Goal: Task Accomplishment & Management: Manage account settings

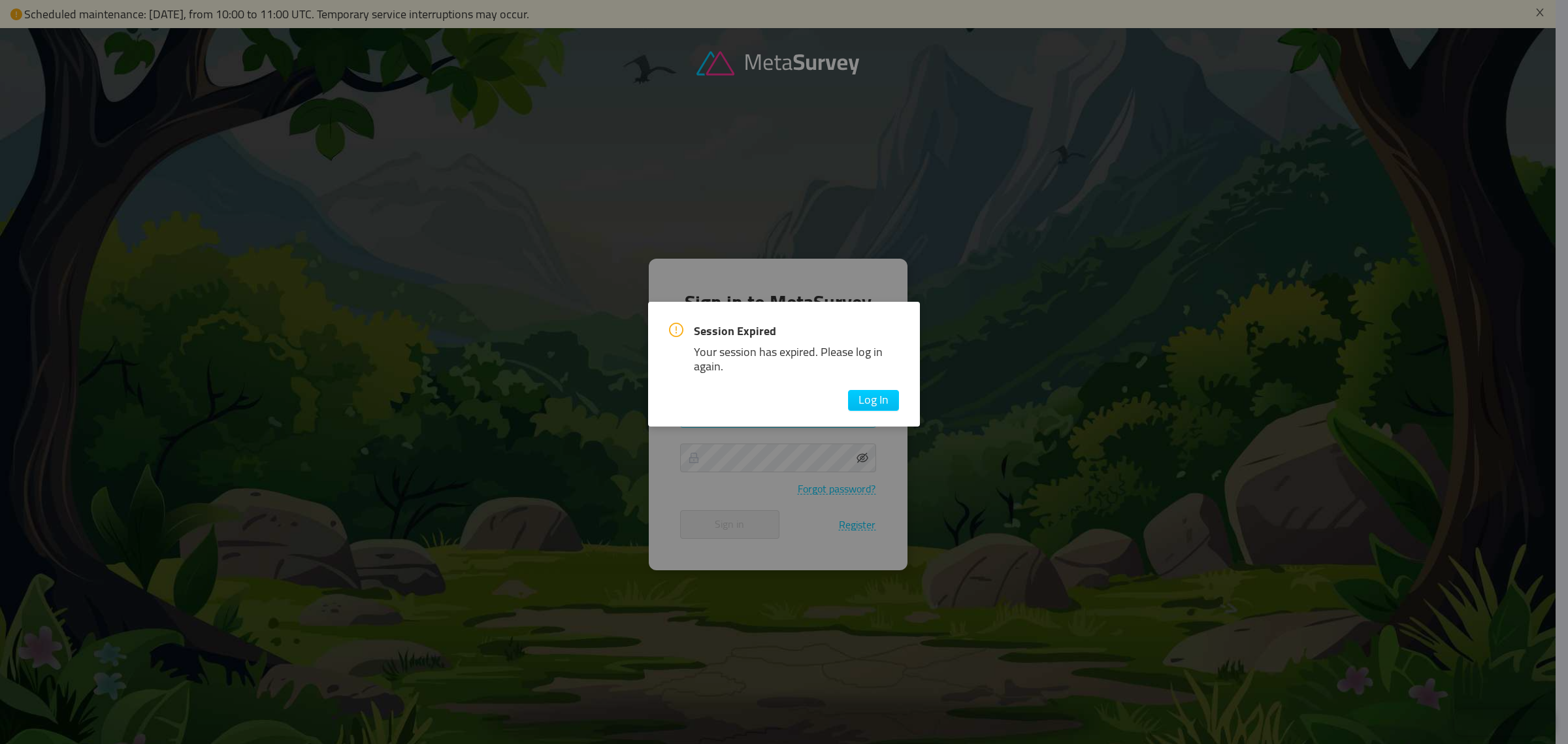
drag, startPoint x: 881, startPoint y: 397, endPoint x: 873, endPoint y: 403, distance: 10.0
click at [877, 399] on button "Log In" at bounding box center [874, 400] width 51 height 20
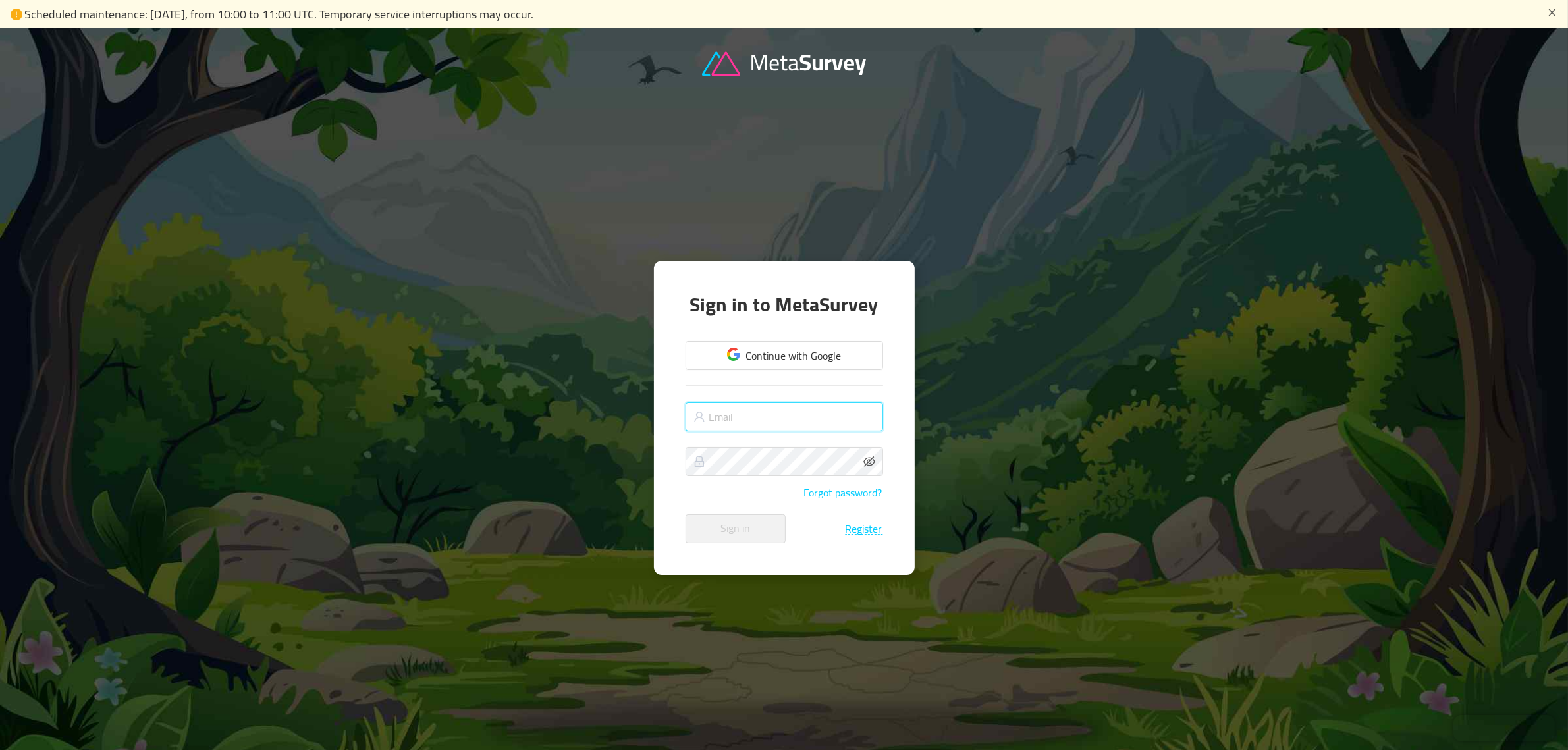
type input "[EMAIL_ADDRESS][DOMAIN_NAME]"
click at [721, 532] on button "Sign in" at bounding box center [735, 529] width 100 height 29
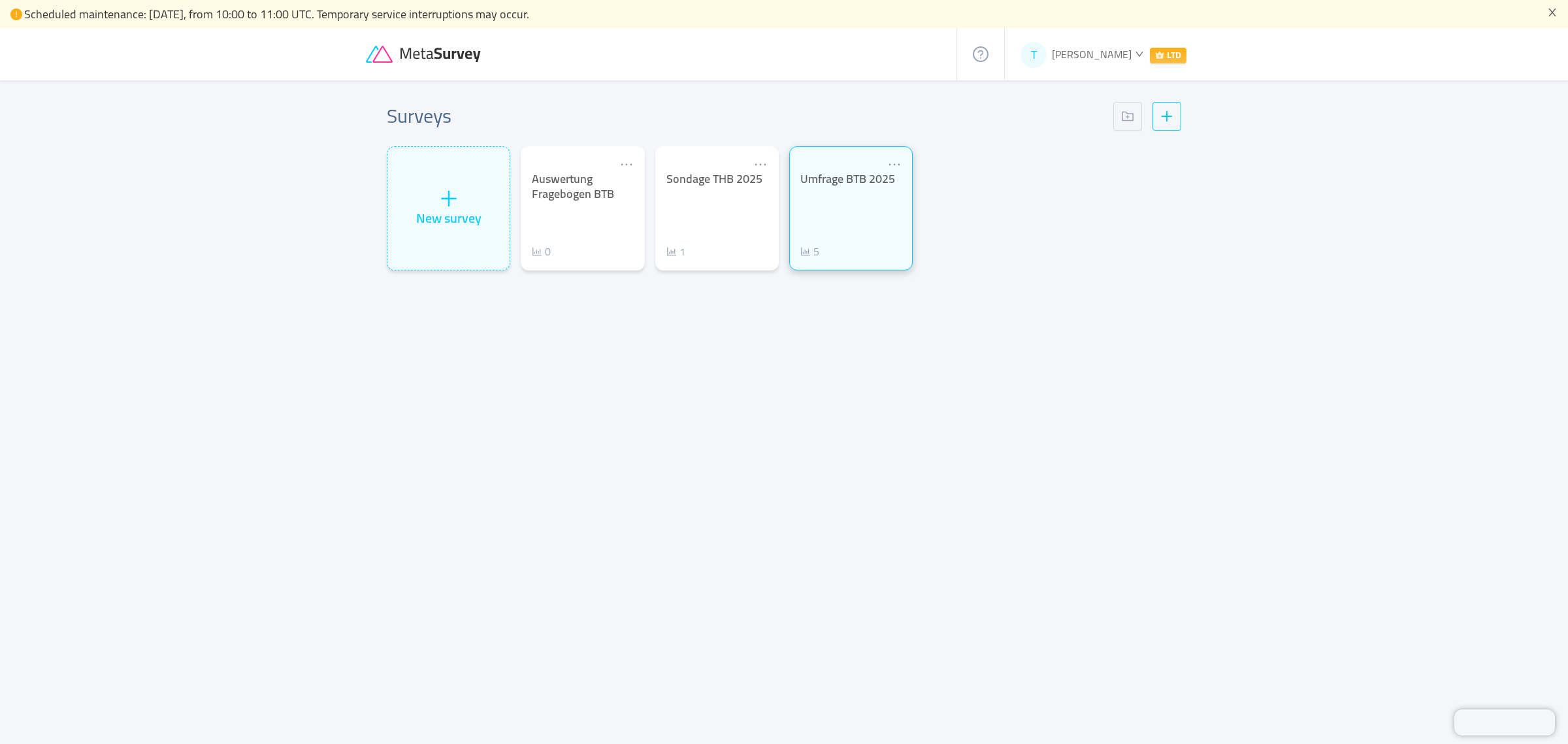
click at [854, 218] on div "Umfrage BTB 2025 5" at bounding box center [851, 215] width 102 height 88
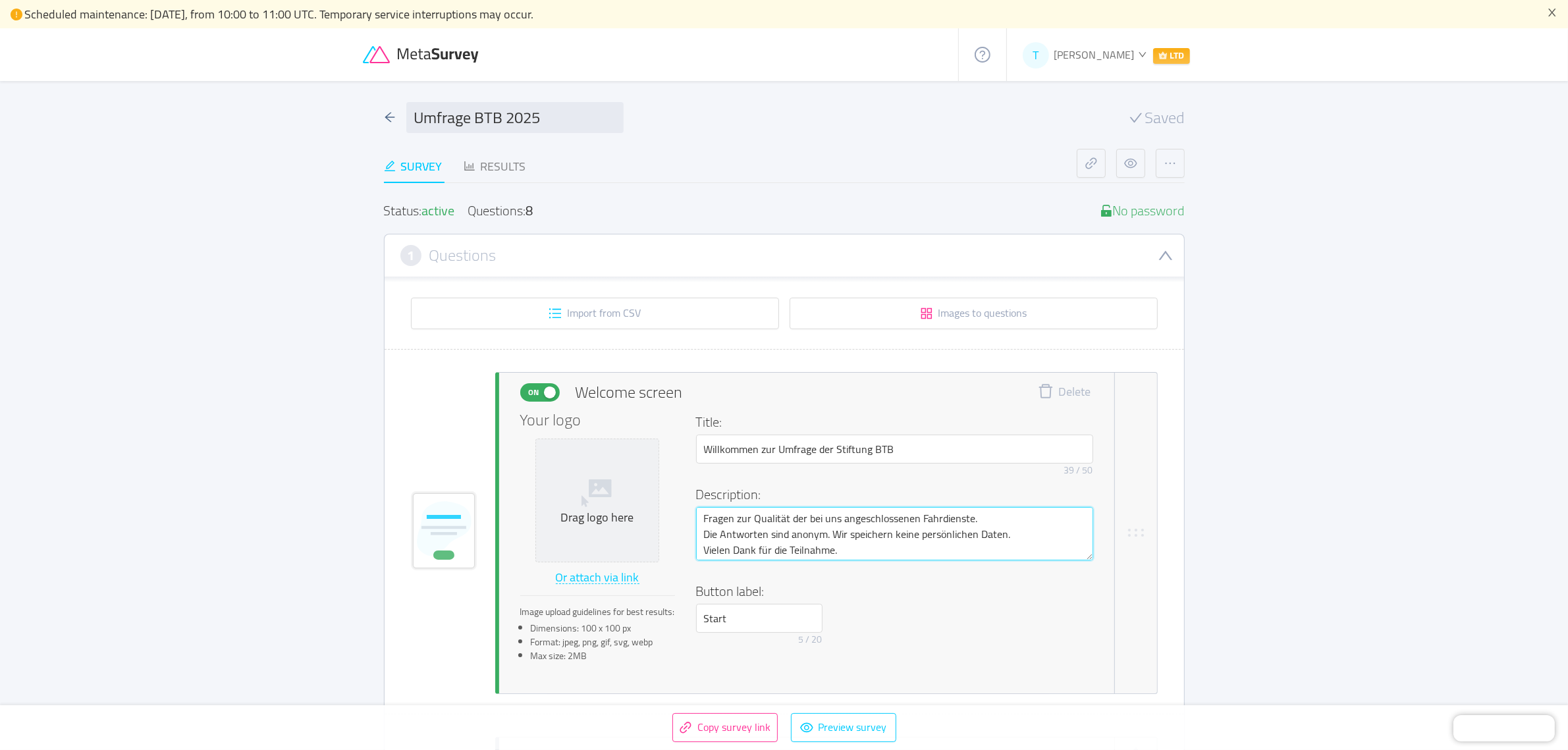
click at [706, 510] on textarea "Fragen zur Qualität der bei uns angeschlossenen Fahrdienste. Die Antworten sind…" at bounding box center [895, 533] width 397 height 53
type textarea "8Fragen zur Qualität der bei uns angeschlossenen Fahrdienste. Die Antworten sin…"
type textarea "8 Fragen zur Qualität der bei uns angeschlossenen Fahrdienste. Die Antworten si…"
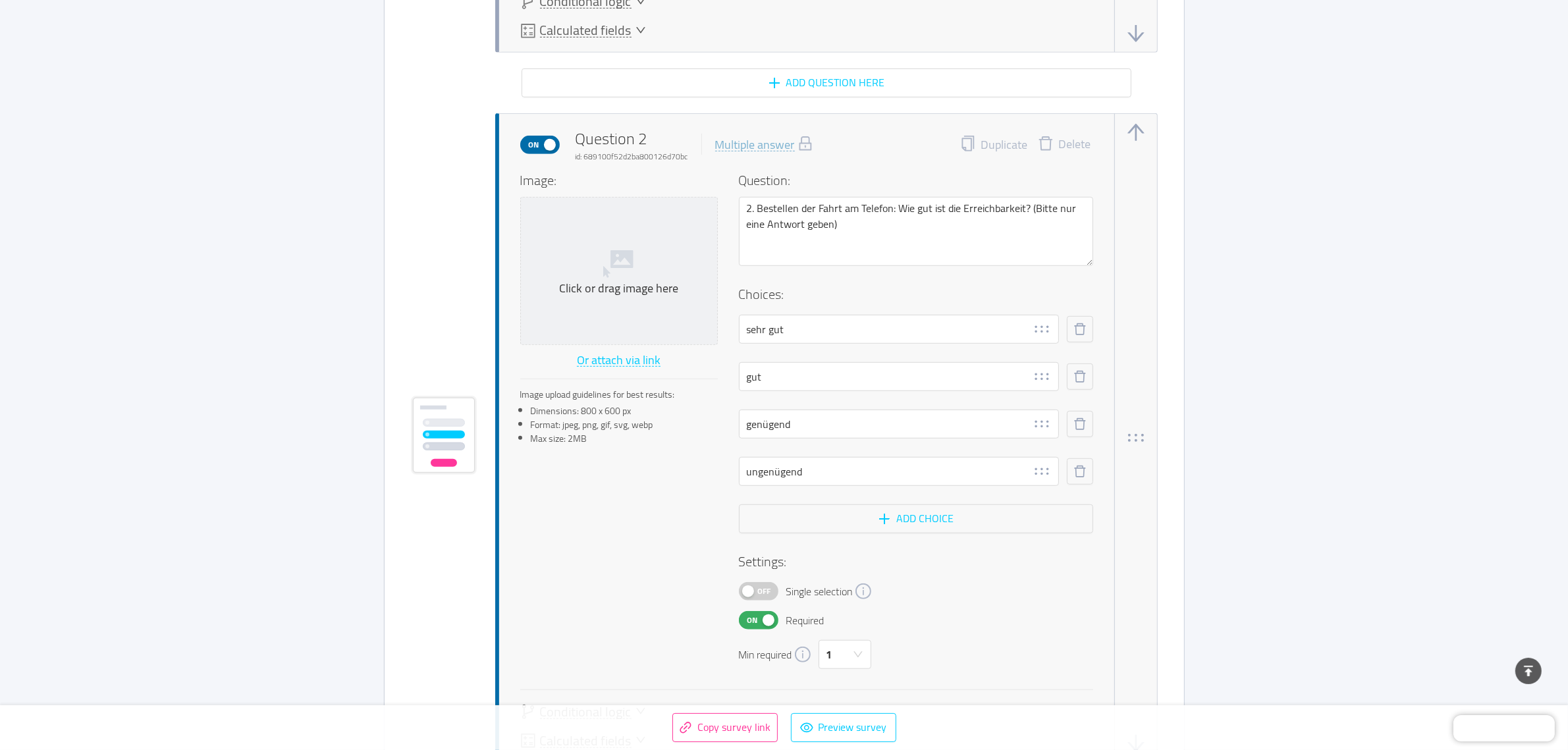
scroll to position [1153, 0]
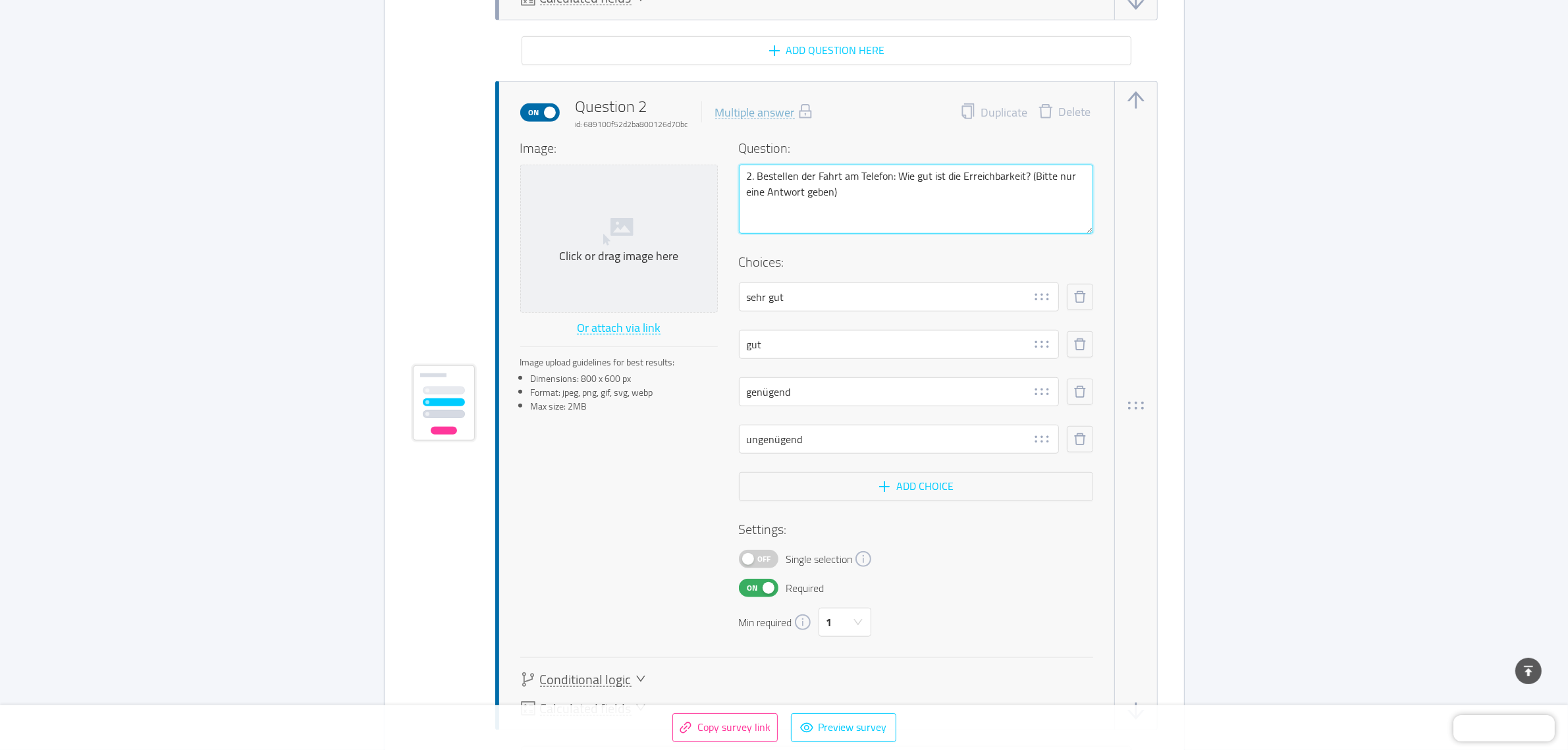
click at [842, 187] on textarea "2. Bestellen der Fahrt am Telefon: Wie gut ist die Erreichbarkeit? (Bitte nur e…" at bounding box center [916, 199] width 354 height 69
type textarea "2. Bestellen der Fahrt am Telefon: Wie gut ist die Erreichbarkeit? (Bitte nur e…"
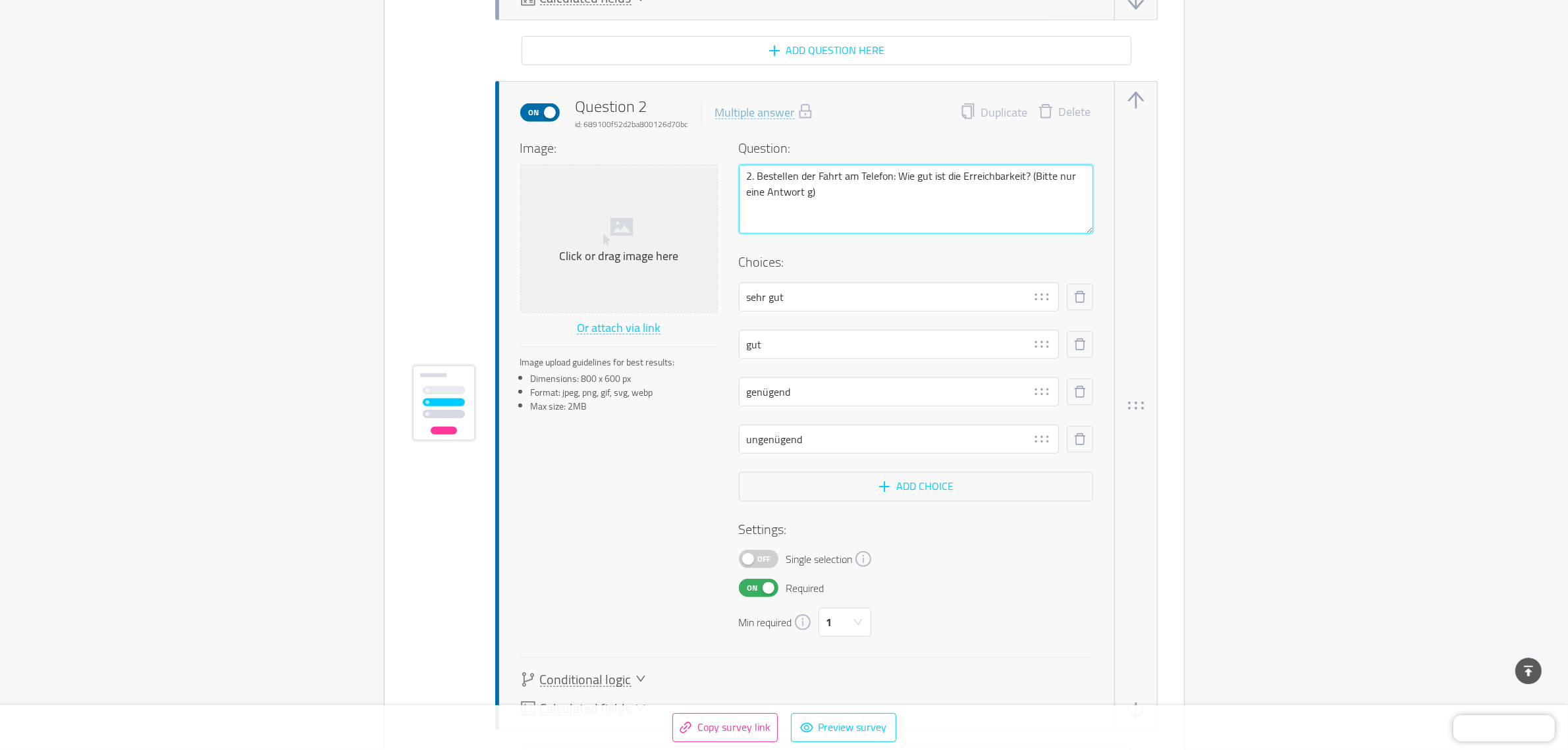
type textarea "2. Bestellen der Fahrt am Telefon: Wie gut ist die Erreichbarkeit? (Bitte nur e…"
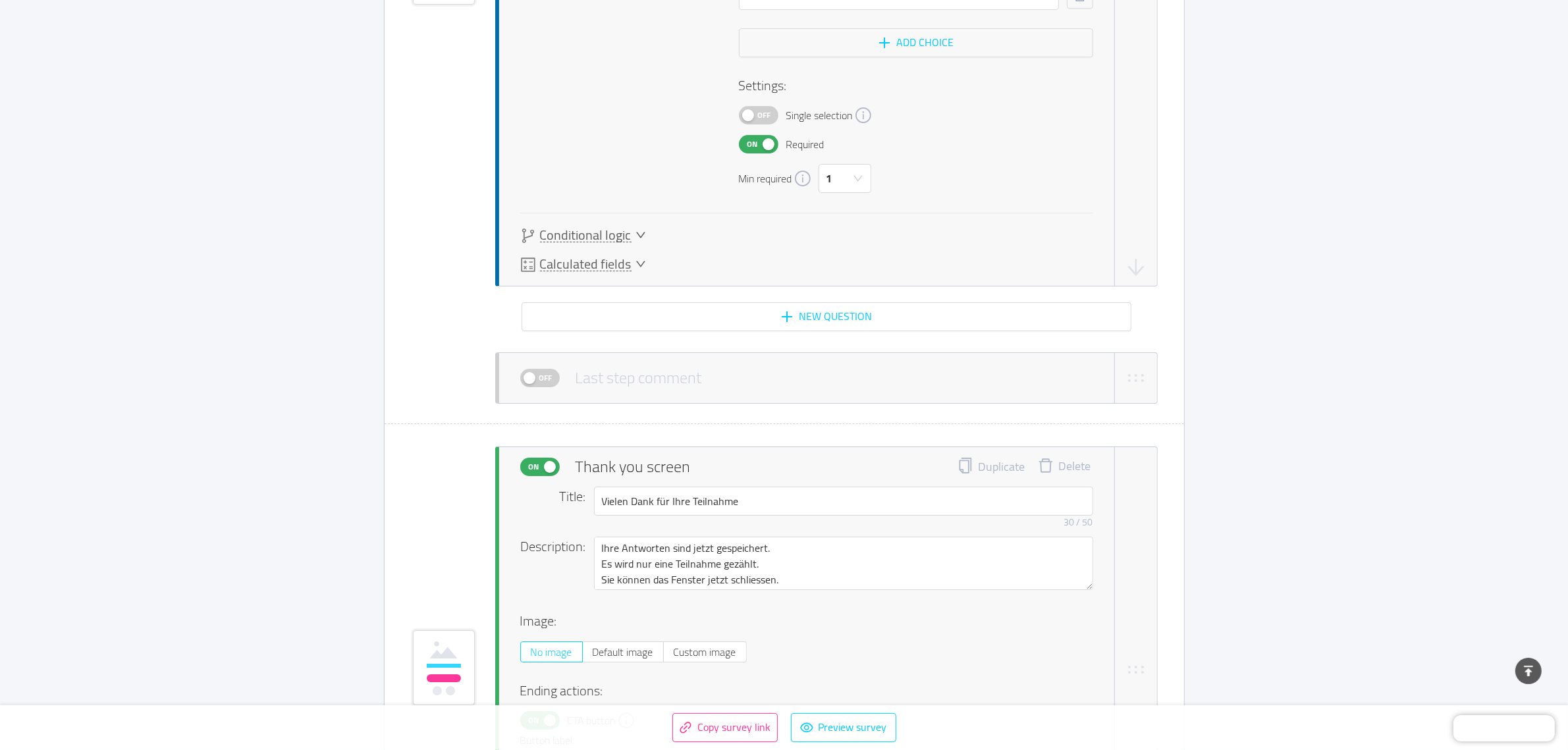
scroll to position [6009, 0]
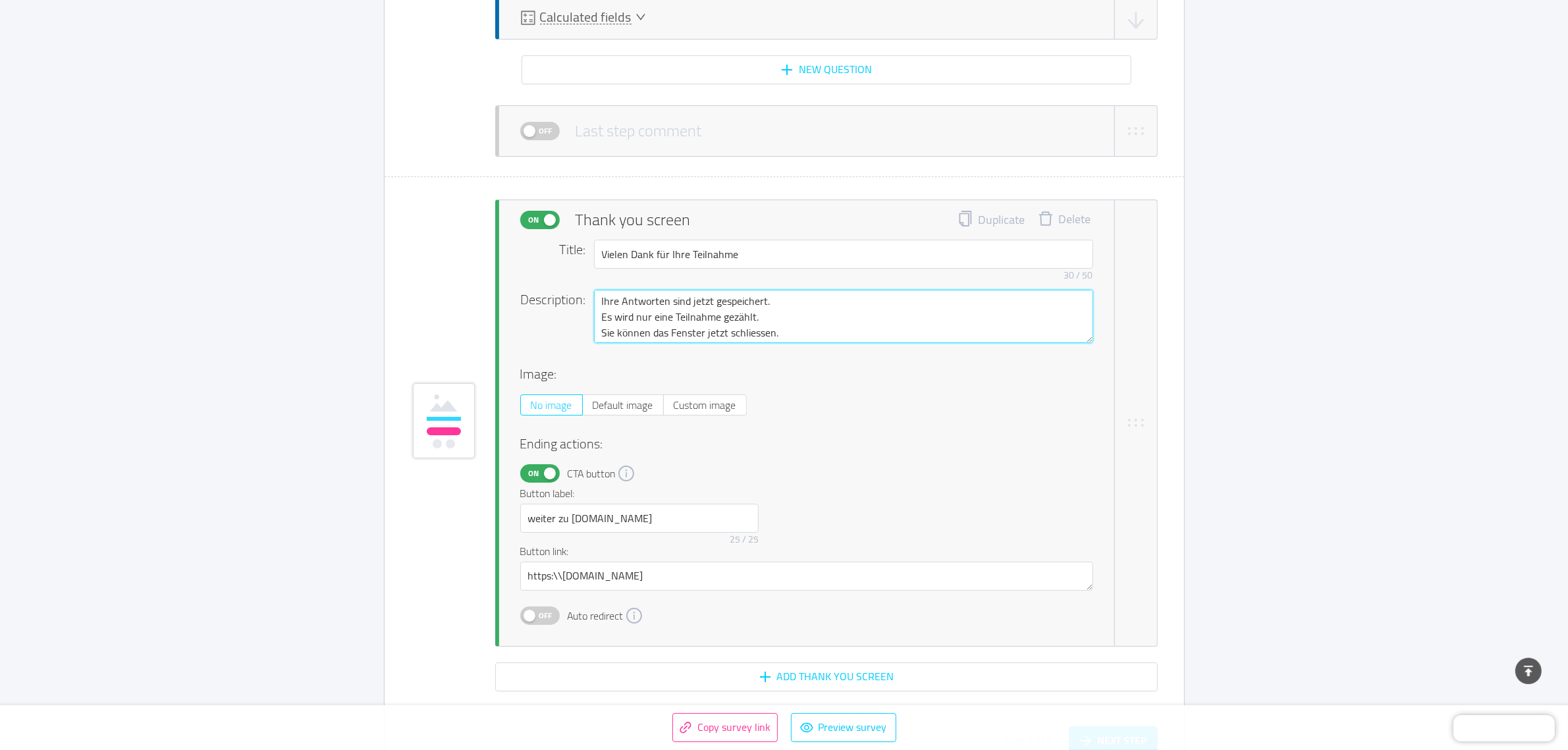
click at [711, 293] on textarea "Ihre Antworten sind jetzt gespeichert. Es wird nur eine Teilnahme gezählt. Sie …" at bounding box center [844, 317] width 499 height 53
type textarea "Ihre Antworten sind jetz gespeichert. Es wird nur eine Teilnahme gezählt. Sie k…"
type textarea "Ihre Antworten sind jet gespeichert. Es wird nur eine Teilnahme gezählt. Sie kö…"
type textarea "Ihre Antworten sind je gespeichert. Es wird nur eine Teilnahme gezählt. Sie kön…"
type textarea "Ihre Antworten sind j gespeichert. Es wird nur eine Teilnahme gezählt. Sie könn…"
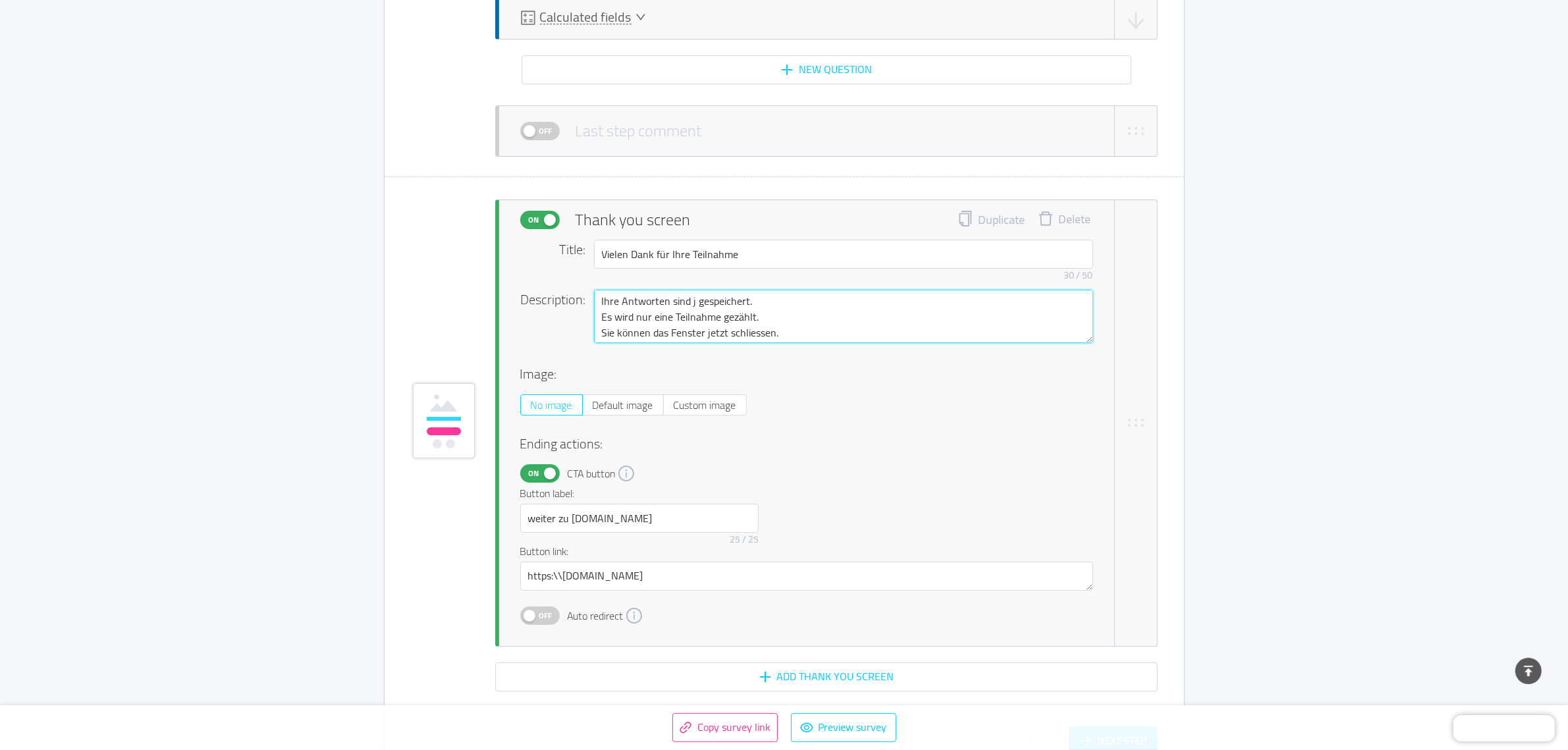
type textarea "Ihre Antworten sind gespeichert. Es wird nur eine Teilnahme gezählt. Sie können…"
type textarea "Ihre Antworten wsind gespeichert. Es wird nur eine Teilnahme gezählt. Sie könne…"
type textarea "Ihre Antworten wusind gespeichert. Es wird nur eine Teilnahme gezählt. Sie könn…"
type textarea "Ihre Antworten wursind gespeichert. Es wird nur eine Teilnahme gezählt. Sie kön…"
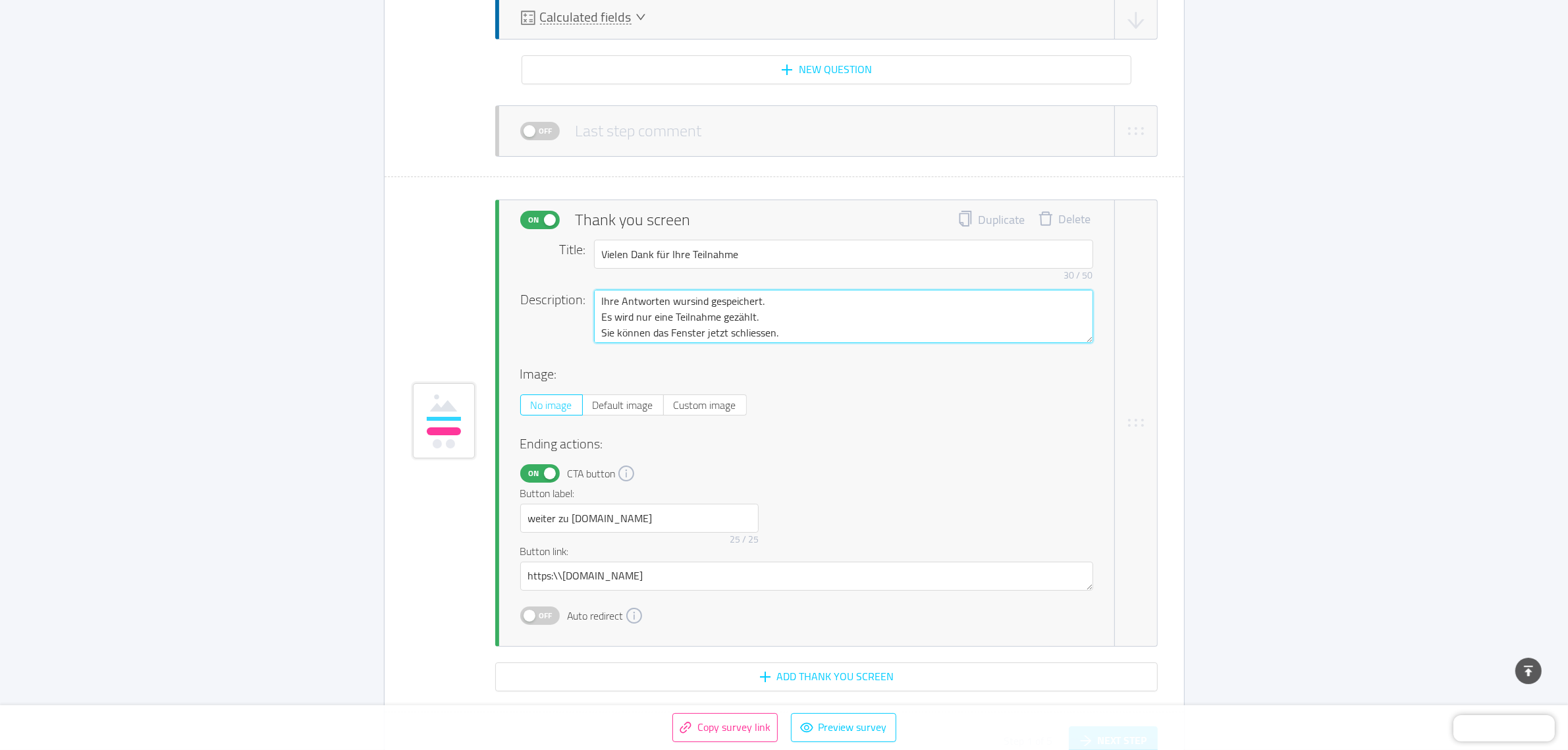
type textarea "Ihre Antworten wurdsind gespeichert. Es wird nur eine Teilnahme gezählt. Sie kö…"
type textarea "Ihre Antworten wurdesind gespeichert. Es wird nur eine Teilnahme gezählt. Sie k…"
type textarea "Ihre Antworten wurdensind gespeichert. Es wird nur eine Teilnahme gezählt. Sie …"
type textarea "Ihre Antworten wurden sind gespeichert. Es wird nur eine Teilnahme gezählt. Sie…"
type textarea "Ihre Antworten wurden ind gespeichert. Es wird nur eine Teilnahme gezählt. Sie …"
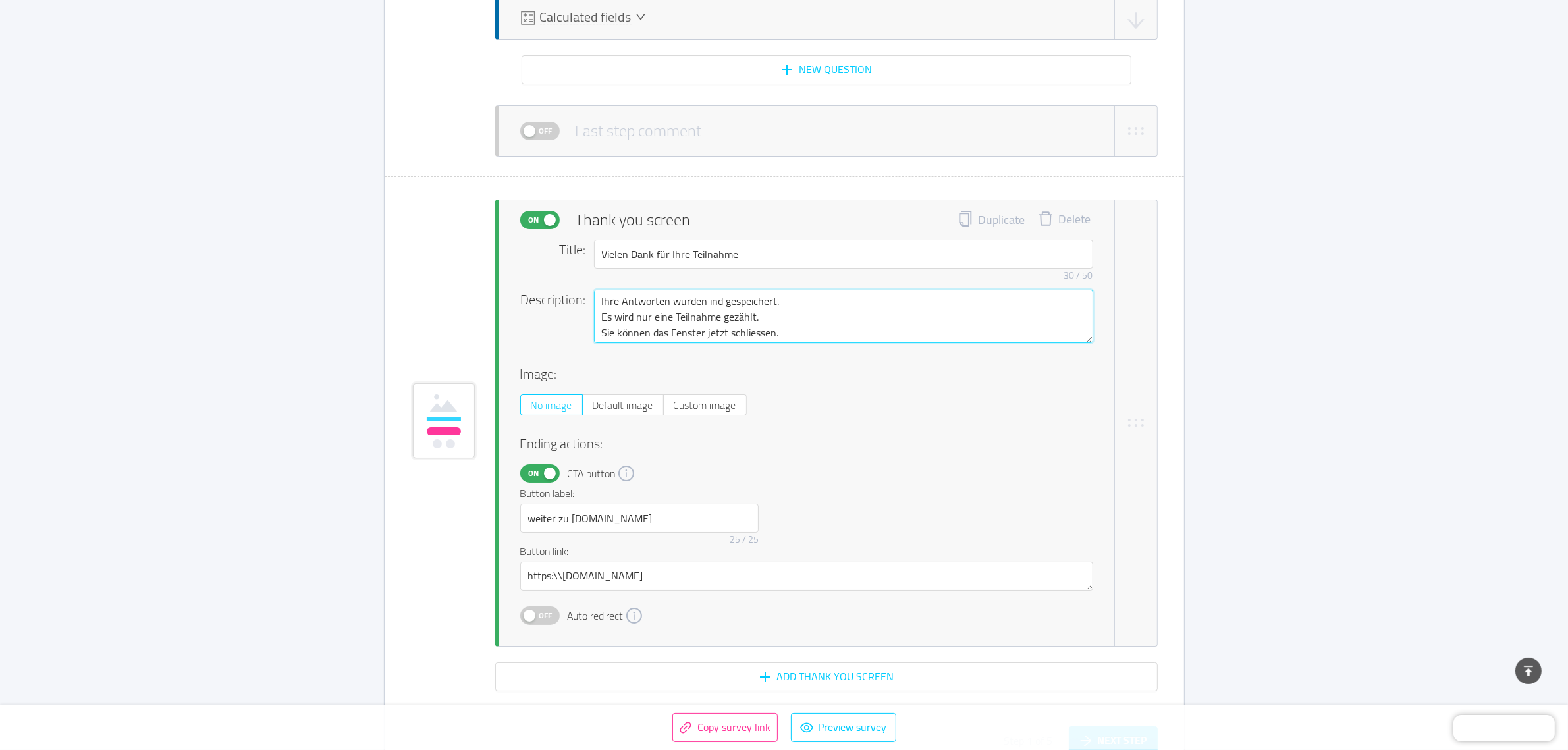
type textarea "Ihre Antworten wurden nd gespeichert. Es wird nur eine Teilnahme gezählt. Sie k…"
type textarea "Ihre Antworten wurden d gespeichert. Es wird nur eine Teilnahme gezählt. Sie kö…"
type textarea "Ihre Antworten wurden gespeichert. Es wird nur eine Teilnahme gezählt. Sie könn…"
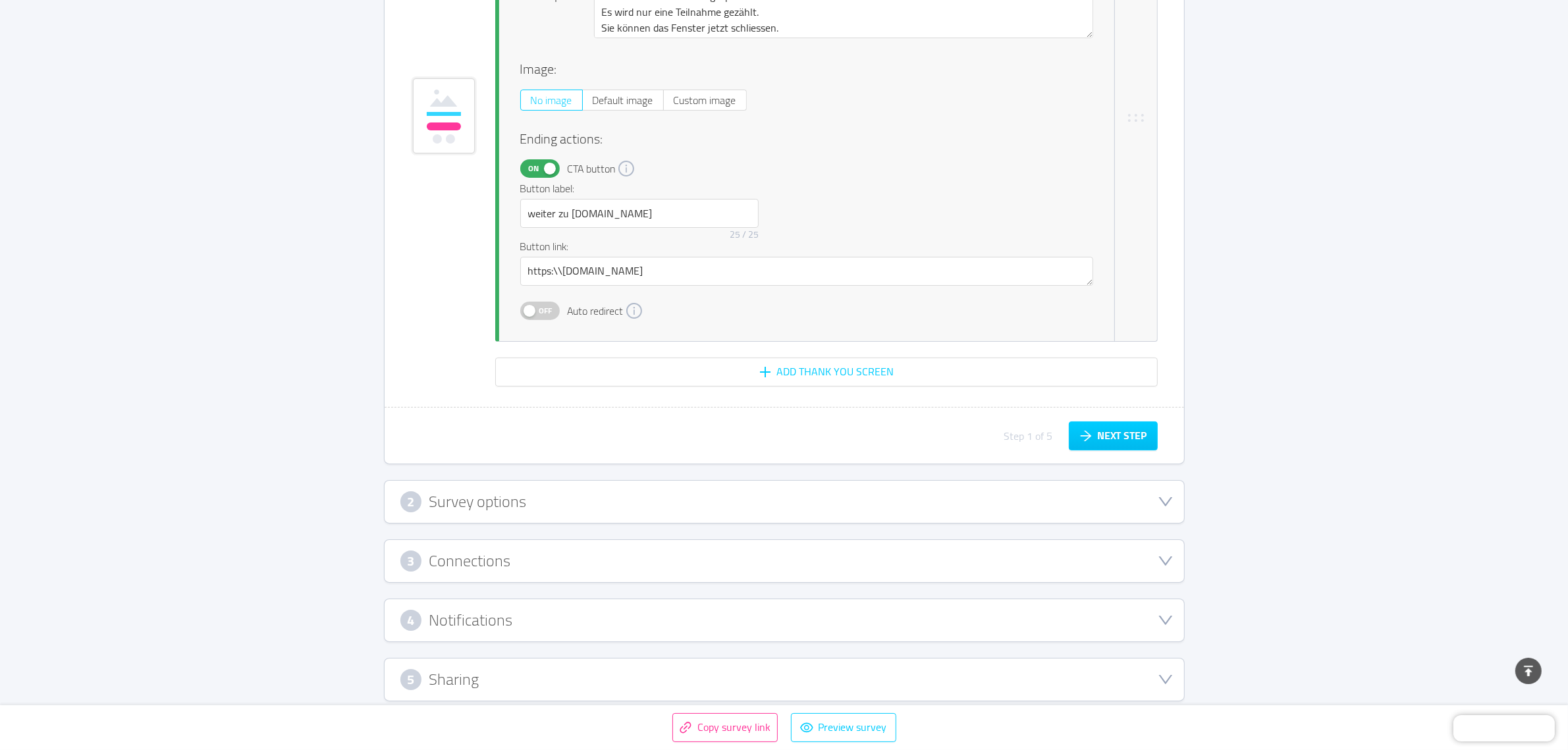
scroll to position [6318, 0]
click at [560, 255] on textarea "https:\\[DOMAIN_NAME]" at bounding box center [807, 267] width 573 height 29
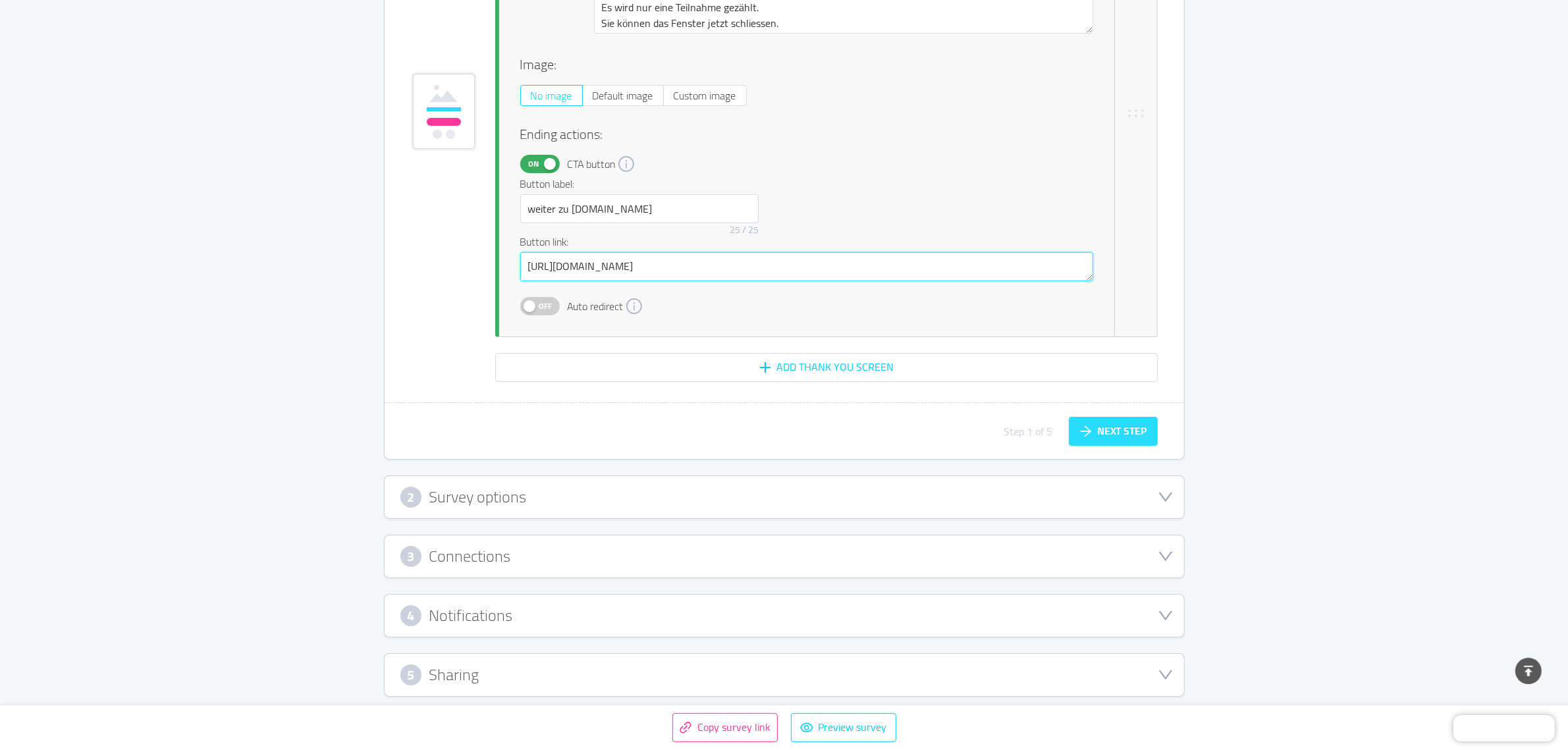
type textarea "[URL][DOMAIN_NAME]"
click at [1089, 425] on button "Next step" at bounding box center [1113, 432] width 89 height 29
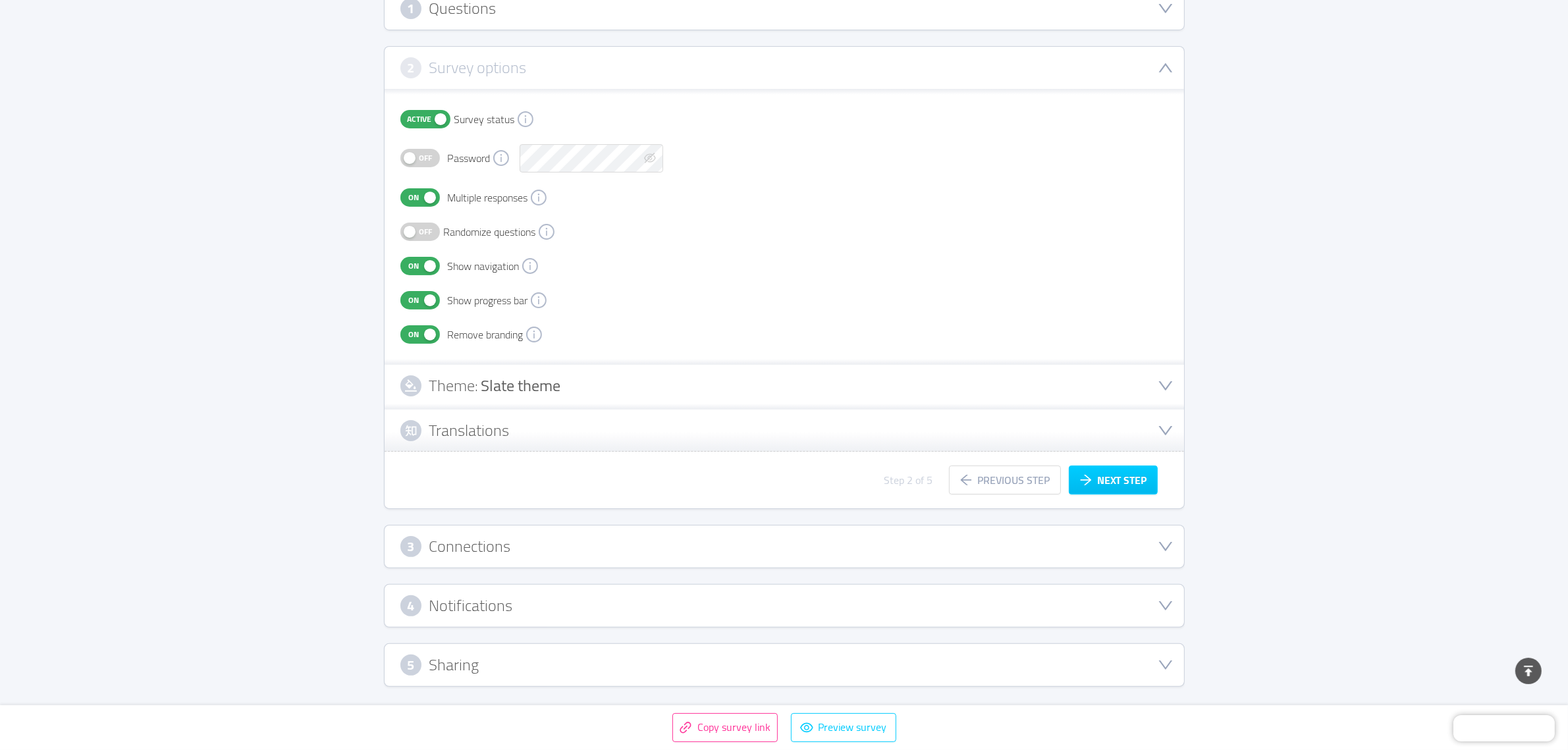
scroll to position [243, 0]
click at [1119, 482] on button "Next step" at bounding box center [1113, 484] width 89 height 29
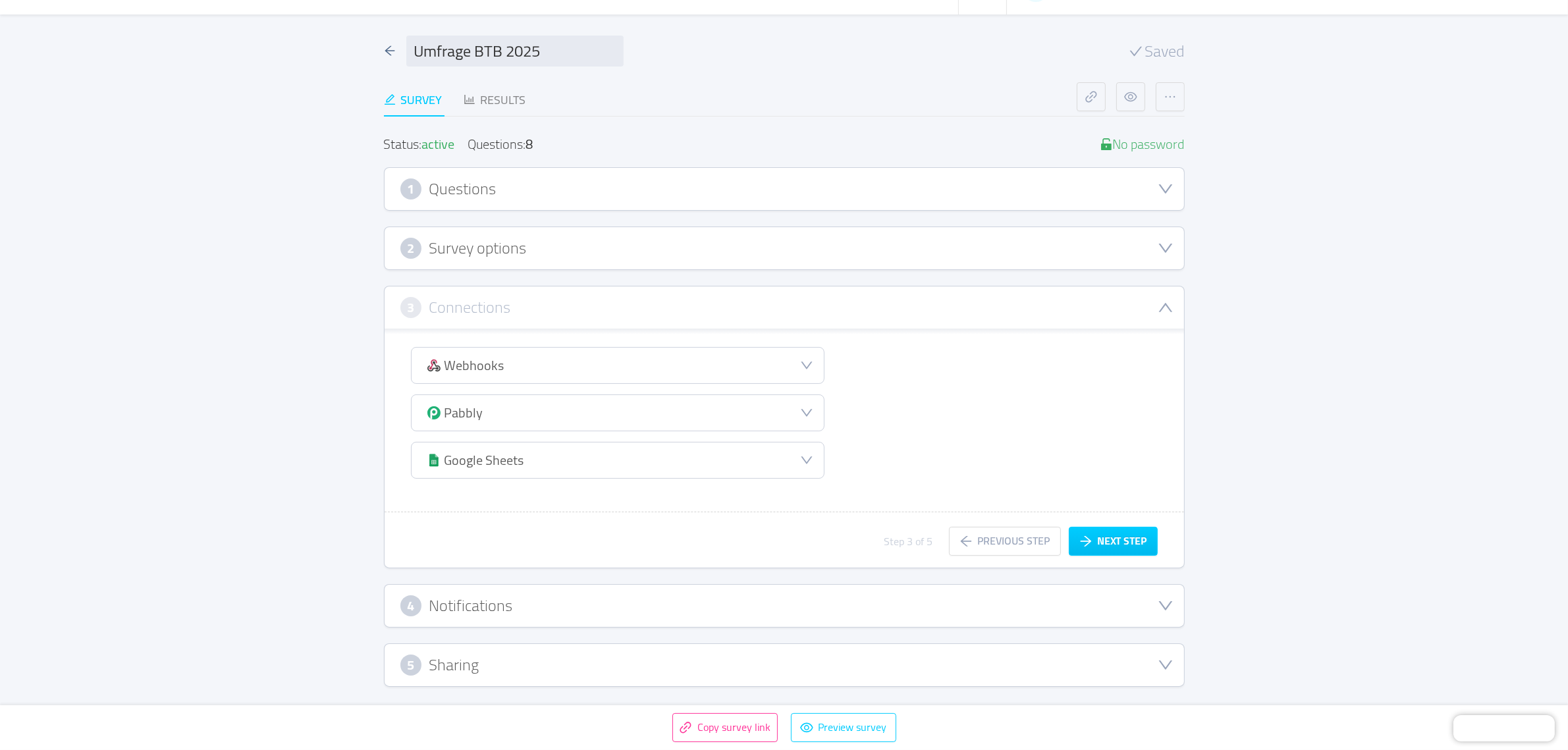
scroll to position [63, 0]
click at [1111, 536] on button "Next step" at bounding box center [1113, 545] width 89 height 29
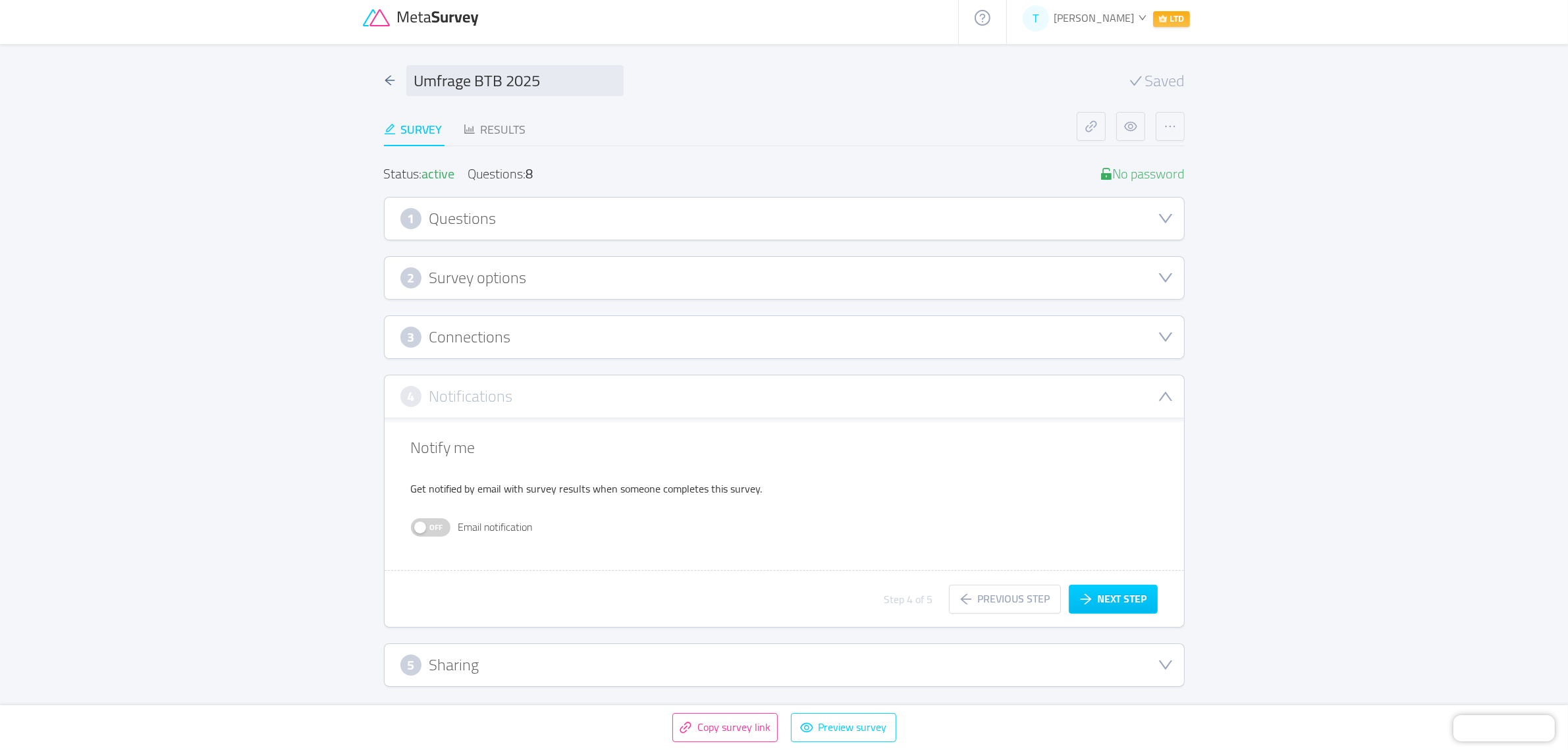
scroll to position [33, 0]
click at [1103, 596] on button "Next step" at bounding box center [1113, 603] width 89 height 29
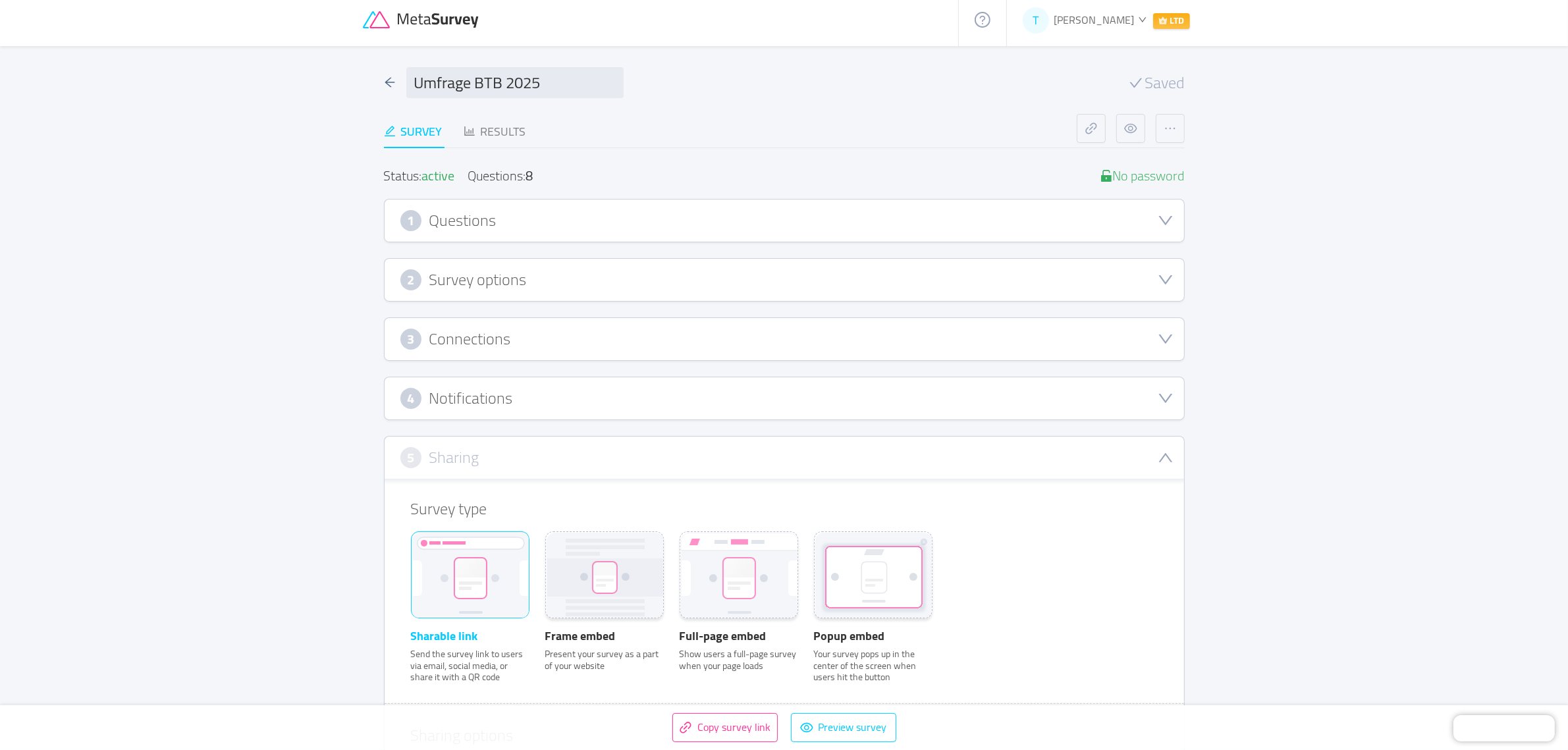
scroll to position [445, 0]
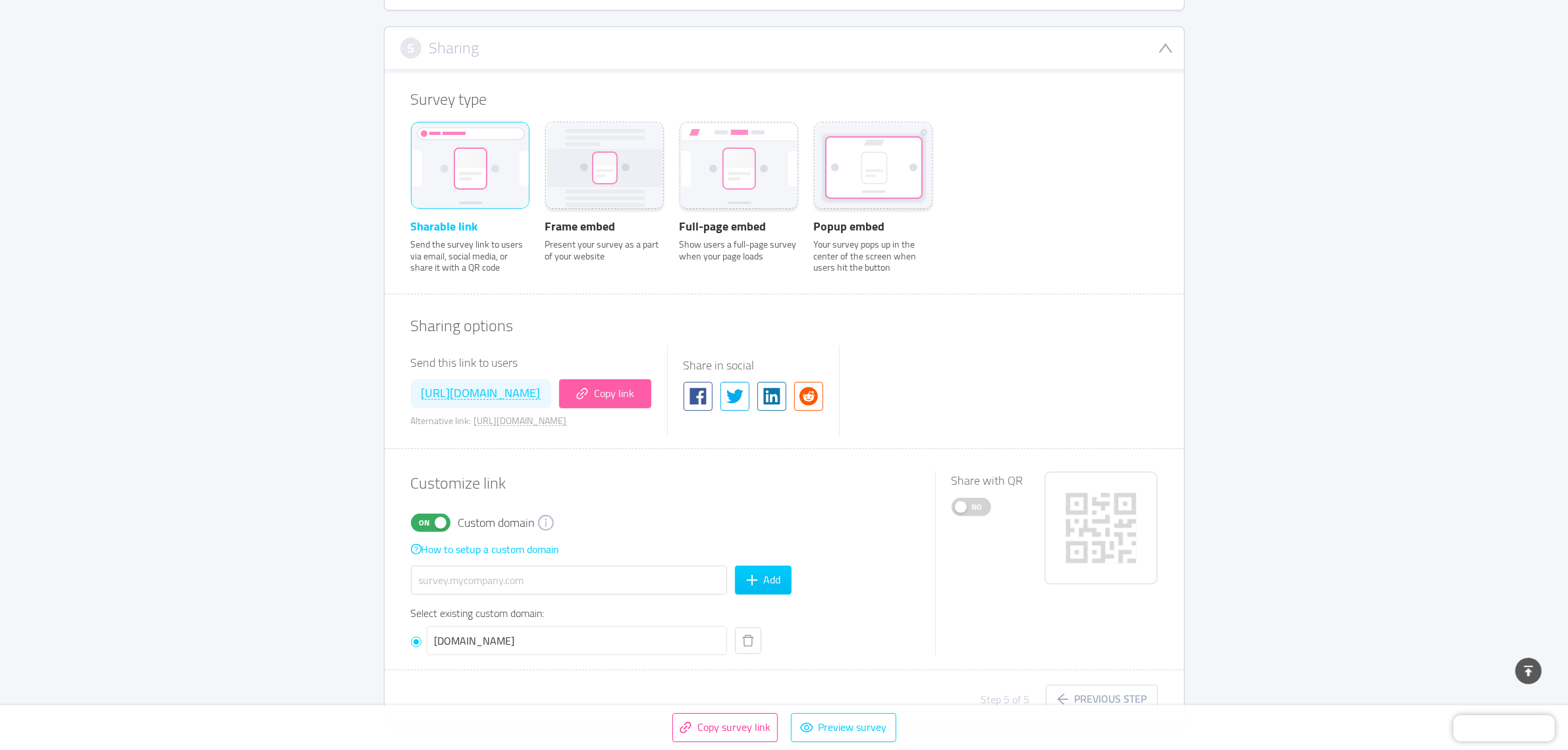
click at [651, 390] on button "Copy link" at bounding box center [605, 394] width 92 height 29
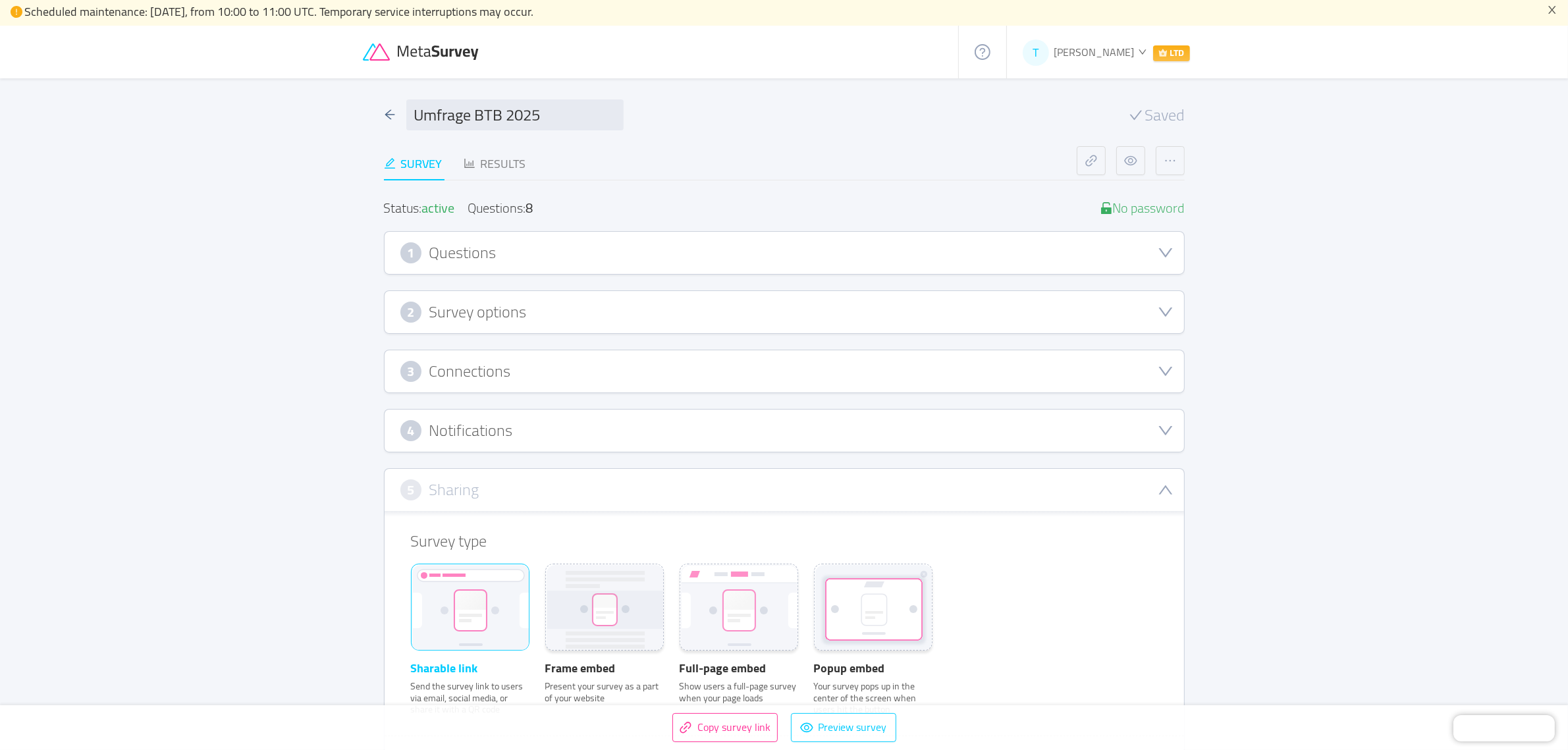
scroll to position [0, 0]
click at [513, 162] on div "Results" at bounding box center [495, 166] width 63 height 18
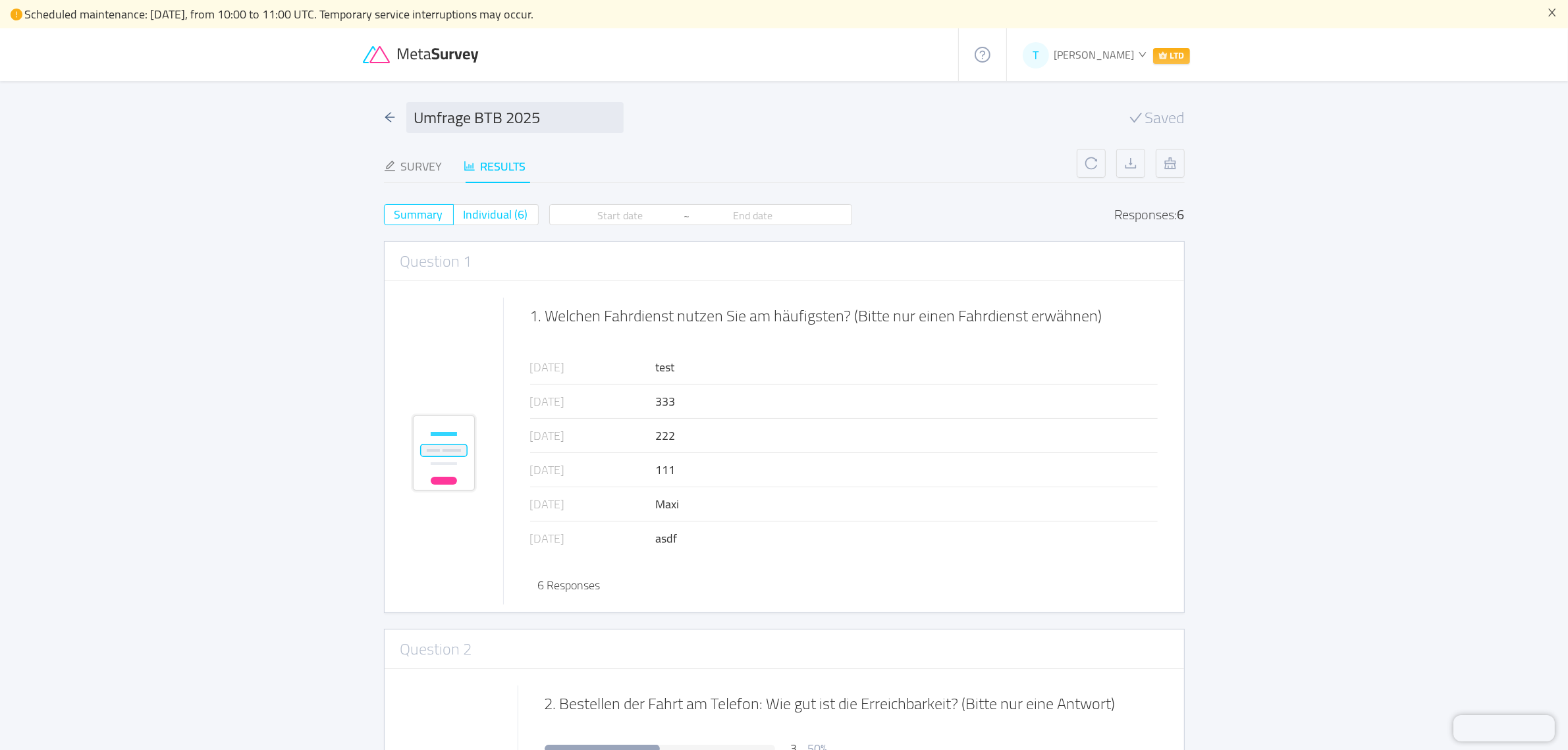
click at [489, 209] on span "Individual (6)" at bounding box center [495, 214] width 65 height 22
click at [464, 218] on input "Individual (6)" at bounding box center [464, 218] width 0 height 0
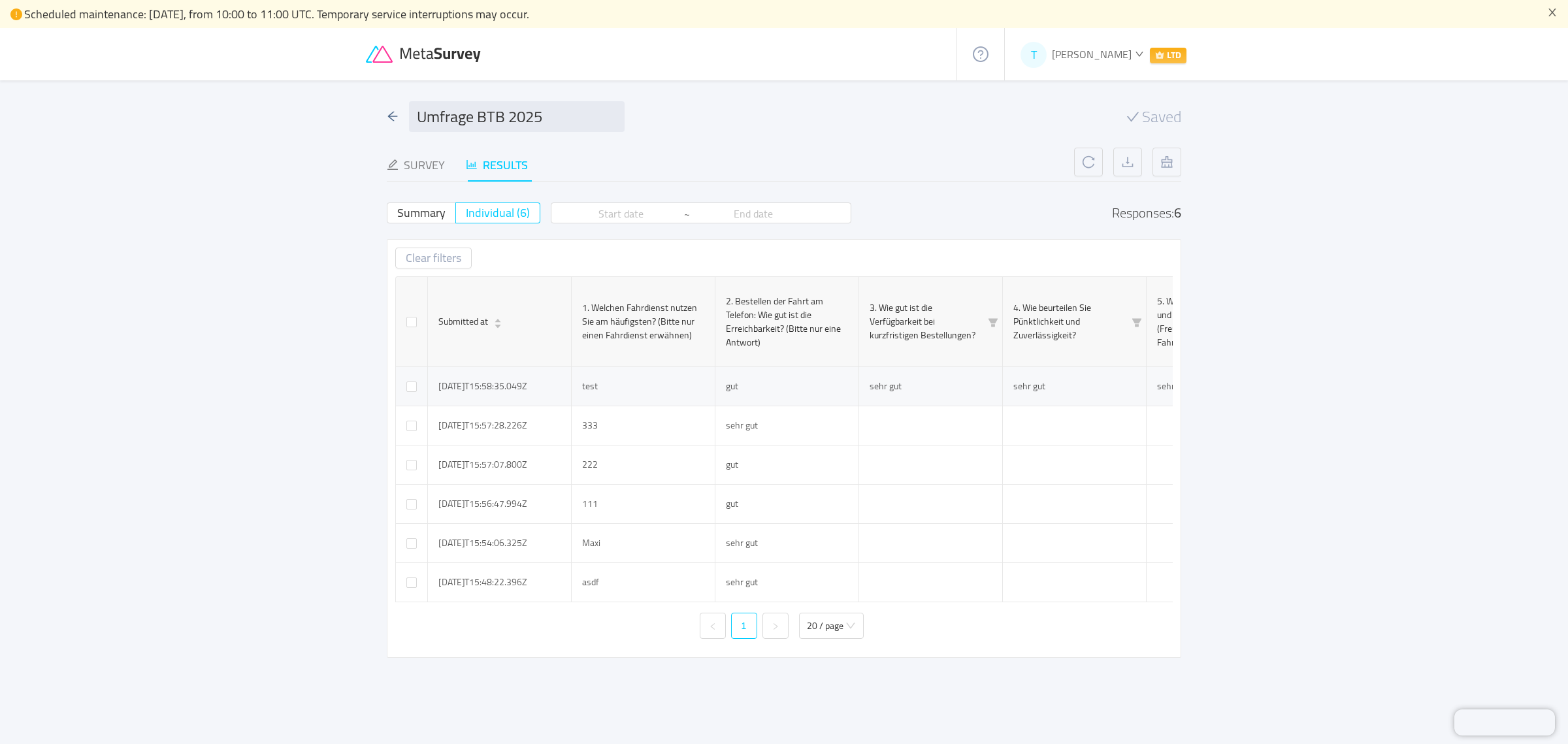
click at [405, 383] on td at bounding box center [412, 387] width 32 height 39
click at [414, 383] on input "checkbox" at bounding box center [411, 387] width 10 height 10
checkbox input "true"
click at [411, 425] on input "checkbox" at bounding box center [411, 426] width 10 height 10
checkbox input "true"
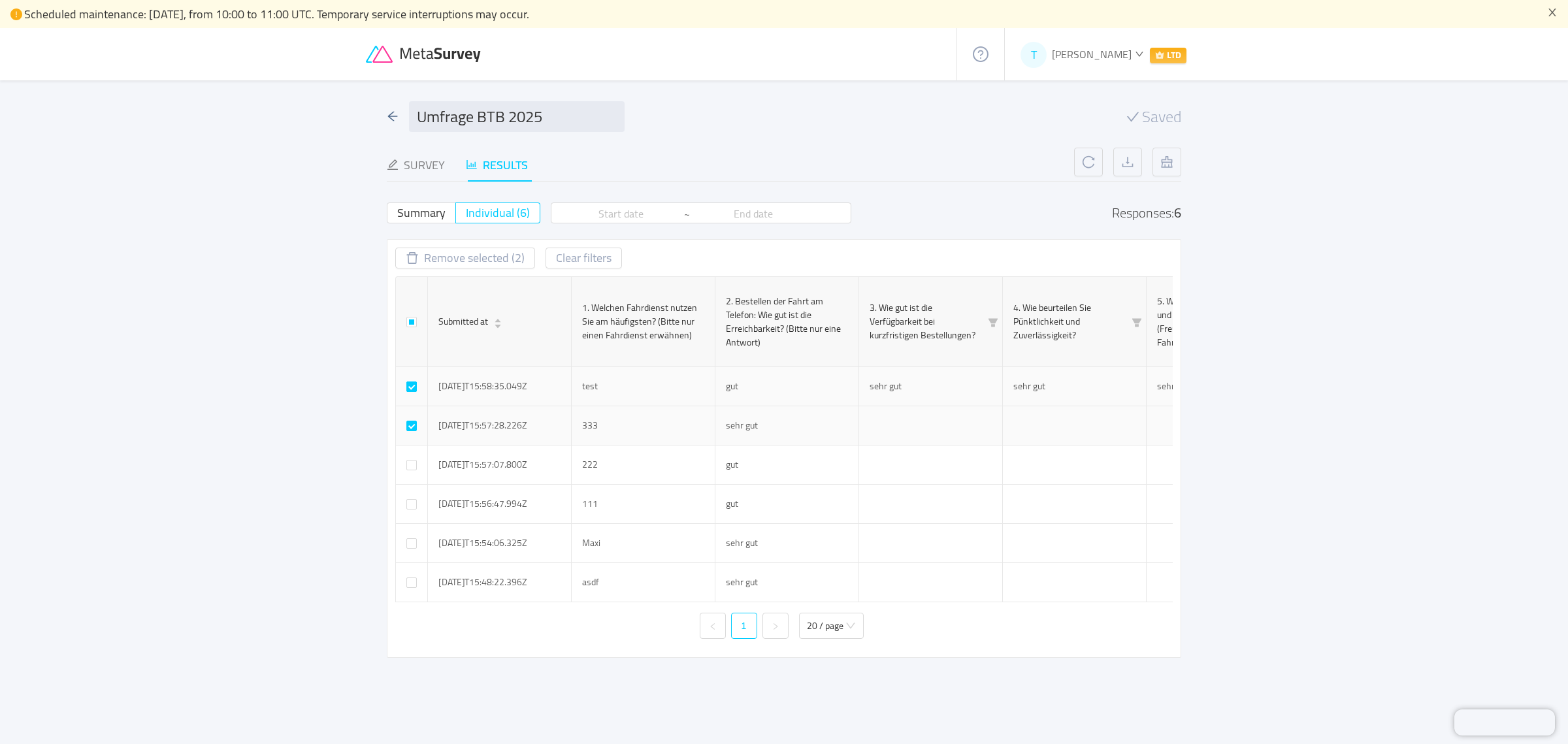
click at [412, 383] on input "checkbox" at bounding box center [411, 387] width 10 height 10
checkbox input "false"
click at [410, 319] on input "checkbox" at bounding box center [411, 322] width 10 height 10
checkbox input "true"
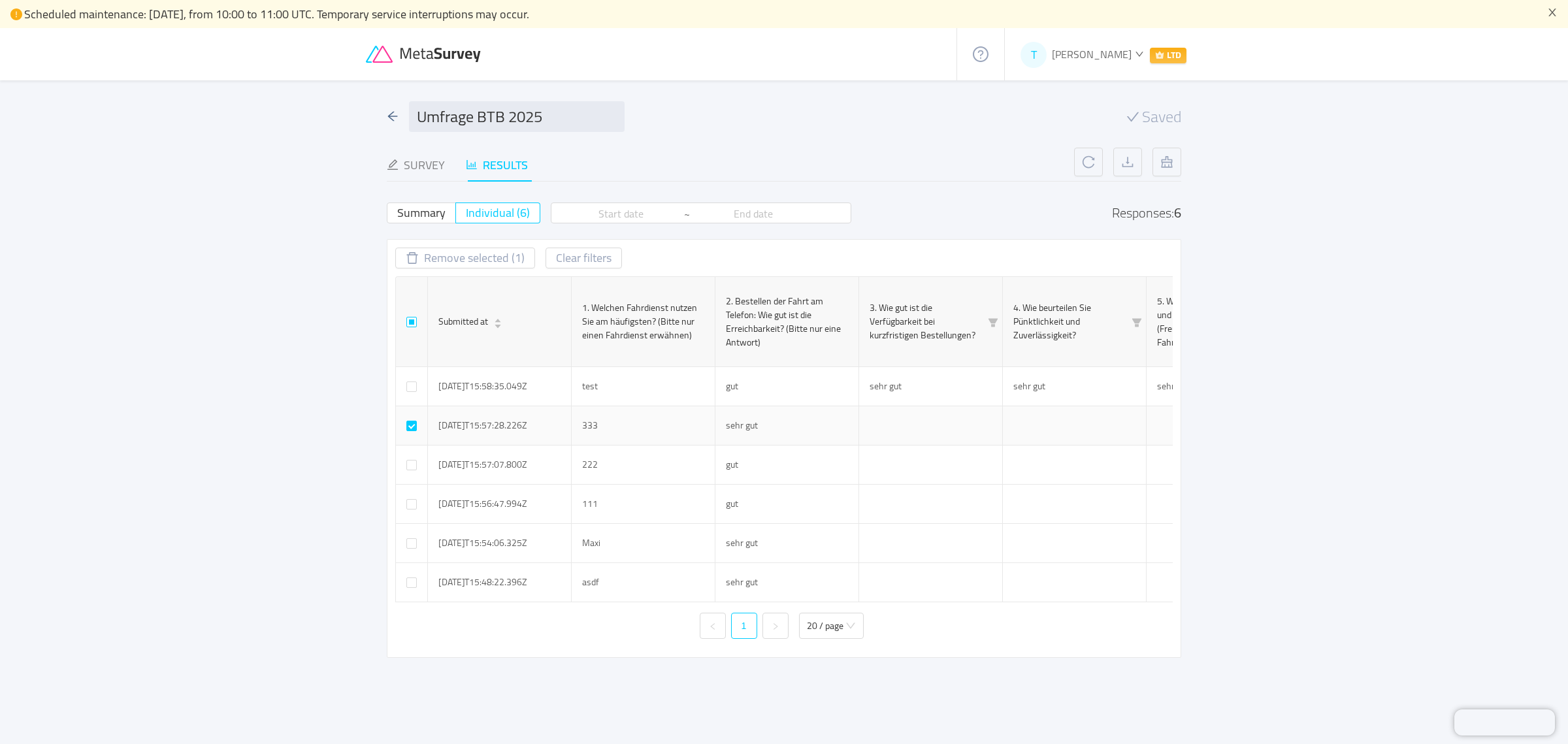
checkbox input "true"
click at [411, 387] on input "checkbox" at bounding box center [411, 387] width 10 height 10
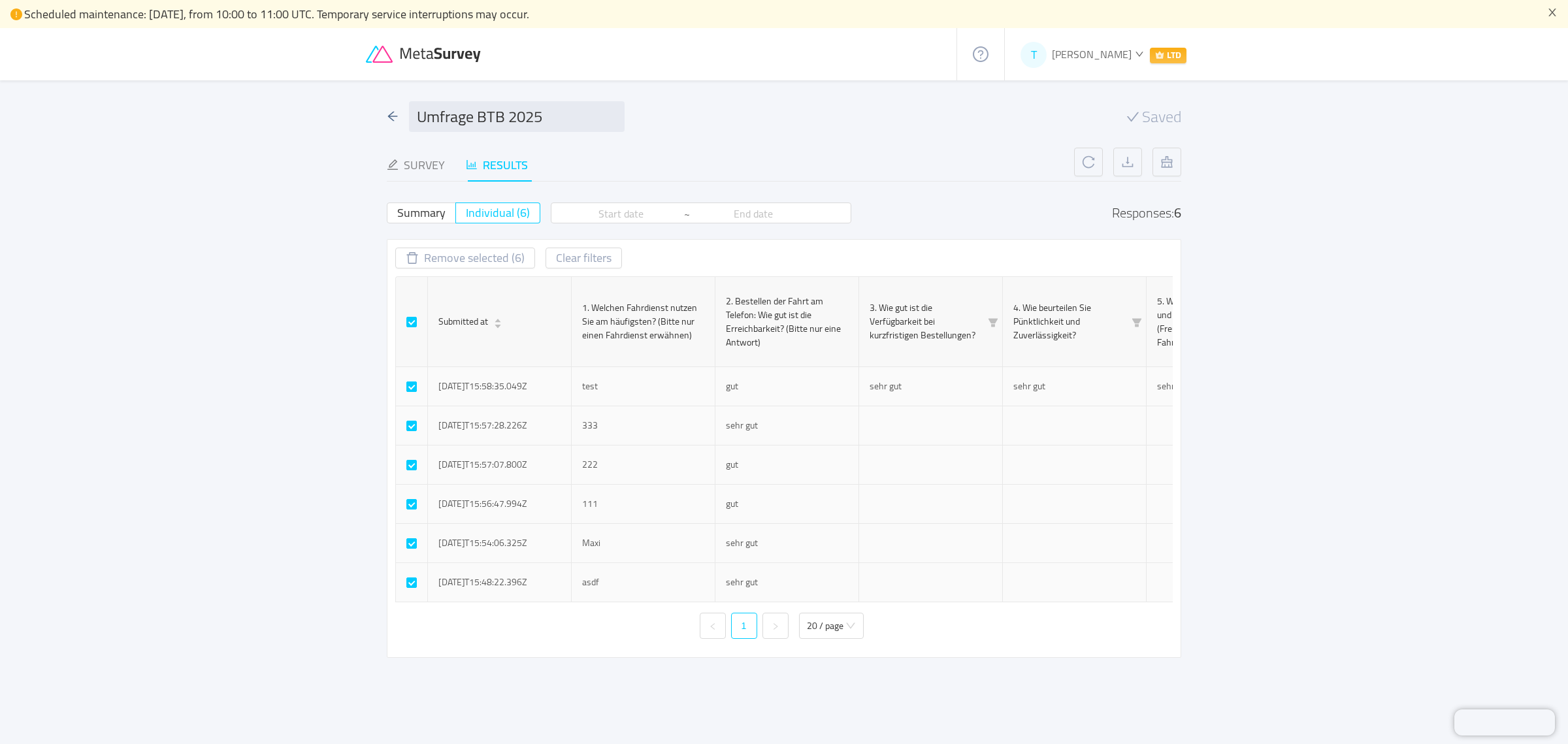
checkbox input "false"
click at [474, 255] on button "Remove selected (5)" at bounding box center [465, 258] width 140 height 20
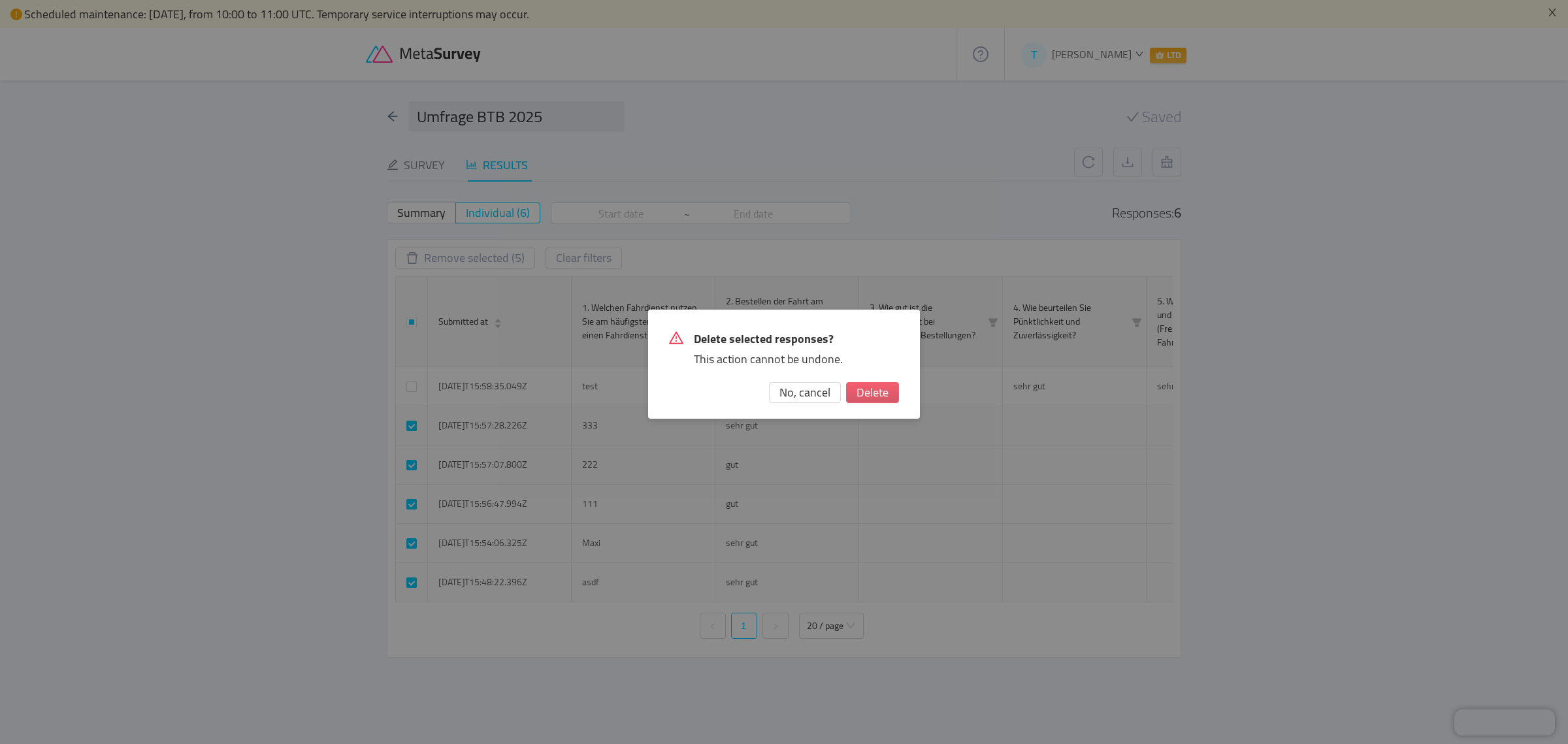
click at [870, 389] on button "Delete" at bounding box center [872, 392] width 53 height 20
checkbox input "false"
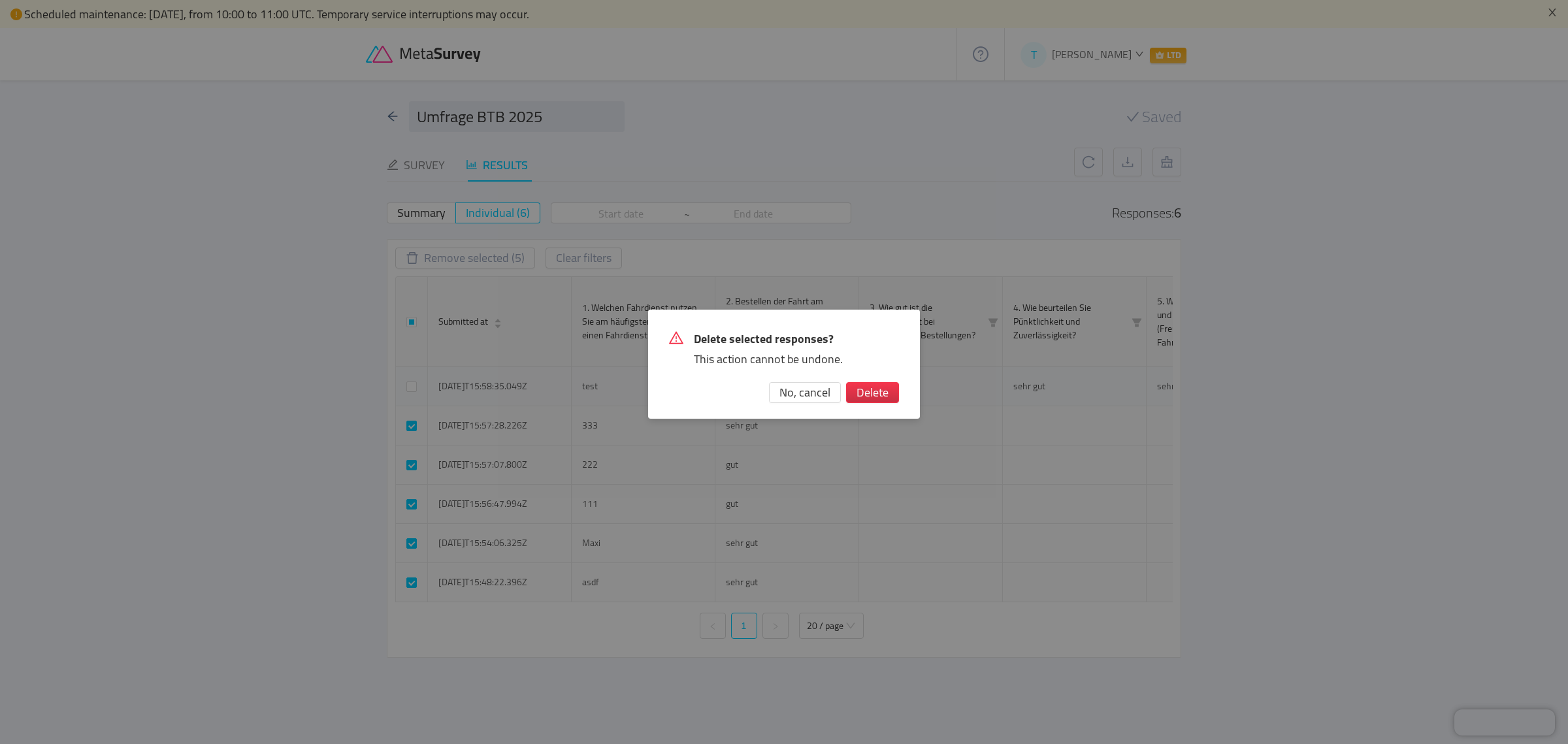
checkbox input "false"
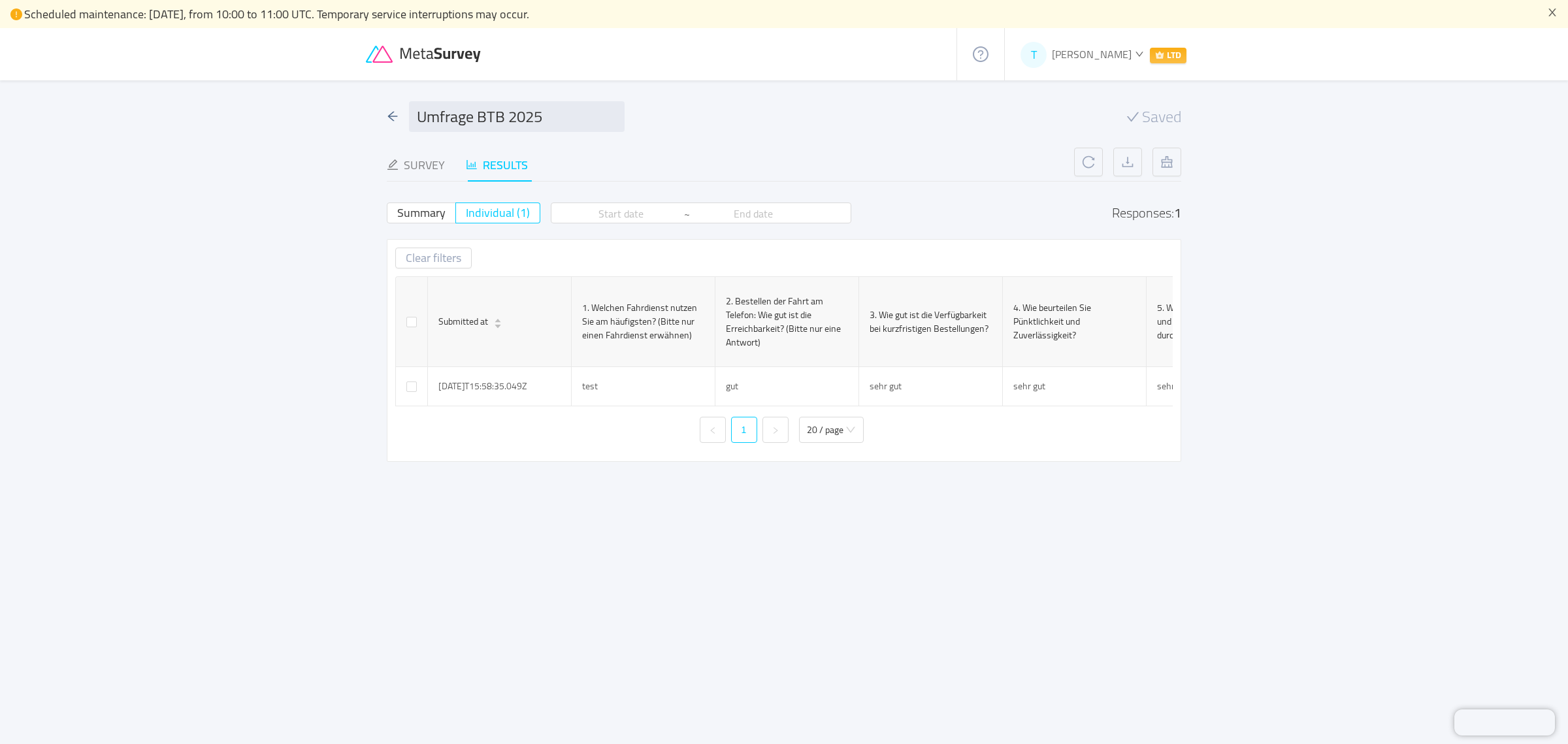
click at [417, 55] on icon at bounding box center [442, 55] width 82 height 15
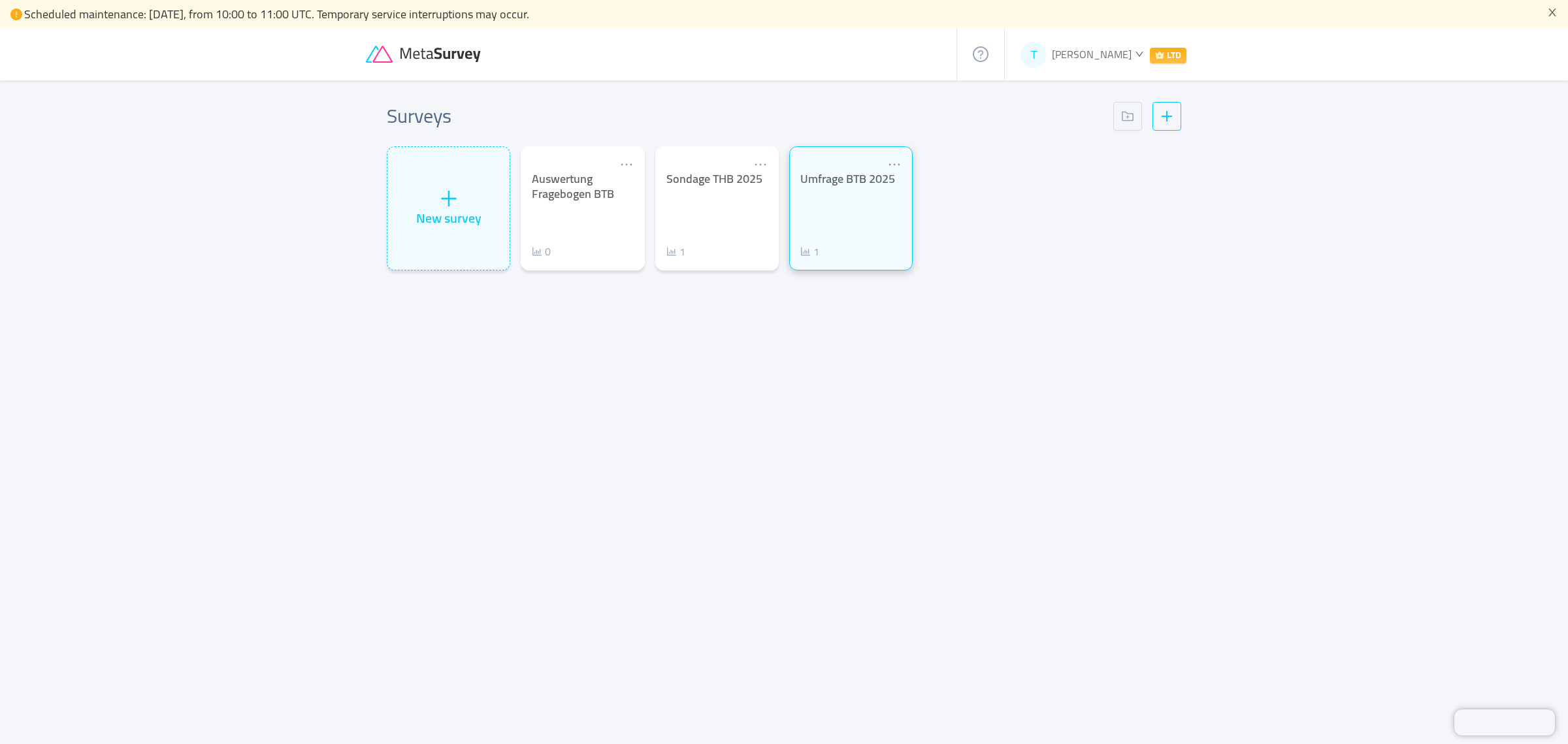
click at [885, 212] on div "Umfrage BTB 2025 1" at bounding box center [851, 215] width 102 height 88
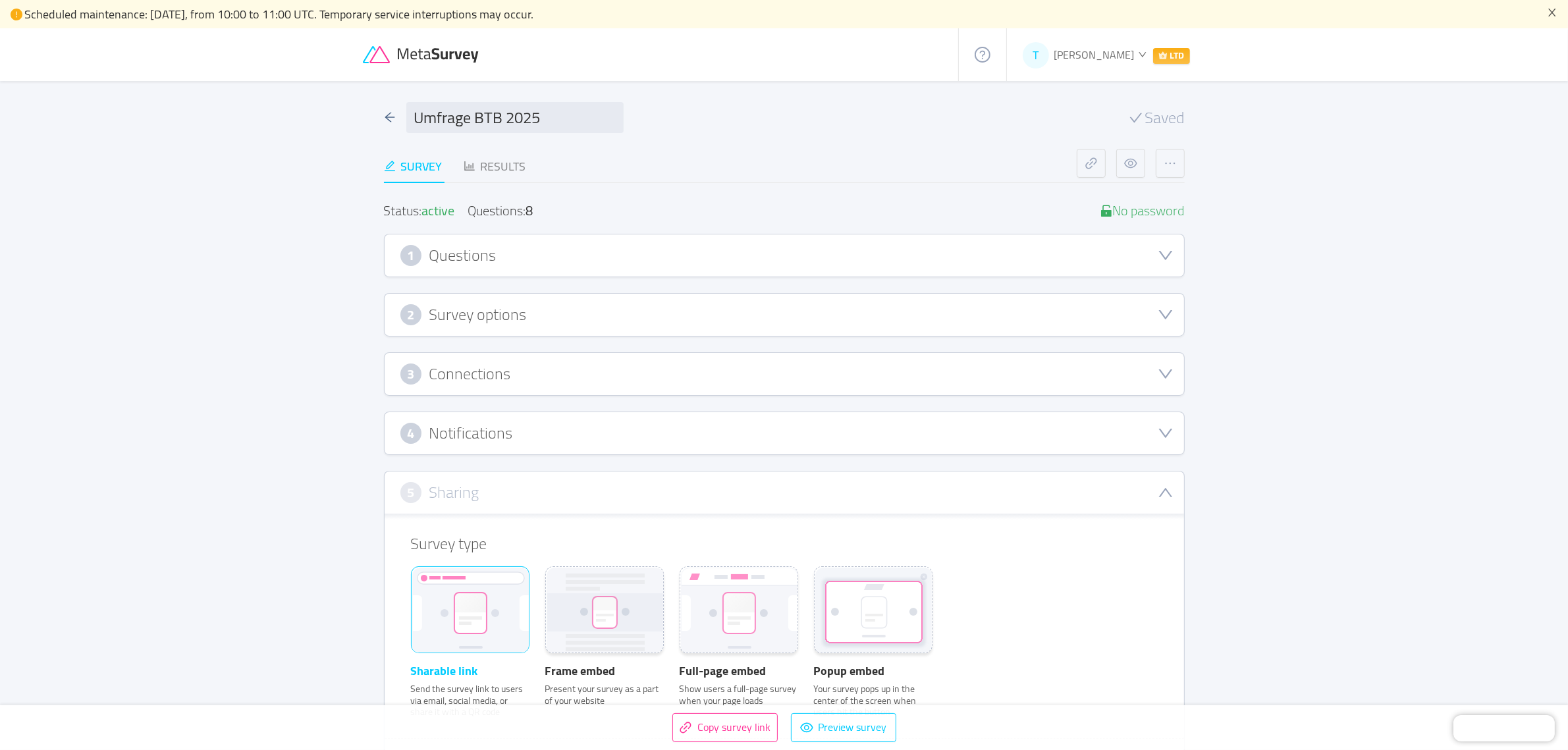
click at [594, 245] on div "1 Questions" at bounding box center [784, 255] width 768 height 21
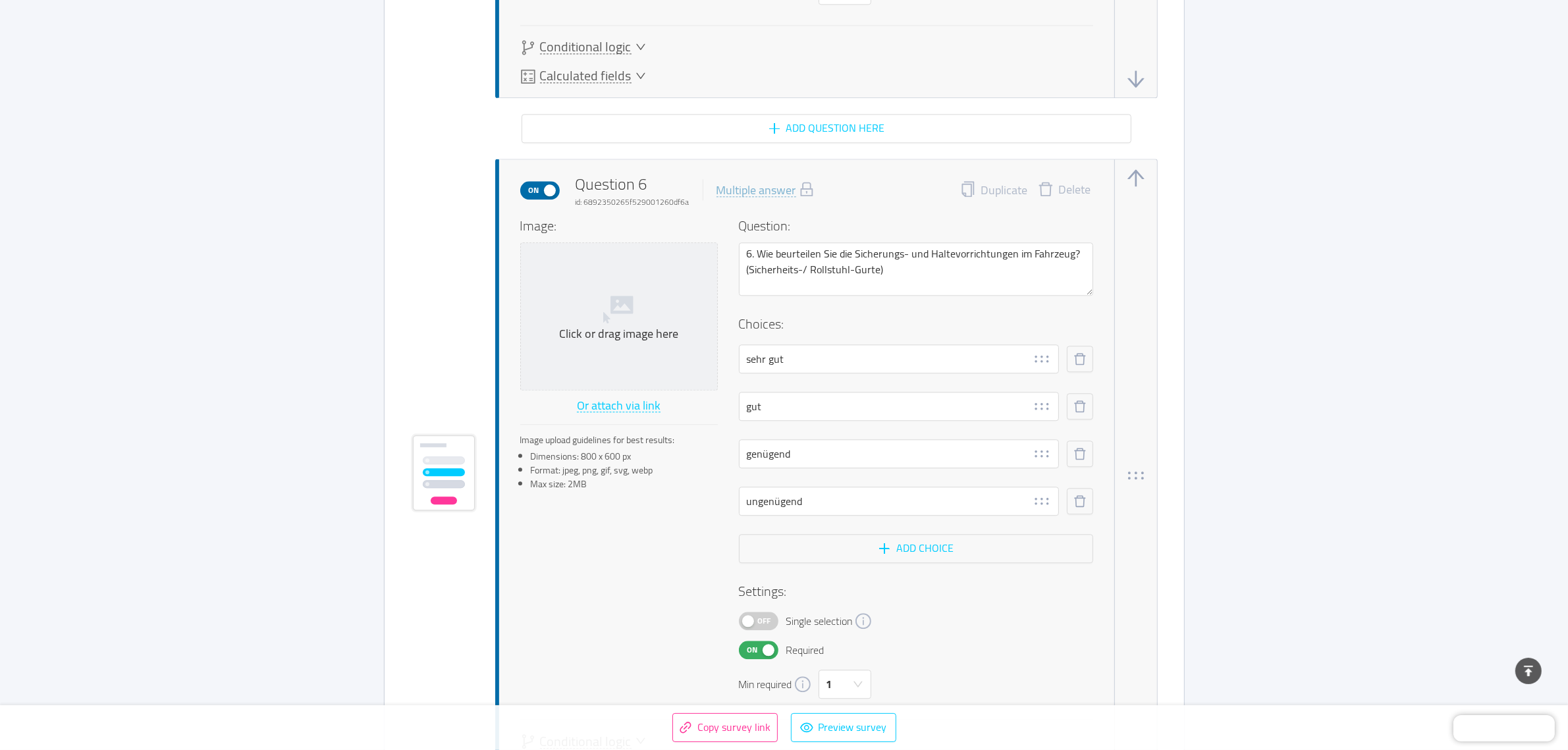
scroll to position [3869, 0]
click at [855, 261] on textarea "6. Wie beurteilen Sie die Sicherungs- und Haltevorrichtungen im Fahrzeug? (Sich…" at bounding box center [916, 267] width 354 height 53
type textarea "6. Wie beurteilen Sie die Sicherungs- und Haltevorrichtungen im Fahrzeug? (Sich…"
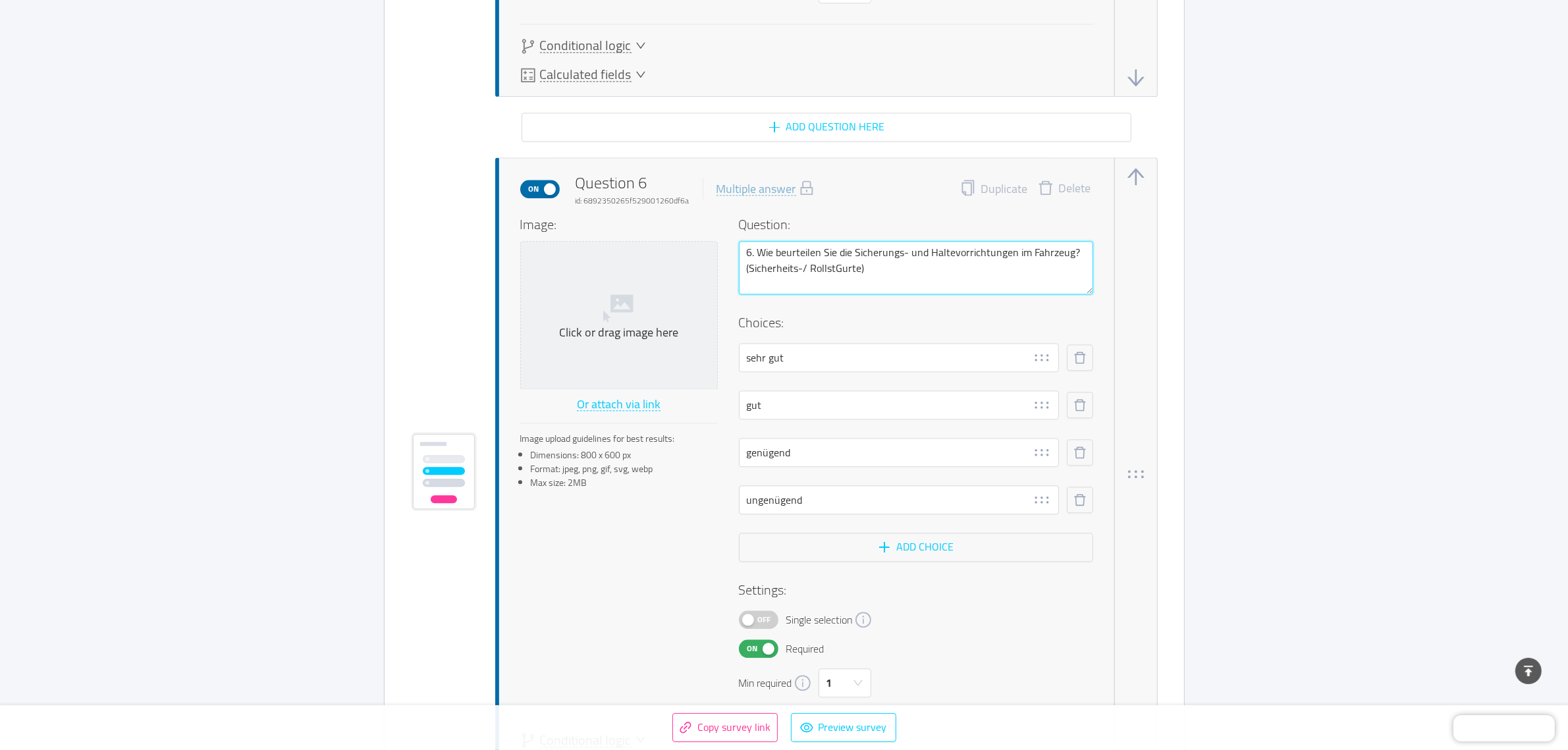
type textarea "6. Wie beurteilen Sie die Sicherungs- und Haltevorrichtungen im Fahrzeug? (Sich…"
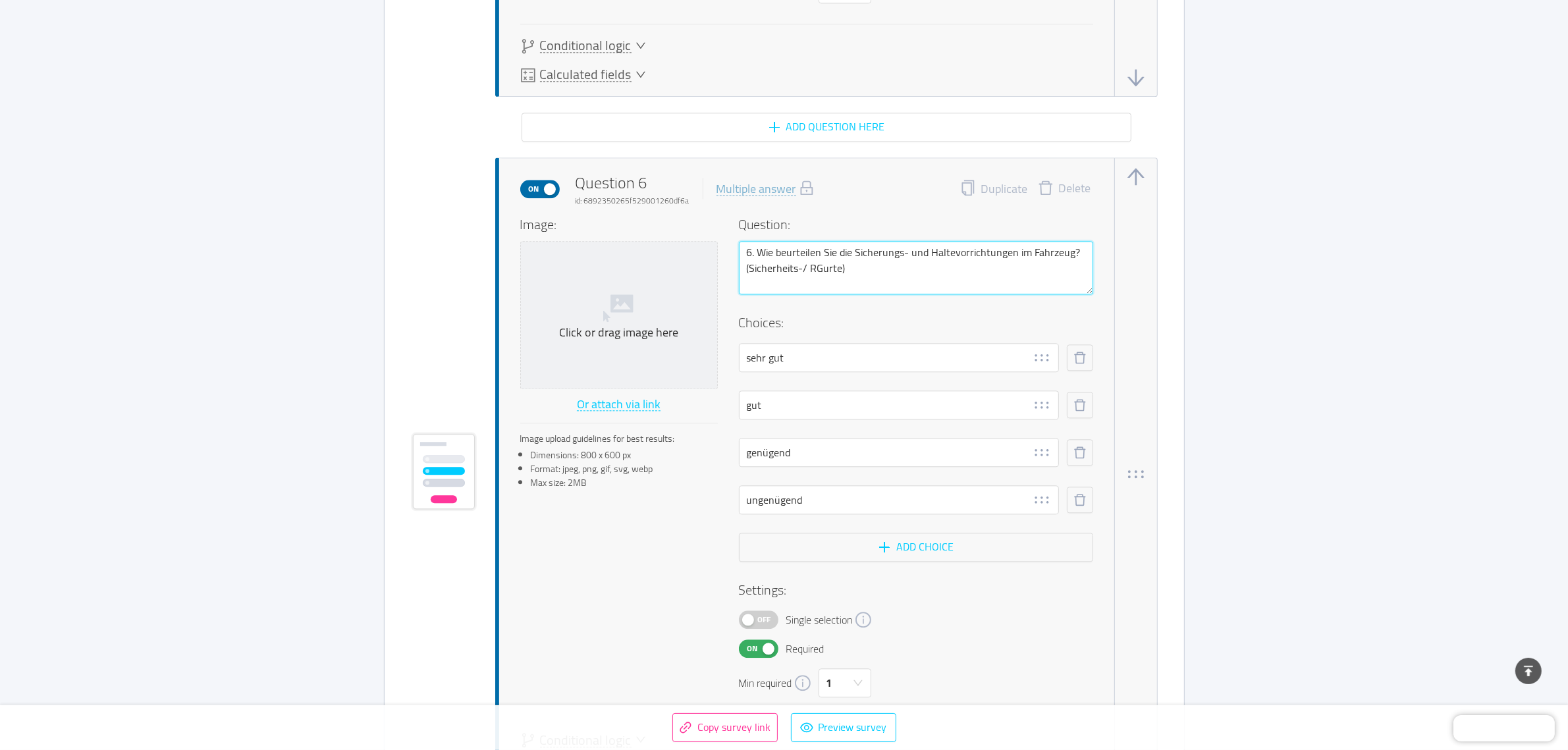
type textarea "6. Wie beurteilen Sie die Sicherungs- und Haltevorrichtungen im Fahrzeug? (Sich…"
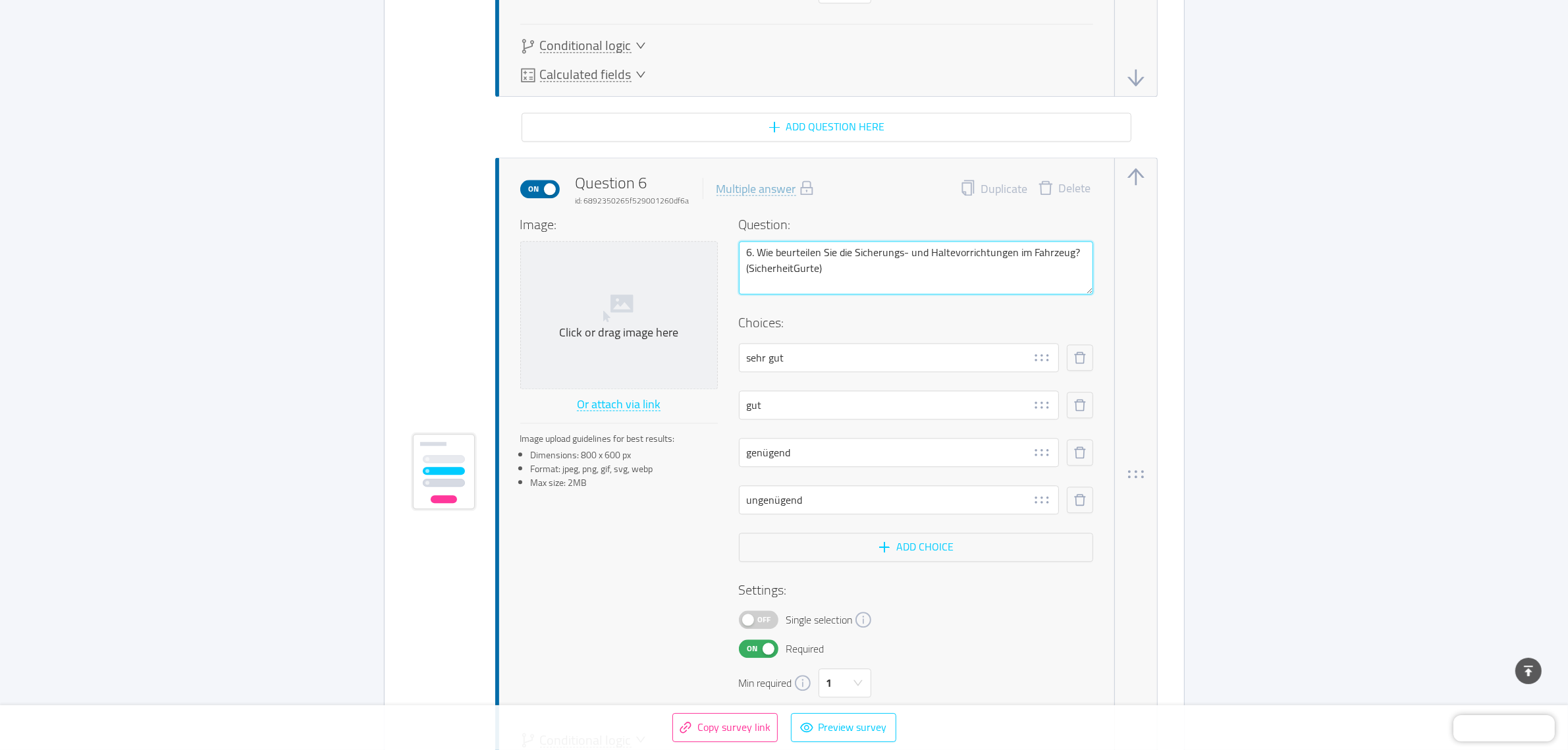
type textarea "6. Wie beurteilen Sie die Sicherungs- und Haltevorrichtungen im Fahrzeug? ([GEO…"
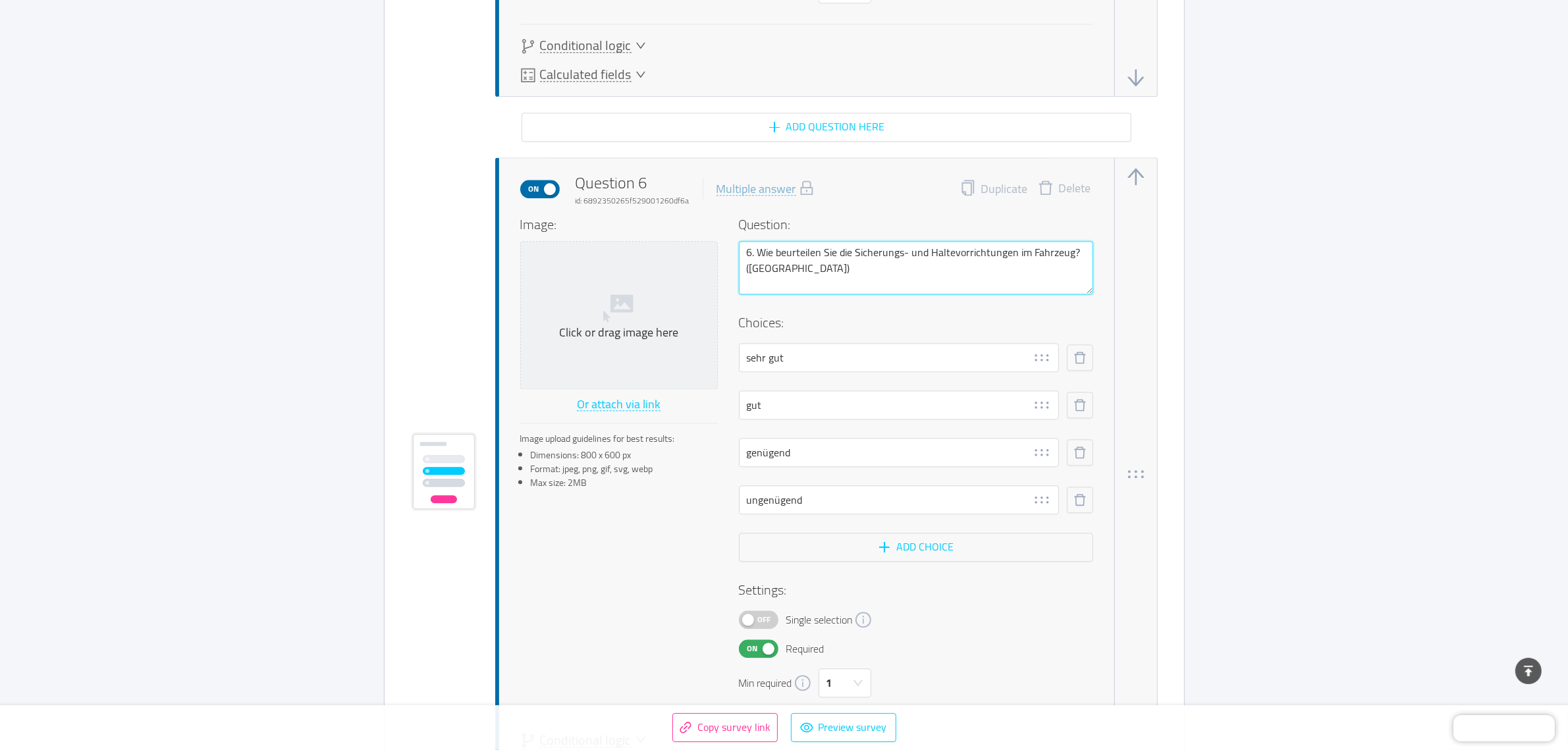
type textarea "6. Wie beurteilen Sie die Sicherungs- und Haltevorrichtungen im Fahrzeug? ([GEO…"
type textarea "6. Wie beurteilen Sie die Sicherungs- und Haltevorrichtungen im Fahrzeug? (Gurt…"
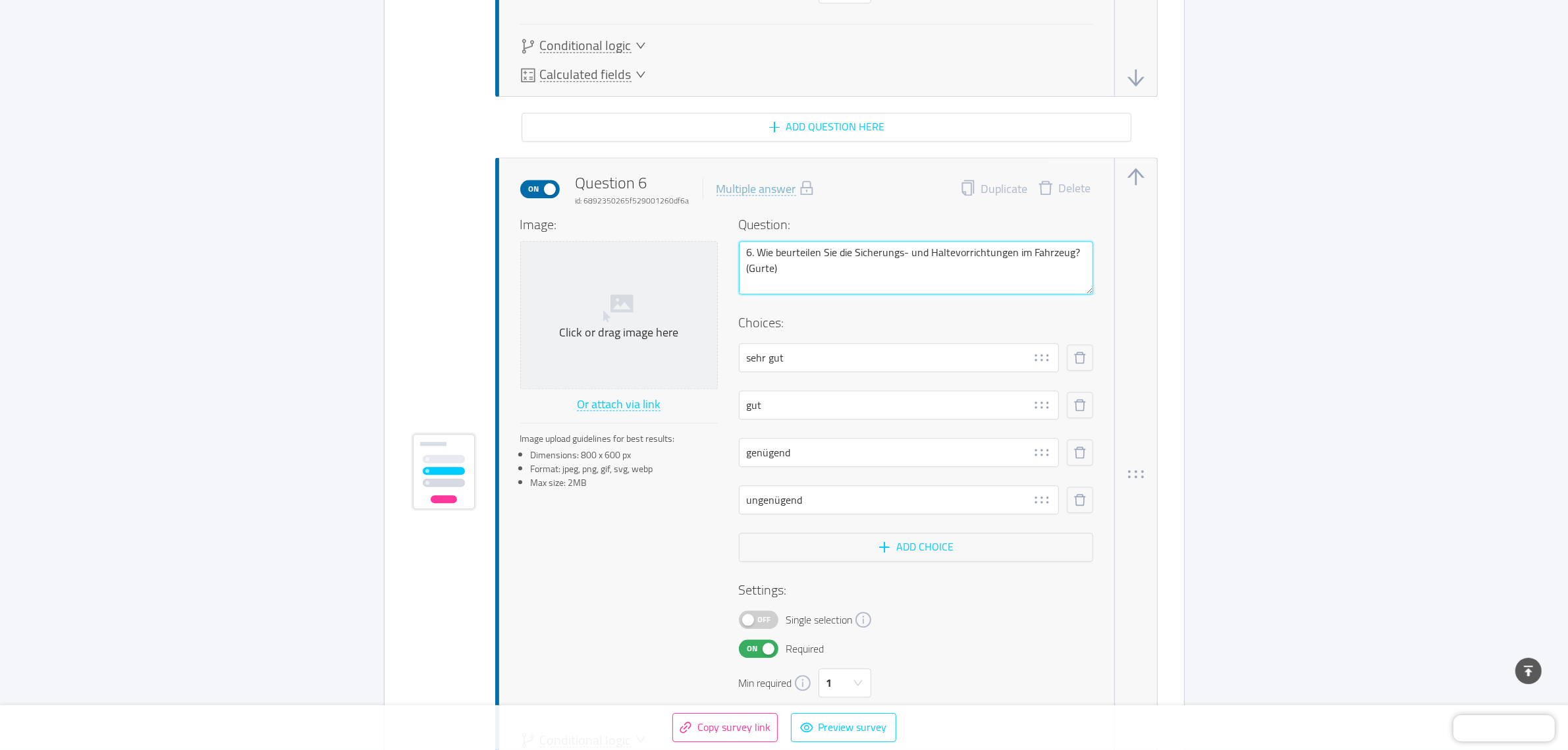
type textarea "6. Wie beurteilen Sie die Sicherungs- und Haltevorrichtungen im Fahrzeug? (RGur…"
type textarea "6. Wie beurteilen Sie die Sicherungs- und Haltevorrichtungen im Fahrzeug? (RüGu…"
type textarea "6. Wie beurteilen Sie die Sicherungs- und Haltevorrichtungen im Fahrzeug? (RücG…"
type textarea "6. Wie beurteilen Sie die Sicherungs- und Haltevorrichtungen im Fahrzeug? (Rück…"
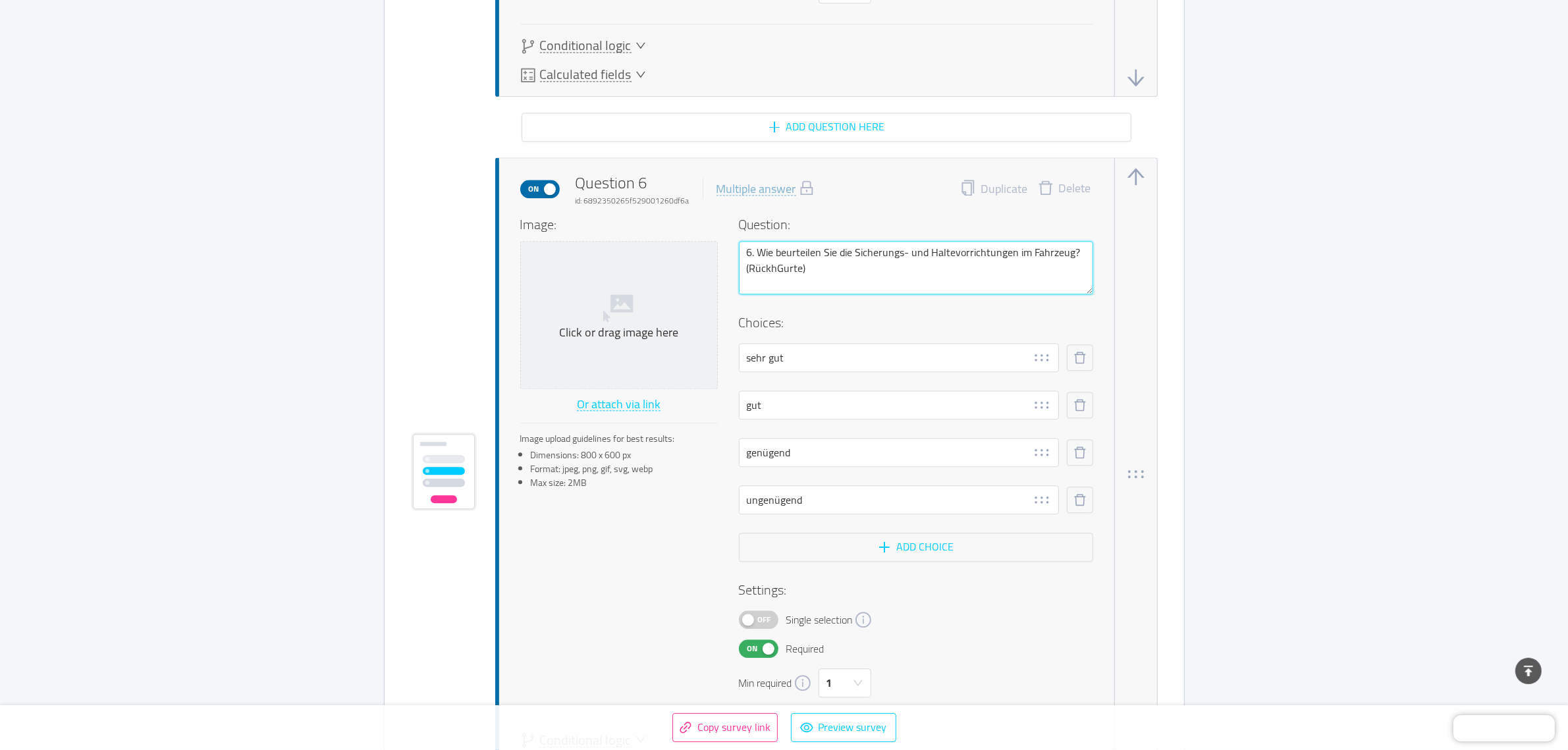
type textarea "6. Wie beurteilen Sie die Sicherungs- und Haltevorrichtungen im Fahrzeug? (Rück…"
type textarea "6. Wie beurteilen Sie die Sicherungs- und Haltevorrichtungen im Fahrzeug? ([GEO…"
type textarea "6. Wie beurteilen Sie die Sicherungs- und Haltevorrichtungen im Fahrzeug? (Rück…"
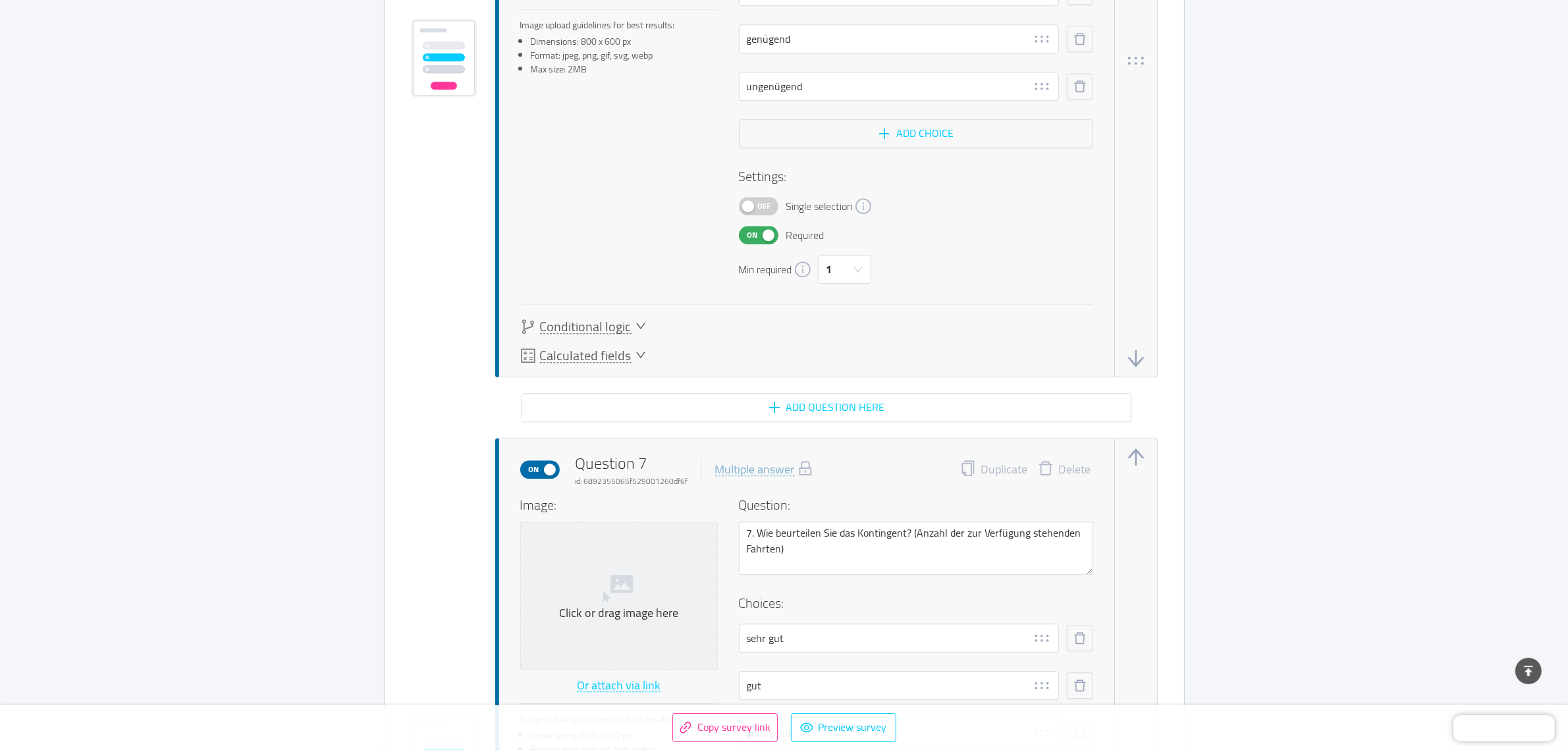
scroll to position [4445, 0]
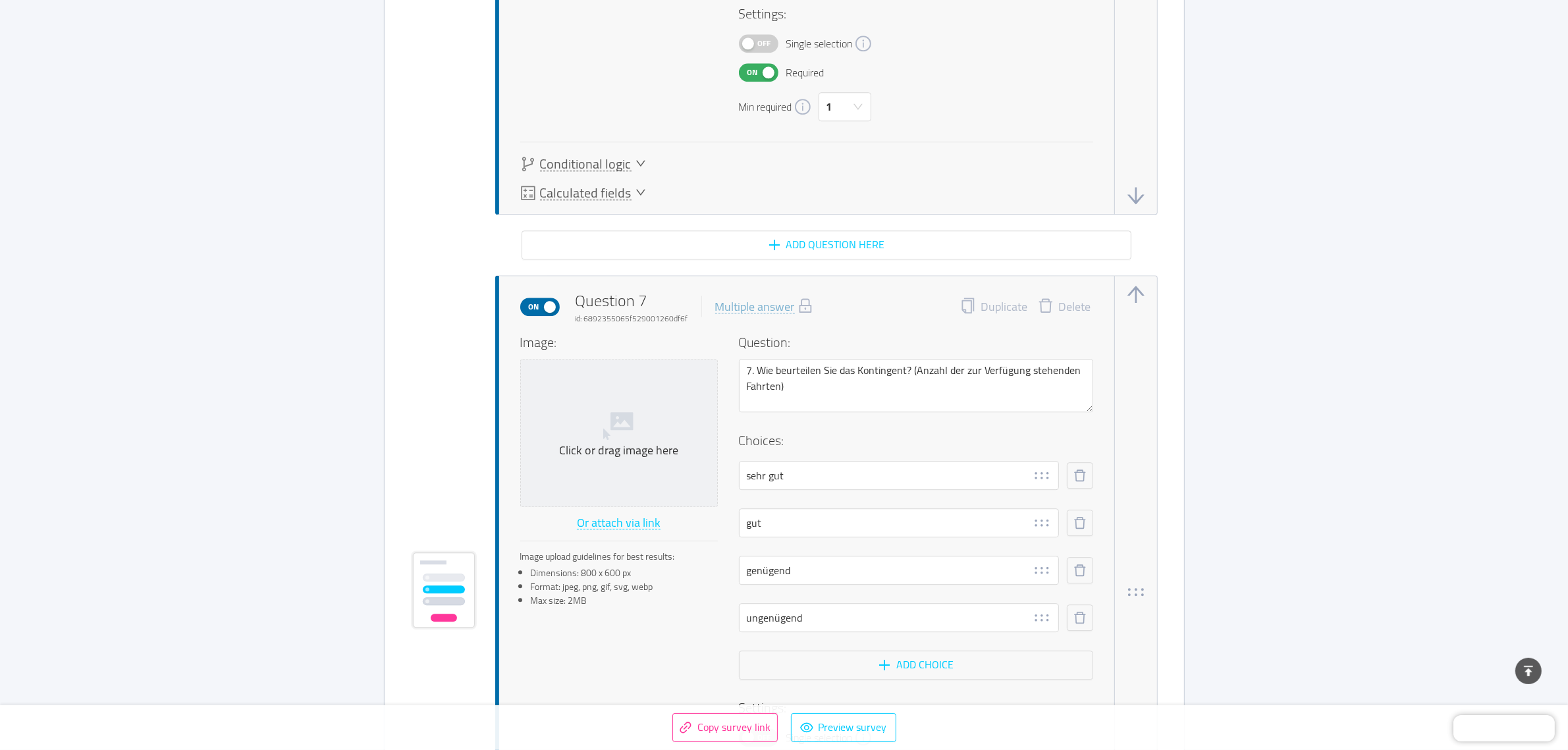
type textarea "6. Wie beurteilen Sie die Sicherungs- und Haltevorrichtungen im Fahrzeug? (Rück…"
click at [1144, 417] on div at bounding box center [1135, 592] width 21 height 632
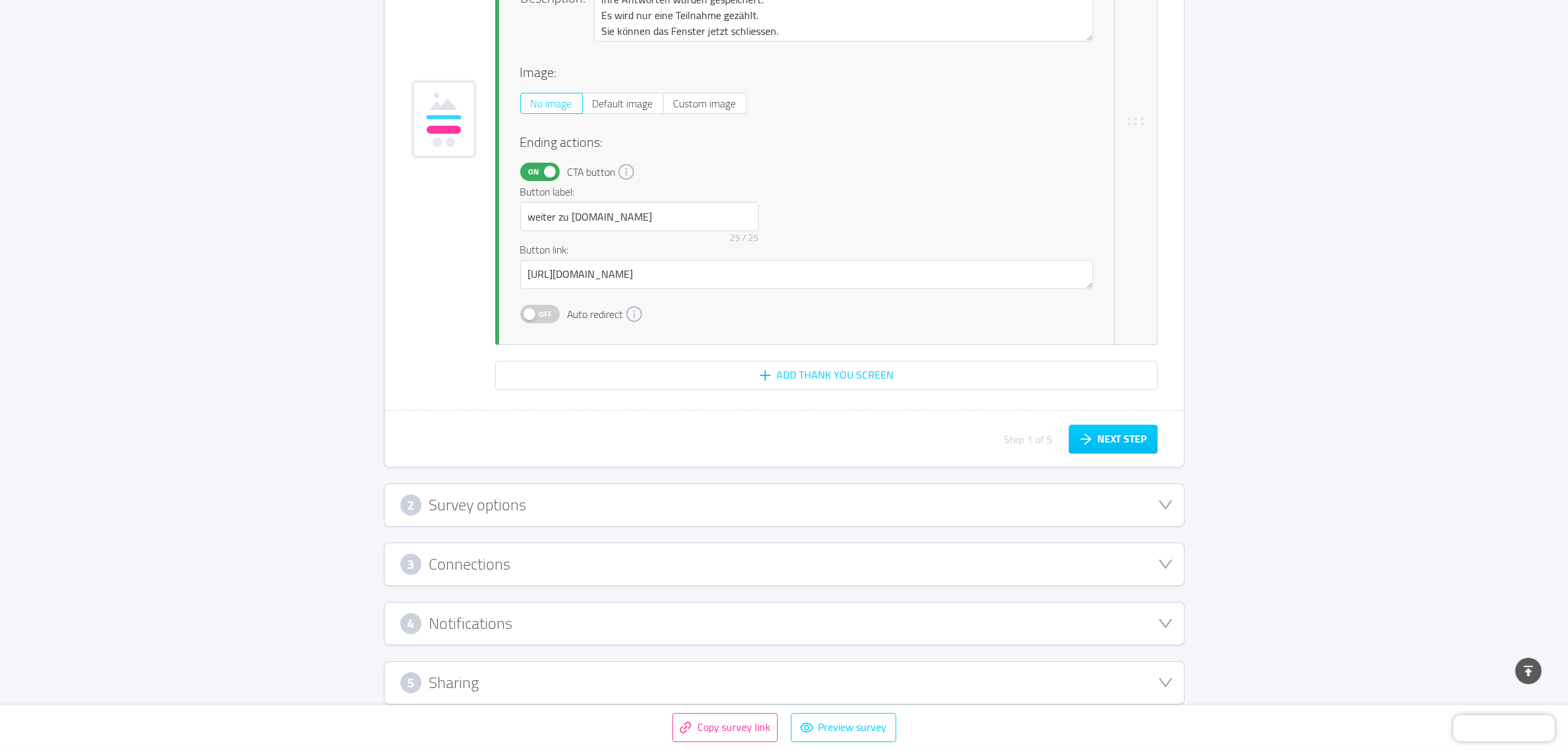
scroll to position [6318, 0]
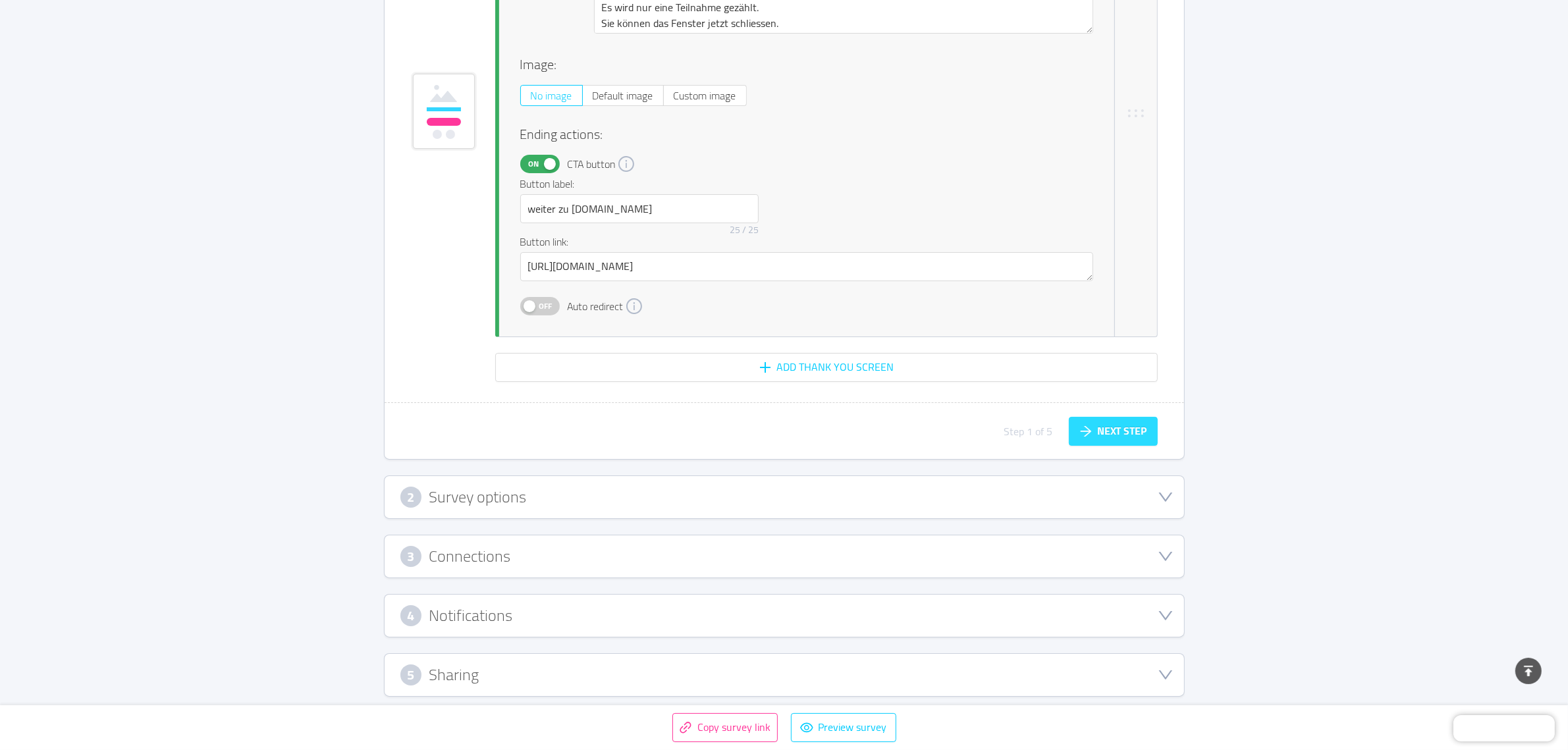
click at [1111, 421] on button "Next step" at bounding box center [1113, 432] width 89 height 29
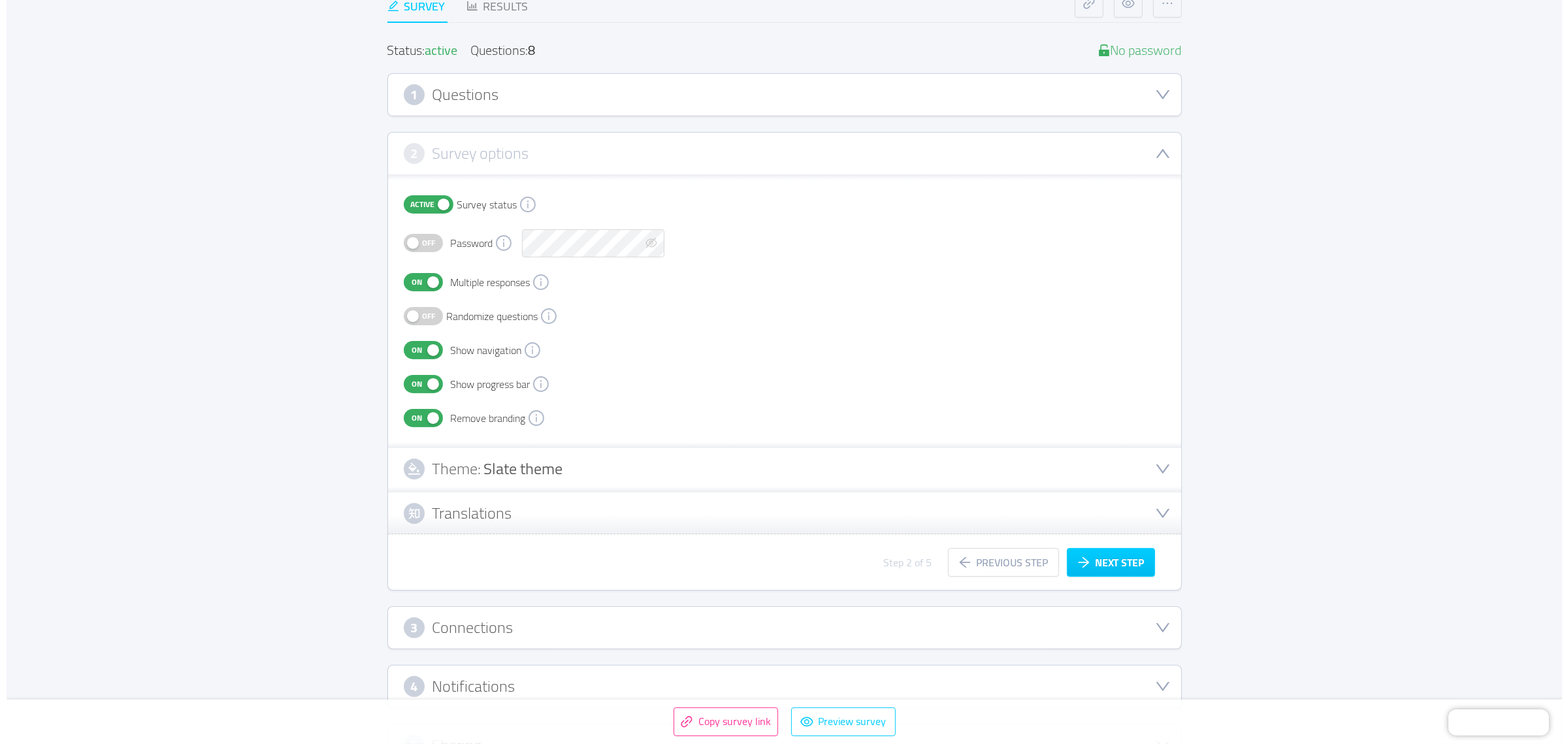
scroll to position [0, 0]
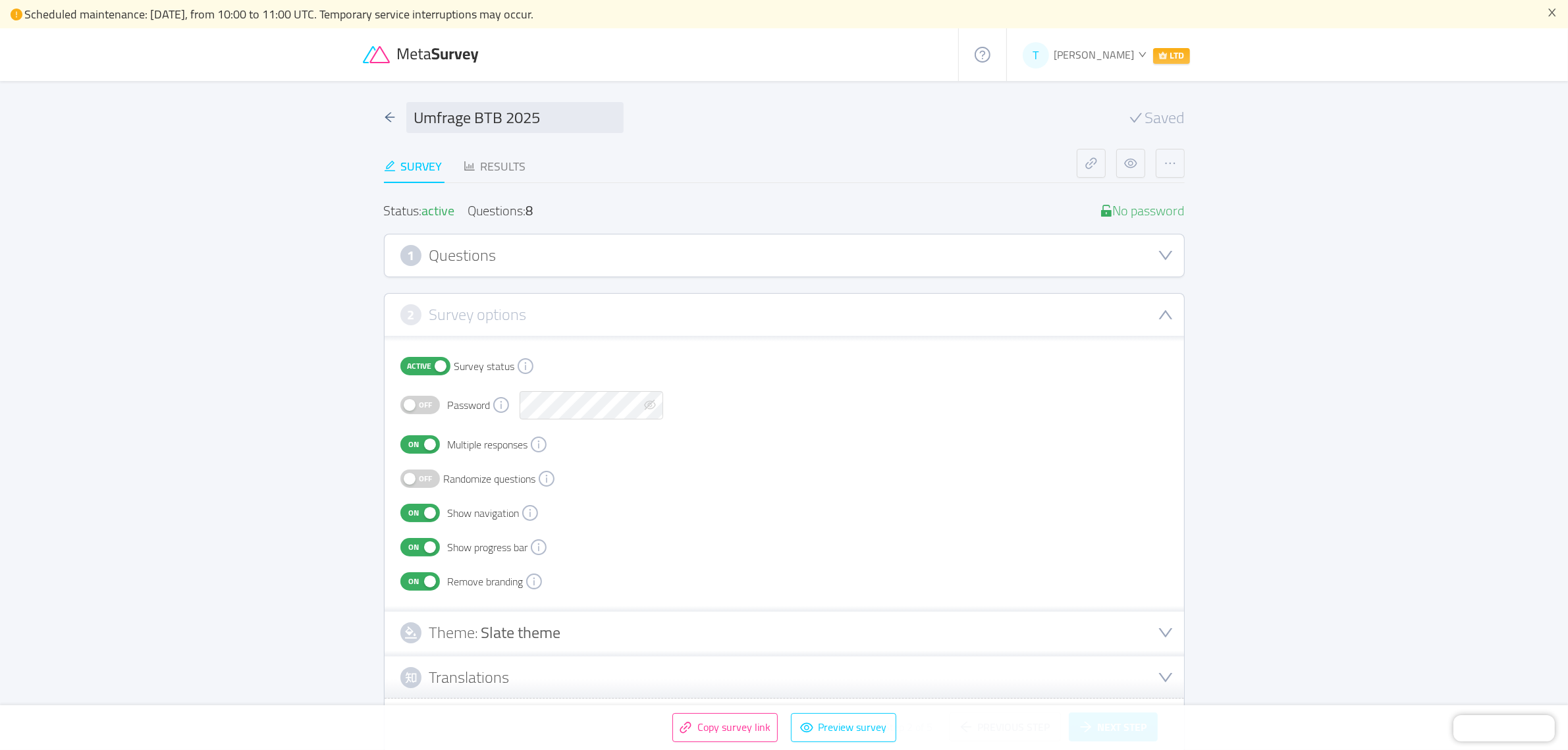
click at [431, 52] on icon at bounding box center [422, 55] width 119 height 18
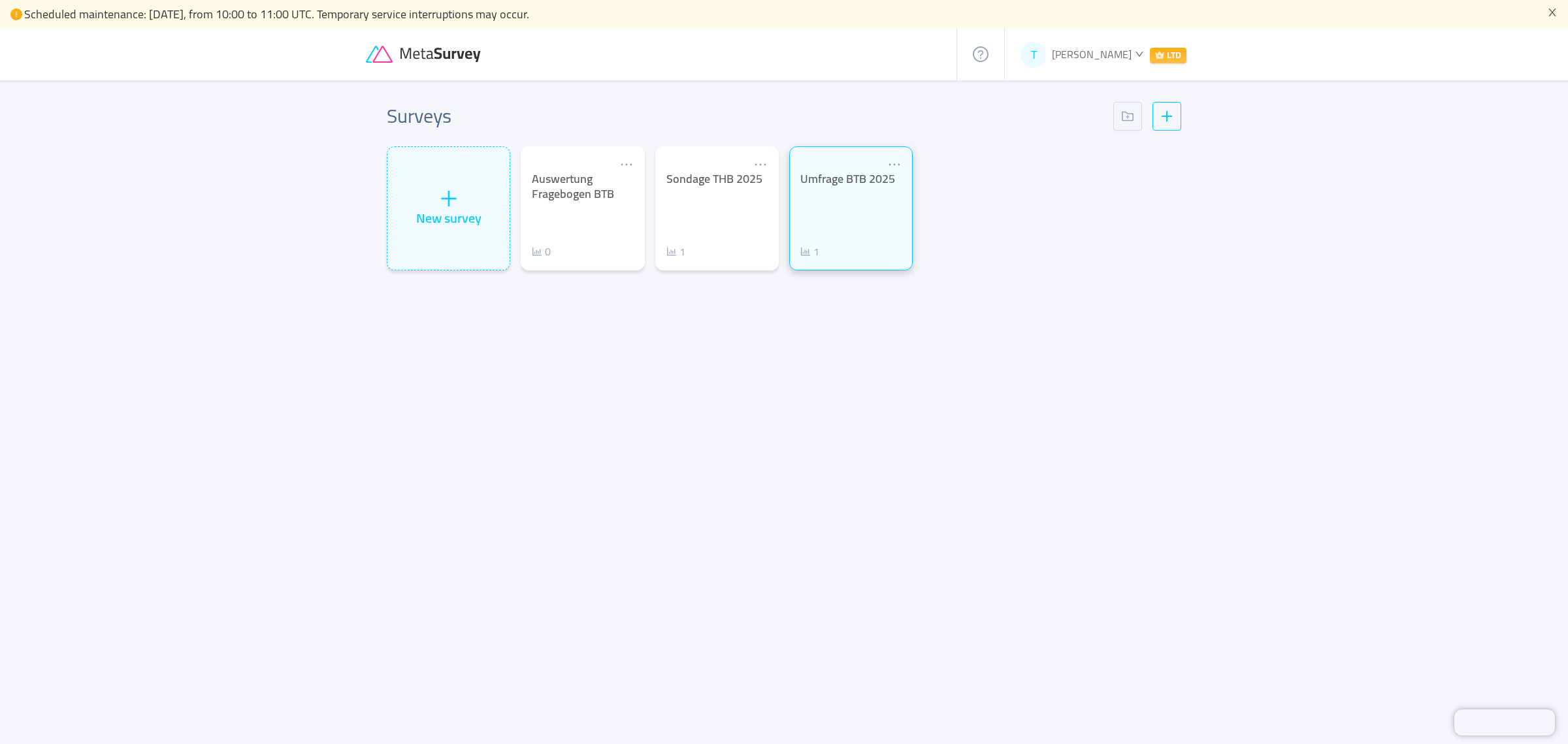
click at [837, 213] on div "Umfrage BTB 2025 1" at bounding box center [851, 215] width 102 height 88
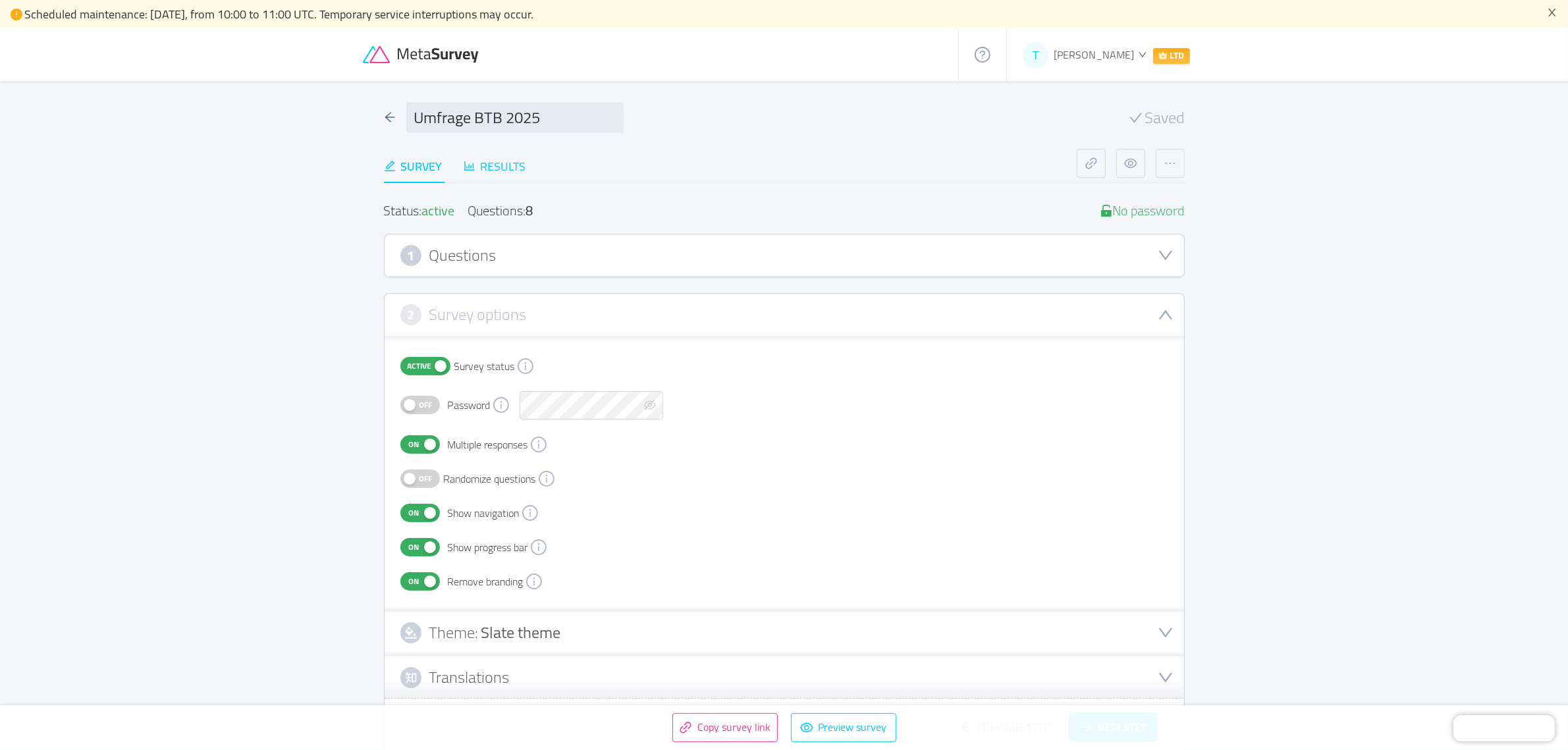
click at [506, 163] on div "Results" at bounding box center [495, 166] width 63 height 18
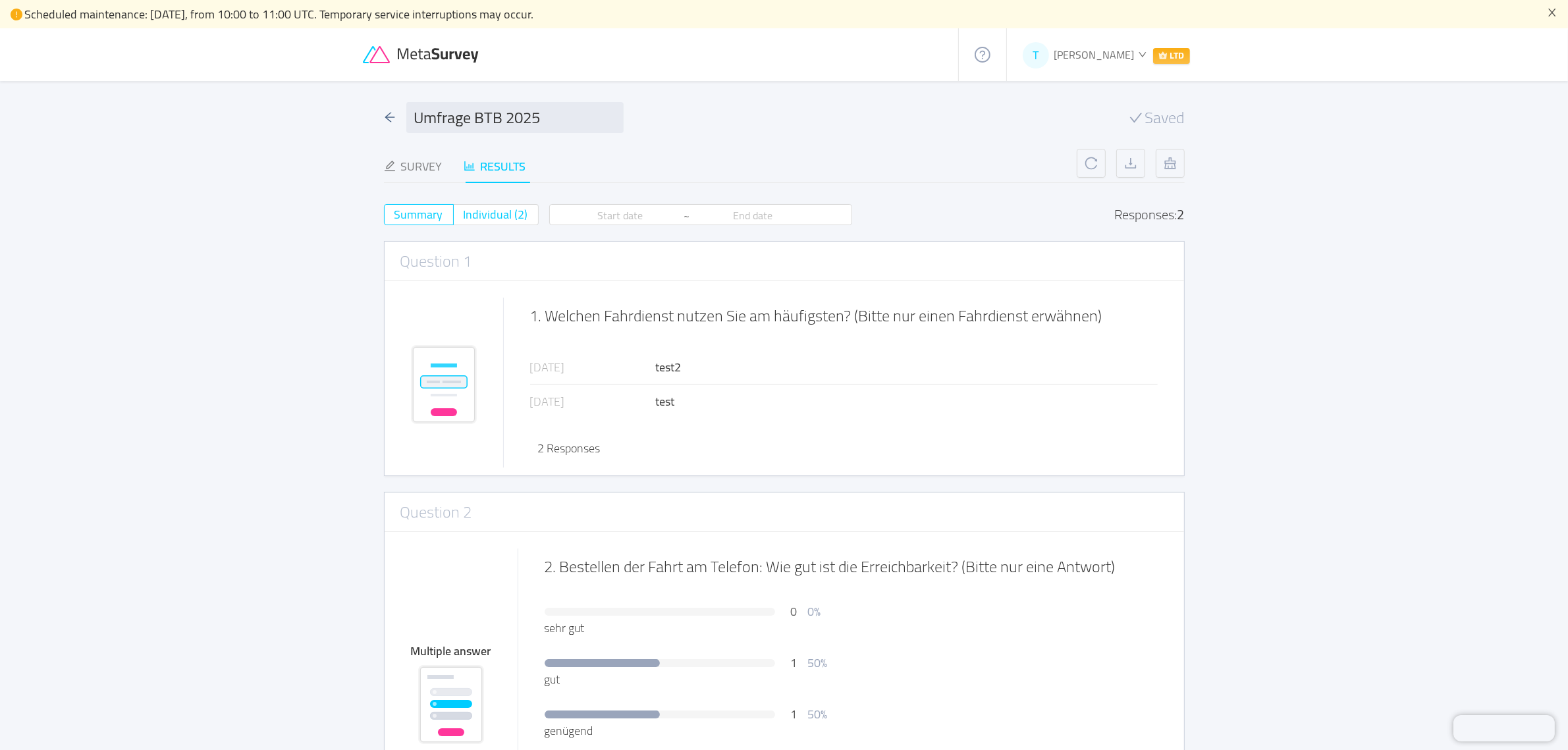
click at [501, 214] on span "Individual (2)" at bounding box center [495, 214] width 65 height 22
click at [464, 218] on input "Individual (2)" at bounding box center [464, 218] width 0 height 0
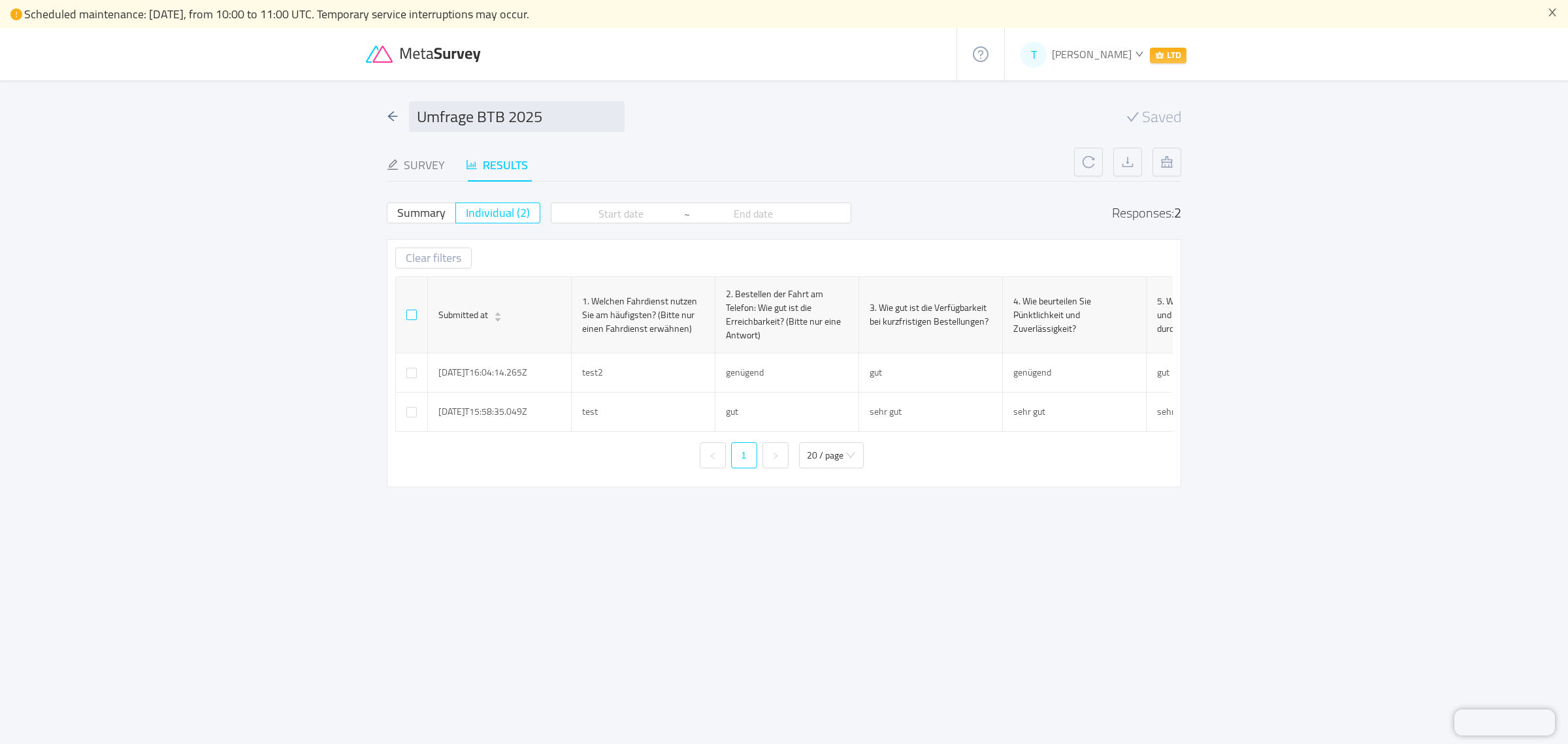
click at [411, 311] on input "checkbox" at bounding box center [411, 315] width 10 height 10
checkbox input "true"
drag, startPoint x: 394, startPoint y: 548, endPoint x: 391, endPoint y: 539, distance: 9.5
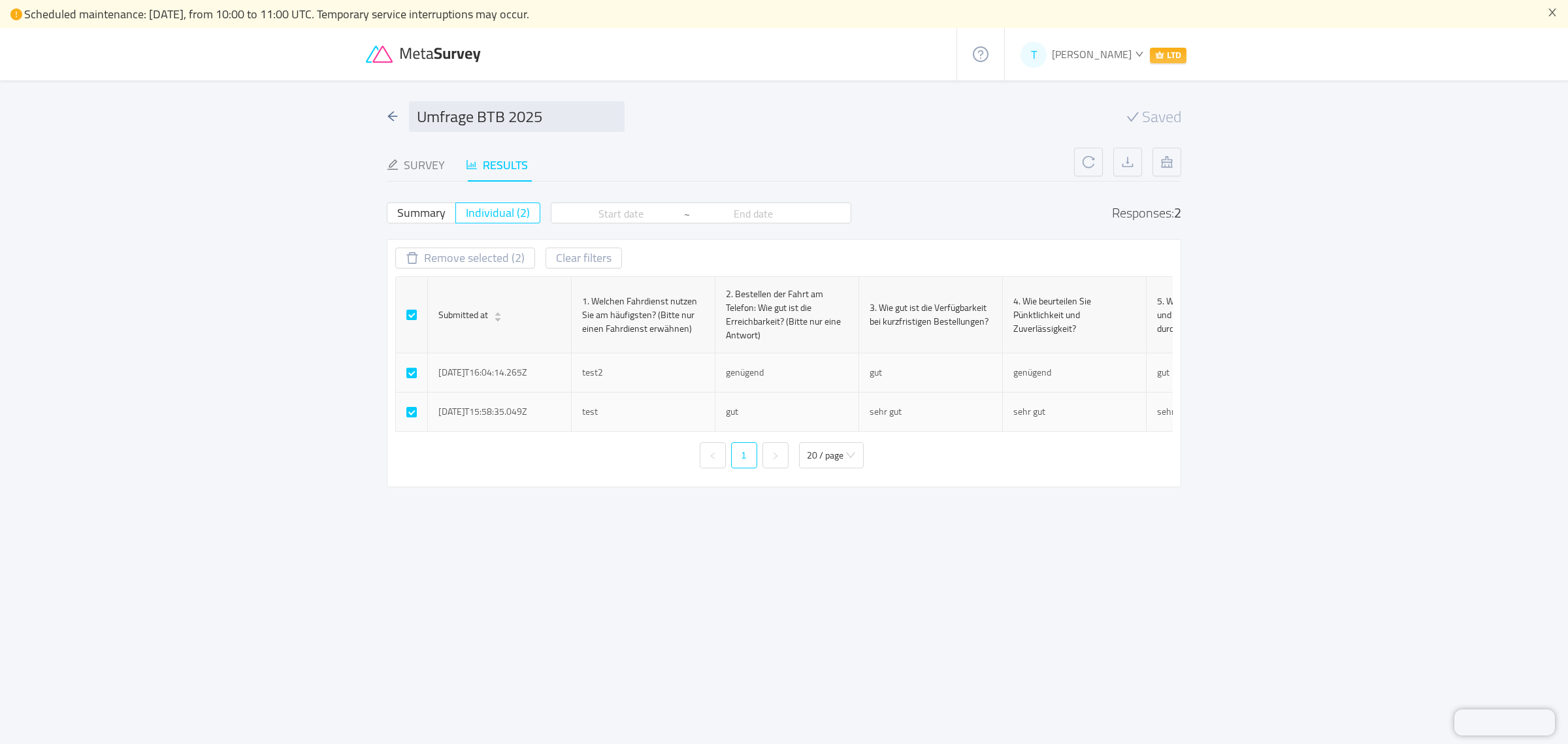
click at [394, 545] on div "Umfrage BTB 2025 Saved Survey Results Status: active Questions: 8 No password 1…" at bounding box center [784, 411] width 836 height 662
click at [431, 53] on icon at bounding box center [425, 55] width 118 height 18
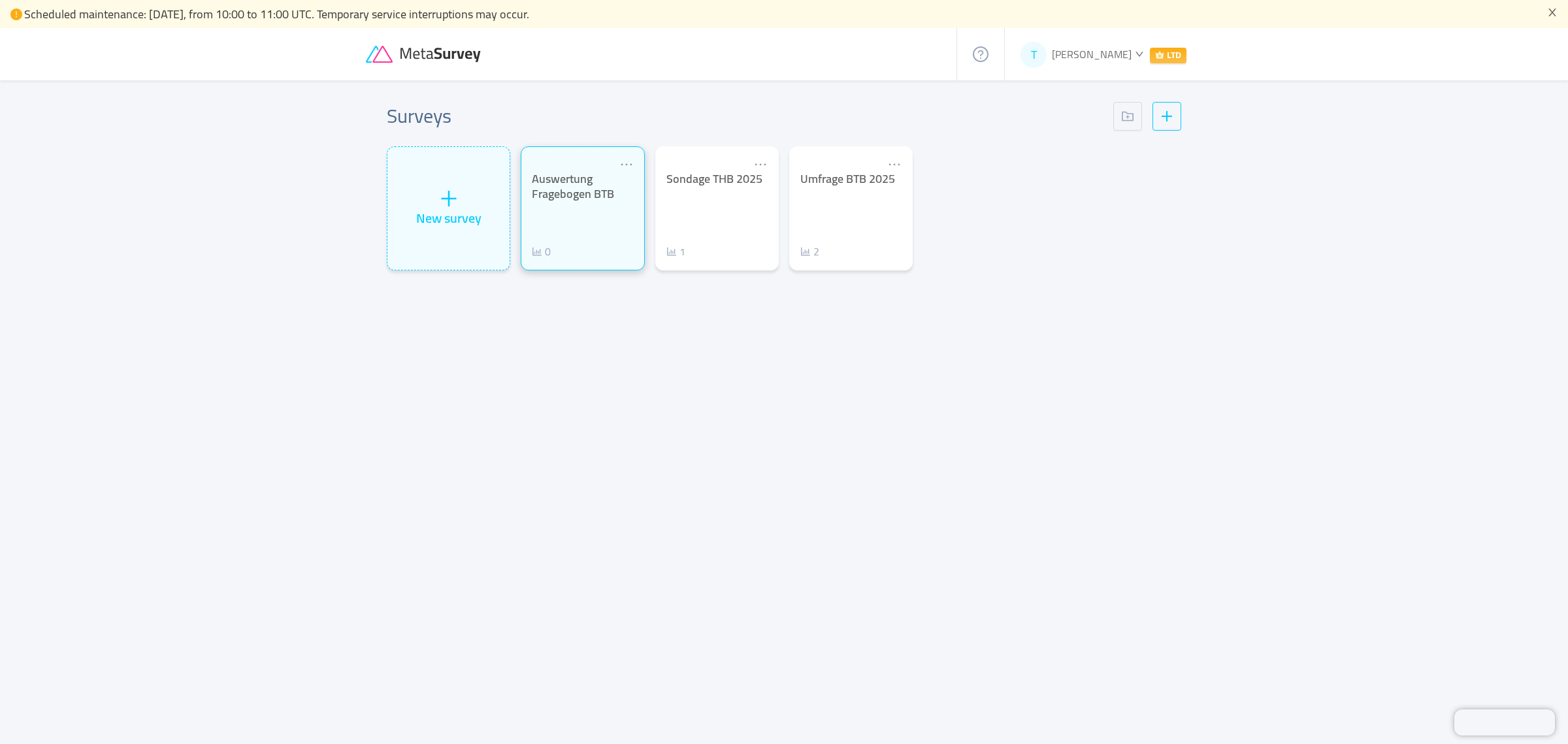
click at [585, 186] on div "Auswertung Fragebogen BTB" at bounding box center [582, 186] width 102 height 29
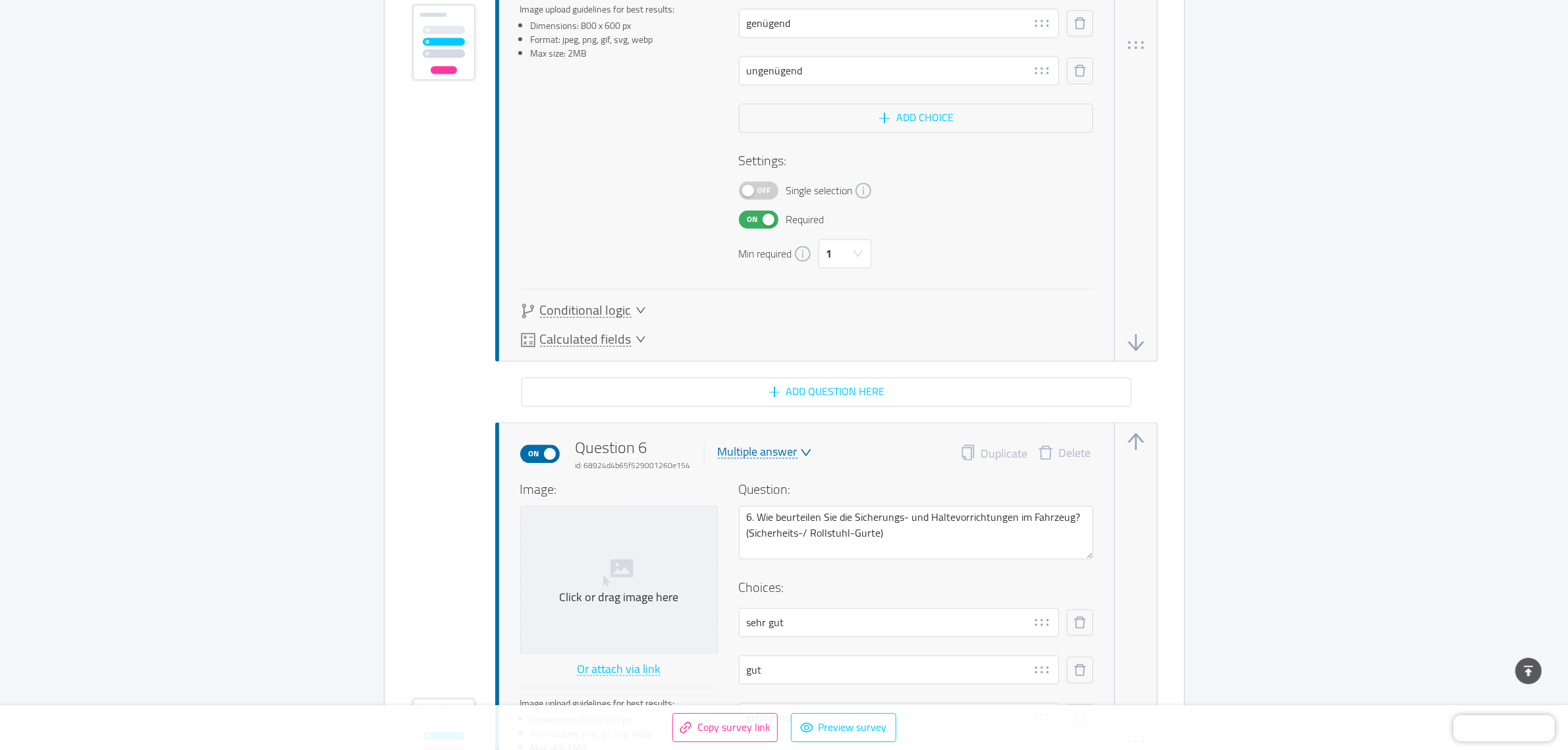
scroll to position [3869, 0]
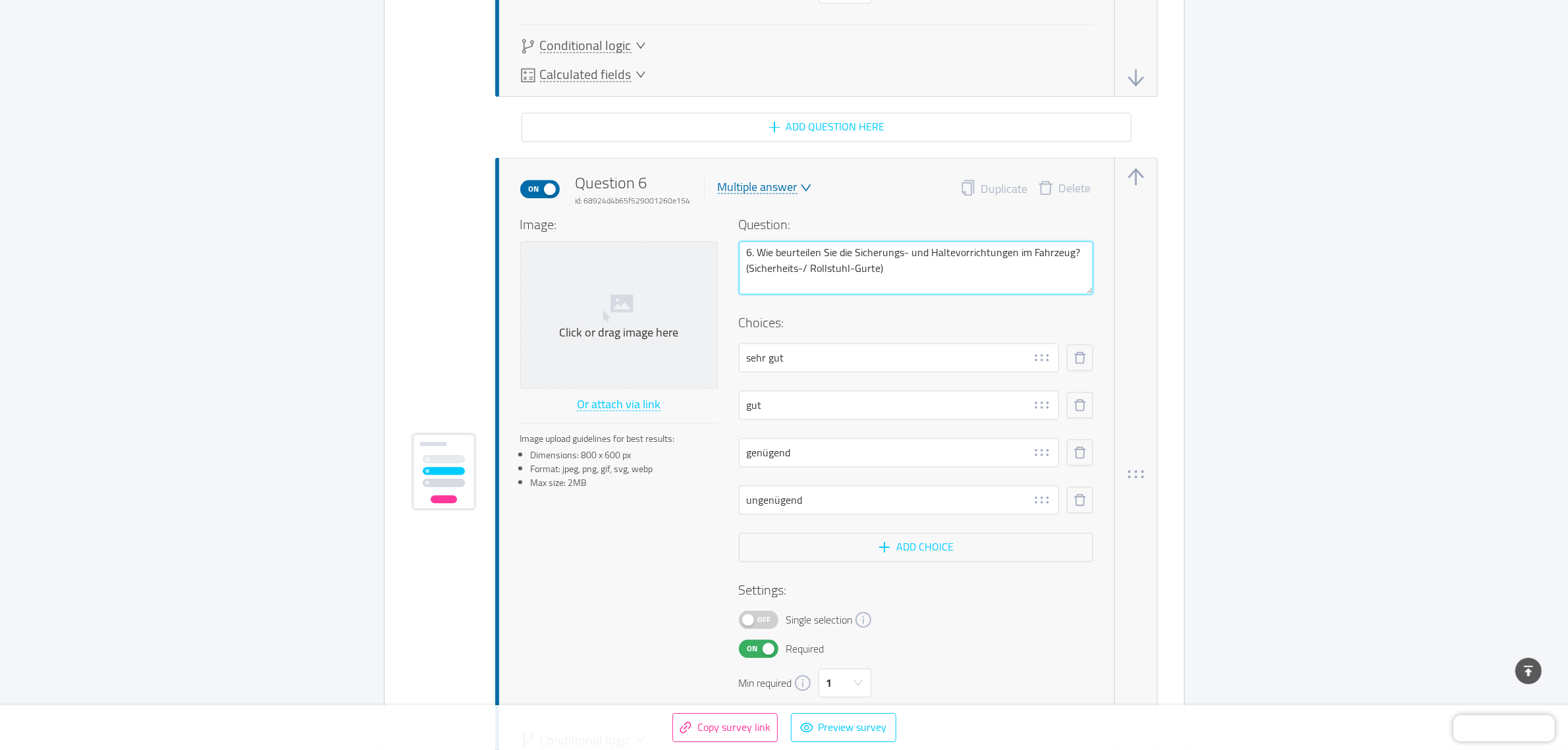
click at [848, 259] on textarea "6. Wie beurteilen Sie die Sicherungs- und Haltevorrichtungen im Fahrzeug? (Sich…" at bounding box center [916, 267] width 354 height 53
type textarea "6. Wie beurteilen Sie die Sicherungs- und Haltevorrichtungen im Fahrzeug? (Sich…"
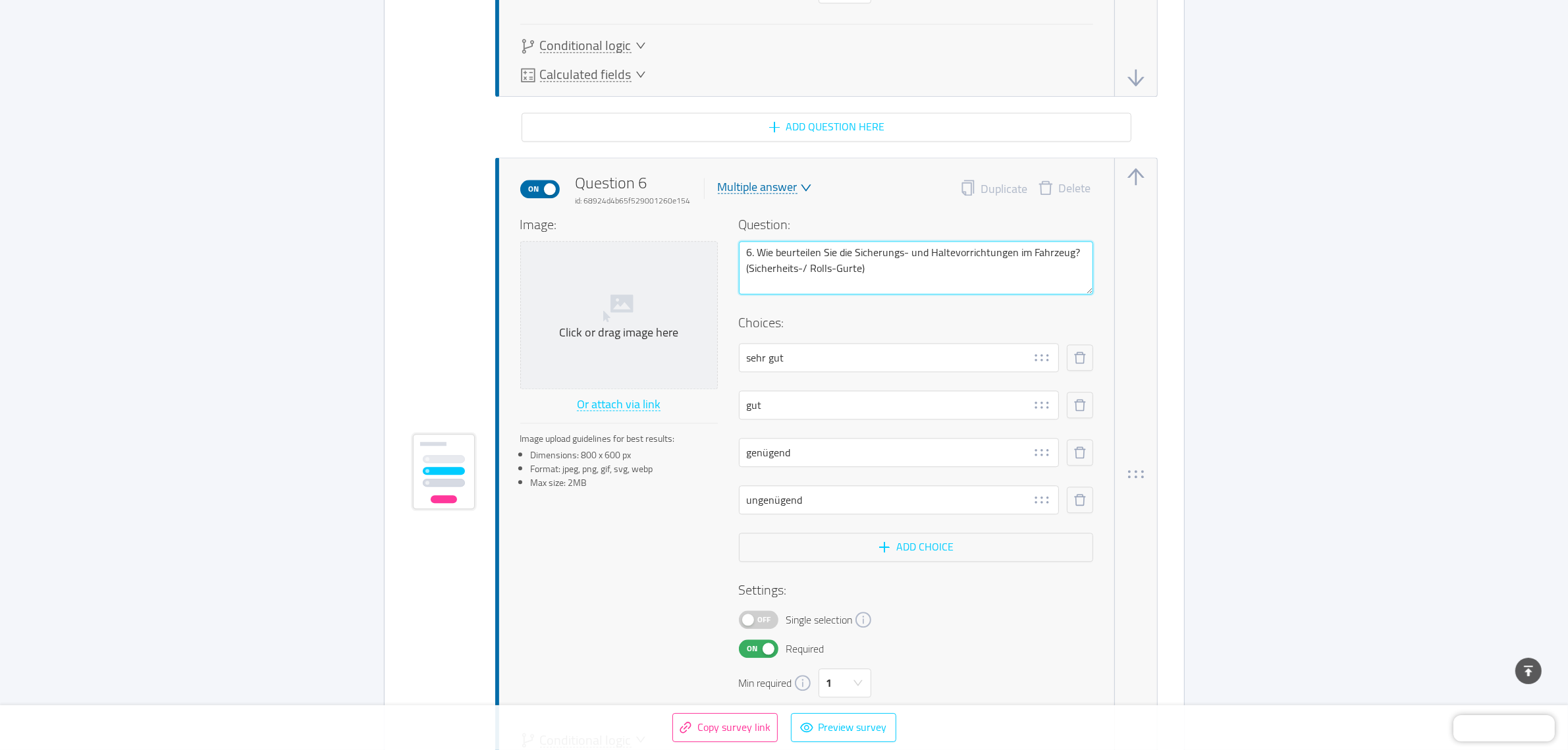
type textarea "6. Wie beurteilen Sie die Sicherungs- und Haltevorrichtungen im Fahrzeug? (Sich…"
click at [810, 258] on textarea "6. Wie beurteilen Sie die Sicherungs- und Haltevorrichtungen im Fahrzeug? (Sich…" at bounding box center [916, 267] width 354 height 53
click at [883, 267] on textarea "6. Wie beurteilen Sie die Sicherungs- und Haltevorrichtungen im Fahrzeug? (Sich…" at bounding box center [916, 267] width 354 height 53
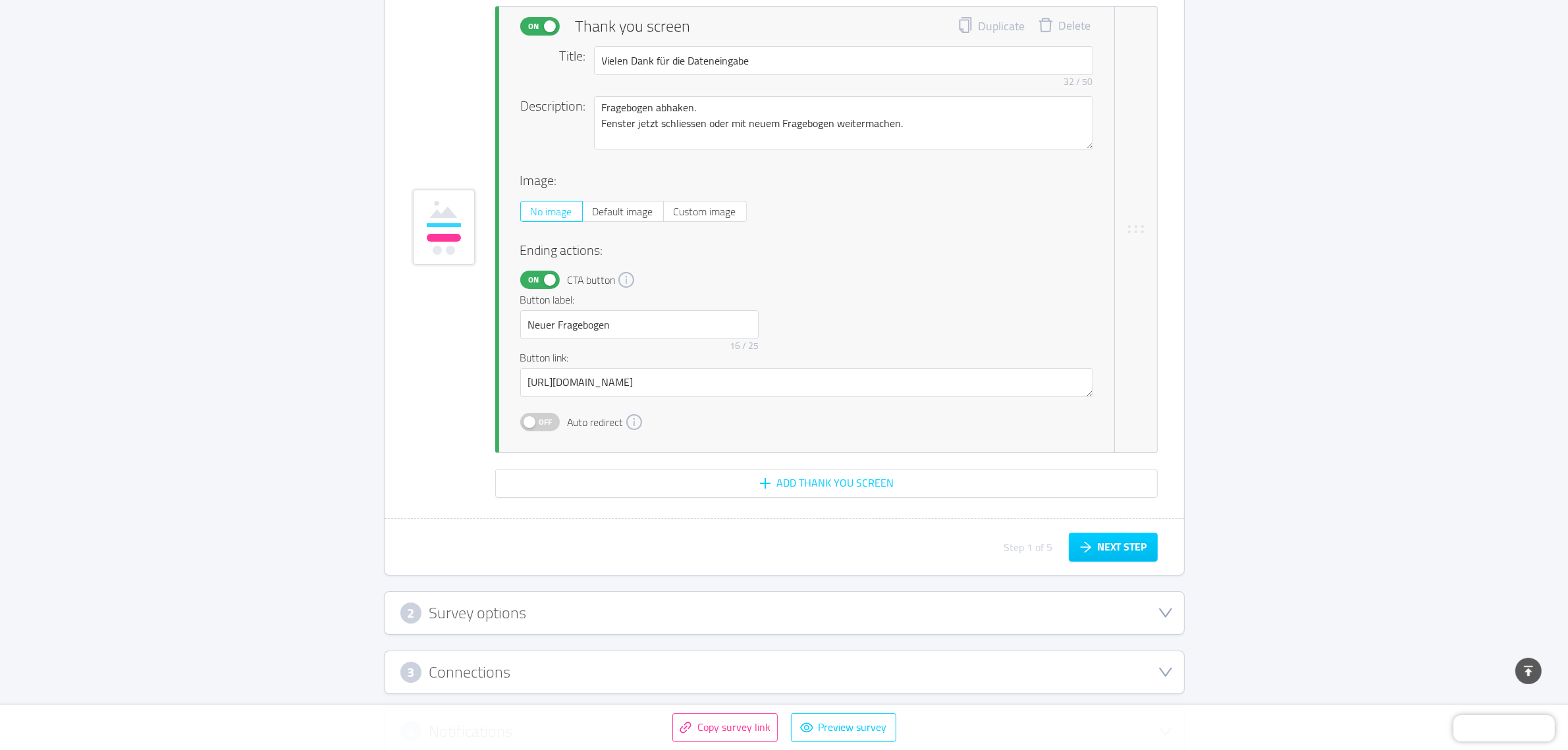
scroll to position [6255, 0]
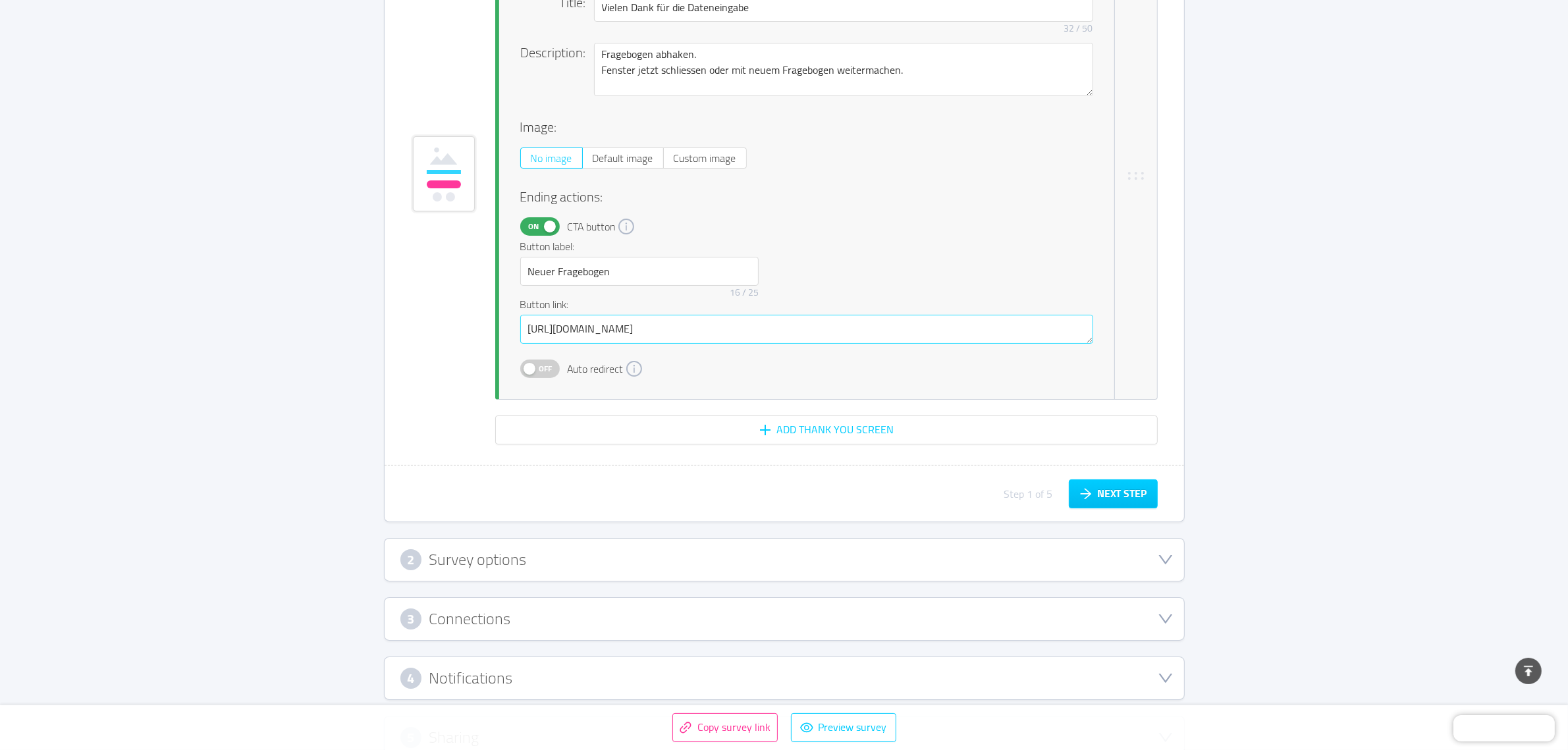
type textarea "6. Wie beurteilen Sie die Sicherungs- und Haltevorrichtungen im Fahrzeug? (Sich…"
click at [872, 319] on textarea "[URL][DOMAIN_NAME]" at bounding box center [807, 329] width 573 height 29
type textarea "[URL][DOMAIN_NAME]"
drag, startPoint x: 1328, startPoint y: 362, endPoint x: 1309, endPoint y: 375, distance: 23.0
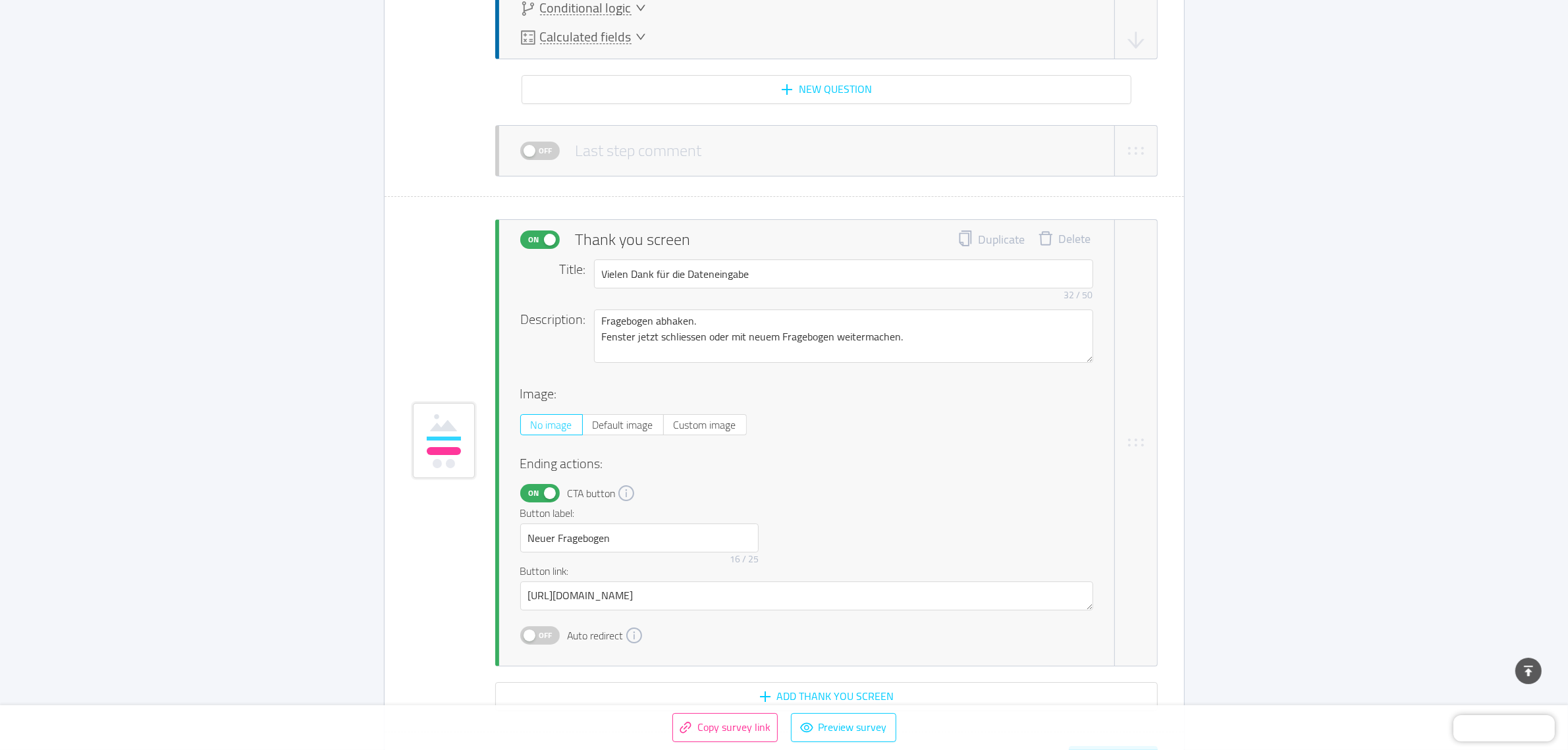
scroll to position [6318, 0]
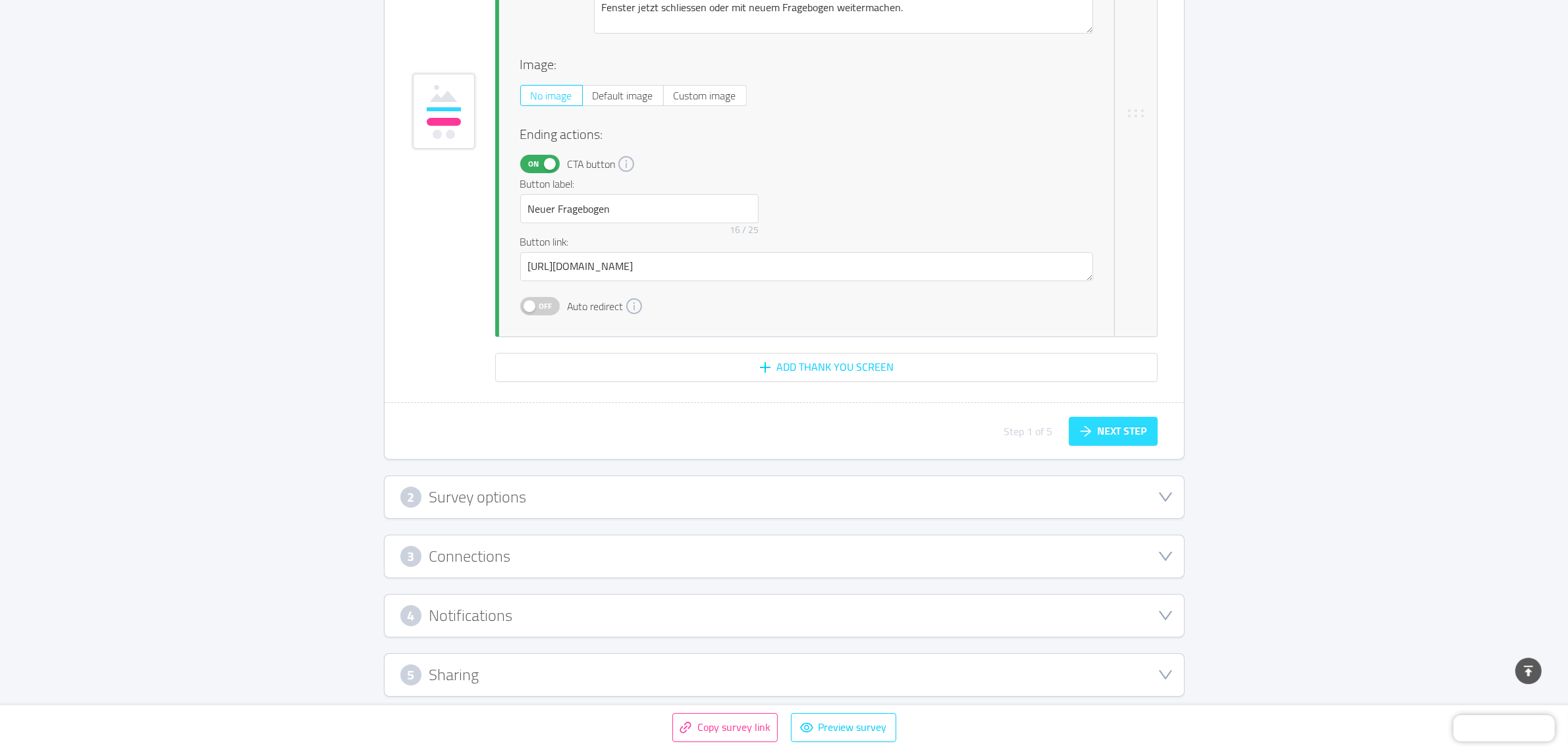
click at [1108, 422] on button "Next step" at bounding box center [1113, 432] width 89 height 29
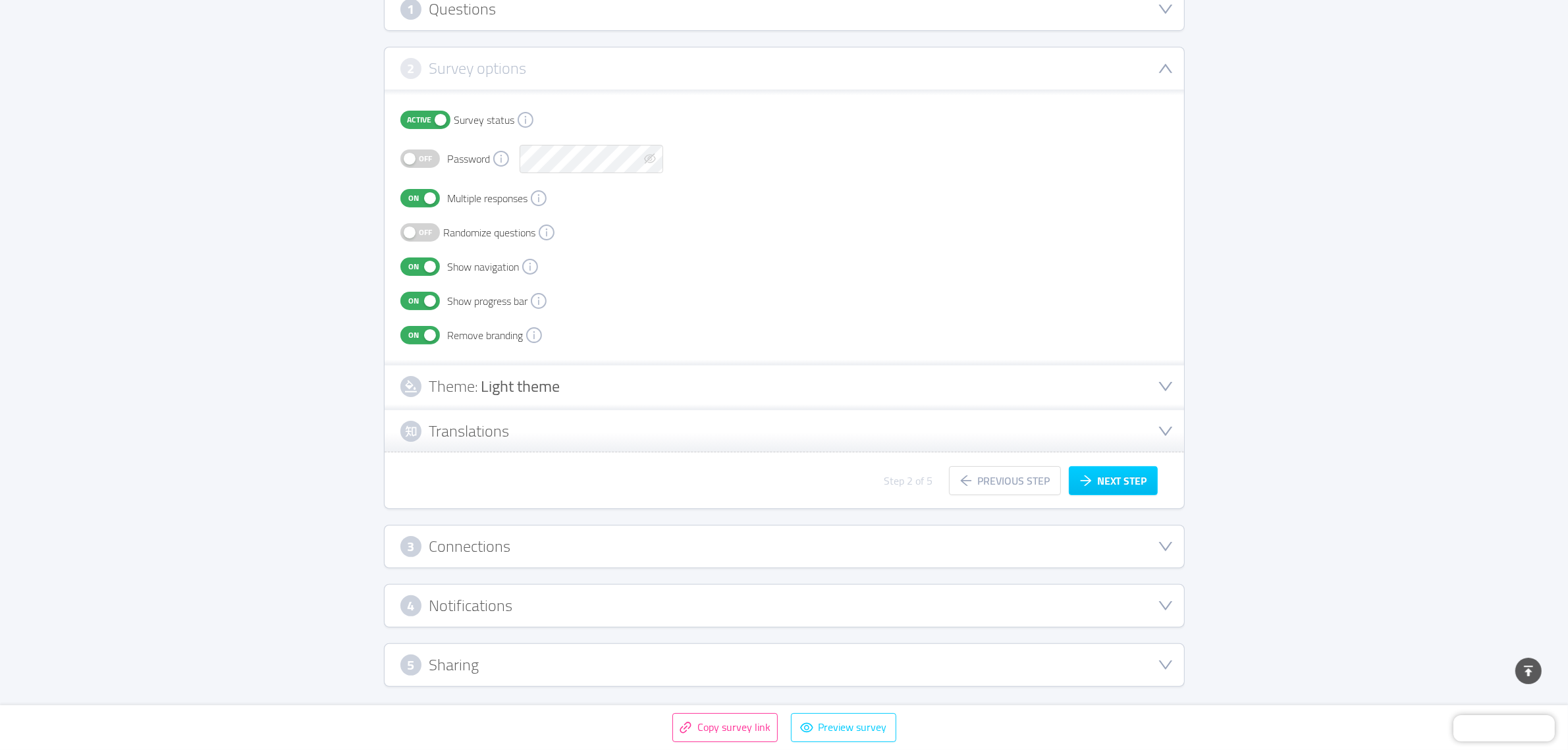
scroll to position [243, 0]
click at [1108, 478] on button "Next step" at bounding box center [1113, 484] width 89 height 29
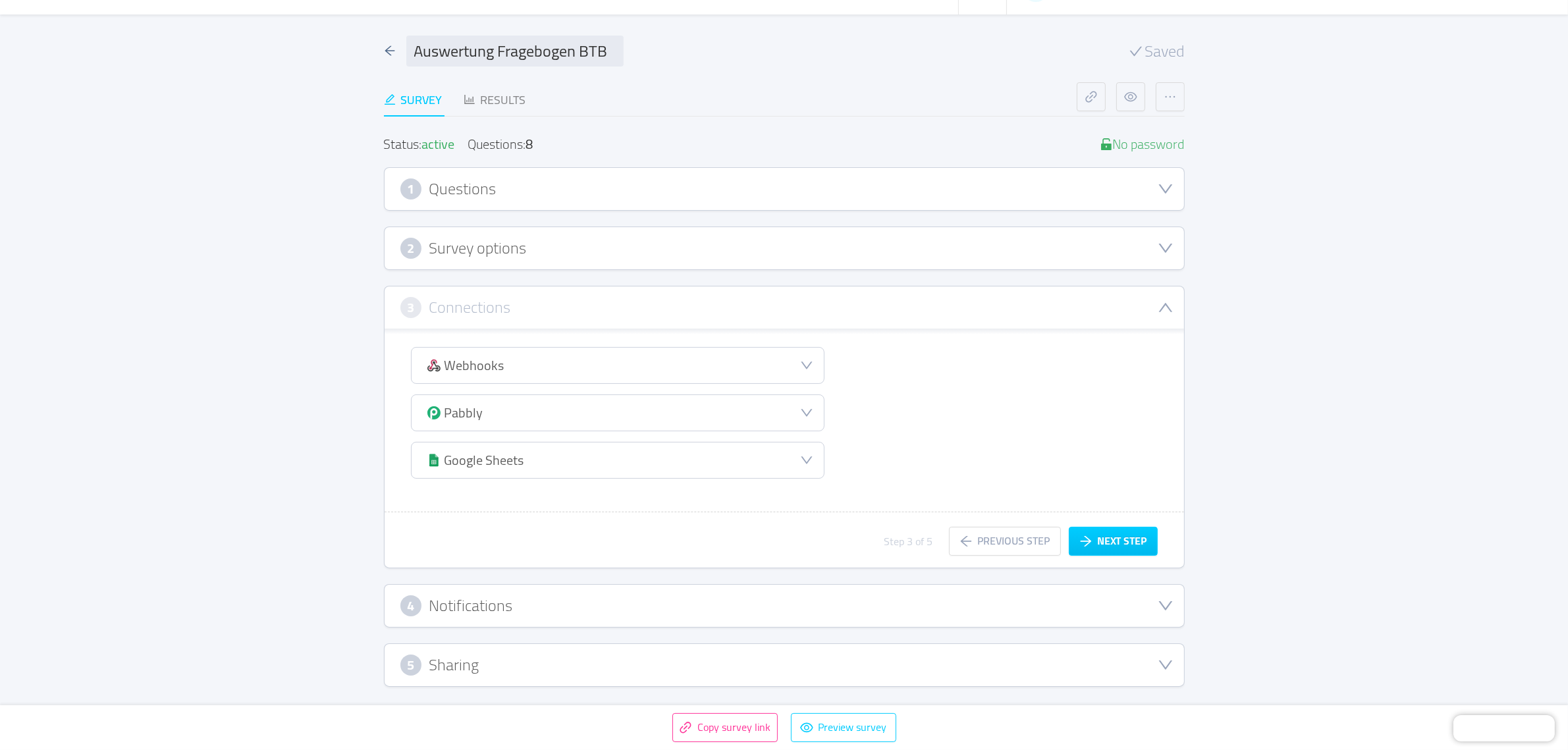
scroll to position [63, 0]
click at [1108, 537] on button "Next step" at bounding box center [1113, 545] width 89 height 29
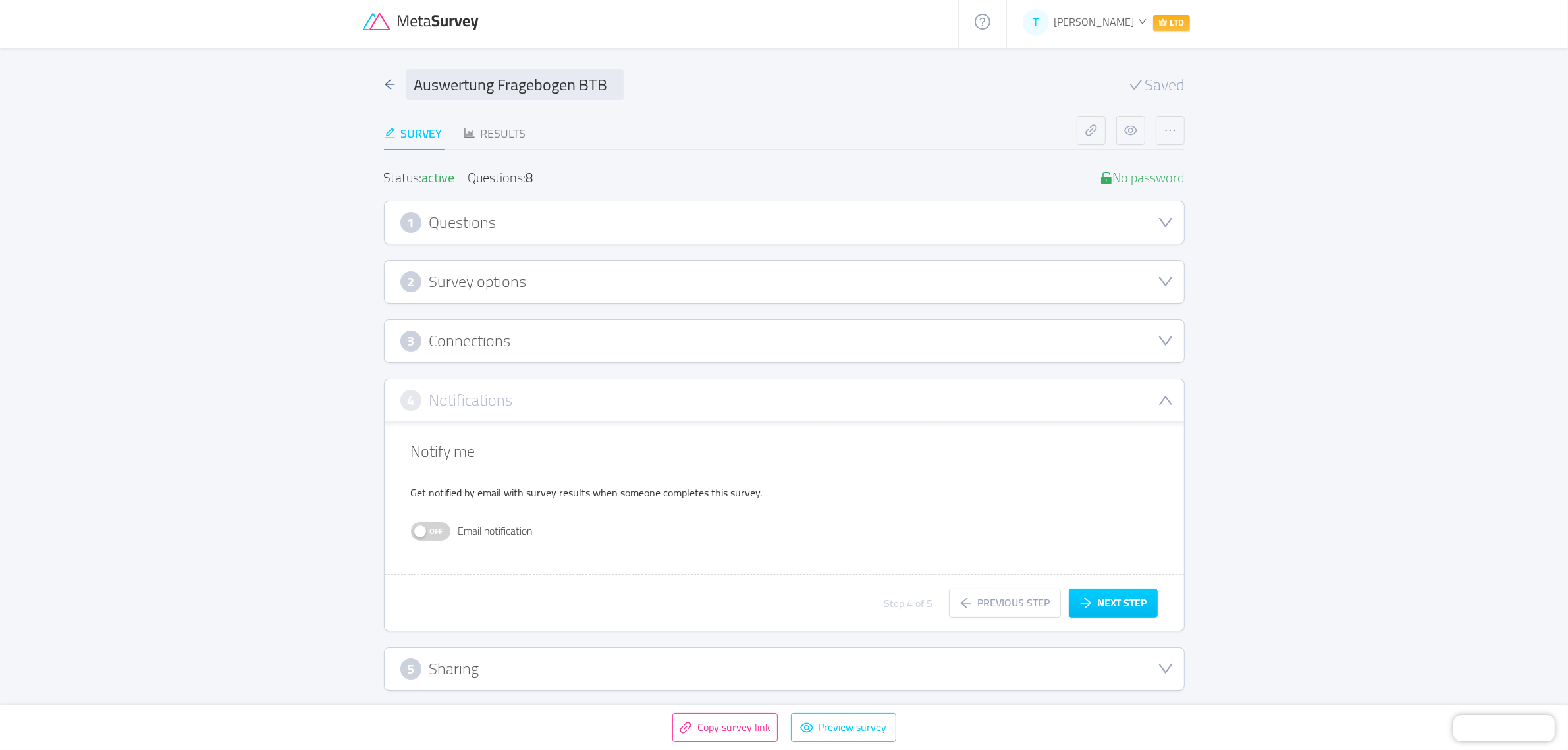
scroll to position [33, 0]
click at [1100, 598] on button "Next step" at bounding box center [1113, 603] width 89 height 29
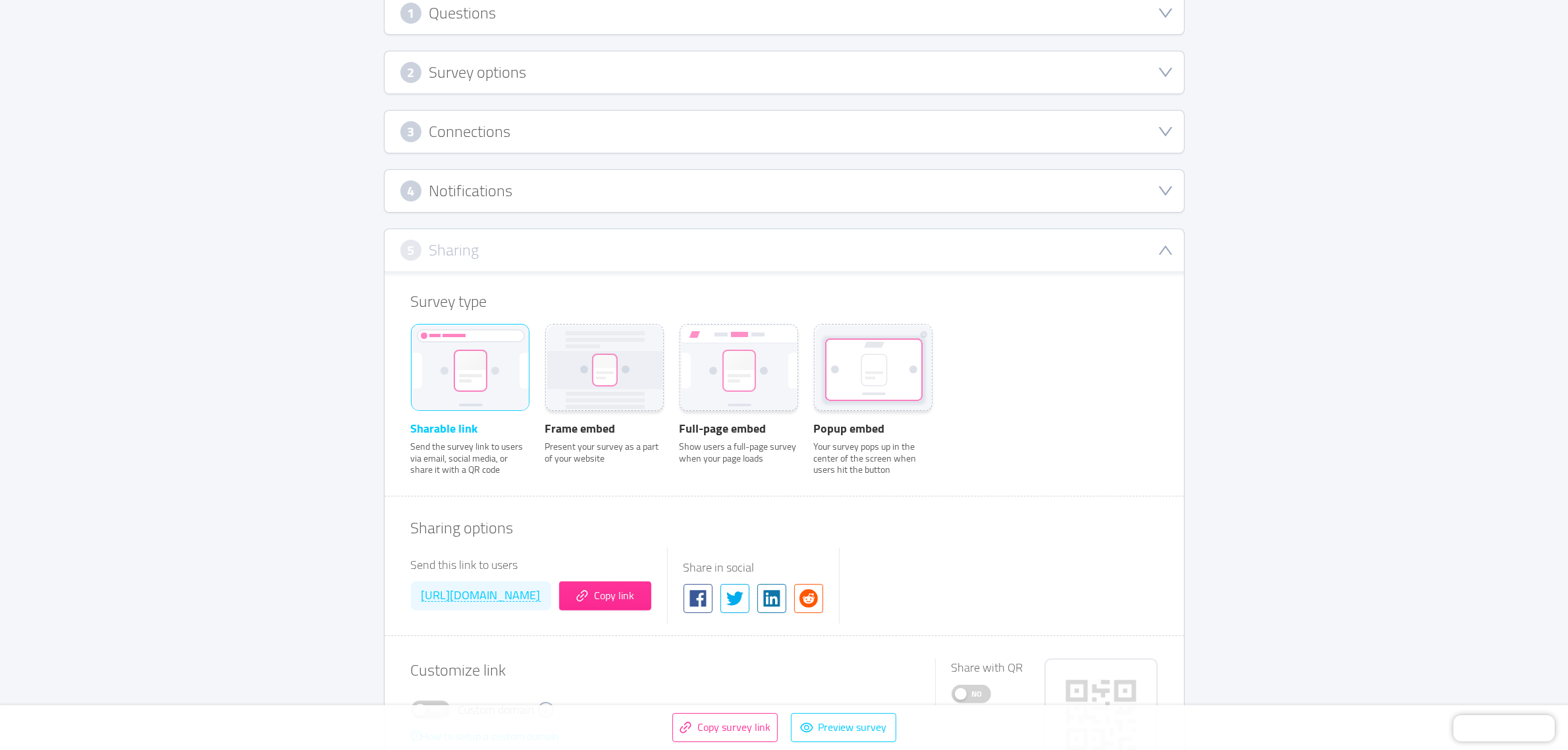
scroll to position [400, 0]
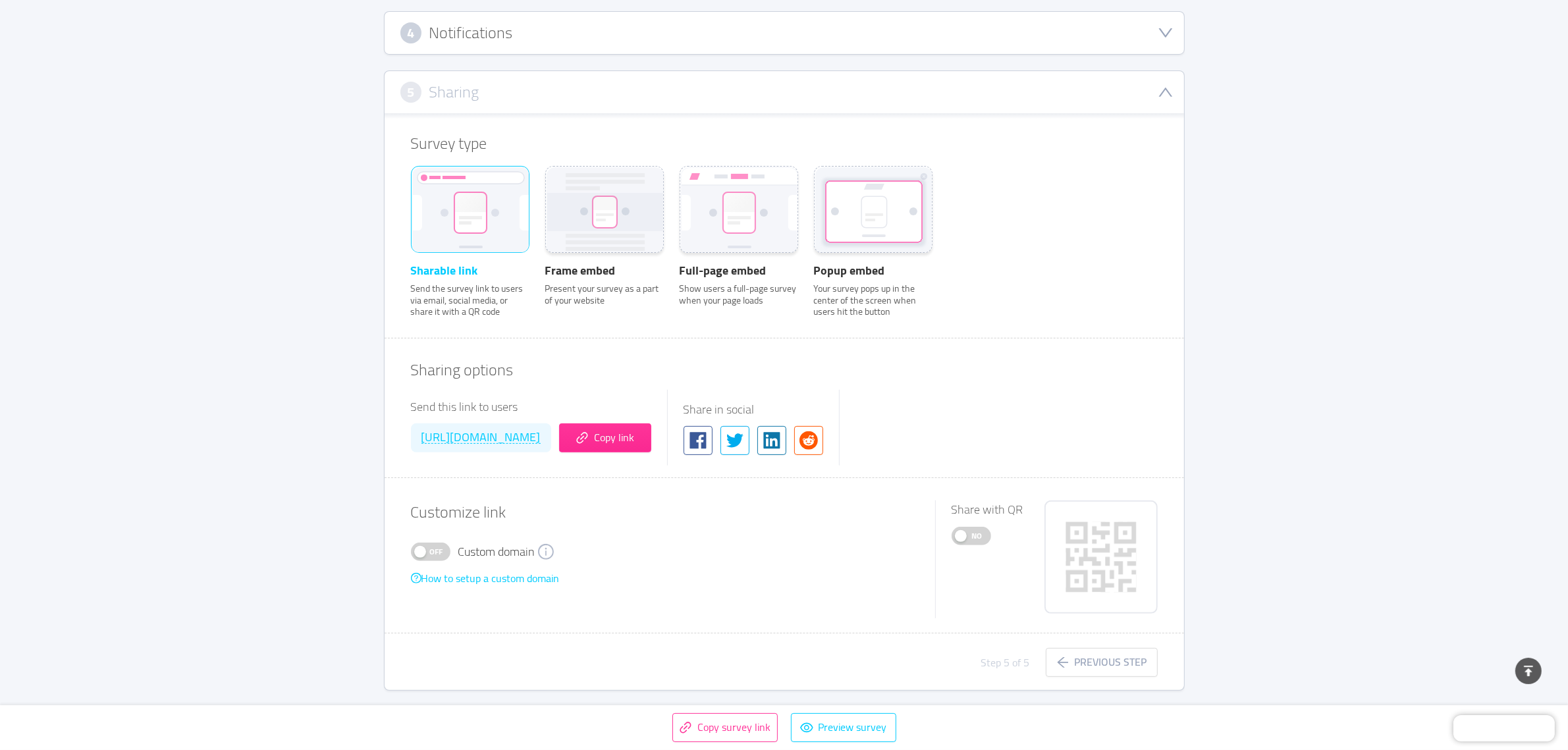
click at [434, 547] on span "Off" at bounding box center [436, 552] width 18 height 17
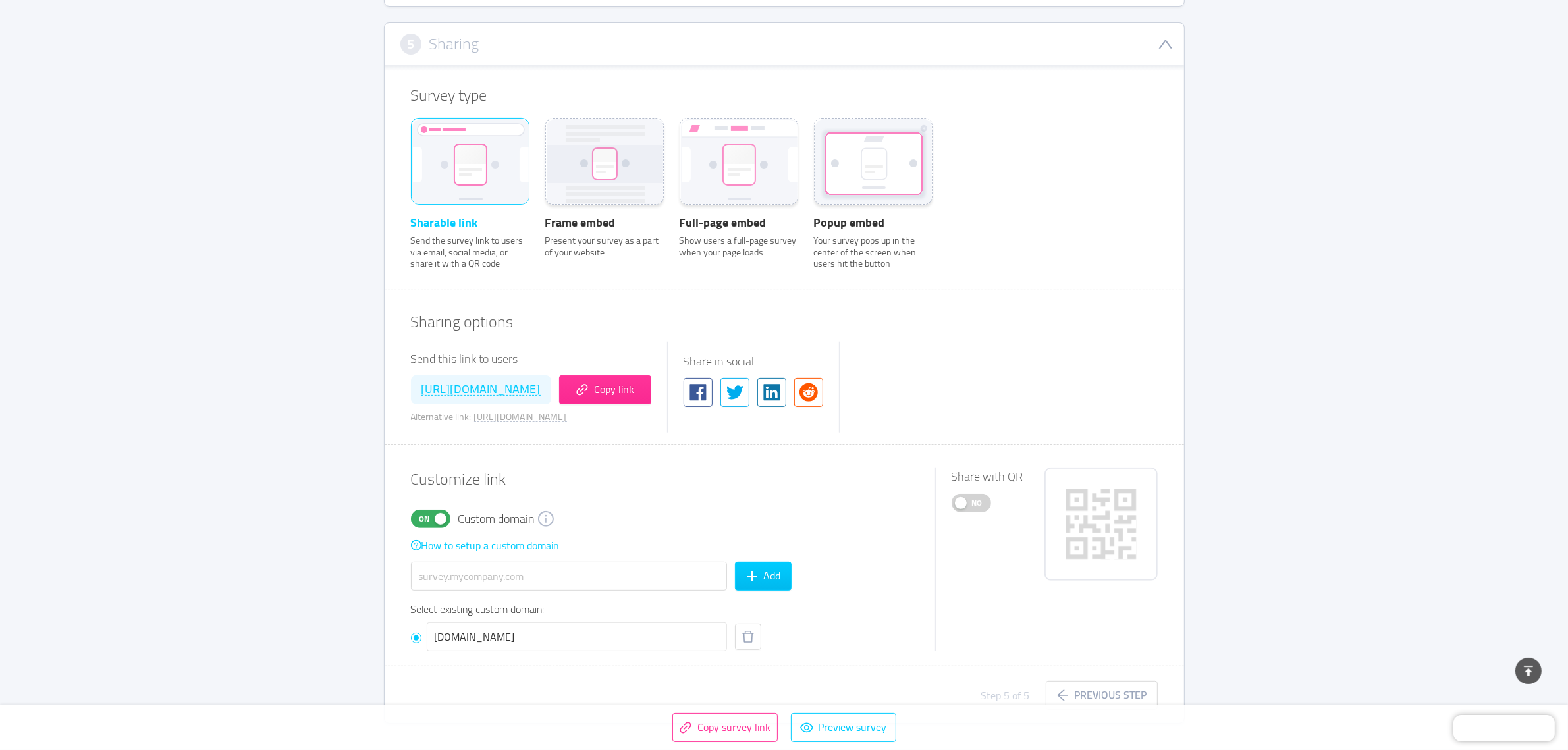
scroll to position [481, 0]
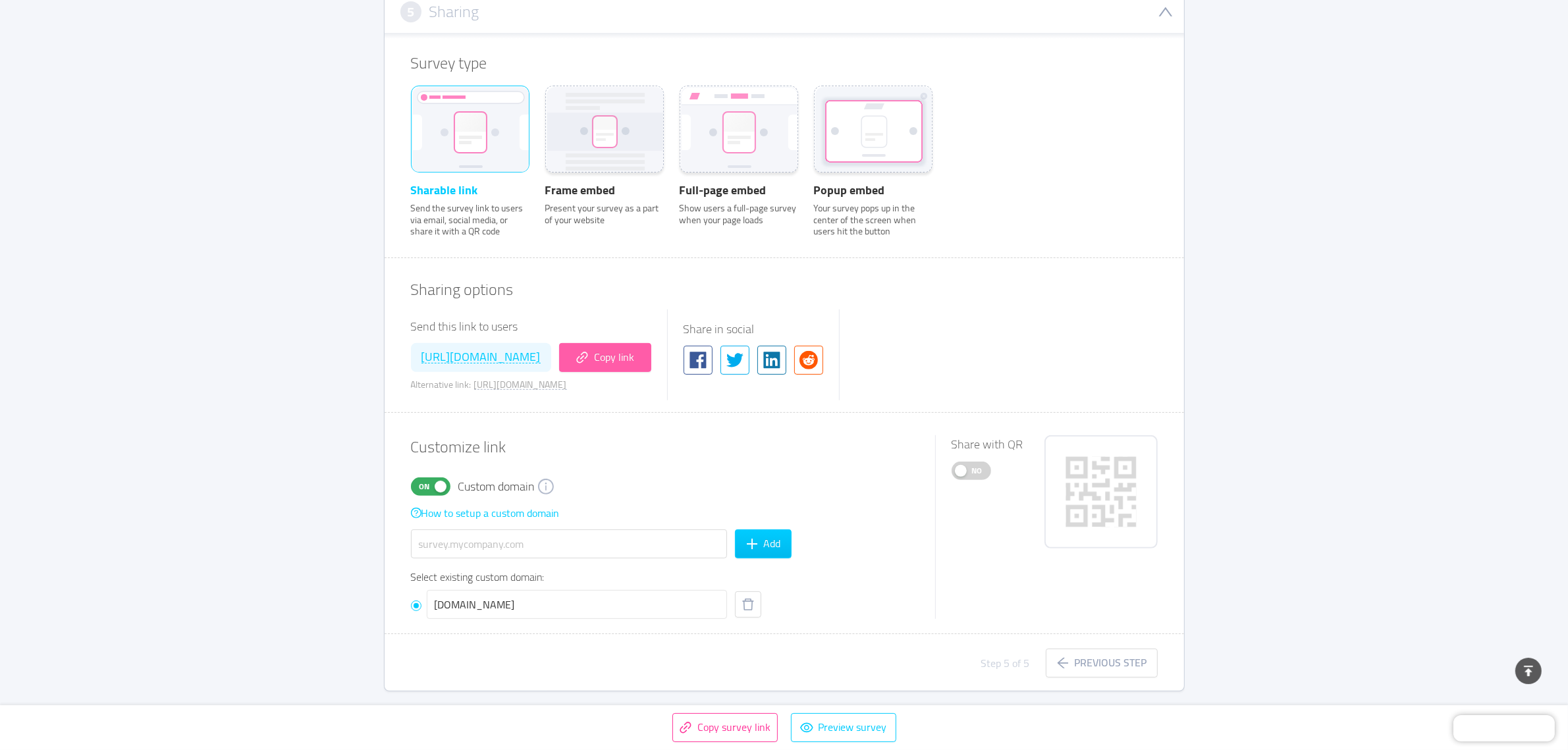
click at [651, 355] on button "Copy link" at bounding box center [605, 358] width 92 height 29
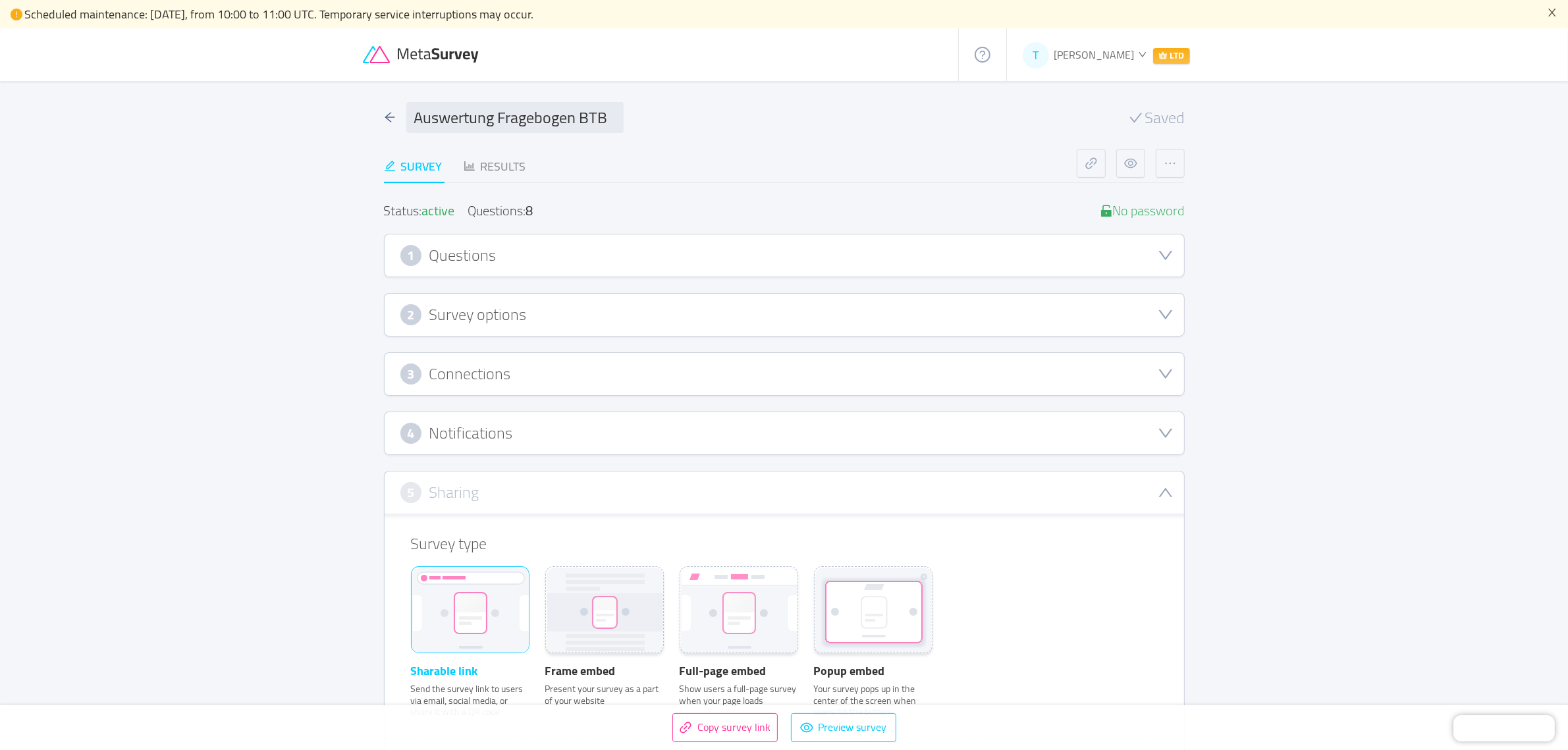
click at [538, 249] on div "1 Questions" at bounding box center [784, 255] width 768 height 21
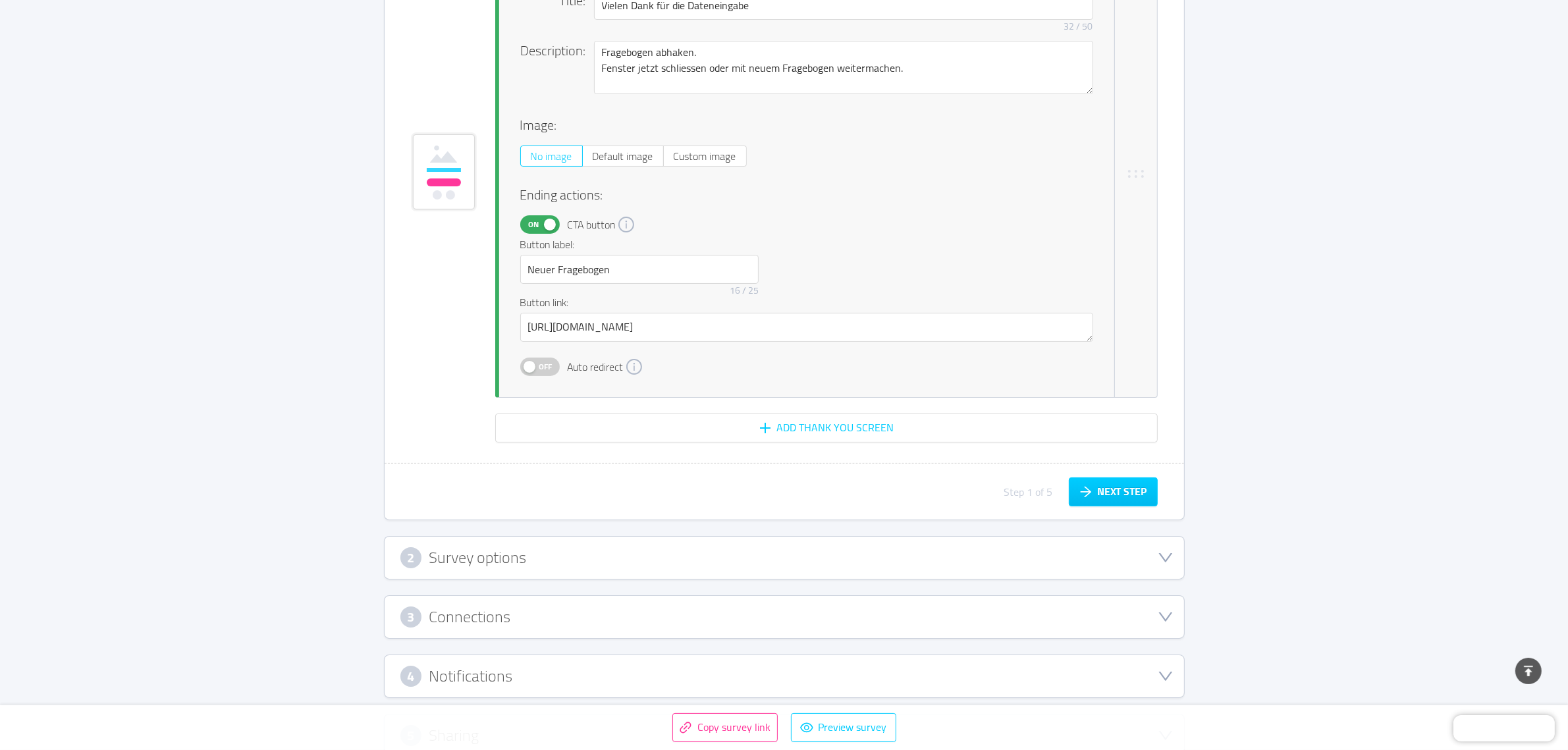
scroll to position [6249, 0]
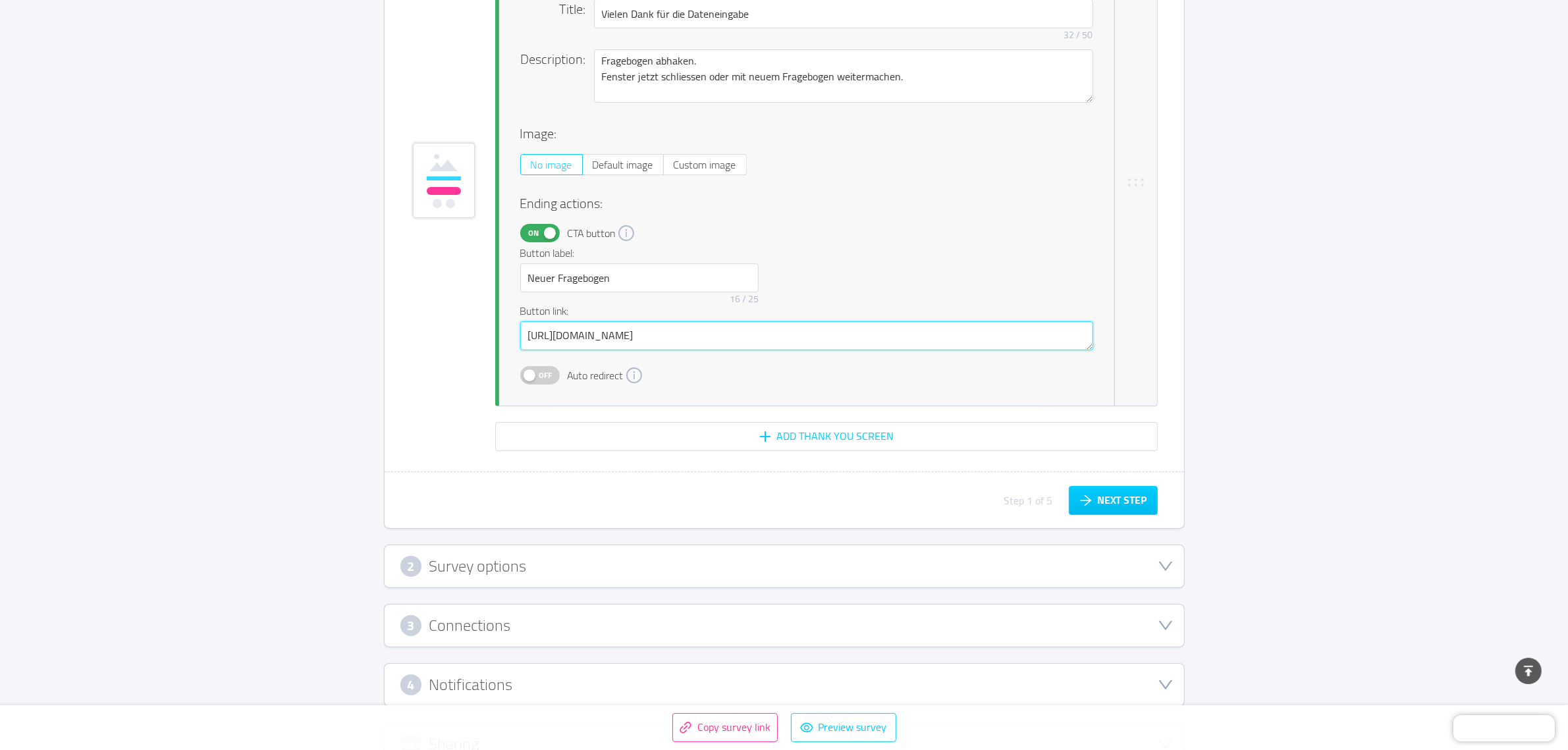
drag, startPoint x: 908, startPoint y: 329, endPoint x: 284, endPoint y: 419, distance: 630.5
paste textarea "[DOMAIN_NAME][URL]"
type textarea "[URL][DOMAIN_NAME]"
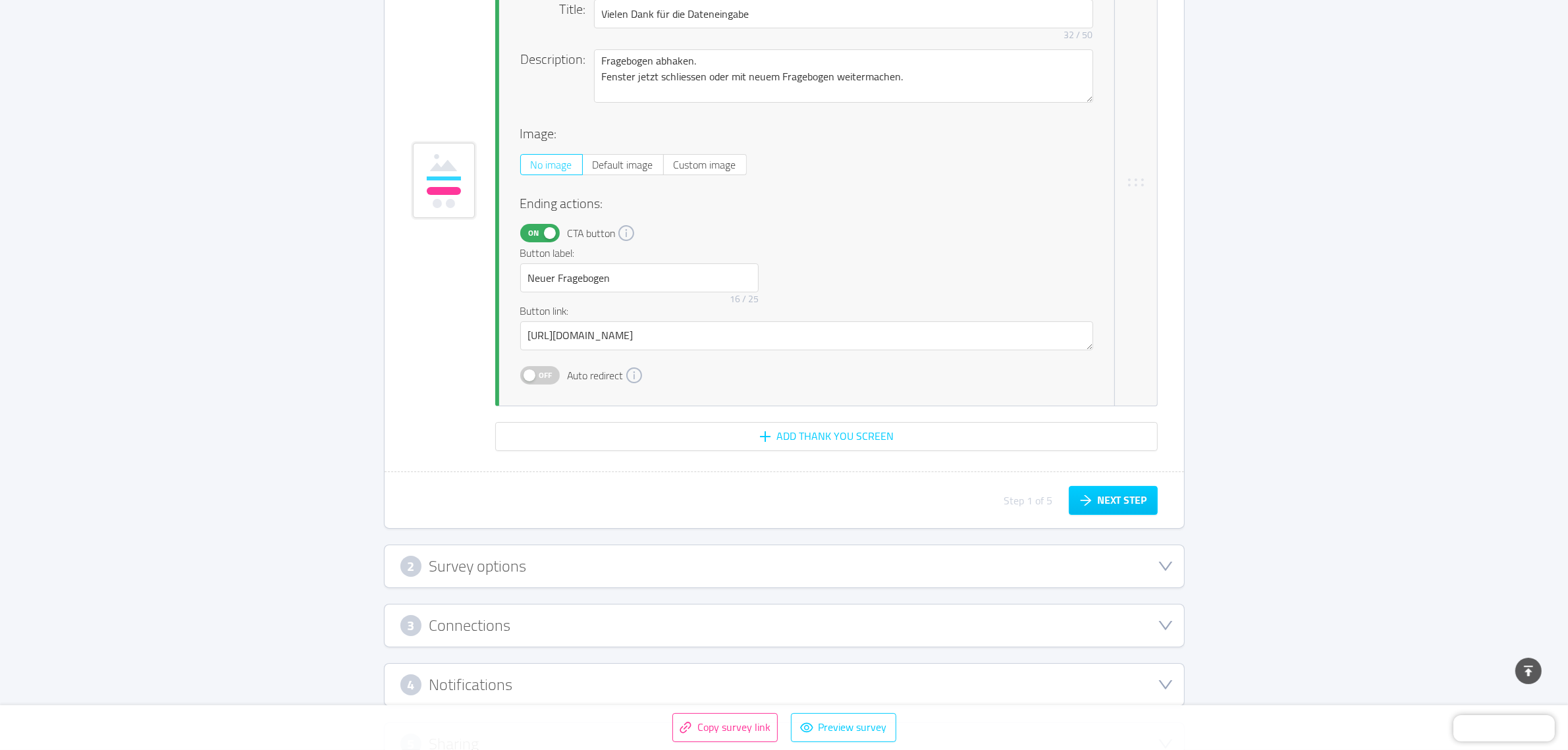
click at [1114, 493] on button "Next step" at bounding box center [1113, 501] width 89 height 29
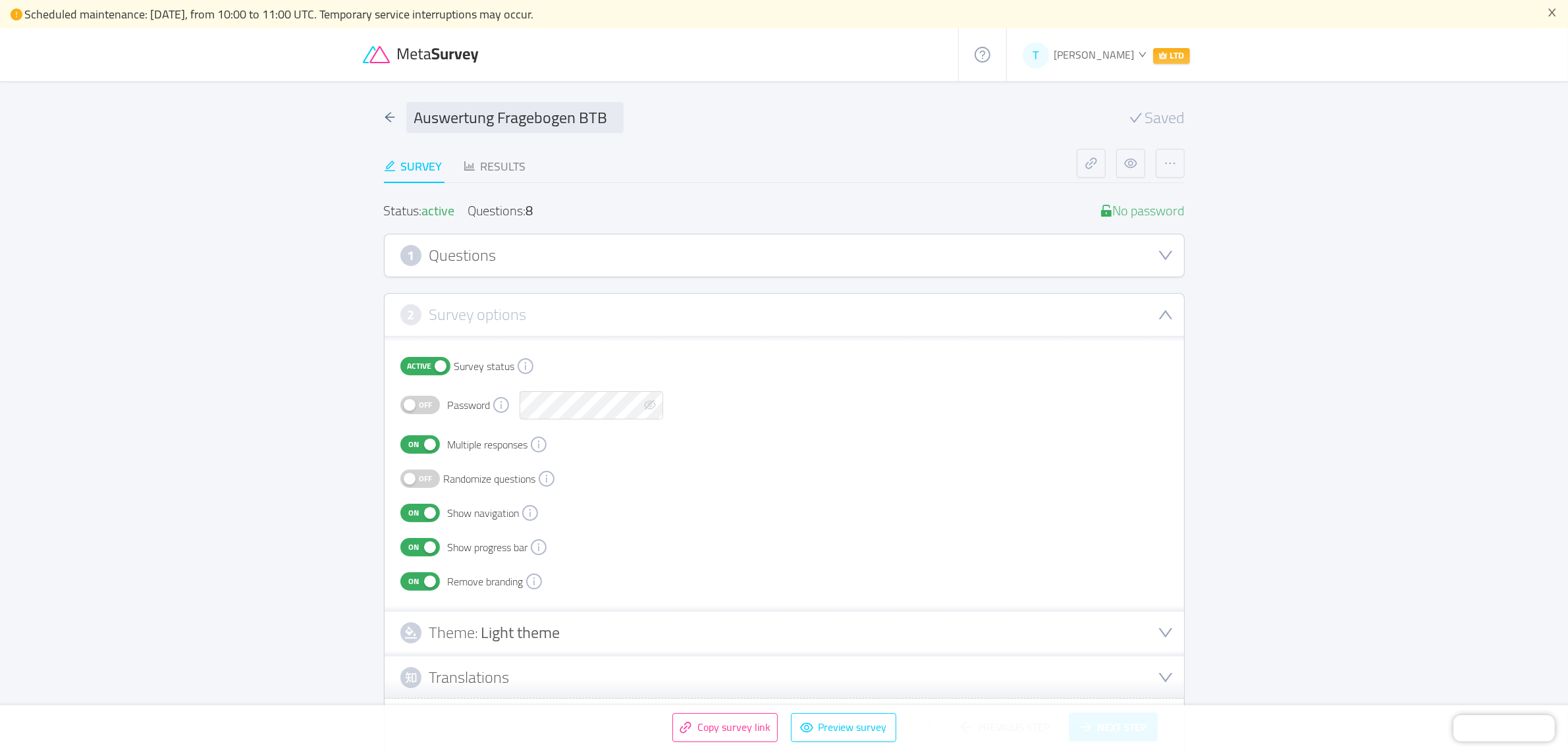
scroll to position [243, 0]
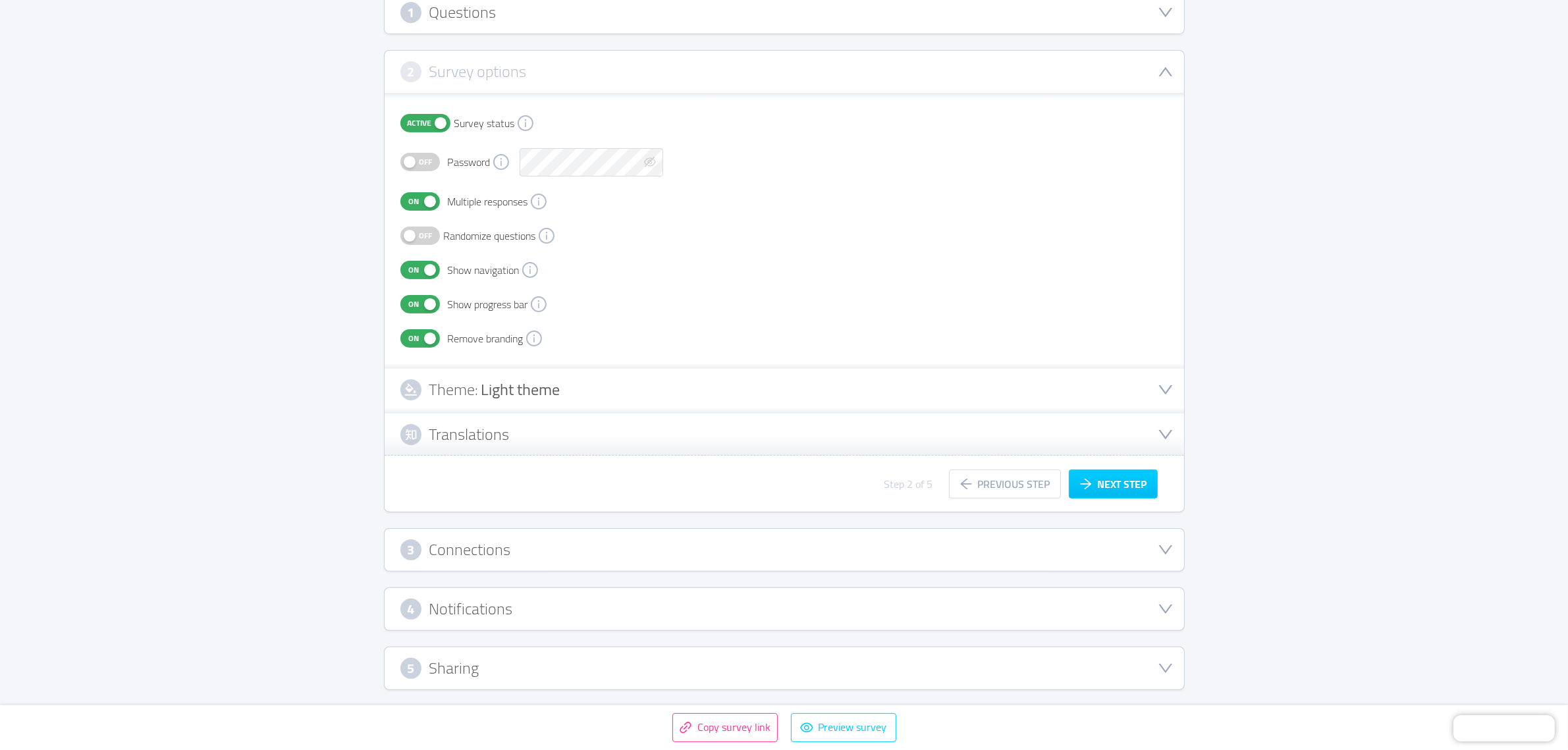
click at [626, 391] on div "Theme: Light theme" at bounding box center [784, 390] width 768 height 21
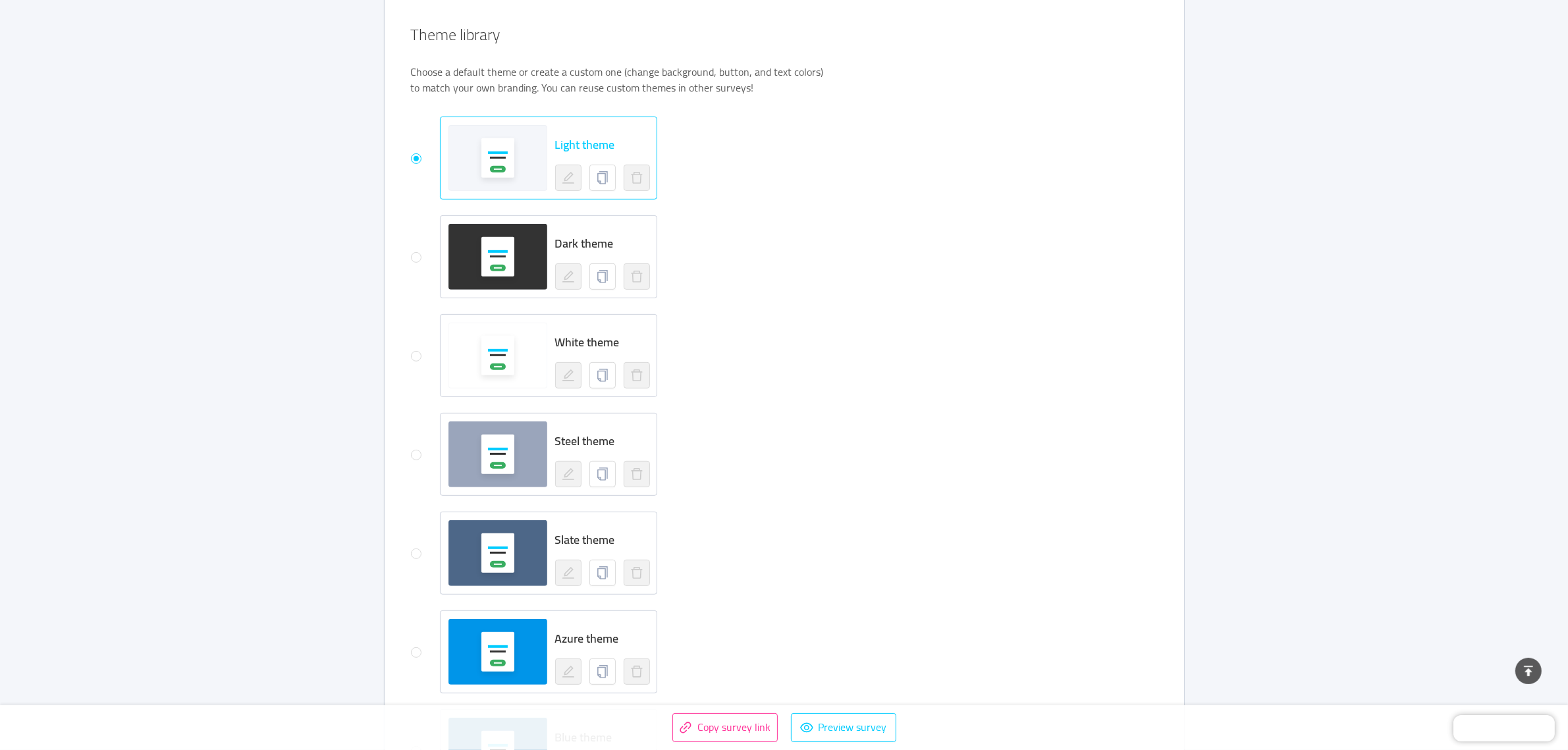
scroll to position [901, 0]
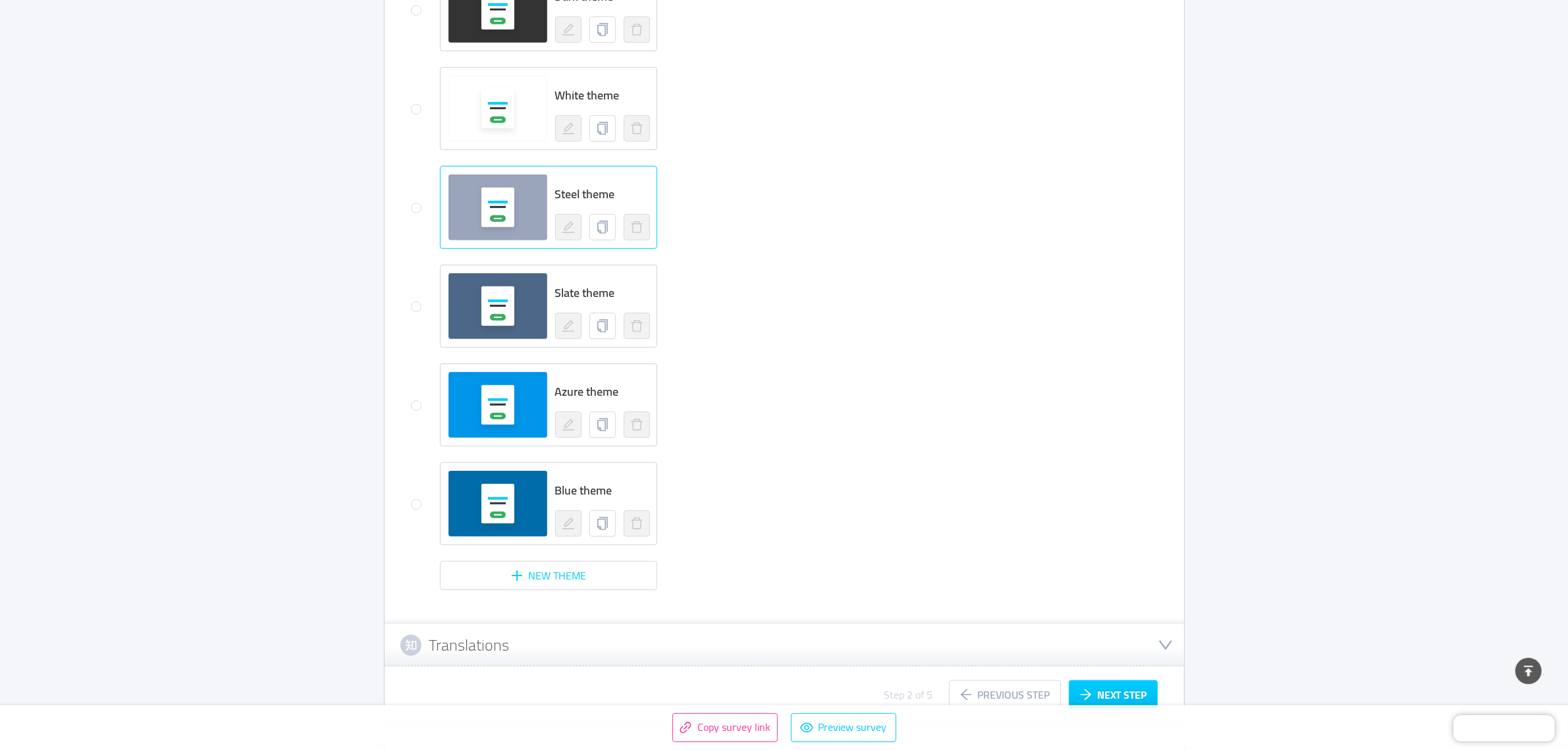
click at [580, 189] on span "Steel theme" at bounding box center [585, 194] width 60 height 22
radio input "false"
radio input "true"
click at [1108, 688] on button "Next step" at bounding box center [1113, 695] width 89 height 29
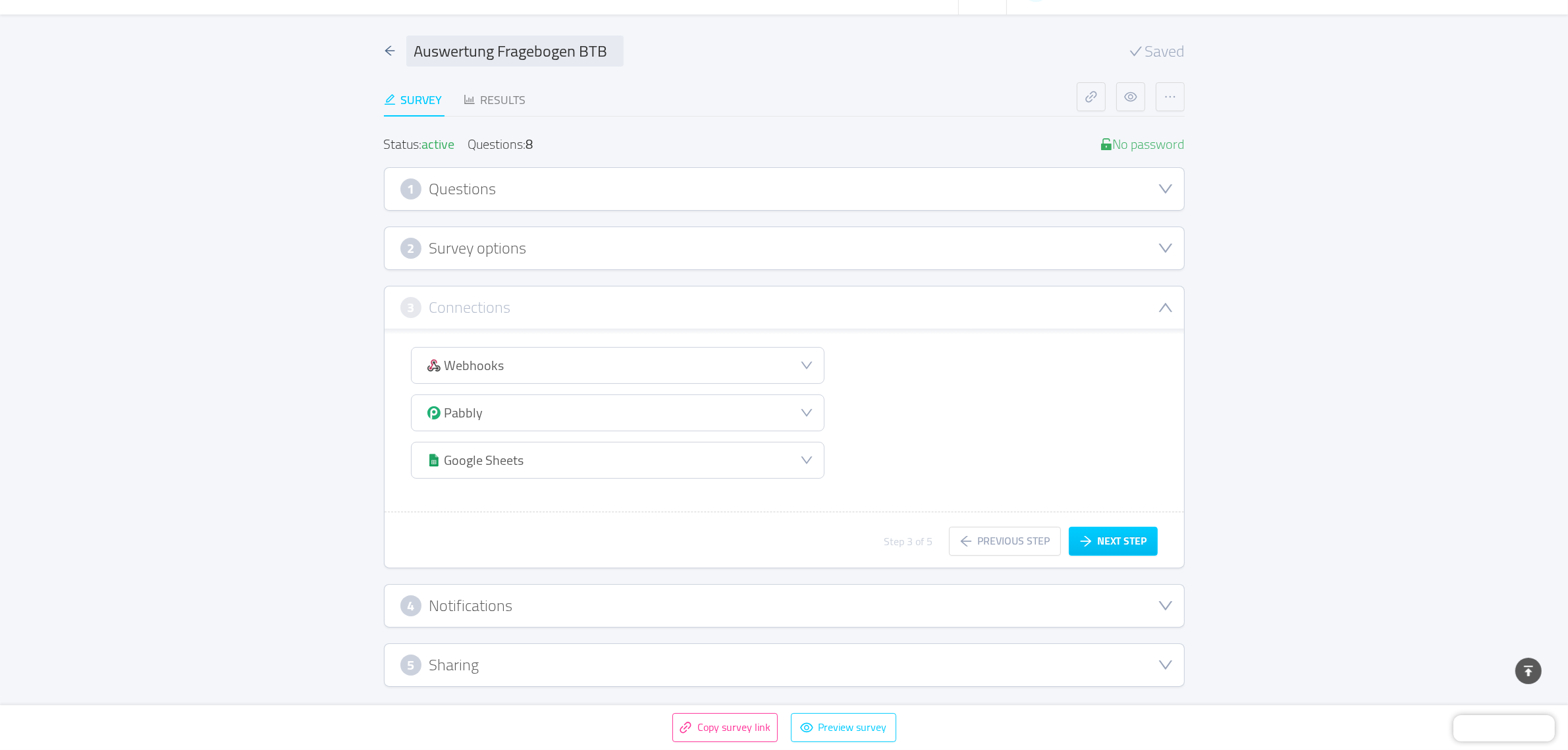
scroll to position [63, 0]
click at [1125, 540] on button "Next step" at bounding box center [1113, 545] width 89 height 29
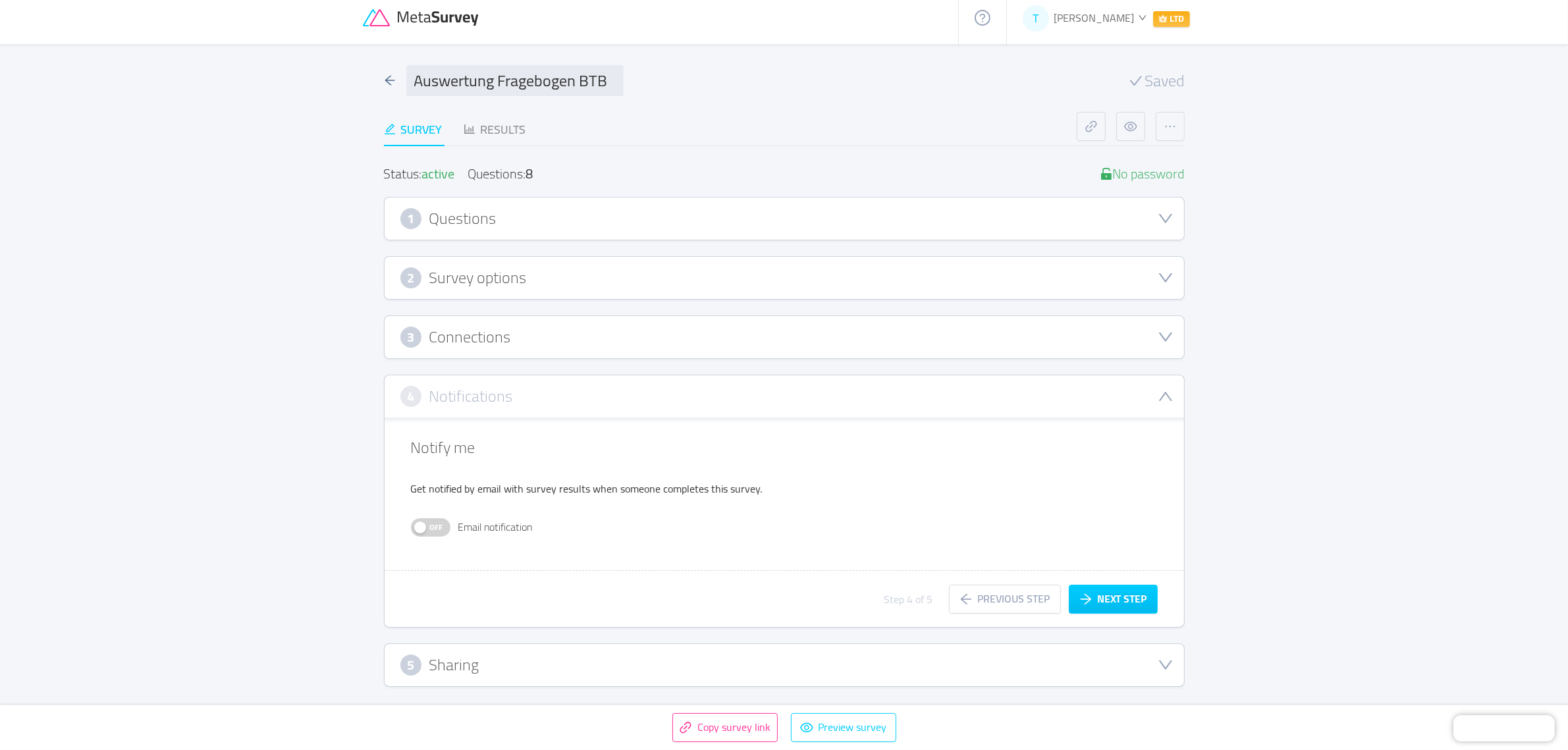
scroll to position [33, 0]
click at [1118, 599] on button "Next step" at bounding box center [1113, 603] width 89 height 29
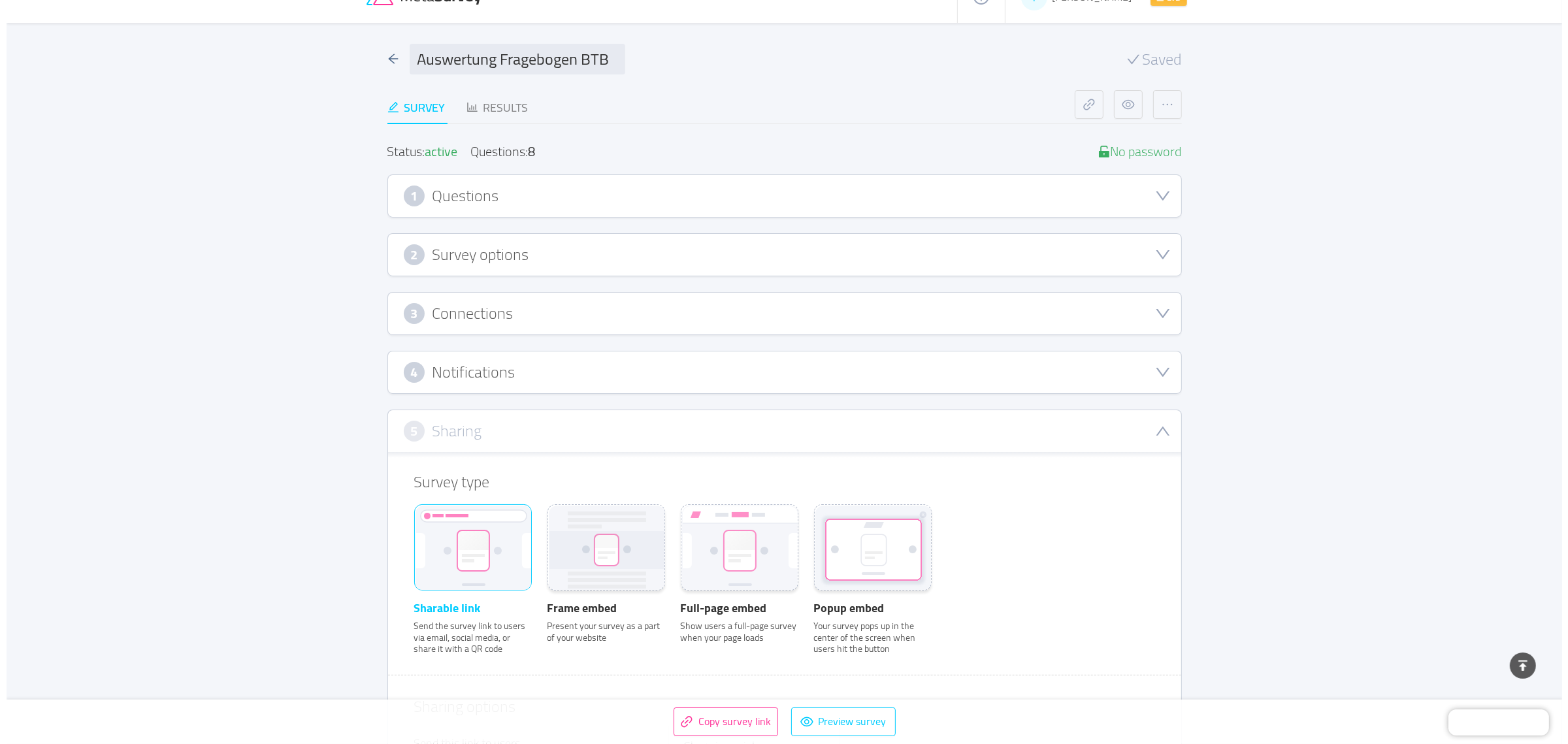
scroll to position [0, 0]
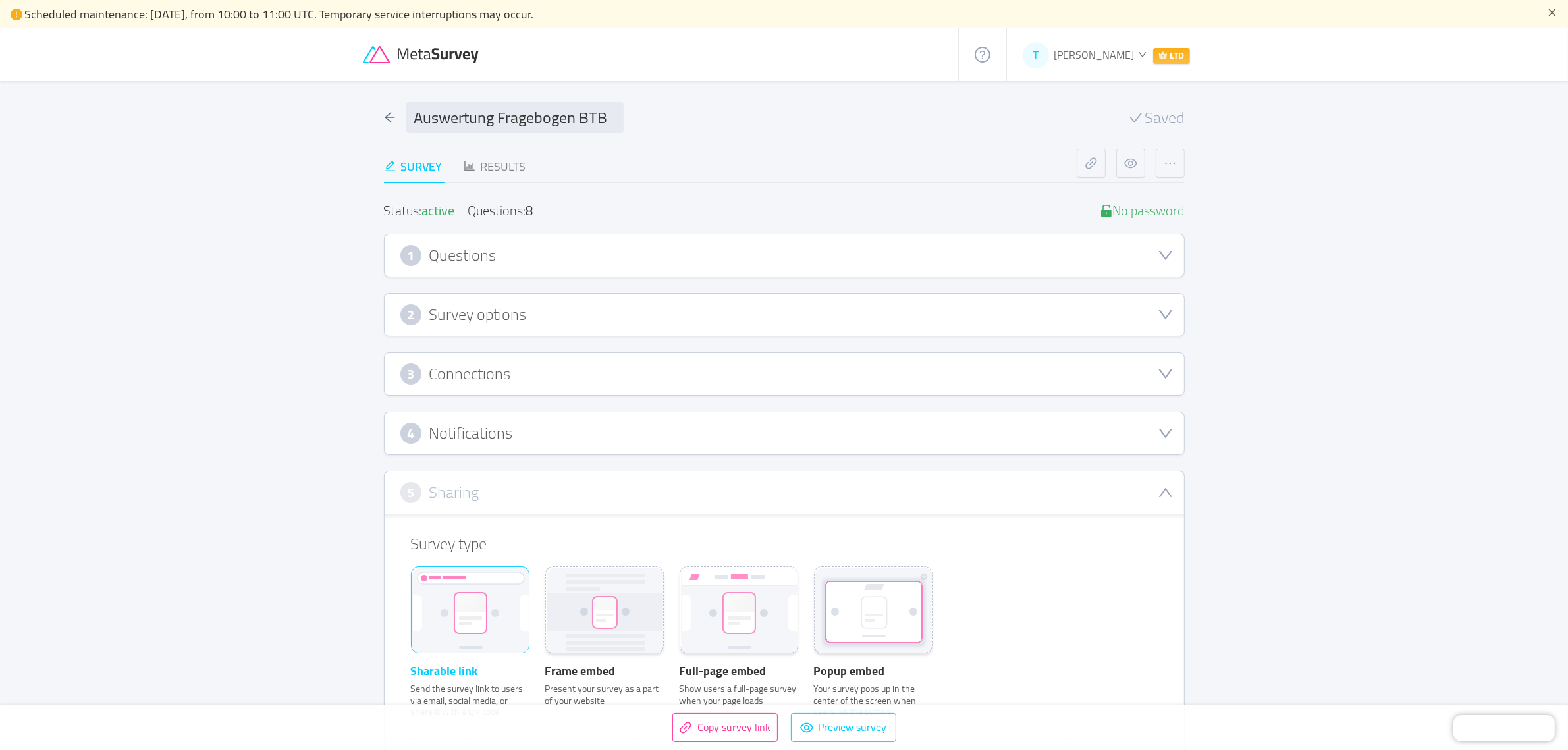
drag, startPoint x: 1361, startPoint y: 165, endPoint x: 1353, endPoint y: 180, distance: 17.0
click at [1360, 167] on main "Auswertung Fragebogen BTB Saved Survey Results Status: active Questions: 8 No p…" at bounding box center [784, 658] width 1568 height 1154
click at [505, 163] on div "Results" at bounding box center [495, 166] width 63 height 18
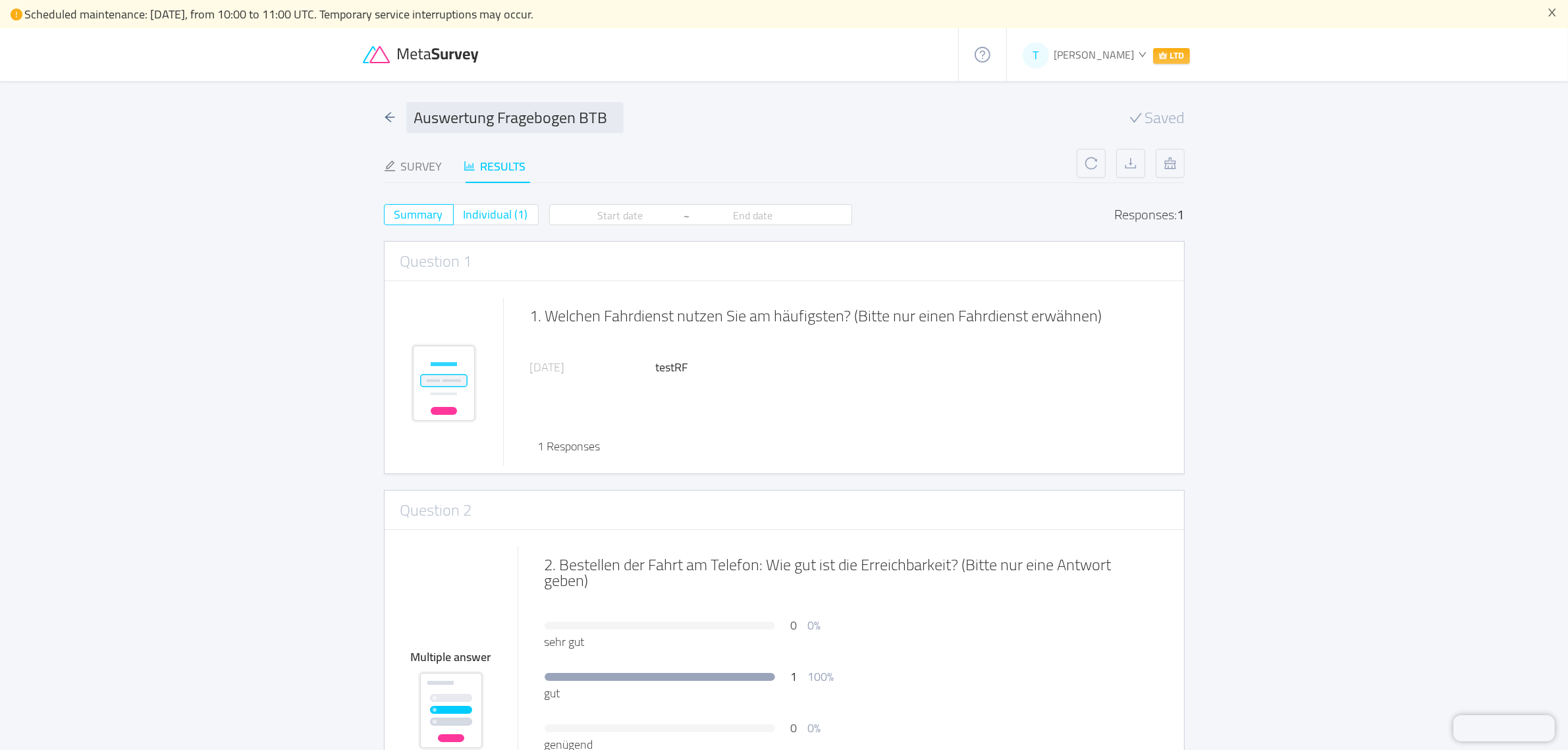
click at [500, 212] on span "Individual (1)" at bounding box center [495, 214] width 65 height 22
click at [464, 218] on input "Individual (1)" at bounding box center [464, 218] width 0 height 0
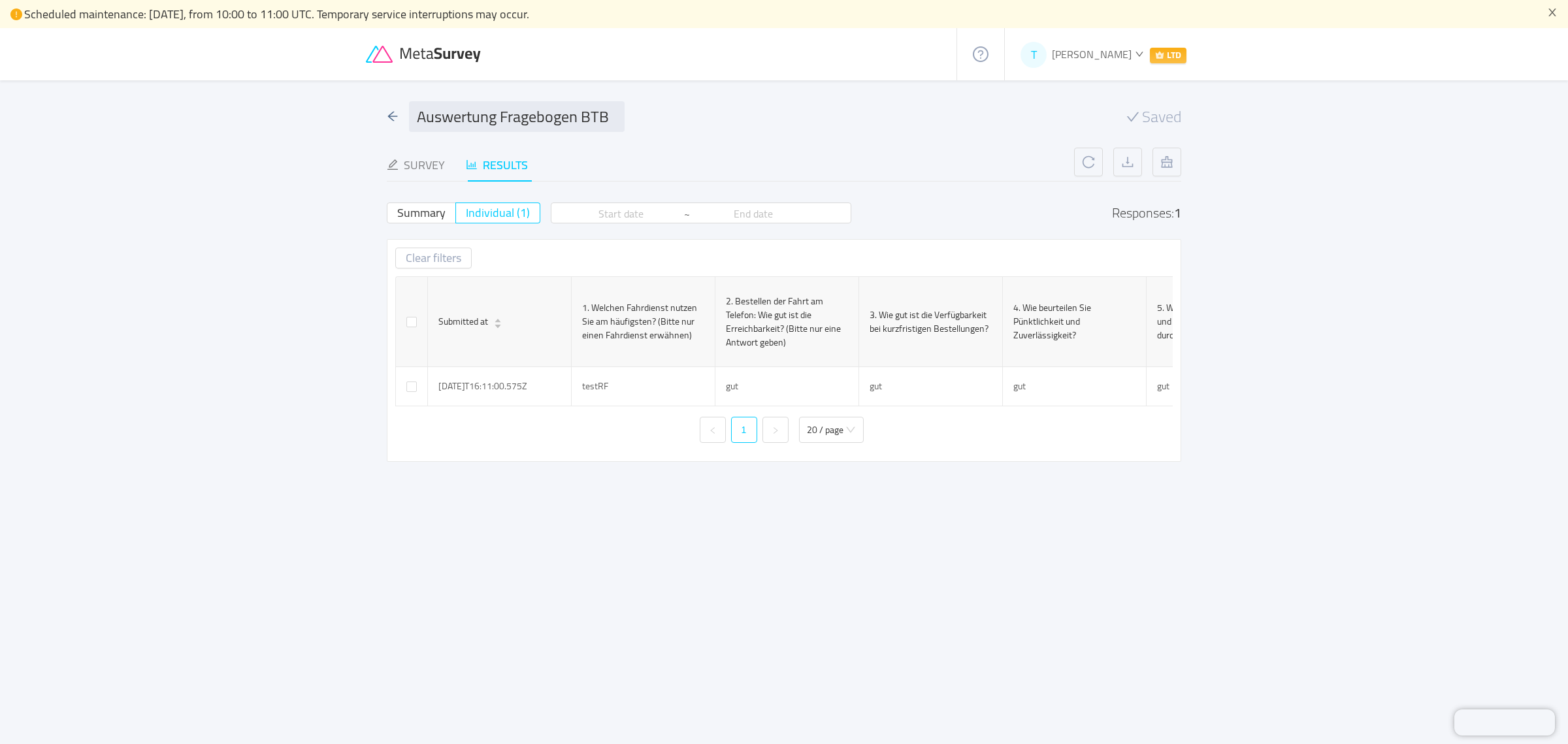
click at [429, 52] on icon at bounding box center [425, 55] width 118 height 18
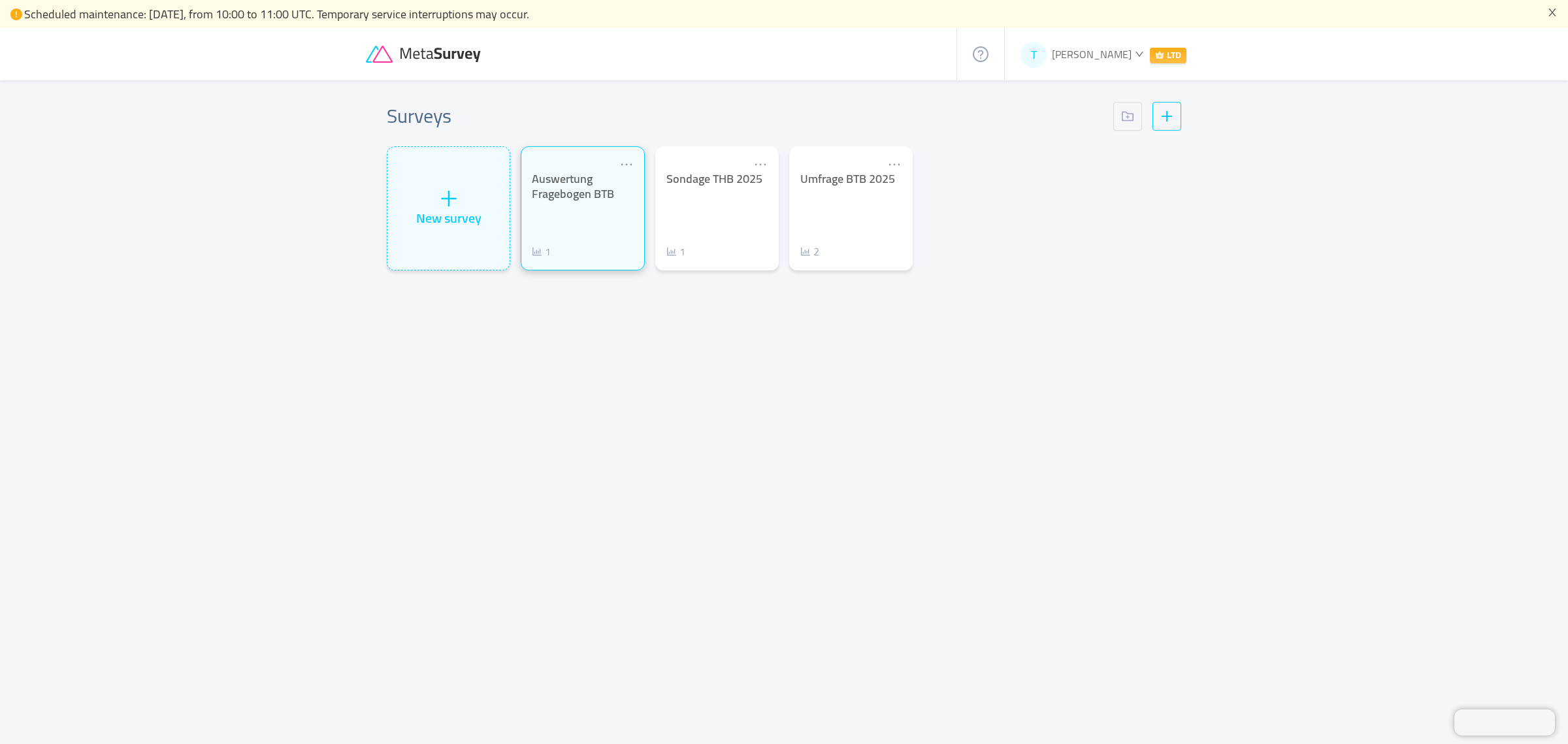
click at [580, 190] on div "Auswertung Fragebogen BTB" at bounding box center [582, 186] width 102 height 29
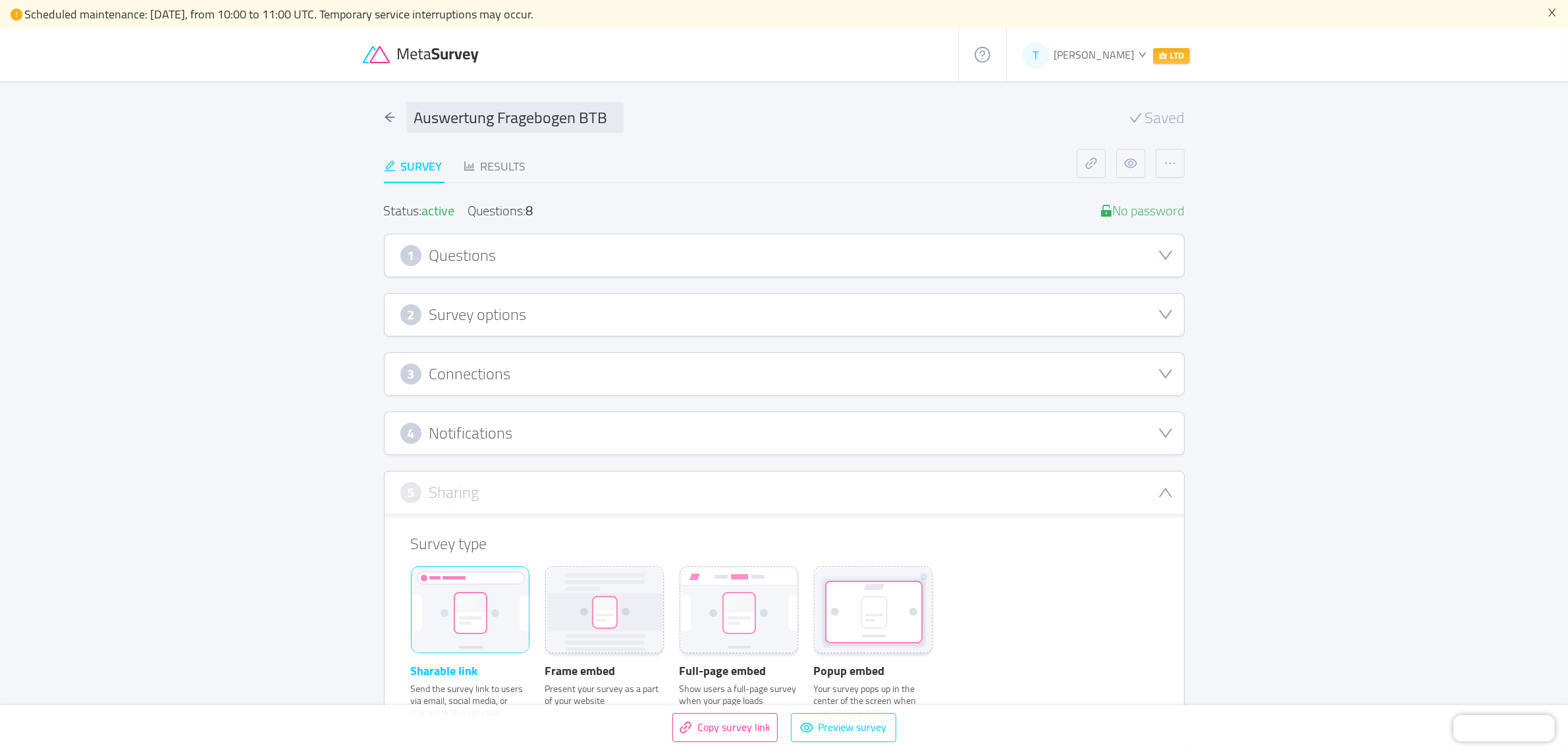
click at [629, 242] on div "1 Questions" at bounding box center [784, 255] width 799 height 42
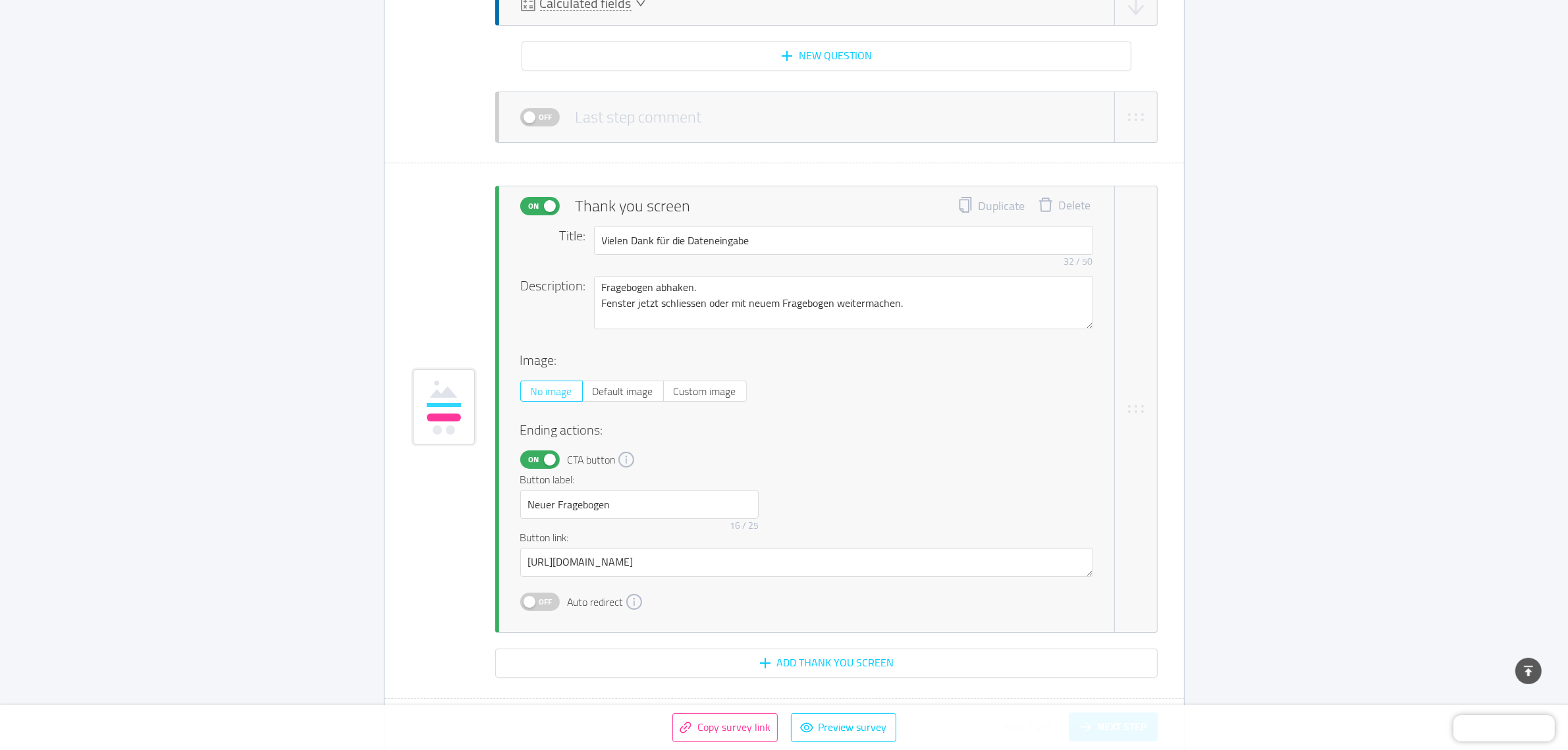
scroll to position [5776, 0]
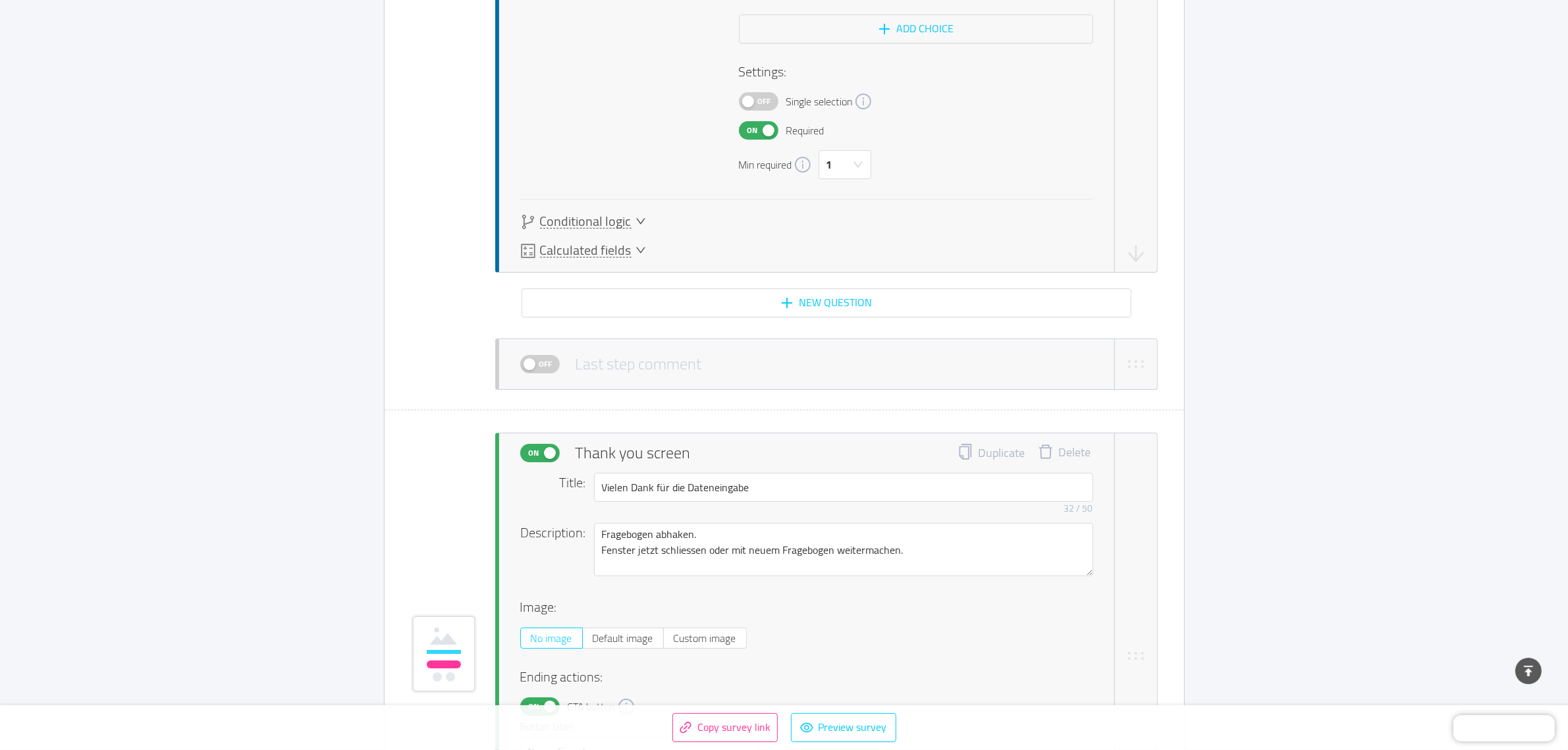
click at [545, 355] on span "Off" at bounding box center [545, 364] width 18 height 17
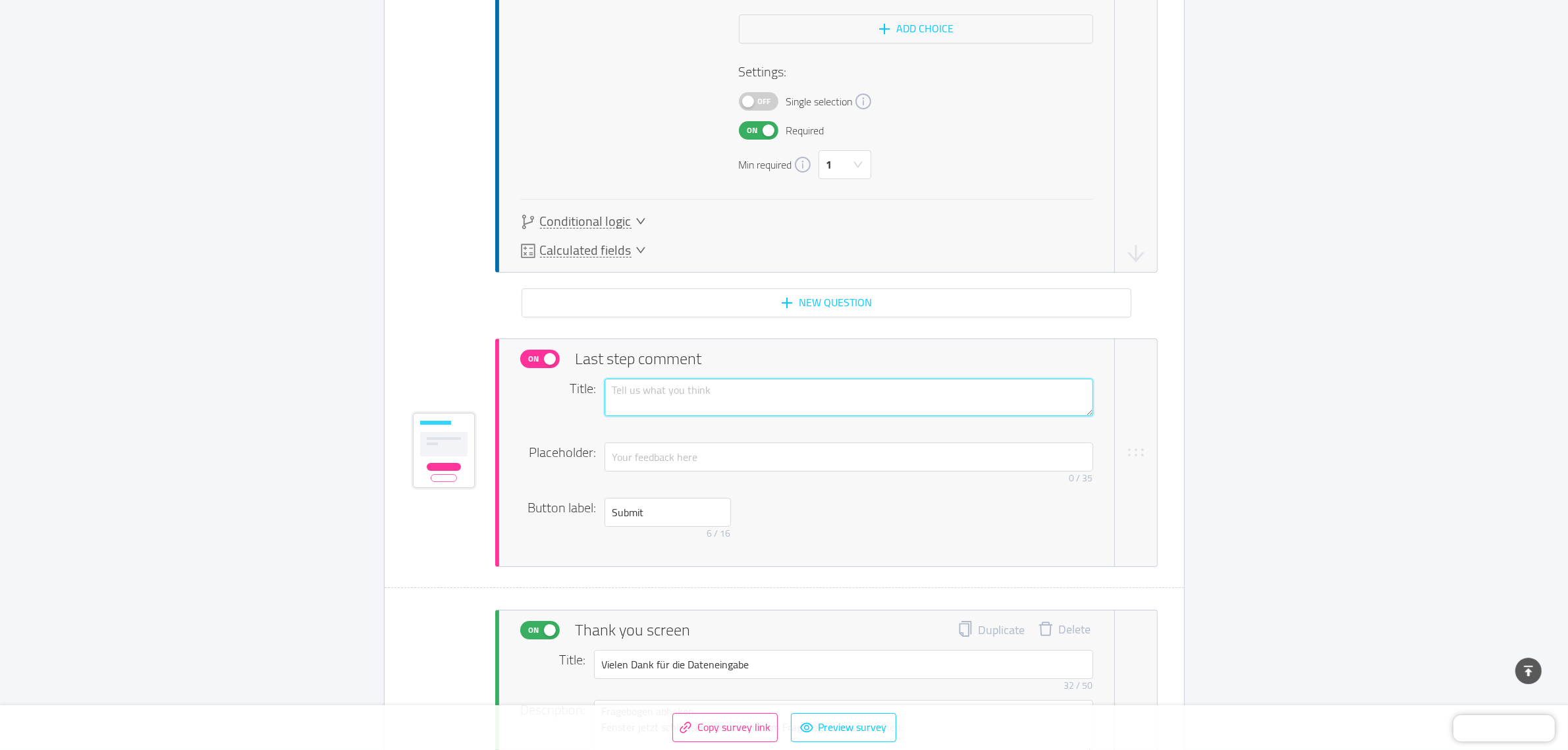
drag, startPoint x: 686, startPoint y: 378, endPoint x: 656, endPoint y: 395, distance: 34.5
click at [686, 378] on textarea at bounding box center [849, 397] width 489 height 38
type textarea "F"
type textarea "Fa"
type textarea "Fal"
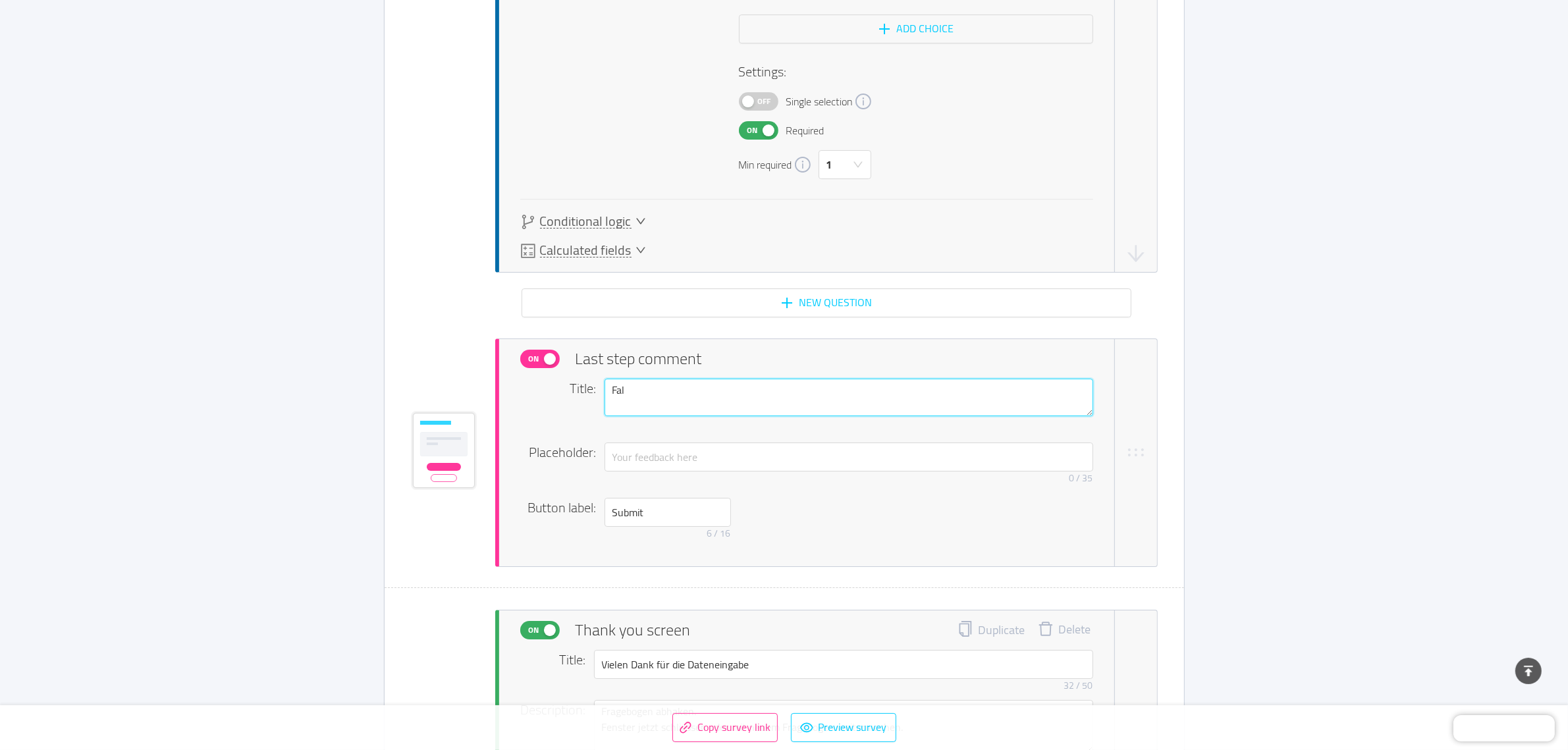
type textarea "Fall"
type textarea "Falls"
type textarea "Falls e"
type textarea "Falls es"
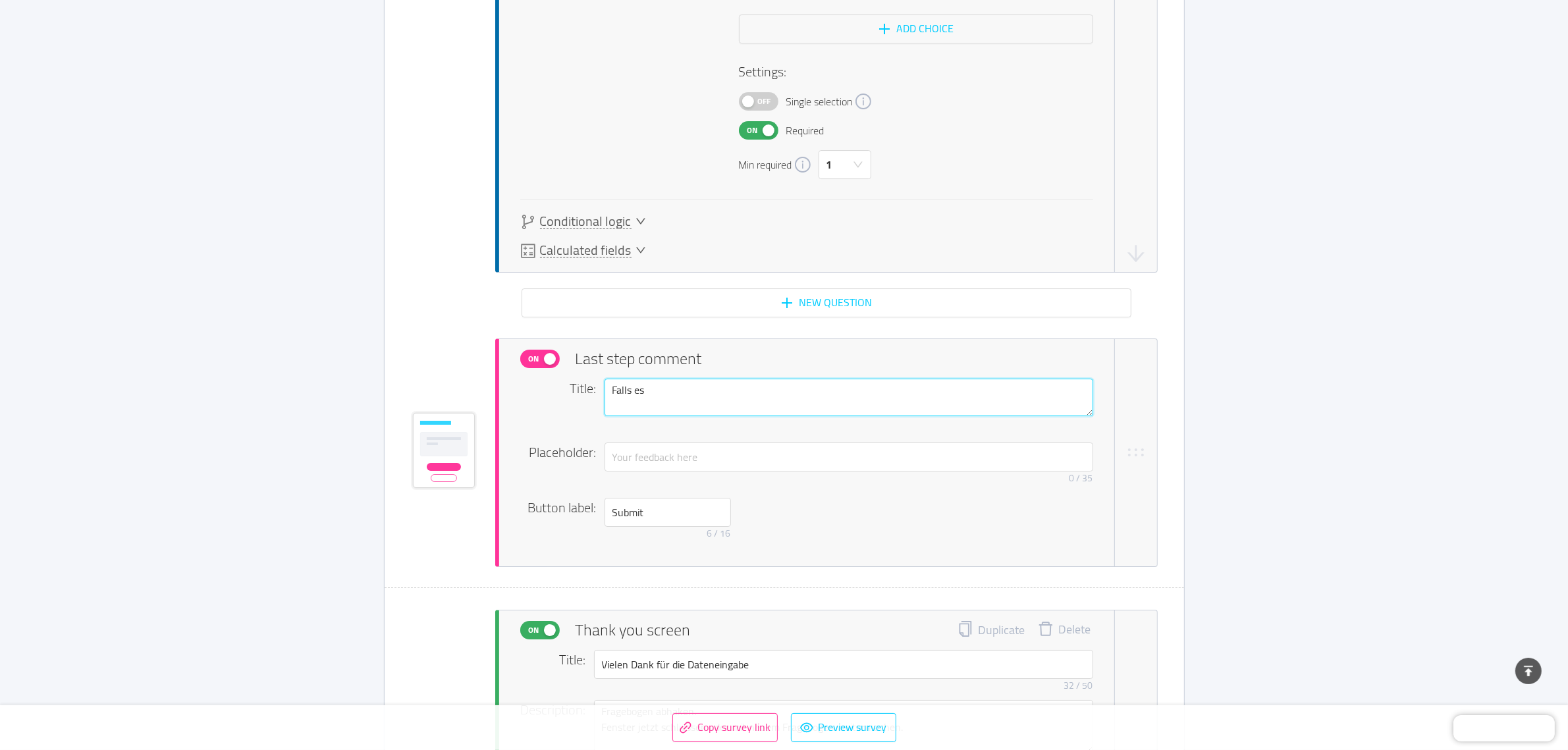
type textarea "Falls es"
type textarea "Falls es B"
type textarea "Falls es Be"
type textarea "Falls es Bem"
type textarea "Falls es Beme"
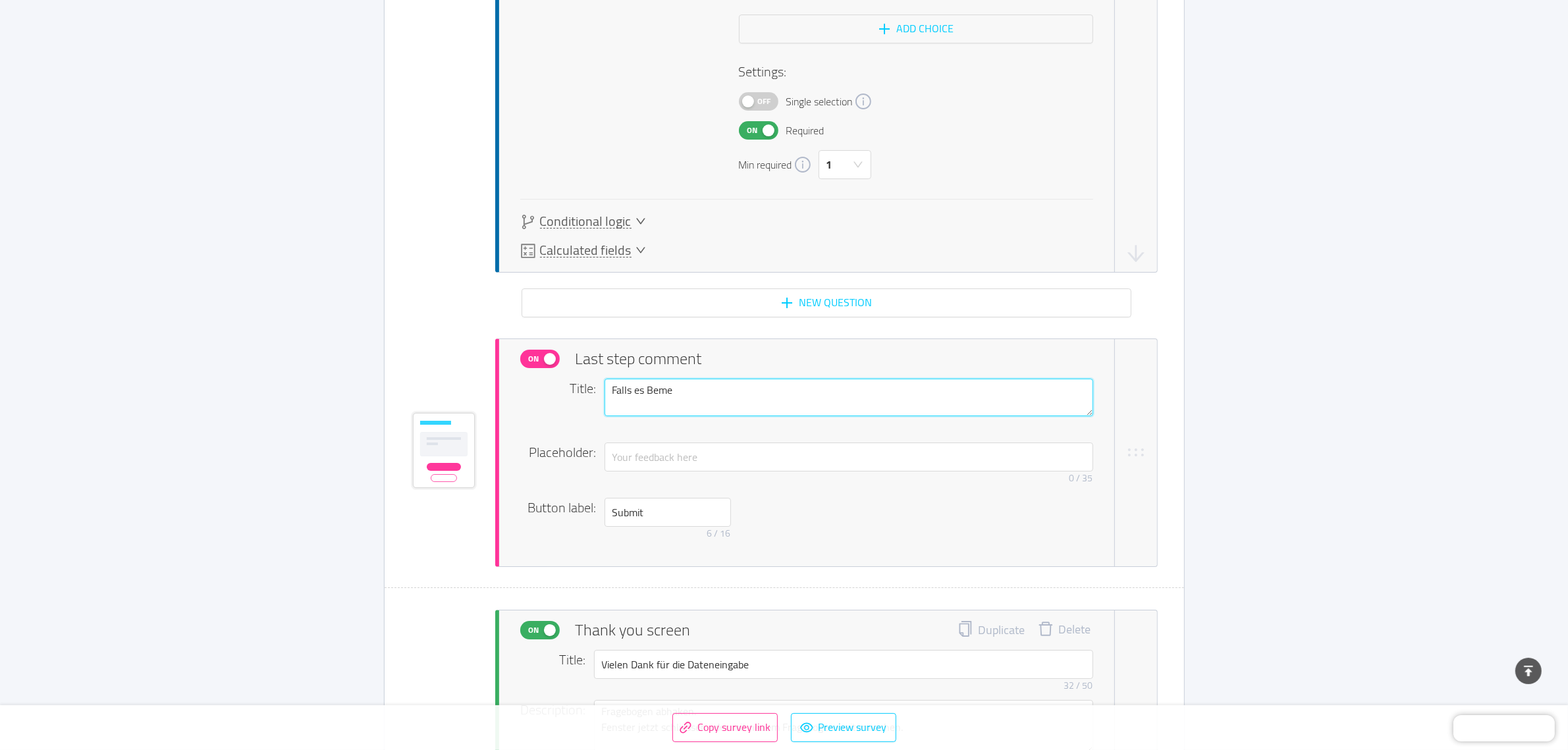
type textarea "Falls es Bemer"
type textarea "Falls es Bemerk"
type textarea "Falls es Bemerku"
type textarea "Falls es Bemerkun"
type textarea "Falls es Bemerkung"
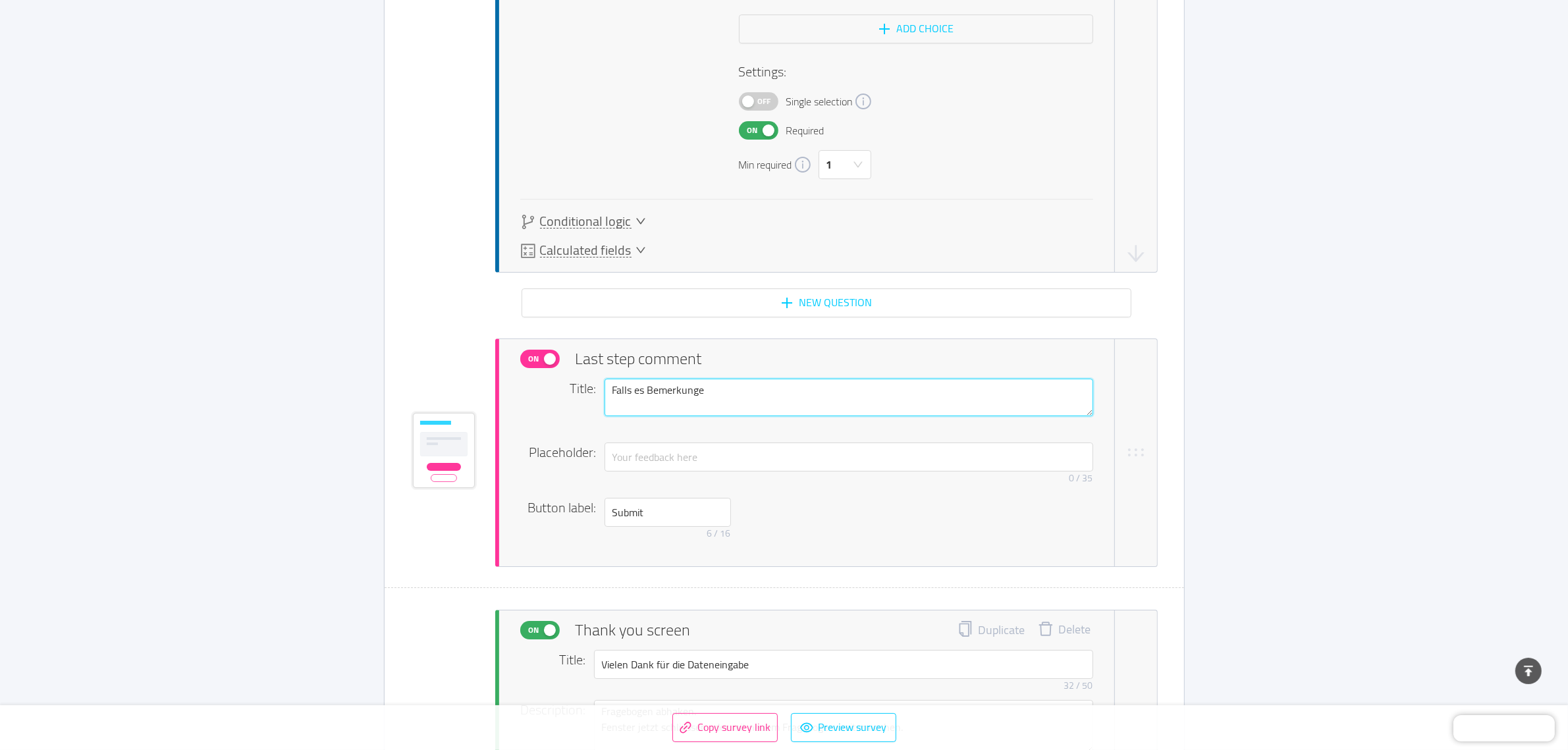
type textarea "Falls es Bemerkungen"
click at [535, 350] on span "On" at bounding box center [533, 359] width 18 height 17
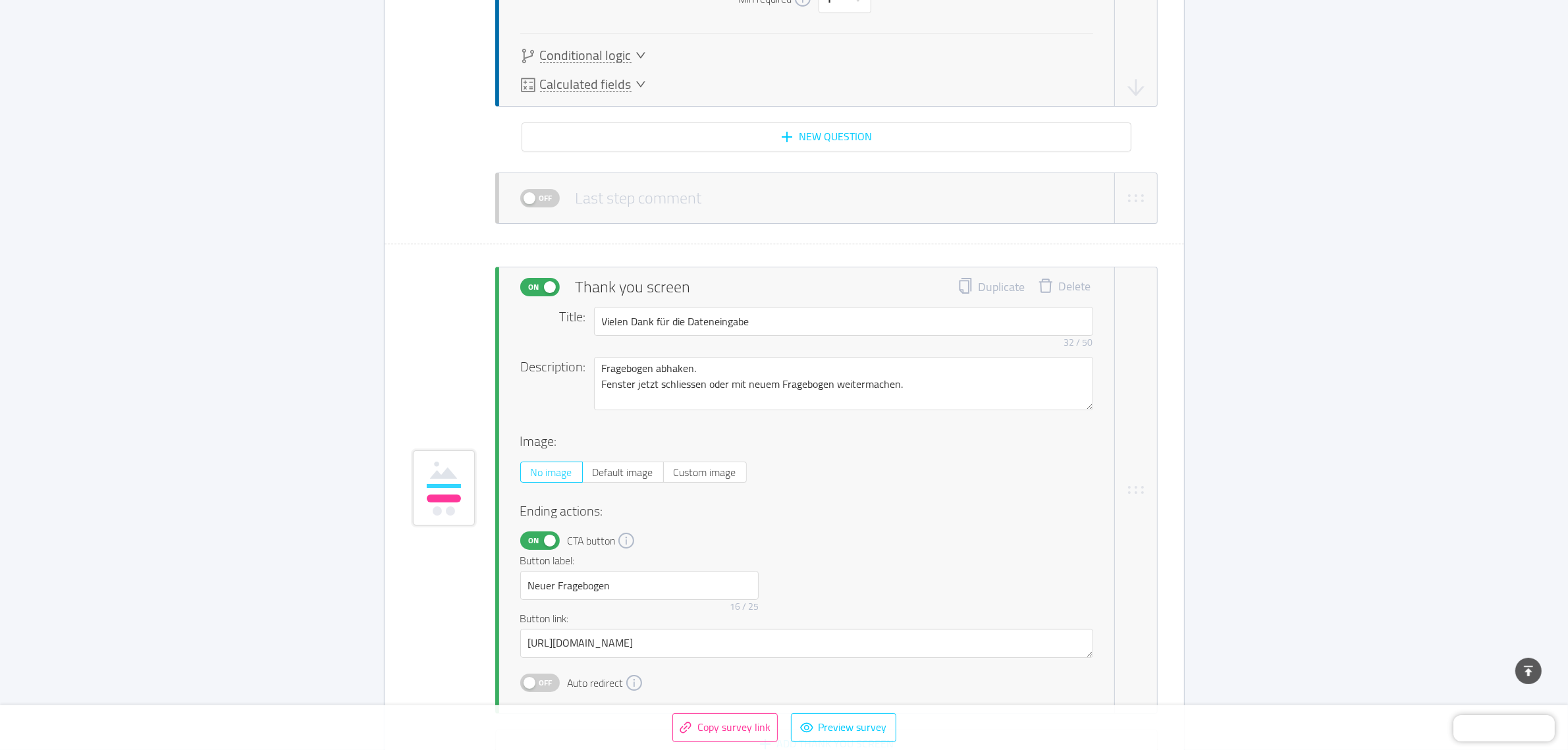
scroll to position [6022, 0]
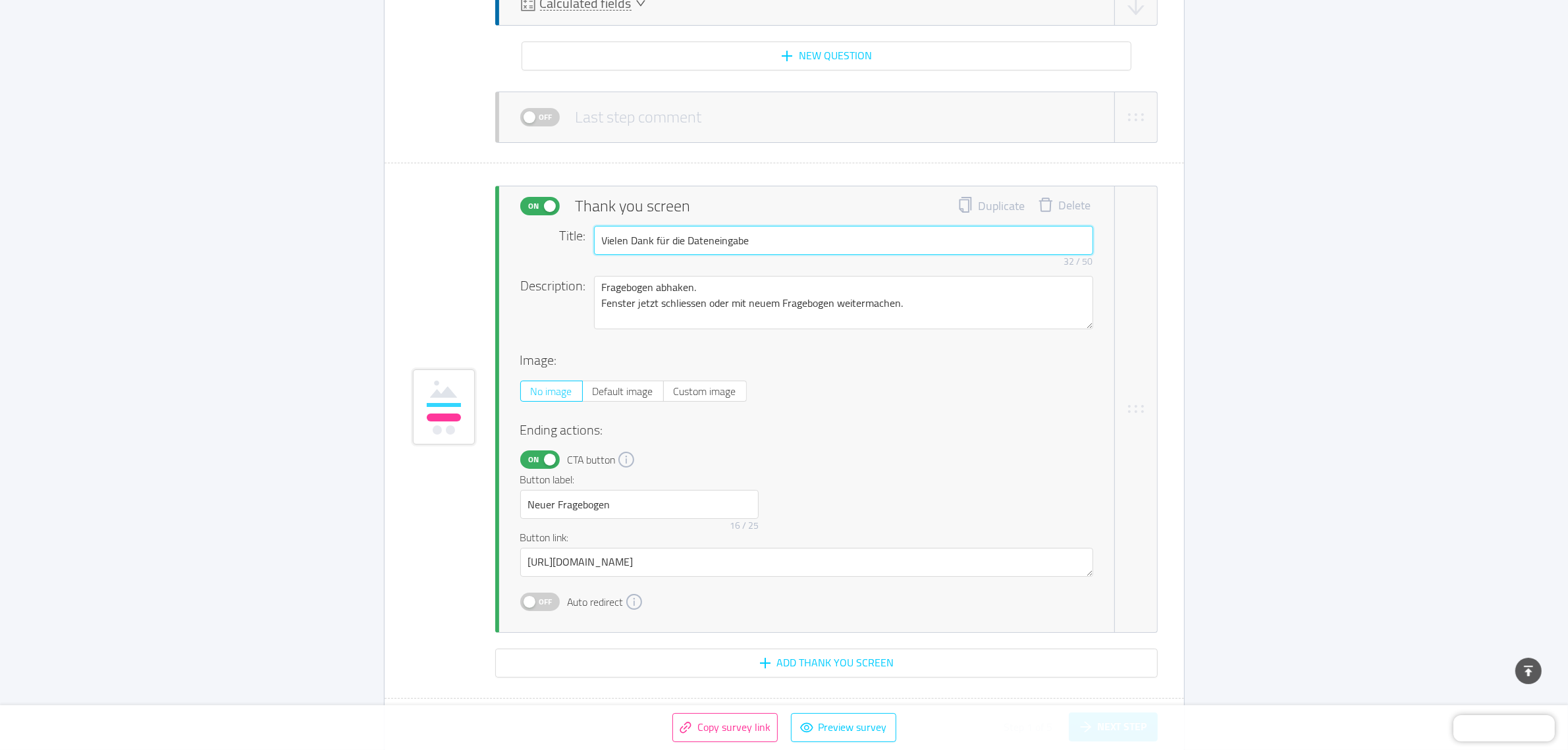
click at [830, 231] on input "Vielen Dank für die Dateneingabe" at bounding box center [844, 241] width 499 height 29
click at [862, 380] on div "No image Default image Custom image" at bounding box center [807, 390] width 573 height 21
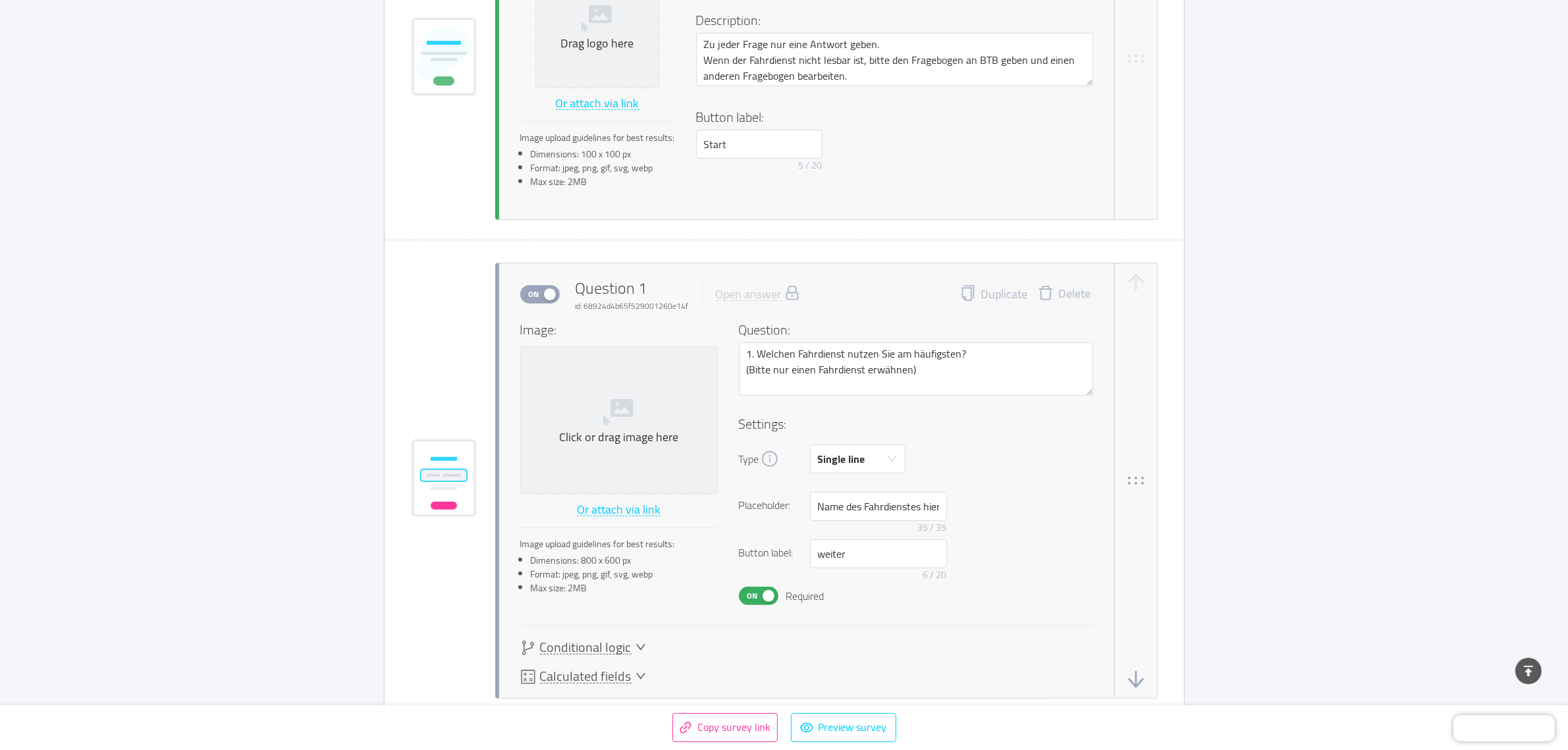
scroll to position [0, 0]
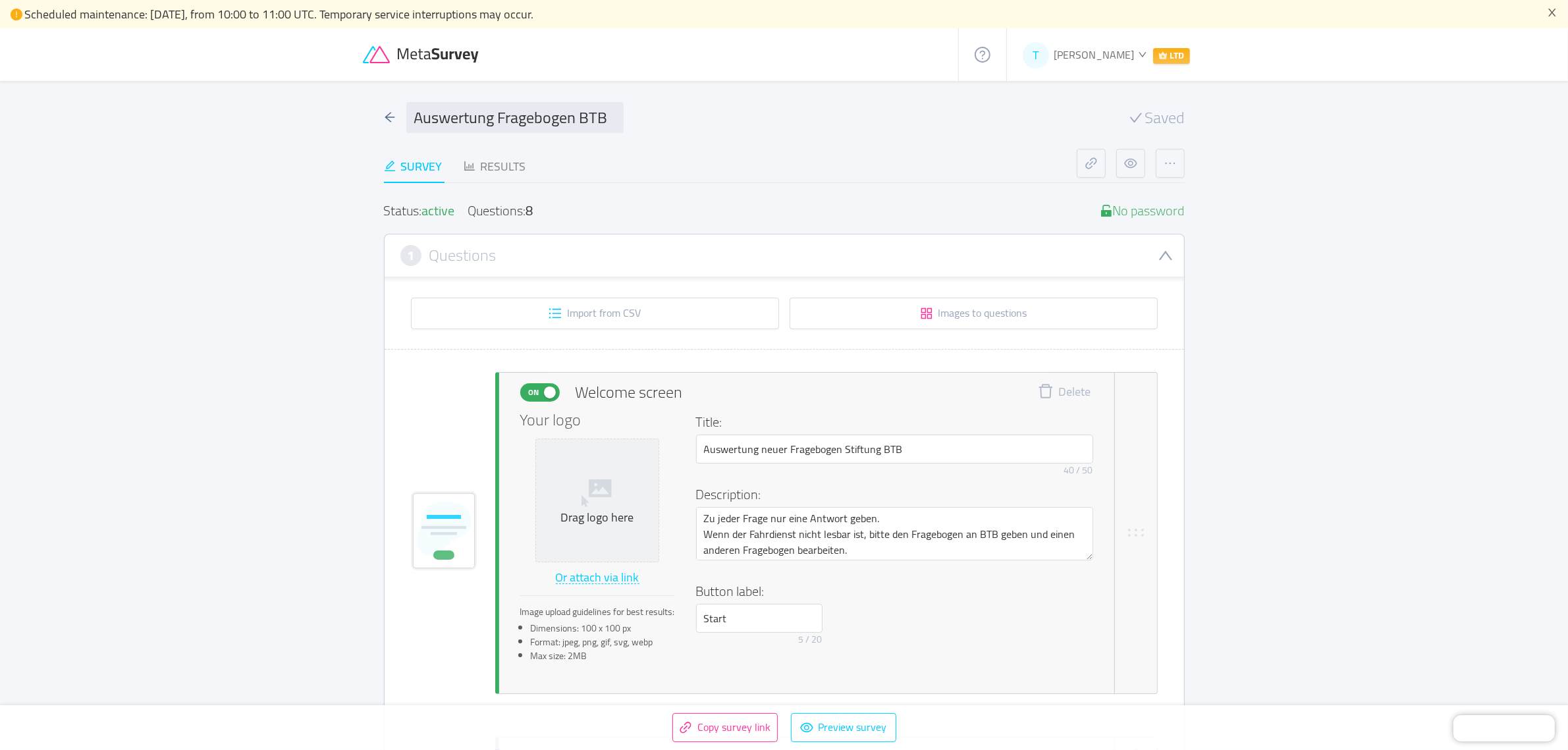
click at [914, 154] on div "Survey Results" at bounding box center [729, 166] width 692 height 35
click at [389, 117] on icon "icon: arrow-left" at bounding box center [389, 117] width 9 height 9
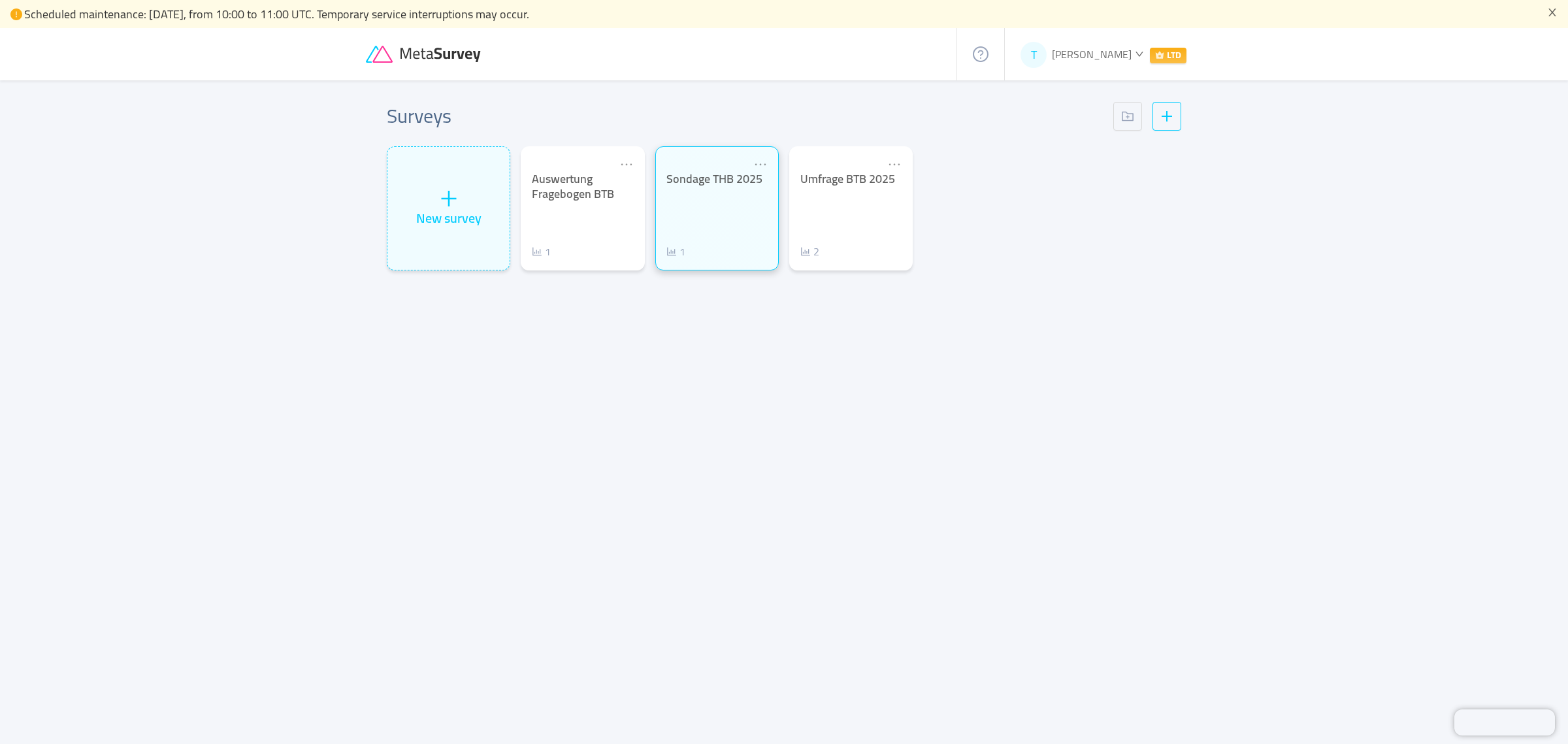
click at [720, 187] on div "Sondage THB 2025" at bounding box center [717, 179] width 102 height 15
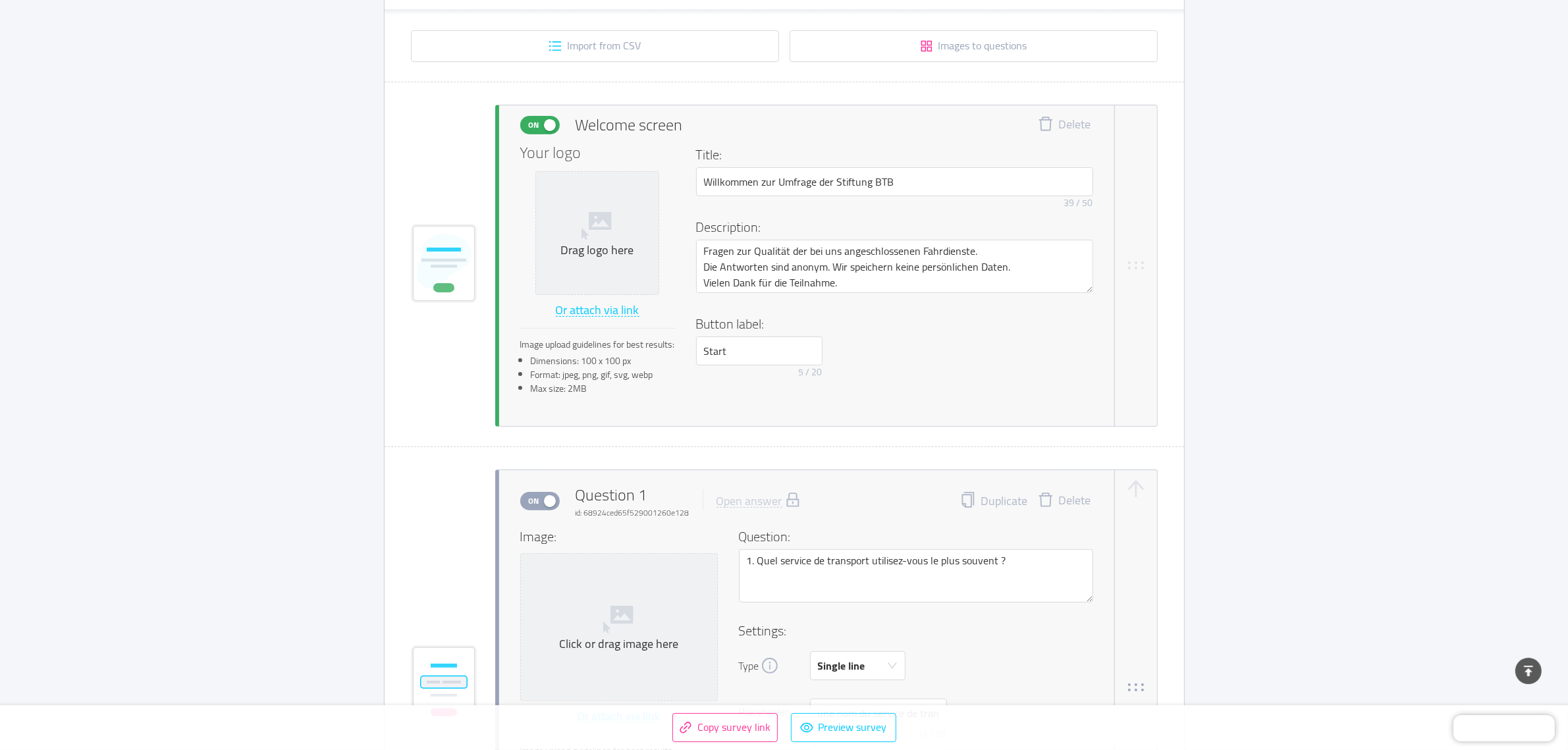
scroll to position [329, 0]
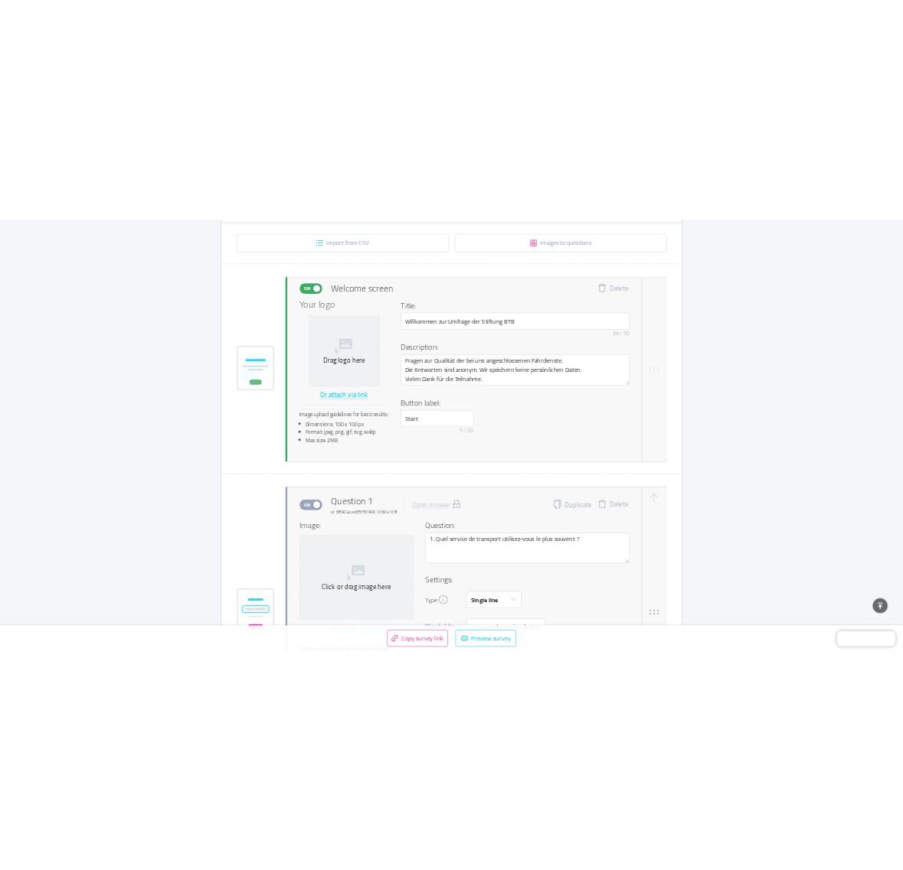
scroll to position [287, 0]
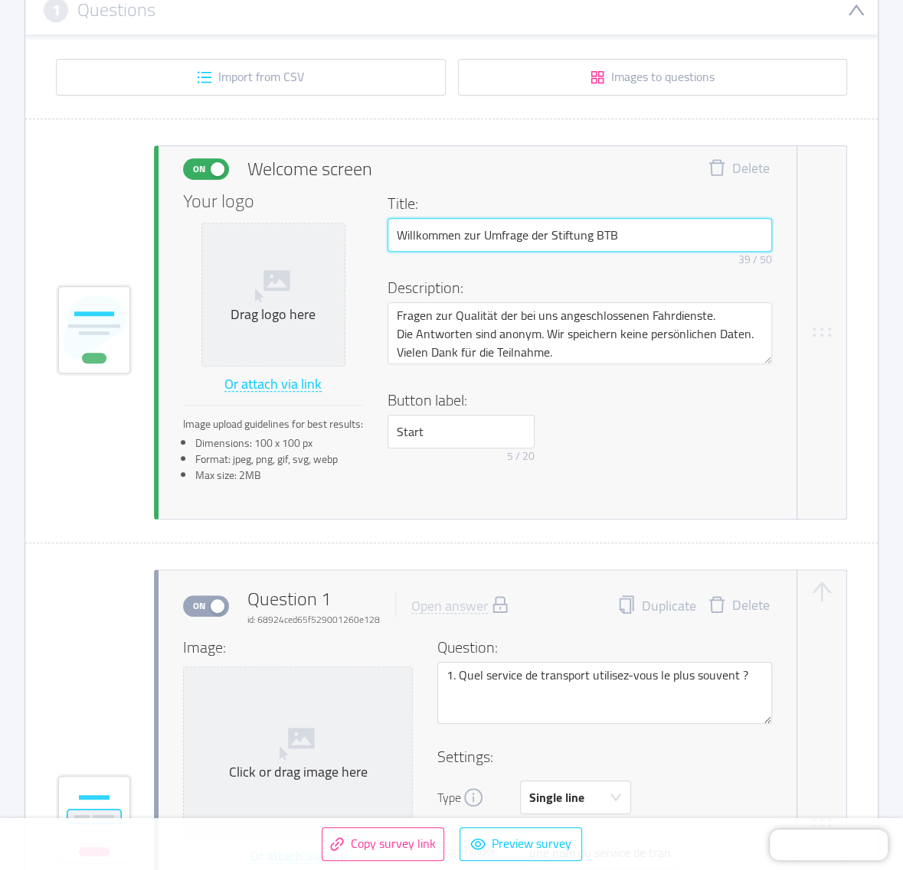
click at [643, 230] on input "Willkommen zur Umfrage der Stiftung BTB" at bounding box center [579, 235] width 384 height 34
drag, startPoint x: 583, startPoint y: 233, endPoint x: 313, endPoint y: 279, distance: 273.4
click at [313, 279] on div "Your logo Drag logo here Or attach via link Image upload guidelines for best re…" at bounding box center [477, 343] width 589 height 302
paste input "Sondage sur les services de transports-handicap"
click at [563, 173] on div "On Welcome screen Delete" at bounding box center [477, 169] width 589 height 28
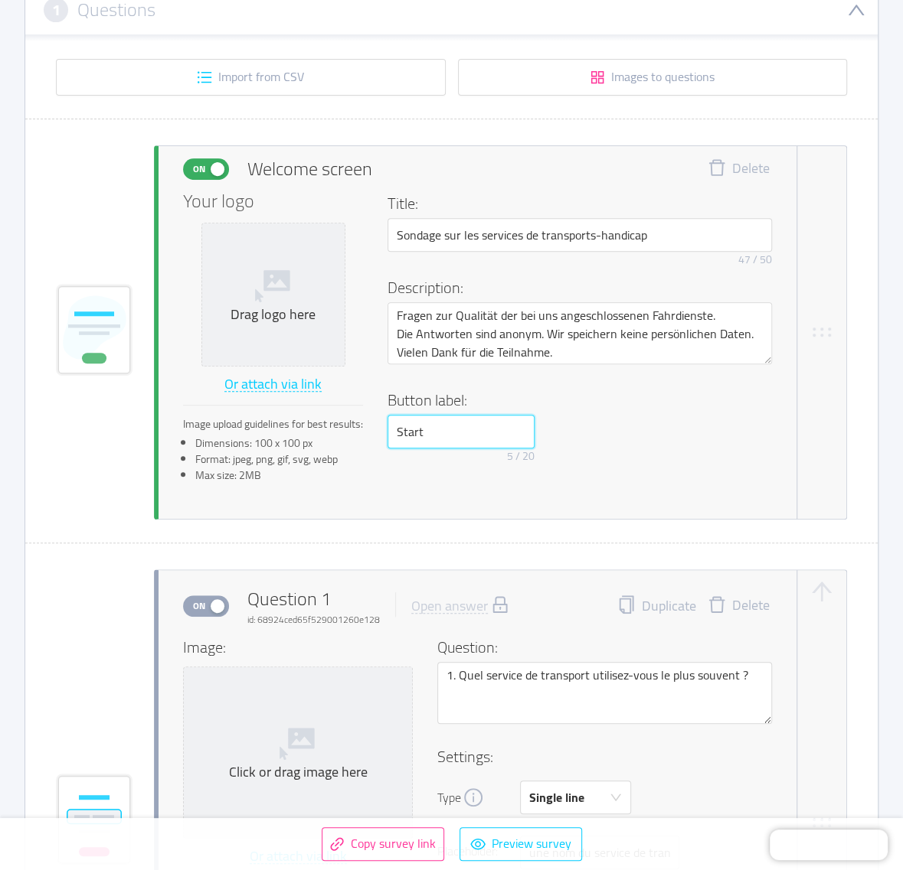
drag, startPoint x: 441, startPoint y: 429, endPoint x: 371, endPoint y: 440, distance: 70.5
click at [371, 437] on div "Your logo Drag logo here Or attach via link Image upload guidelines for best re…" at bounding box center [477, 343] width 589 height 302
paste input "Commencer maintenant"
click at [720, 401] on h4 "Button label:" at bounding box center [574, 400] width 375 height 23
click at [463, 194] on h4 "Title:" at bounding box center [574, 203] width 375 height 23
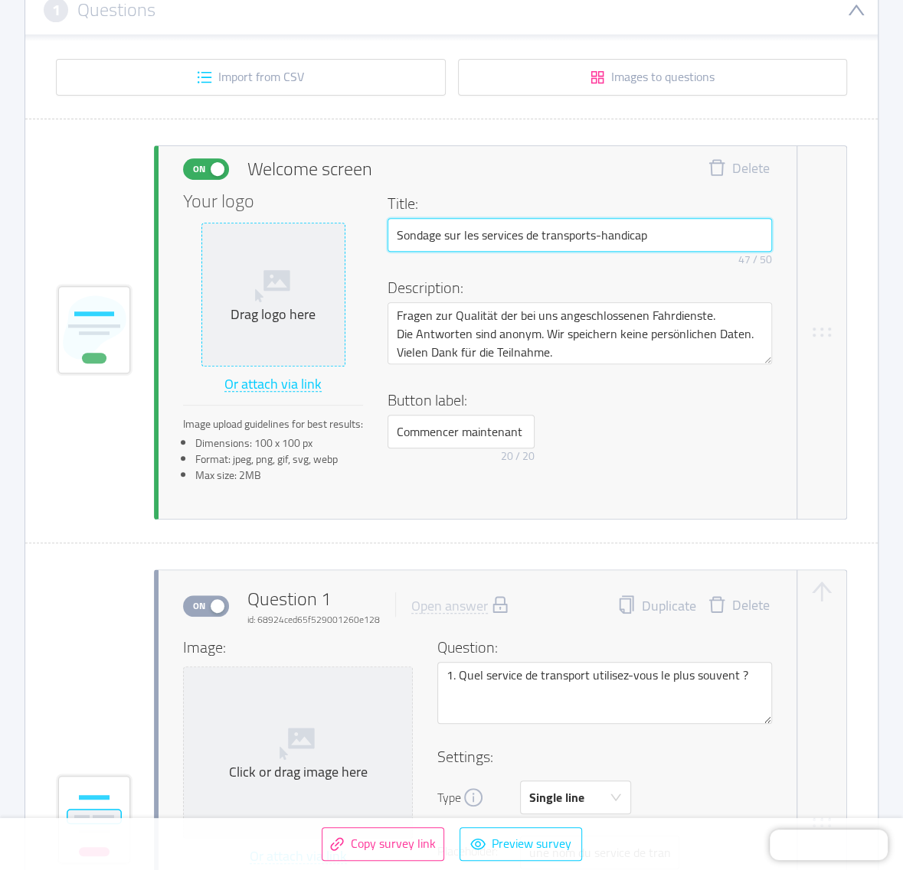
drag, startPoint x: 657, startPoint y: 228, endPoint x: 294, endPoint y: 279, distance: 366.5
click at [312, 253] on div "Your logo Drag logo here Or attach via link Image upload guidelines for best re…" at bounding box center [477, 343] width 589 height 302
paste input "Fondation THB 2025"
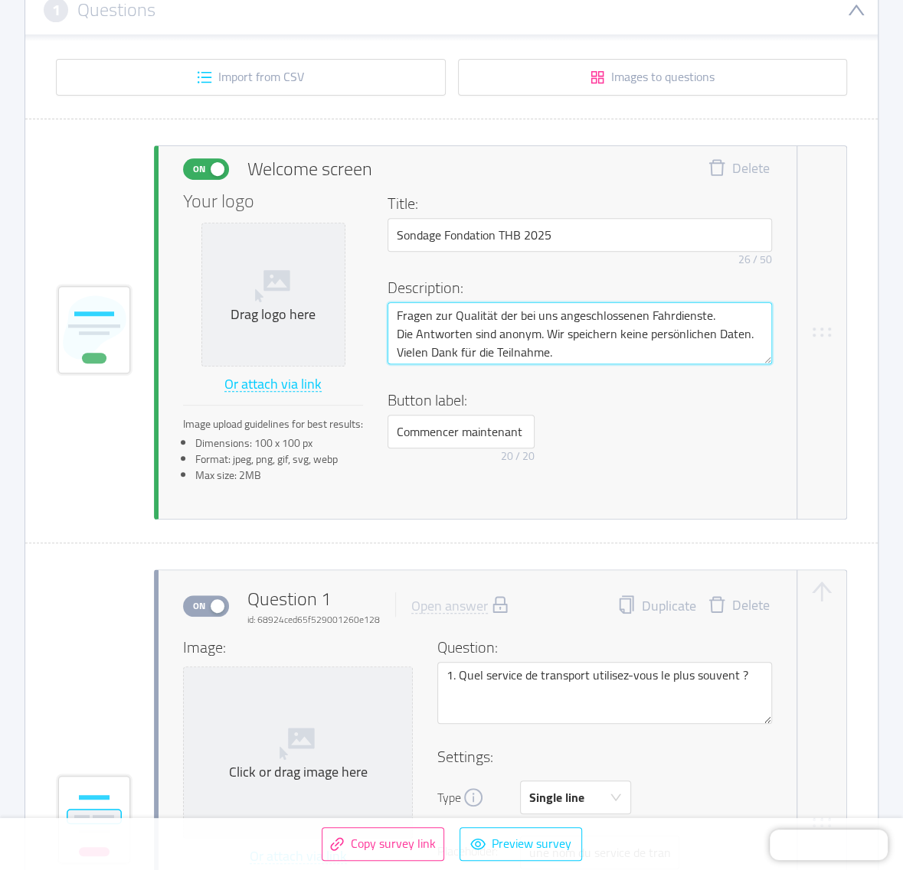
drag, startPoint x: 570, startPoint y: 348, endPoint x: 383, endPoint y: 314, distance: 190.7
click at [383, 314] on div "Your logo Drag logo here Or attach via link Image upload guidelines for best re…" at bounding box center [477, 343] width 589 height 302
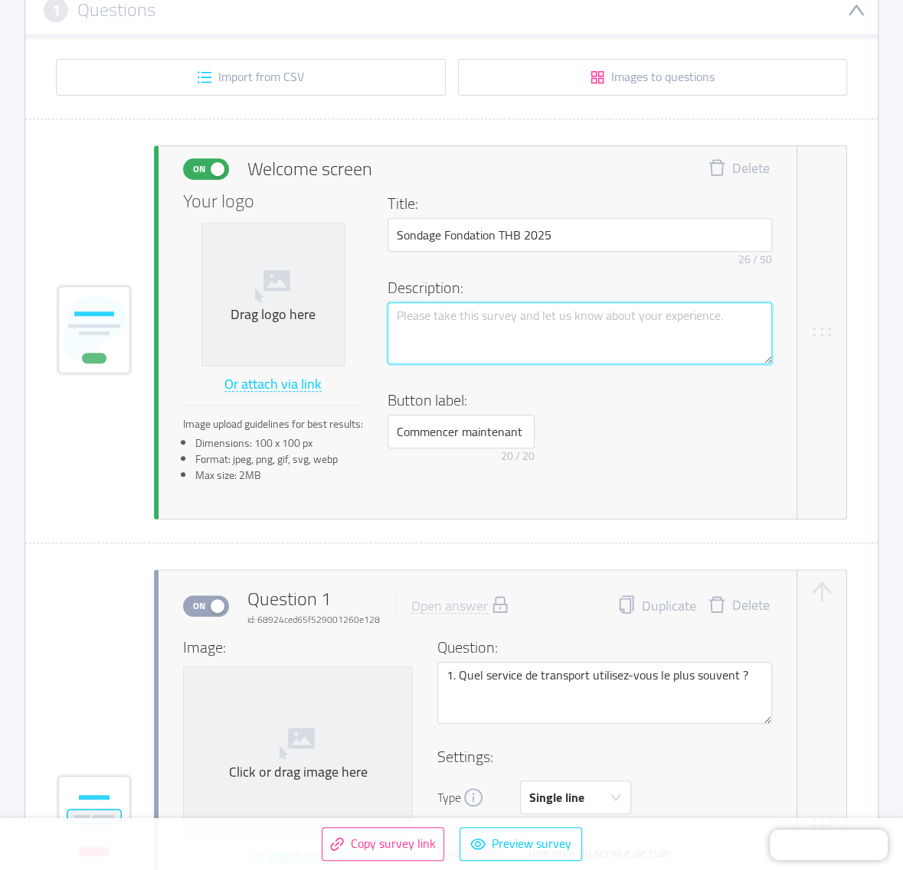
paste textarea "8 questions sur la qualité des services de transport proposés par nos partenair…"
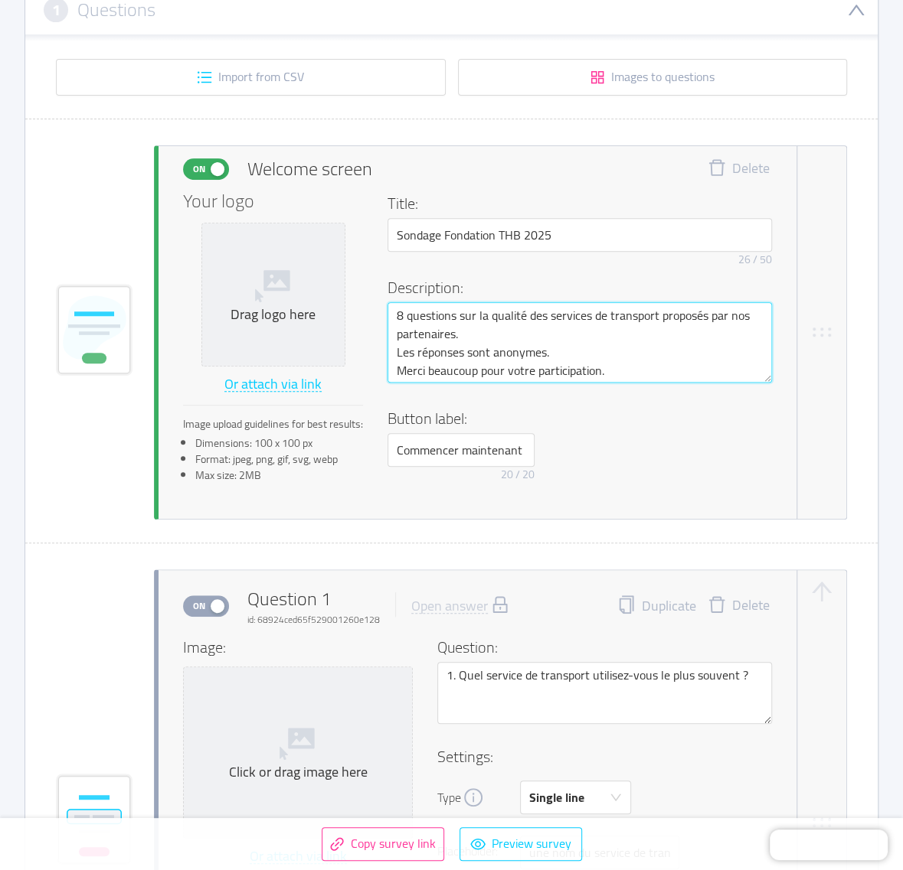
click at [398, 348] on textarea "8 questions sur la qualité des services de transport proposés par nos partenair…" at bounding box center [579, 342] width 384 height 80
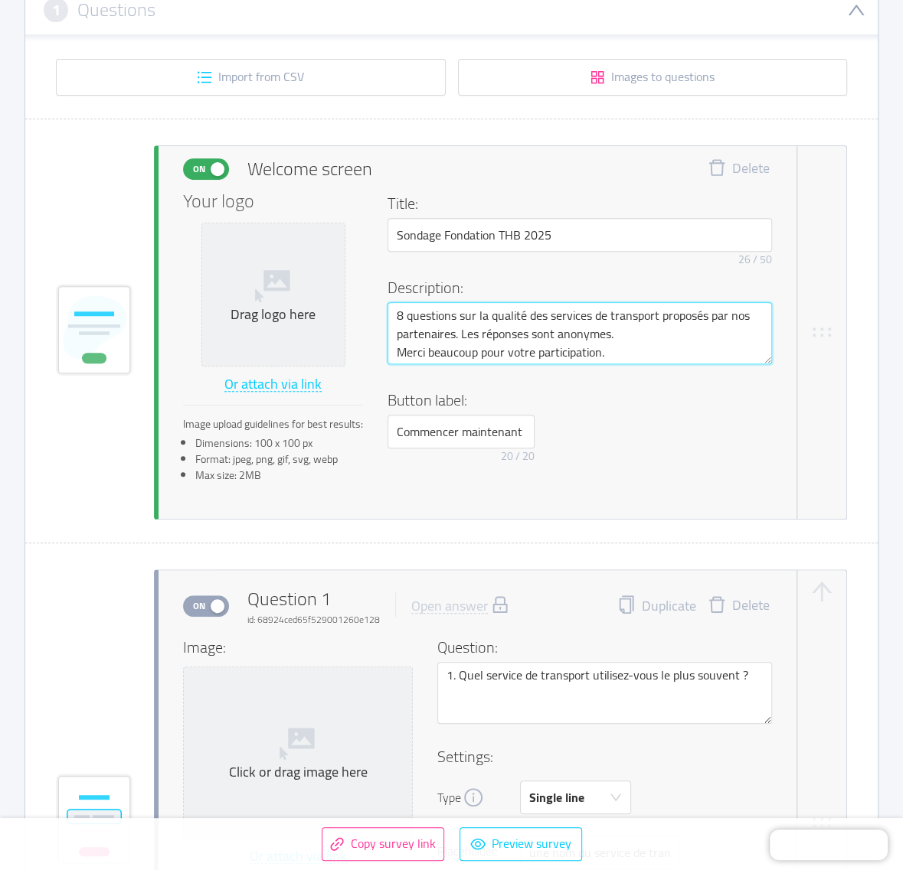
click at [646, 343] on textarea "8 questions sur la qualité des services de transport proposés par nos partenair…" at bounding box center [579, 333] width 384 height 62
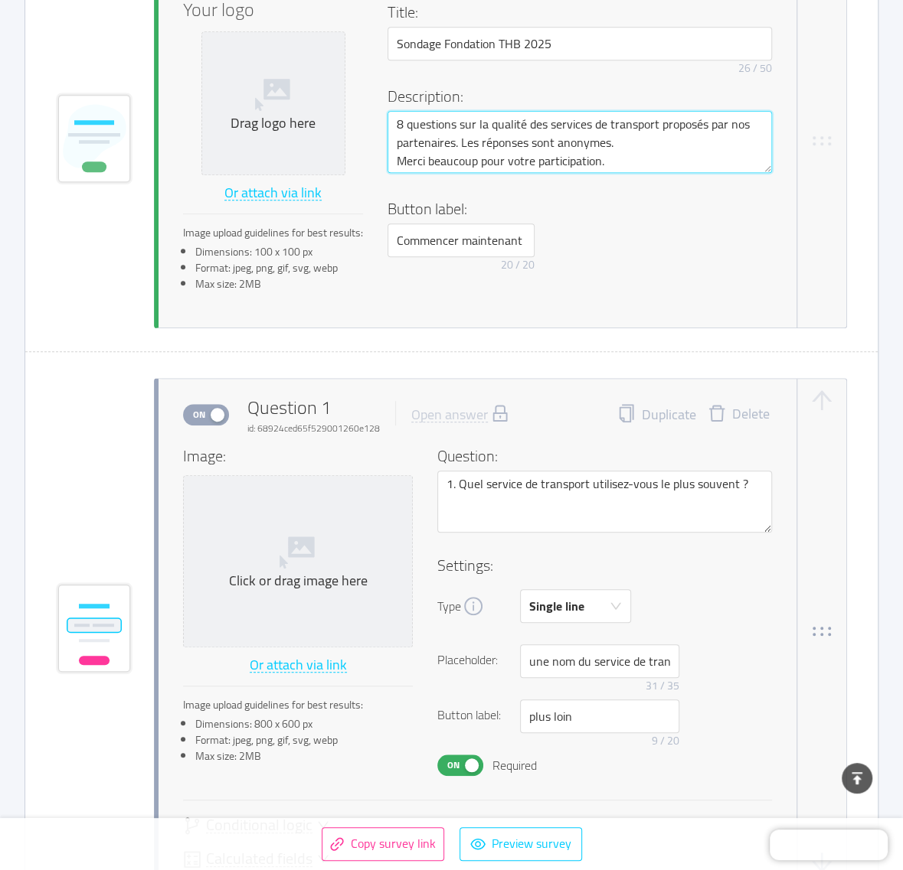
scroll to position [670, 0]
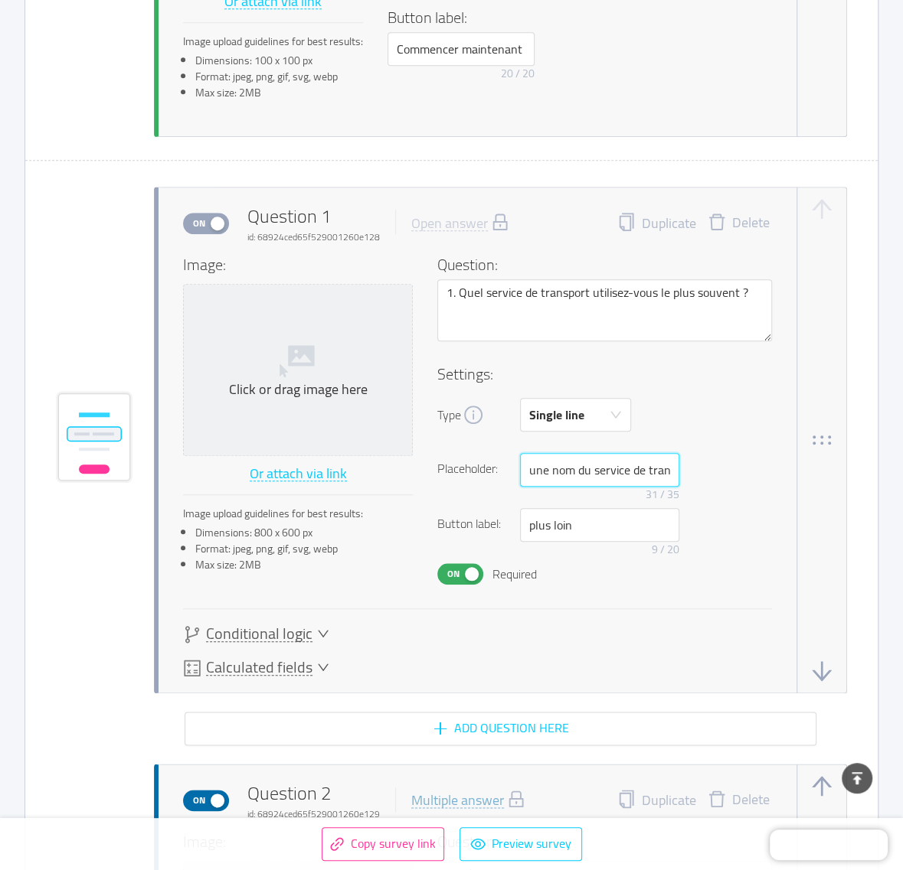
click at [606, 462] on input "une nom du service de transport" at bounding box center [599, 470] width 159 height 34
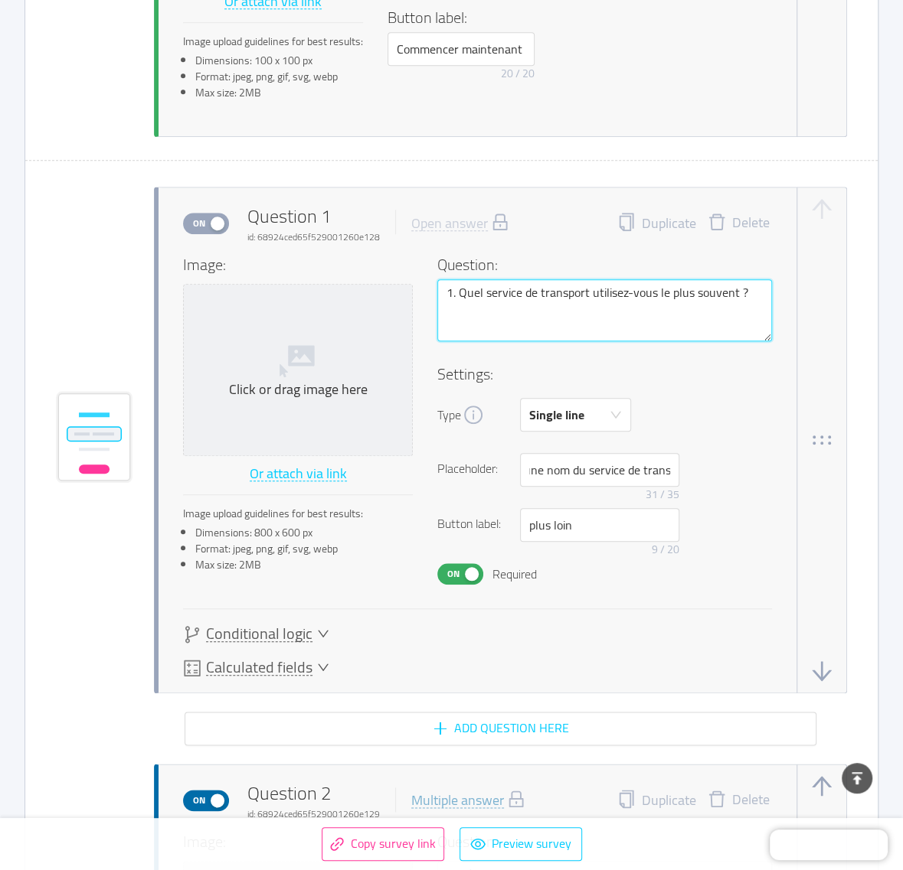
click at [761, 286] on textarea "1. Quel service de transport utilisez-vous le plus souvent ?" at bounding box center [604, 310] width 335 height 62
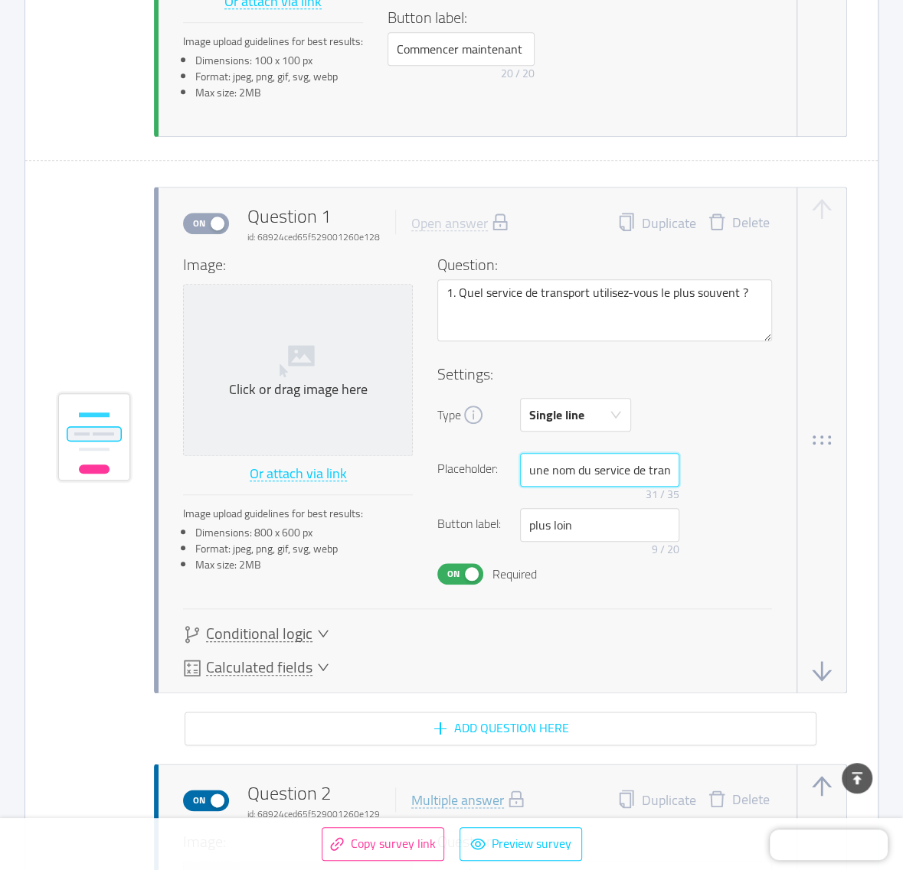
click at [528, 469] on input "une nom du service de transport" at bounding box center [599, 470] width 159 height 34
click at [621, 578] on div "On Required" at bounding box center [604, 573] width 335 height 21
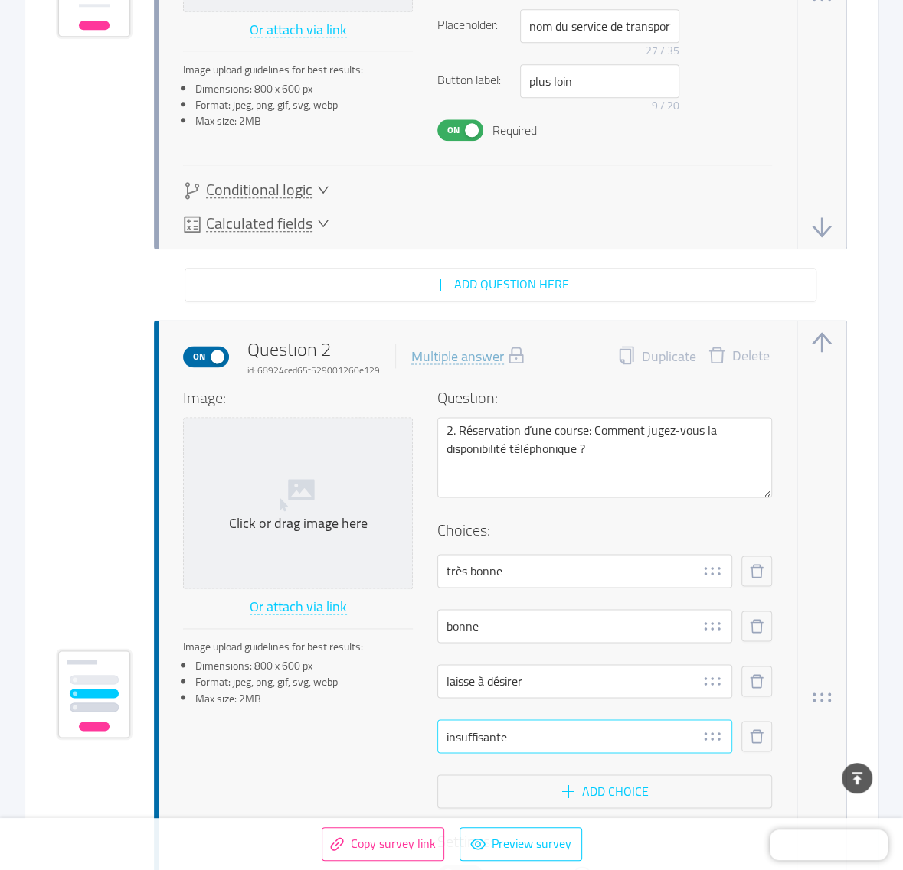
scroll to position [1244, 0]
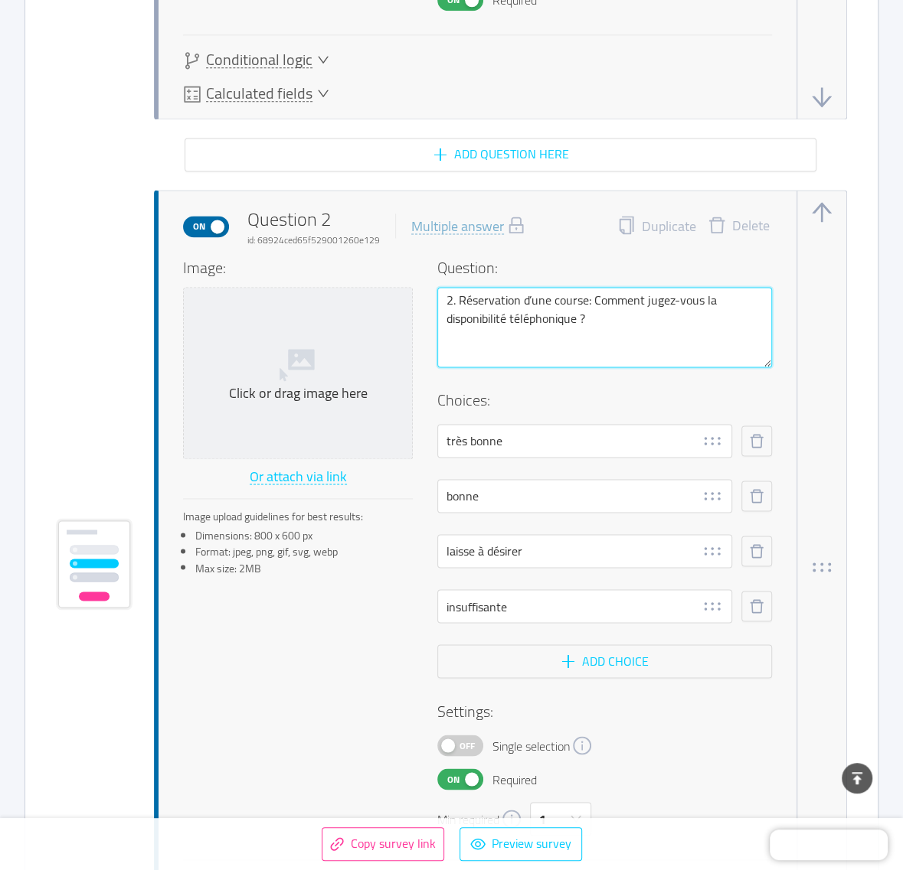
click at [615, 318] on textarea "2. Réservation d’une course: Comment jugez-vous la disponibilité téléphonique ?" at bounding box center [604, 327] width 335 height 80
drag, startPoint x: 707, startPoint y: 317, endPoint x: 594, endPoint y: 325, distance: 112.9
click at [594, 325] on textarea "2. Réservation d’une course: Comment jugez-vous la disponibilité téléphonique ?…" at bounding box center [604, 327] width 335 height 80
paste textarea "Toujours une seule réponse"
click at [599, 312] on textarea "2. Réservation d’une course: Comment jugez-vous la disponibilité téléphonique ?…" at bounding box center [604, 327] width 335 height 80
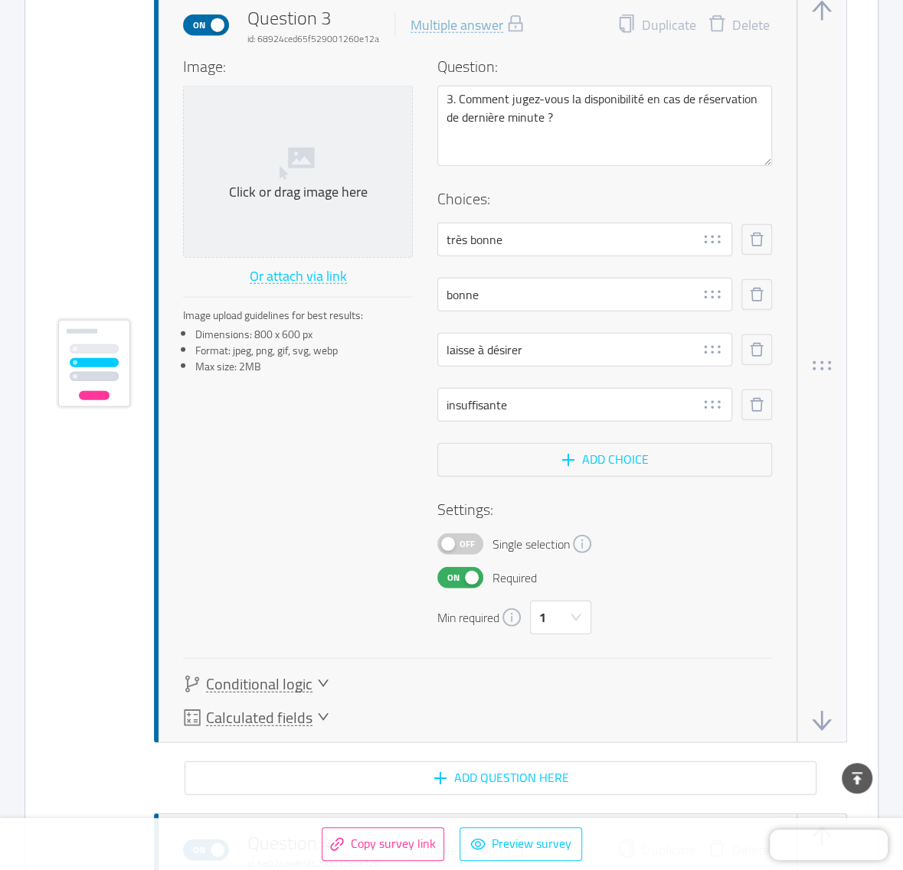
scroll to position [2201, 0]
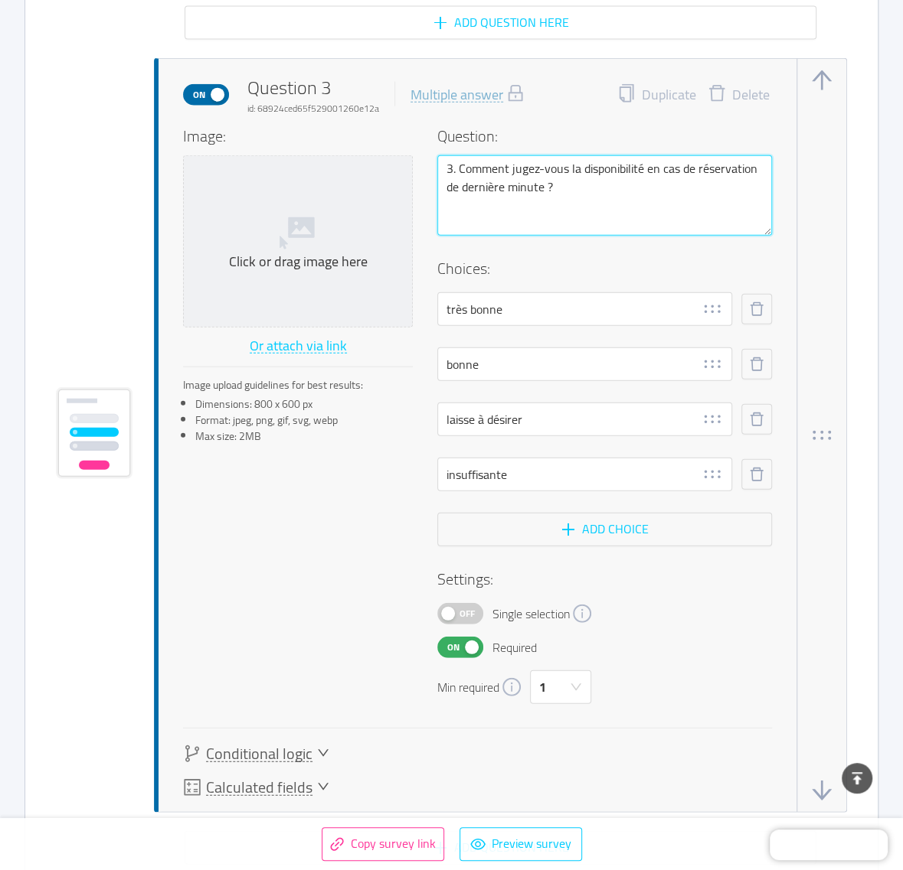
click at [588, 185] on textarea "3. Comment jugez-vous la disponibilité en cas de réservation de dernière minute…" at bounding box center [604, 195] width 335 height 80
paste textarea "Toujours une seule réponse"
click at [657, 182] on textarea "3. Comment jugez-vous la disponibilité en cas de réservation de dernière minute…" at bounding box center [604, 195] width 335 height 80
click at [676, 579] on h4 "Settings:" at bounding box center [604, 579] width 335 height 23
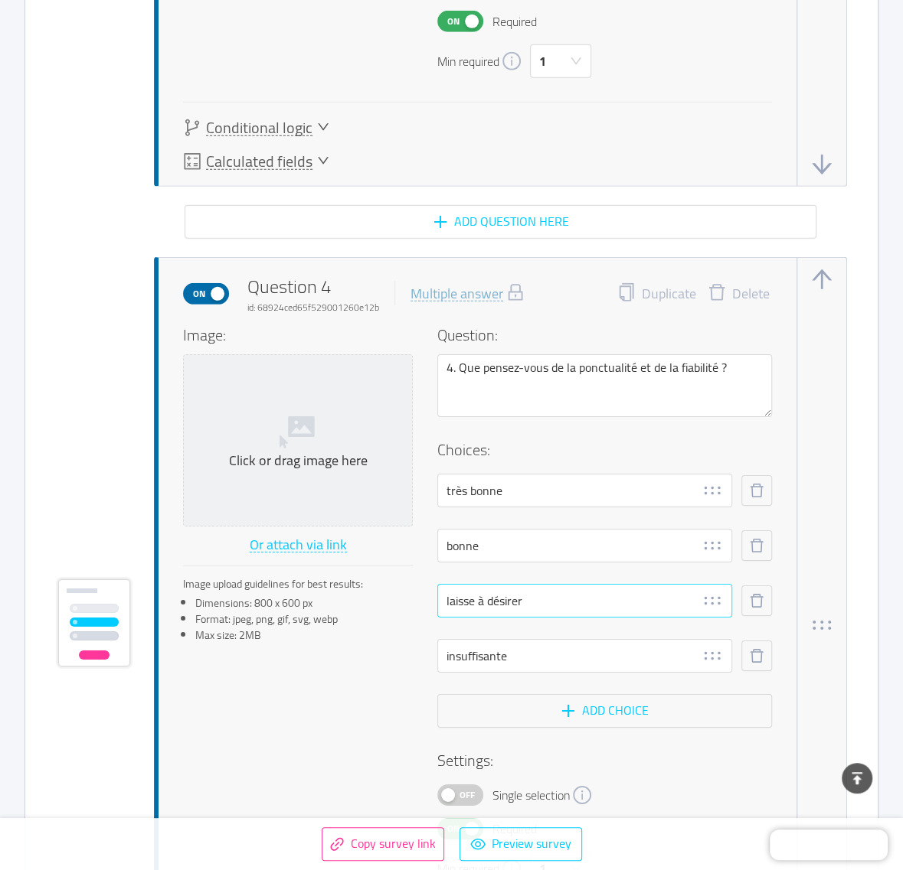
scroll to position [2967, 0]
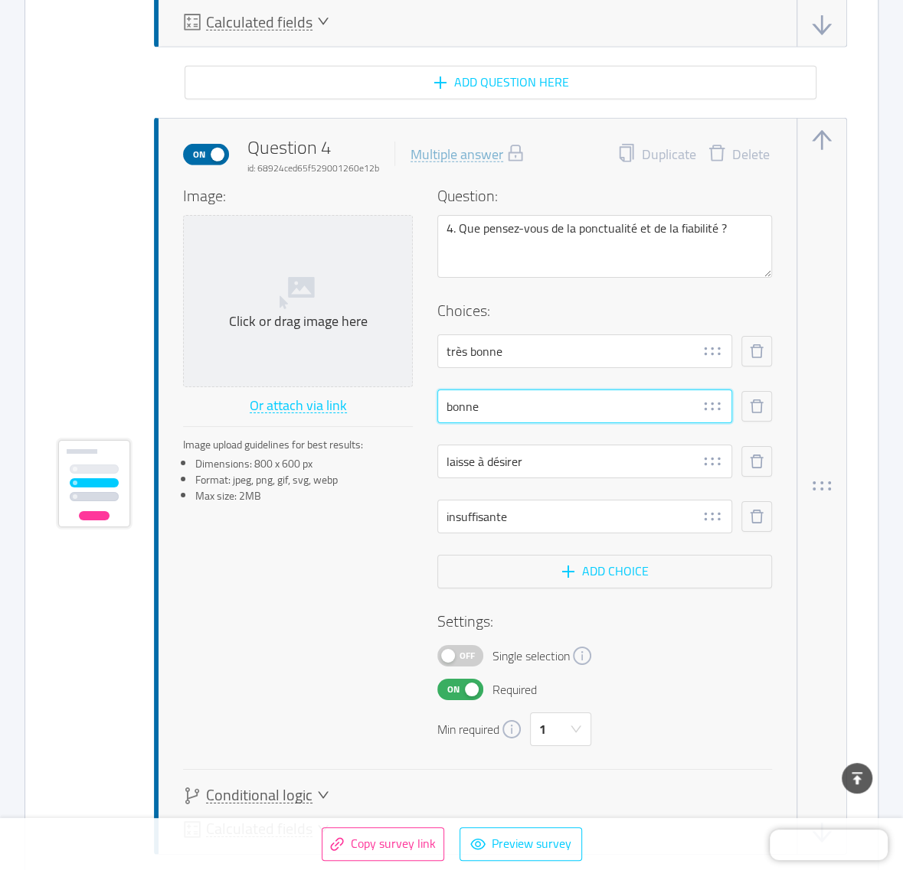
click at [494, 402] on input "bonne" at bounding box center [584, 407] width 295 height 34
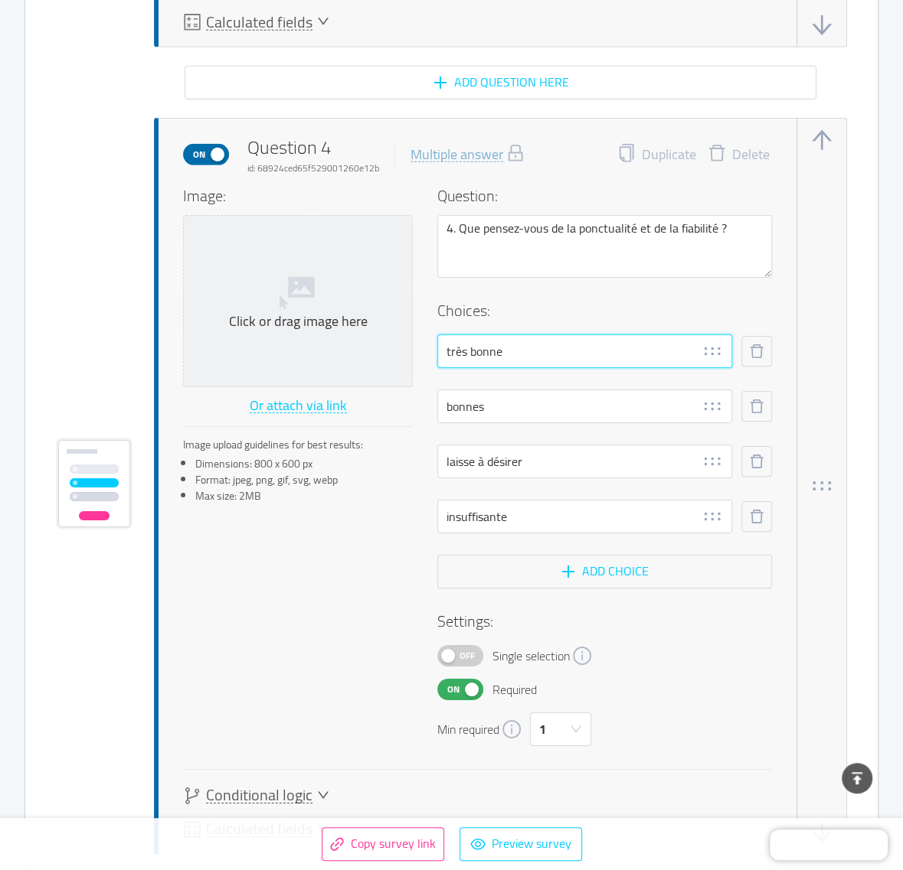
click at [532, 341] on input "très bonne" at bounding box center [584, 352] width 295 height 34
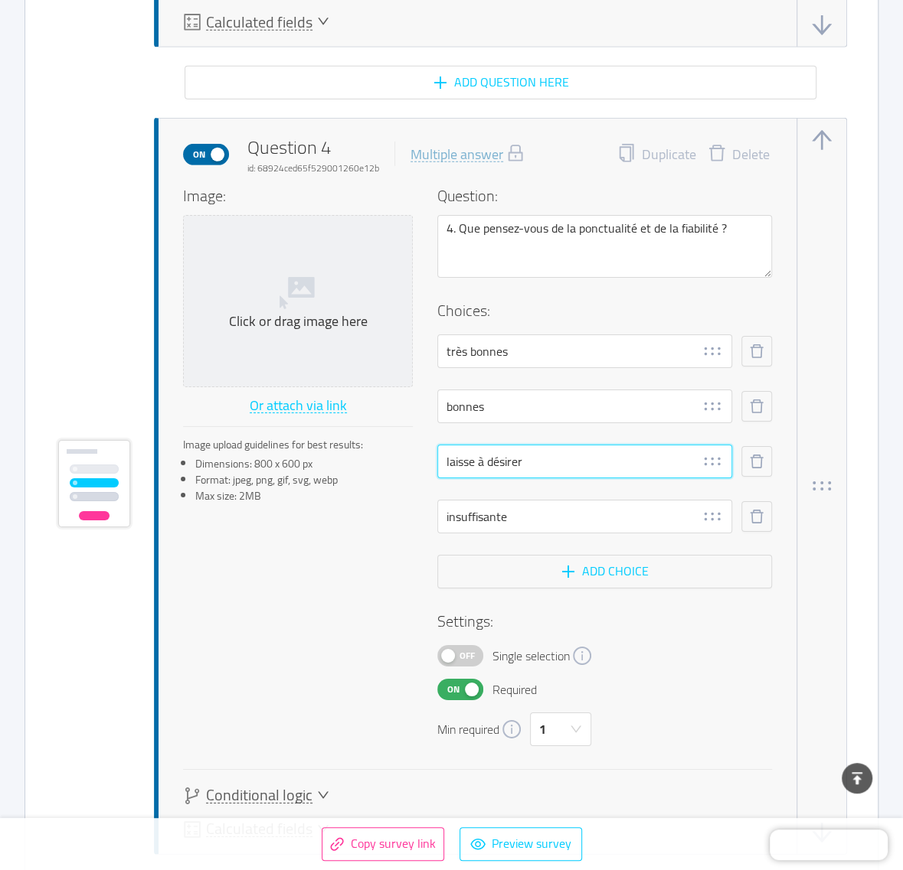
click at [475, 459] on input "laisse à désirer" at bounding box center [584, 462] width 295 height 34
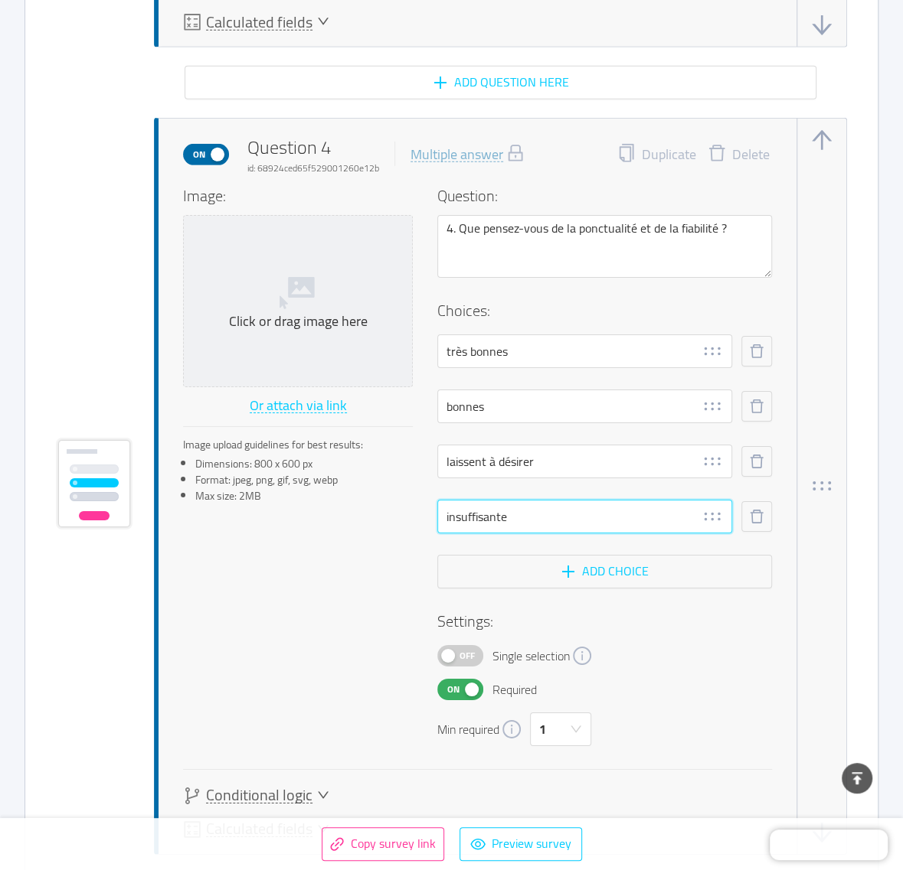
click at [529, 509] on input "insuffisante" at bounding box center [584, 517] width 295 height 34
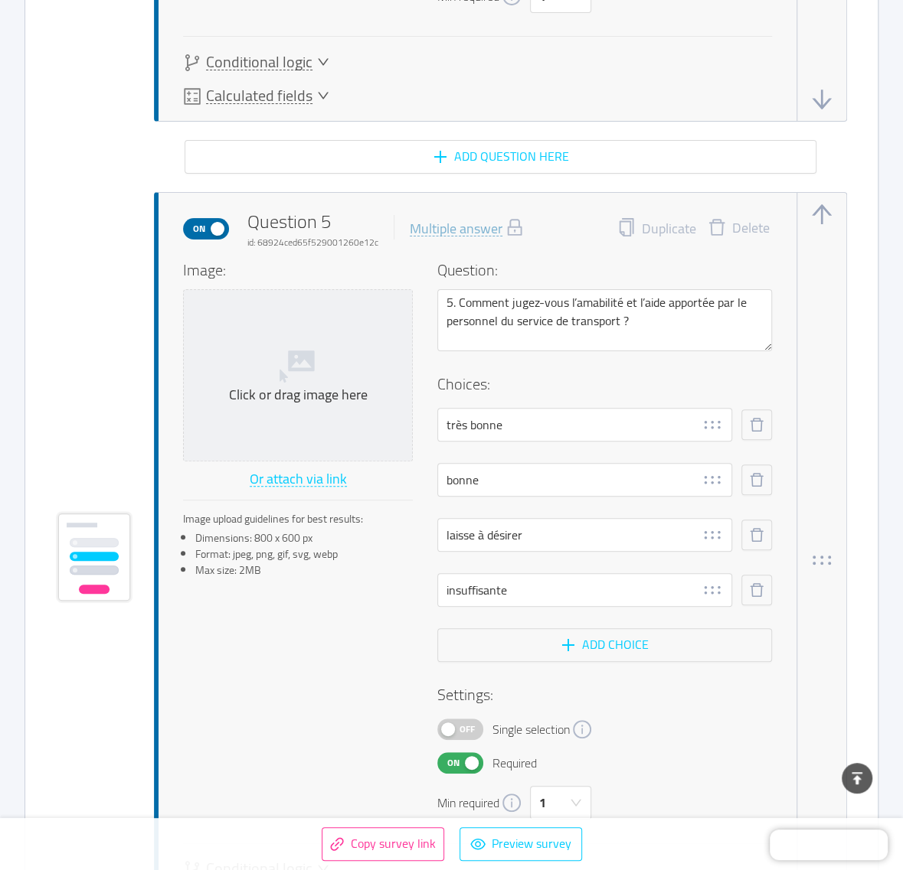
scroll to position [3828, 0]
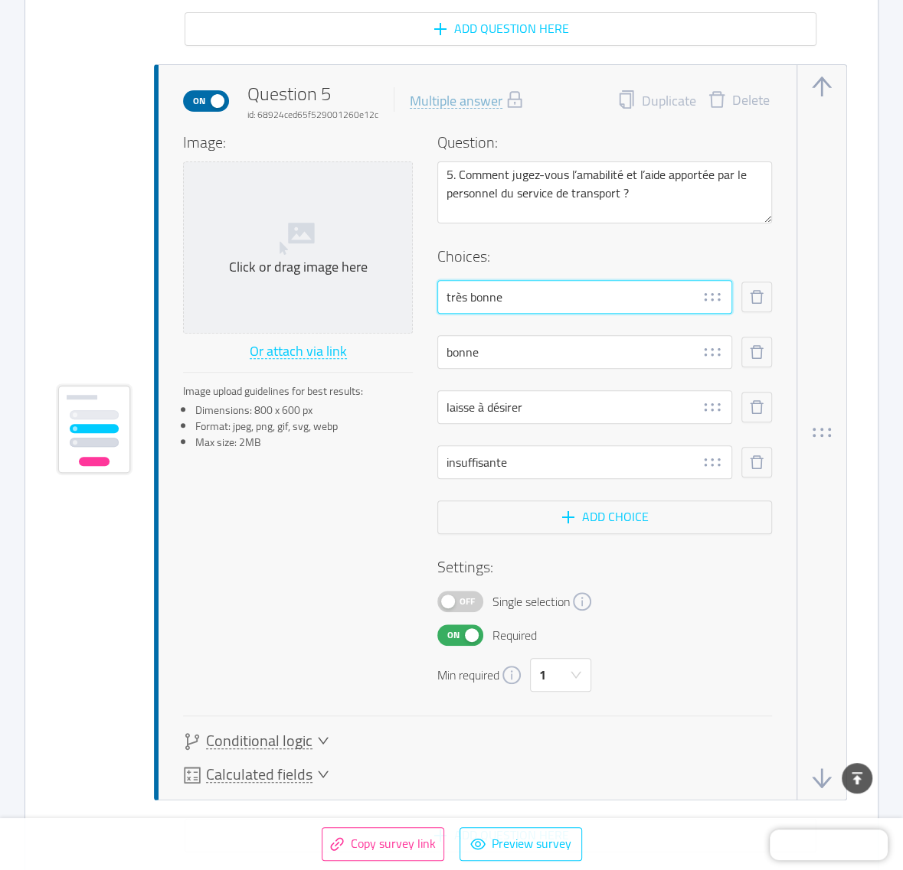
click at [518, 291] on input "très bonne" at bounding box center [584, 297] width 295 height 34
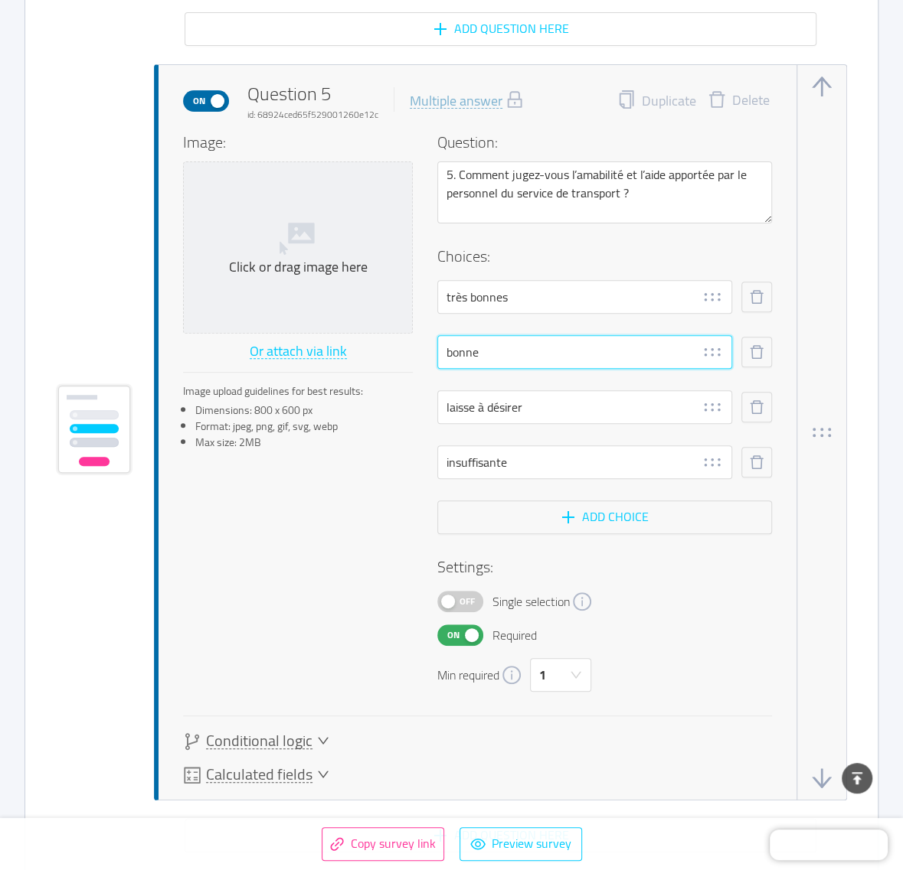
click at [511, 346] on input "bonne" at bounding box center [584, 352] width 295 height 34
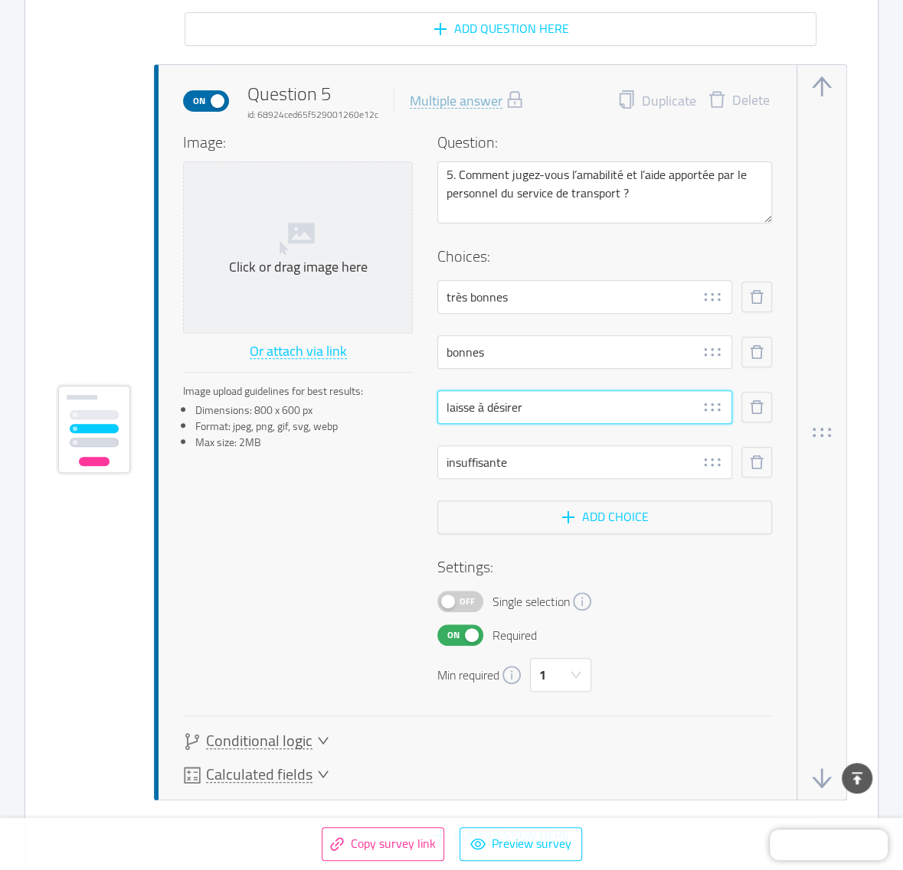
click at [475, 399] on input "laisse à désirer" at bounding box center [584, 407] width 295 height 34
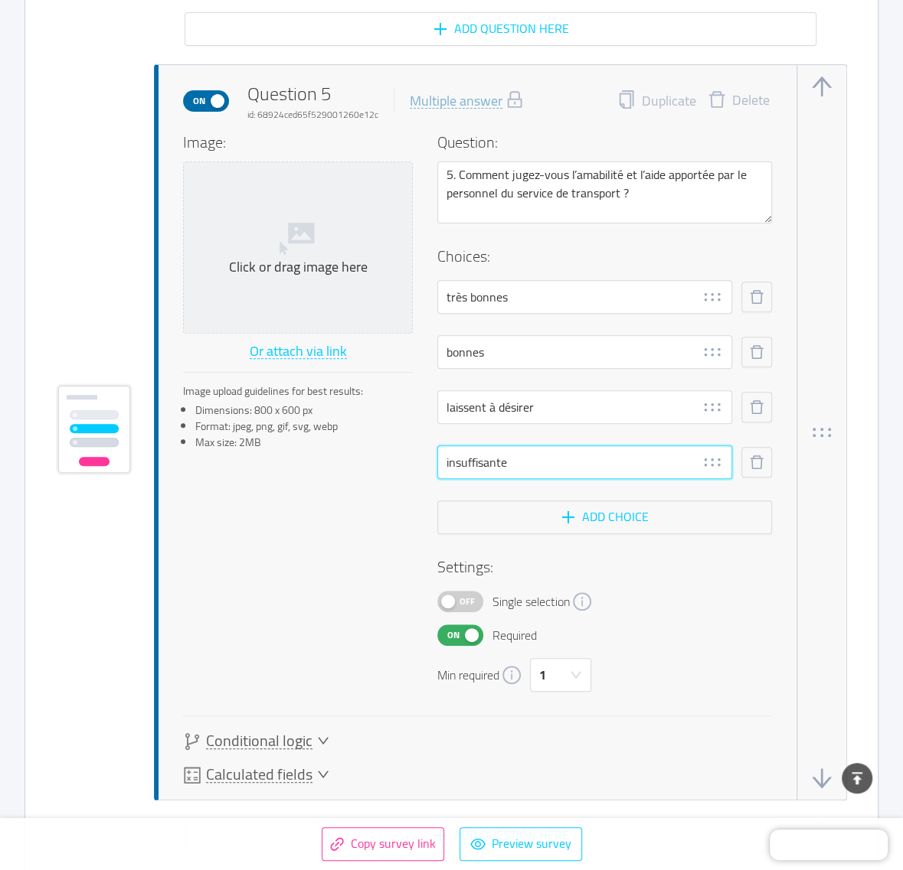
click at [522, 457] on input "insuffisante" at bounding box center [584, 463] width 295 height 34
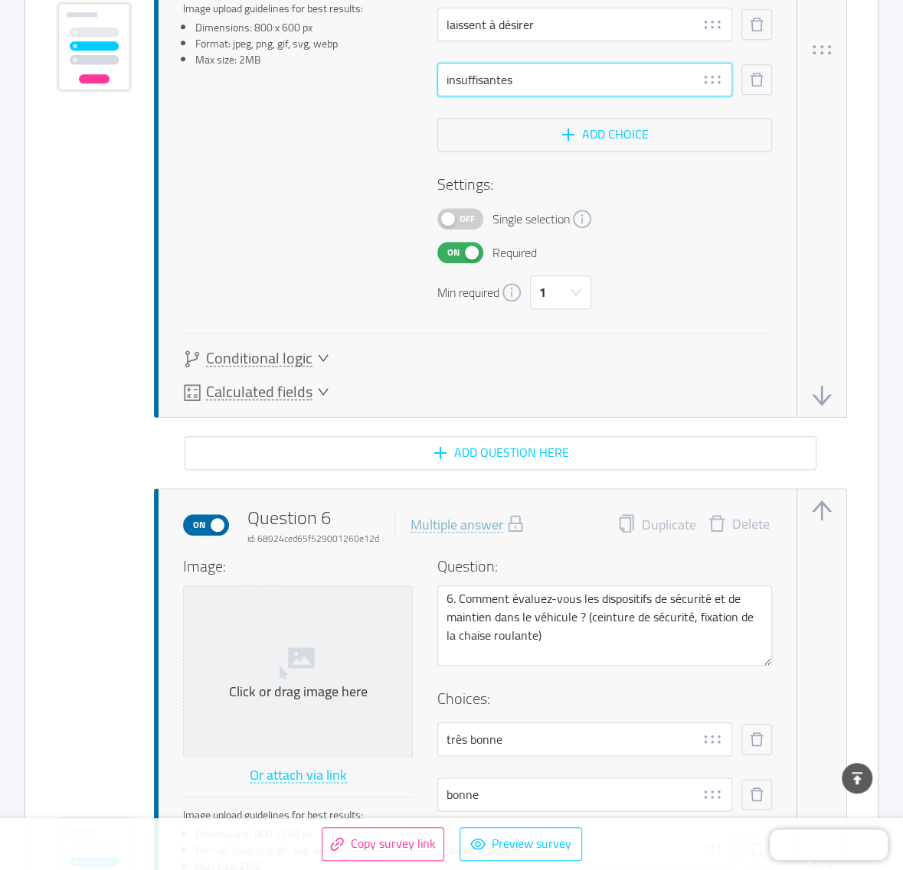
scroll to position [4593, 0]
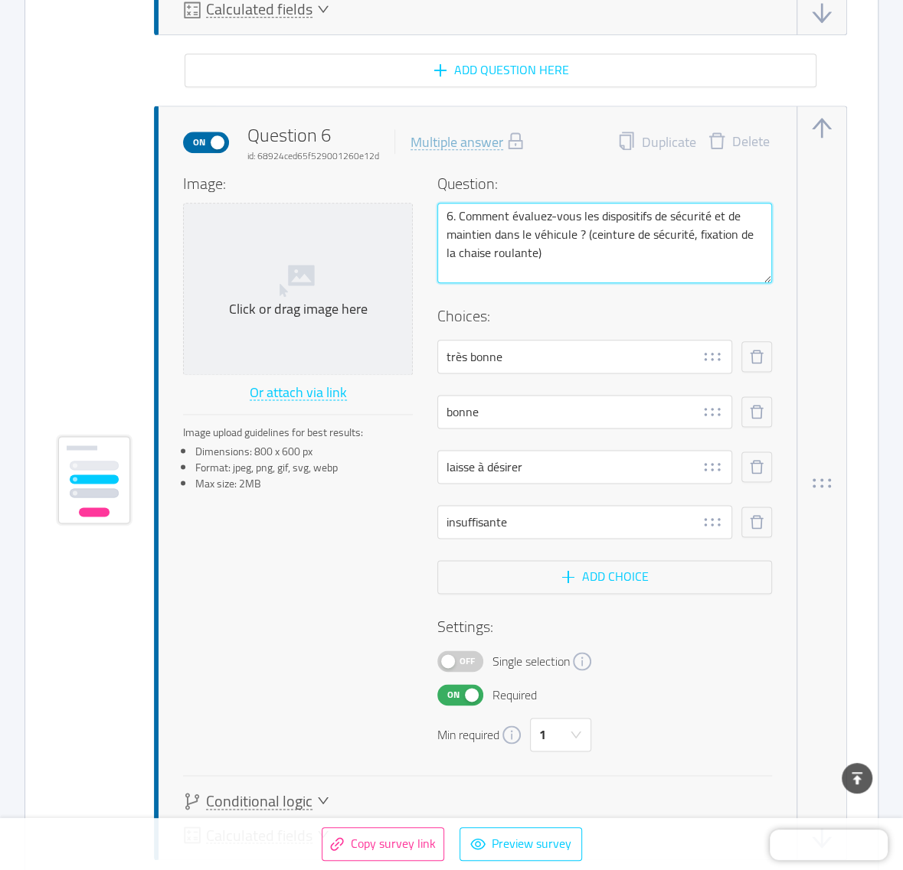
click at [603, 249] on textarea "6. Comment évaluez-vous les dispositifs de sécurité et de maintien dans le véhi…" at bounding box center [604, 243] width 335 height 80
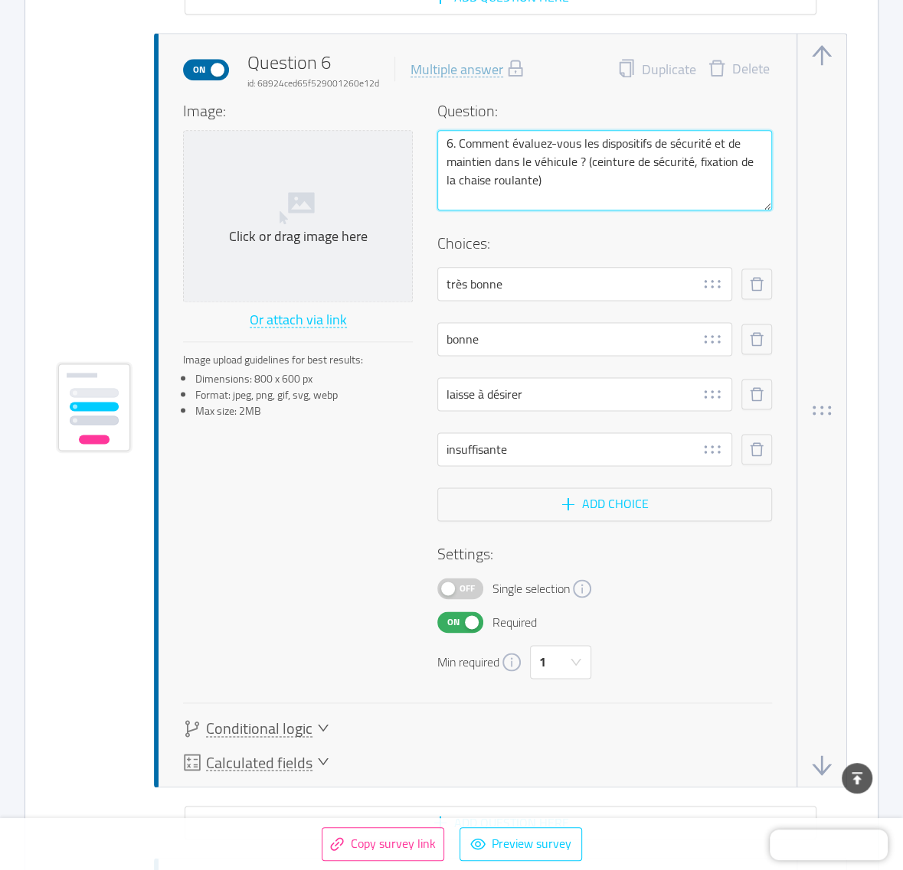
scroll to position [4689, 0]
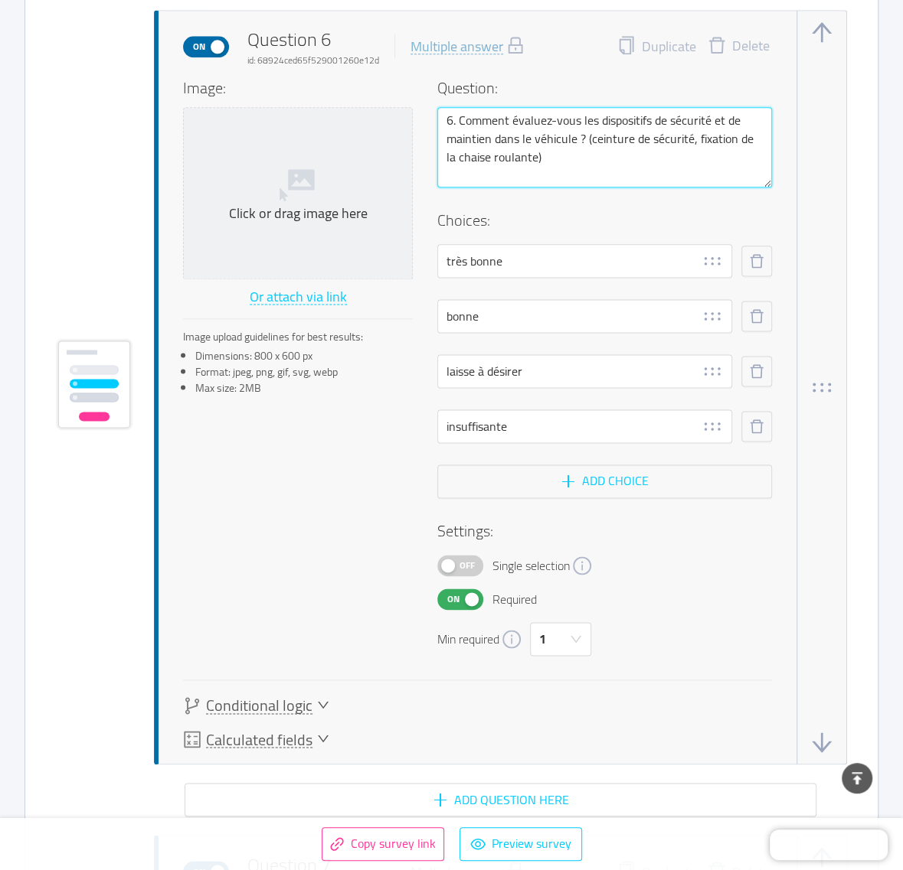
click at [694, 130] on textarea "6. Comment évaluez-vous les dispositifs de sécurité et de maintien dans le véhi…" at bounding box center [604, 147] width 335 height 80
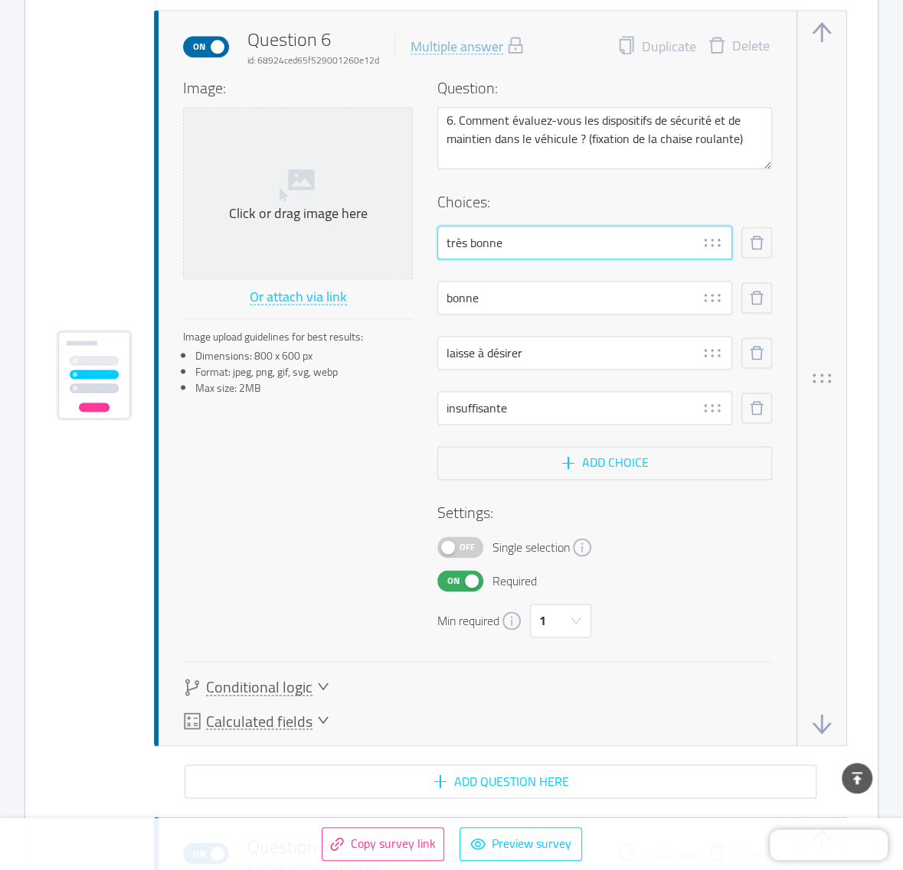
click at [532, 234] on input "très bonne" at bounding box center [584, 243] width 295 height 34
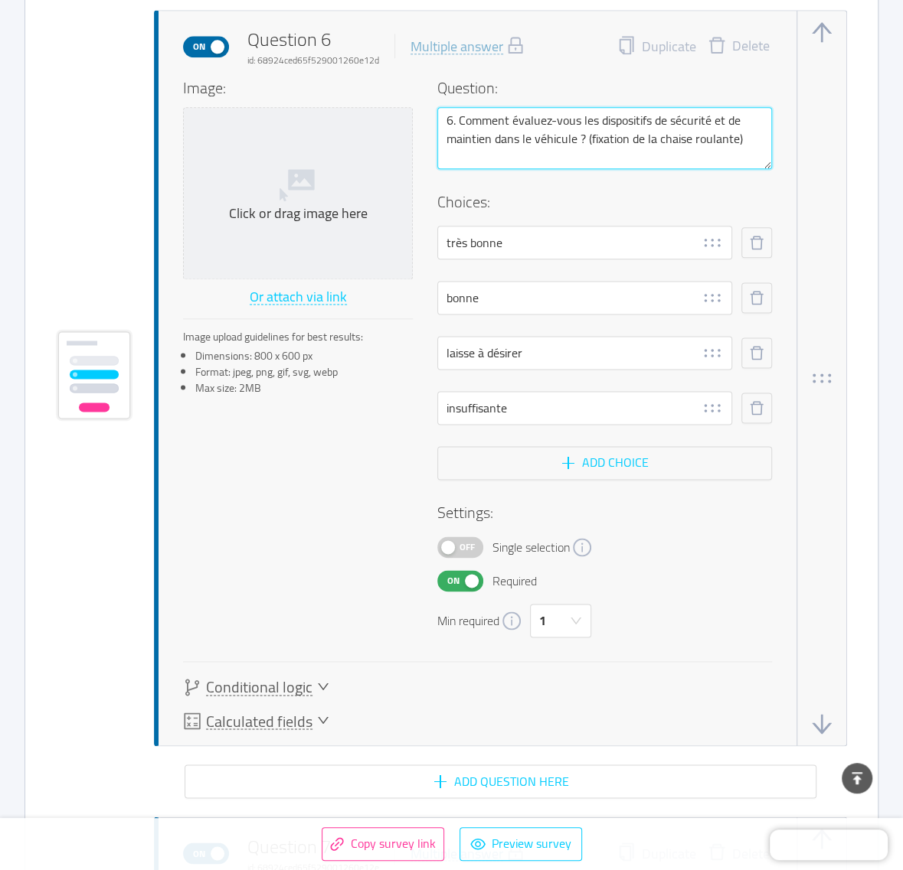
click at [732, 135] on textarea "6. Comment évaluez-vous les dispositifs de sécurité et de maintien dans le véhi…" at bounding box center [604, 138] width 335 height 62
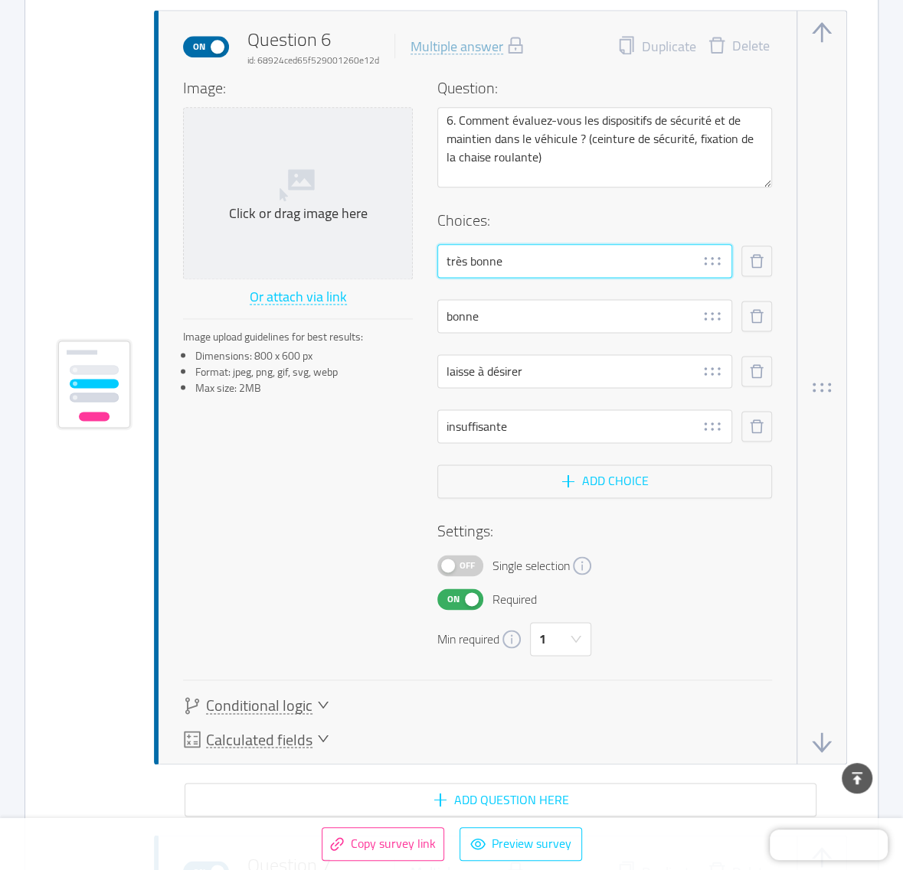
click at [524, 251] on input "très bonne" at bounding box center [584, 261] width 295 height 34
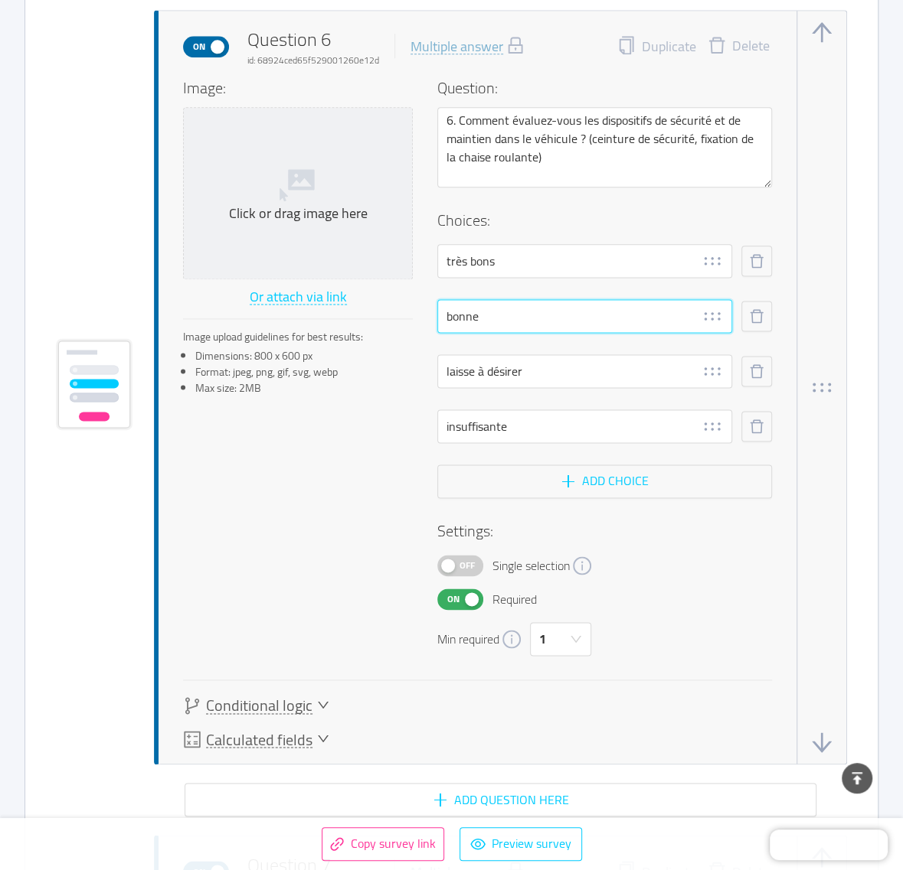
click at [524, 306] on input "bonne" at bounding box center [584, 316] width 295 height 34
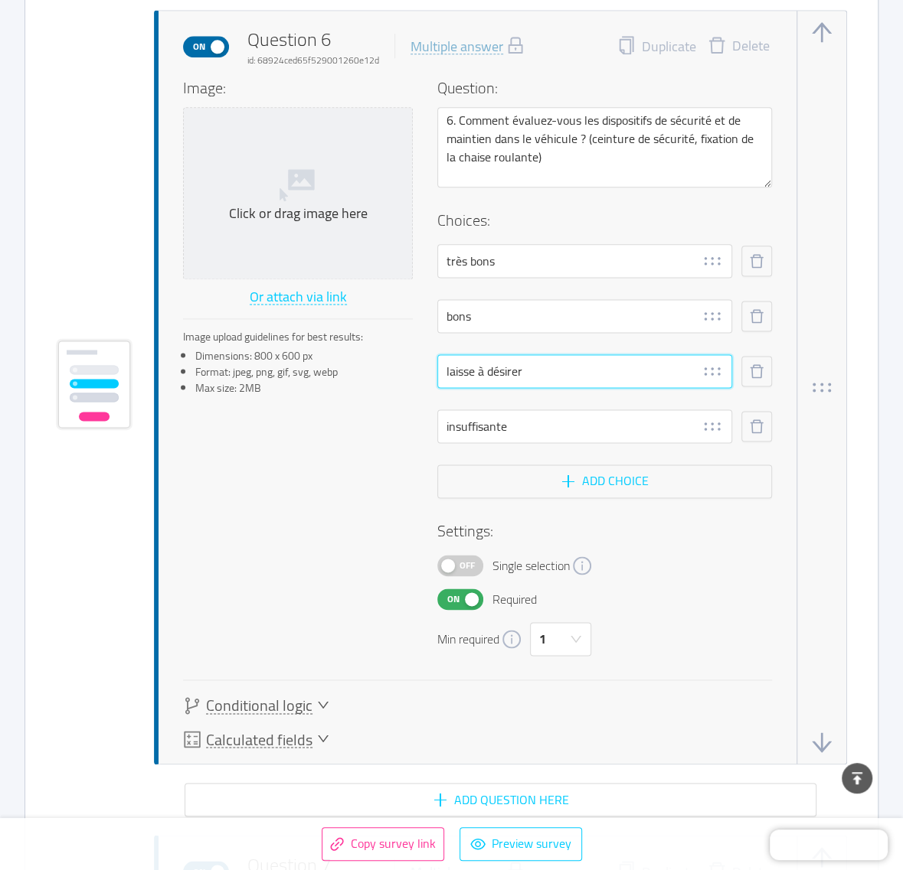
drag, startPoint x: 473, startPoint y: 365, endPoint x: 473, endPoint y: 376, distance: 10.7
click at [472, 365] on input "laisse à désirer" at bounding box center [584, 371] width 295 height 34
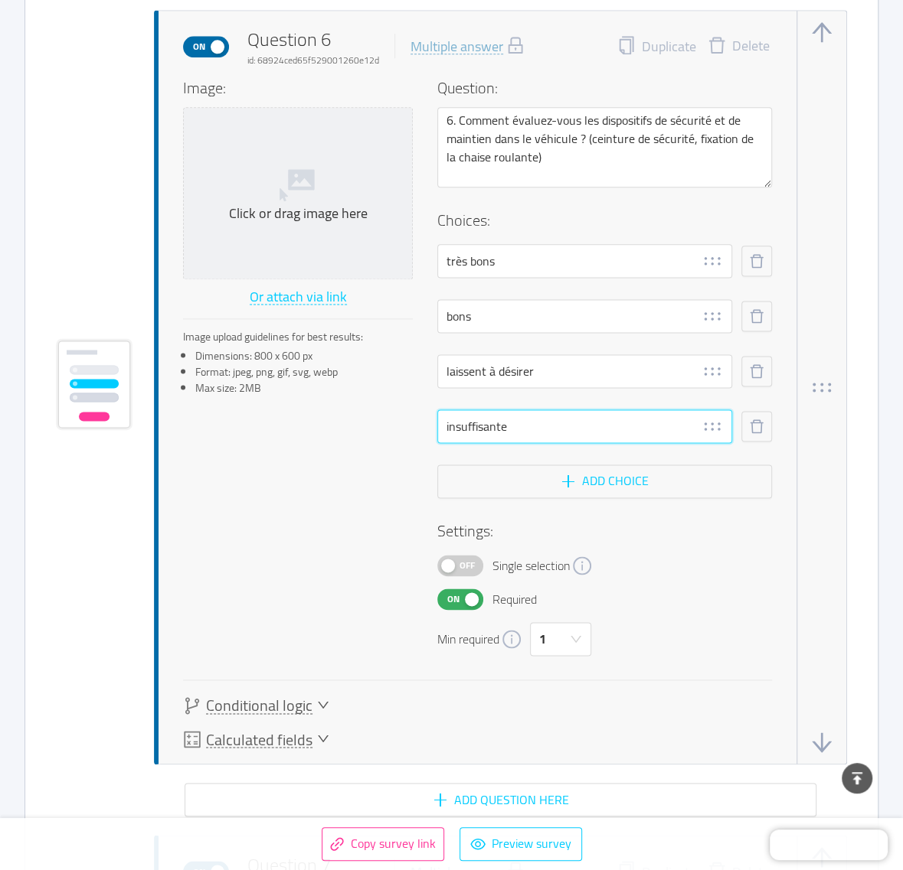
click at [524, 424] on input "insuffisante" at bounding box center [584, 427] width 295 height 34
click at [733, 577] on div "Settings: Off Single selection On Required Min required 1" at bounding box center [604, 588] width 335 height 136
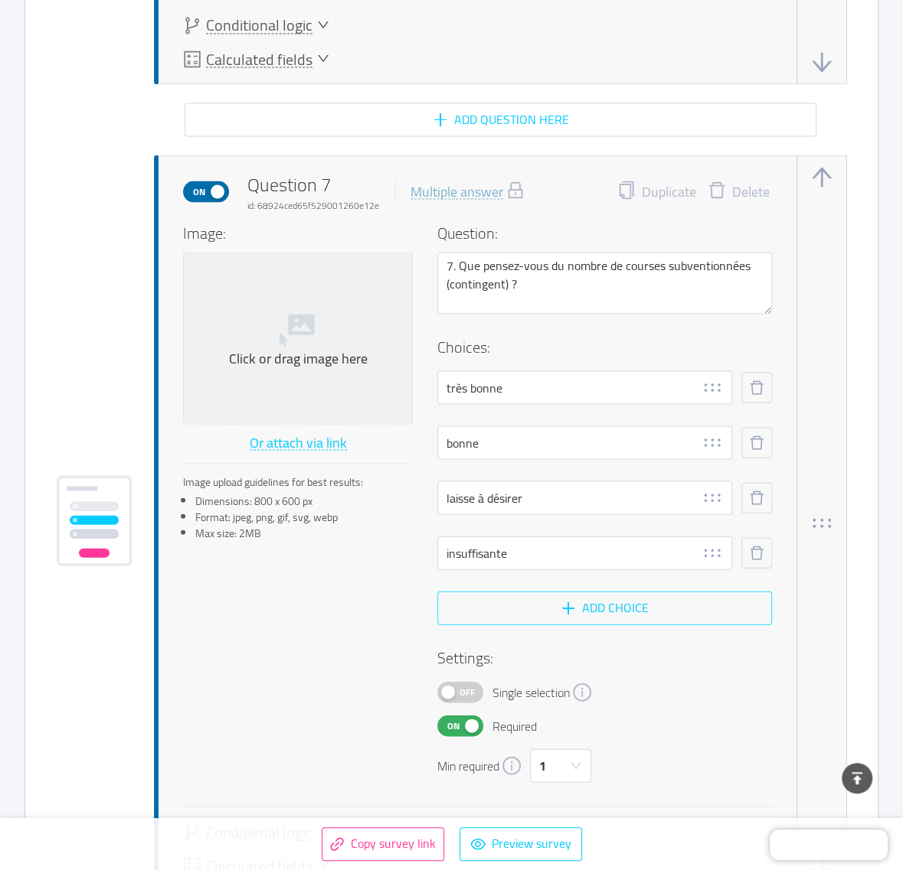
scroll to position [5455, 0]
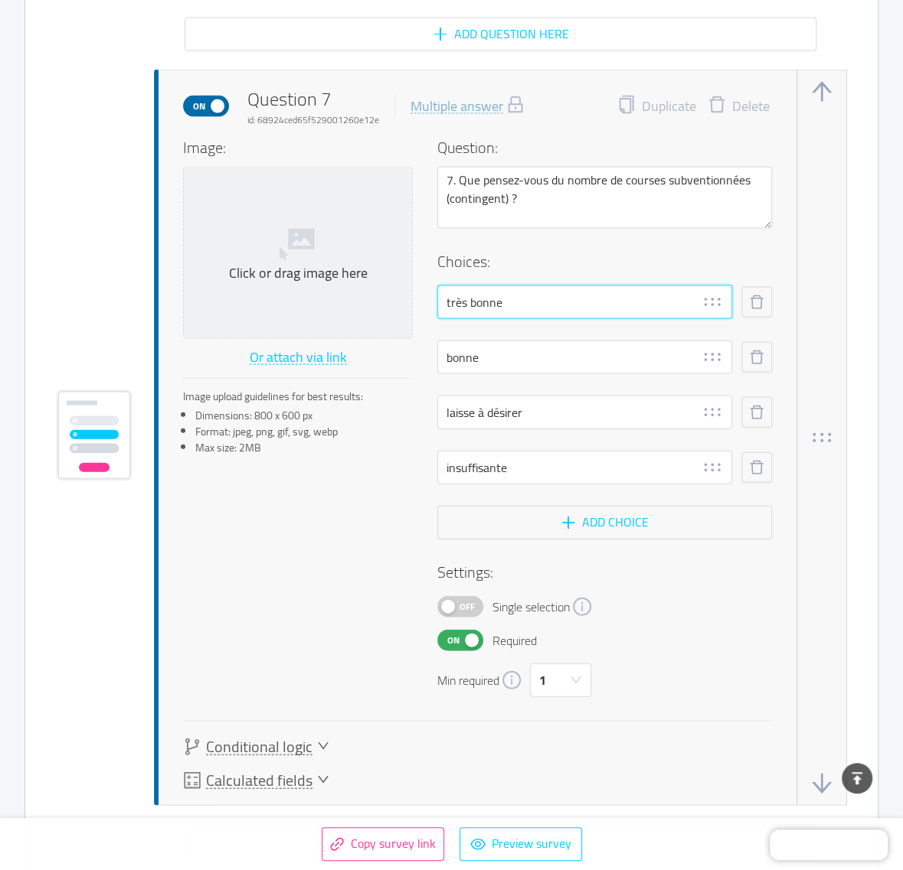
click at [540, 295] on input "très bonne" at bounding box center [584, 303] width 295 height 34
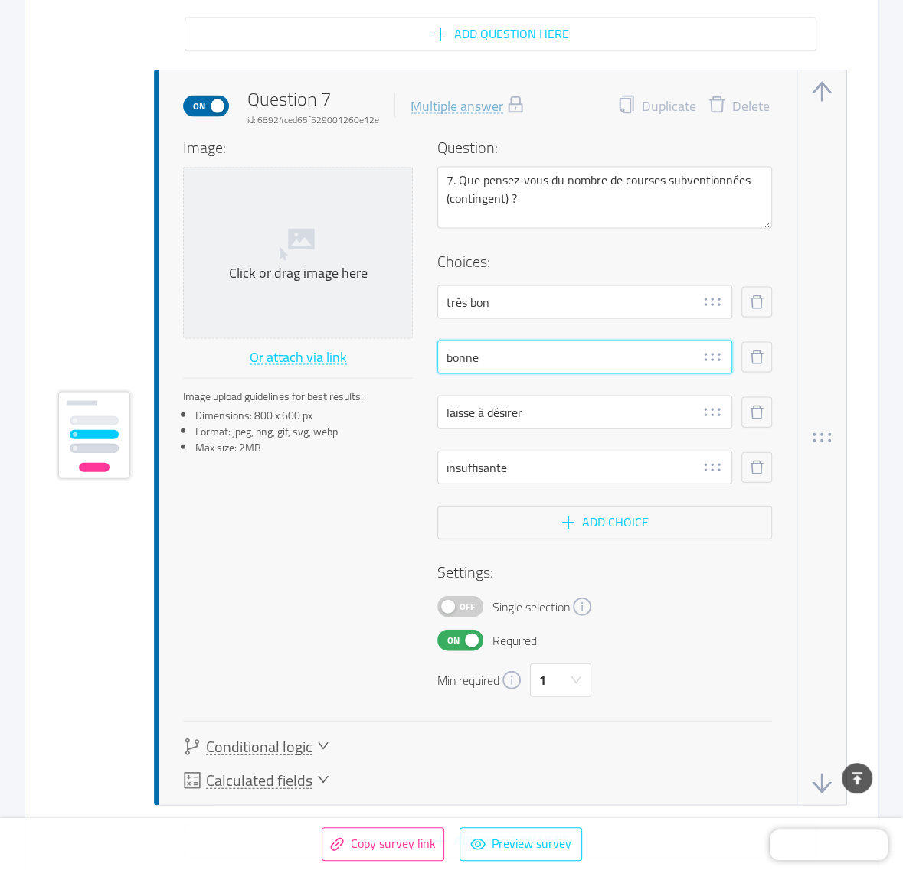
click at [542, 345] on input "bonne" at bounding box center [584, 358] width 295 height 34
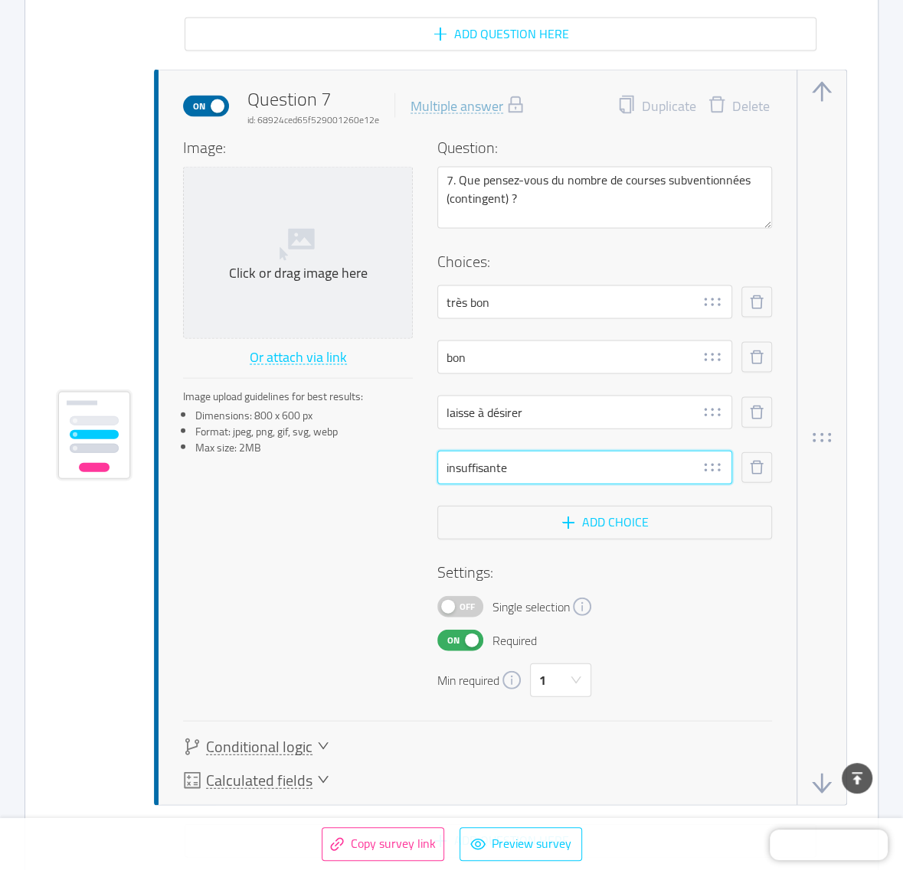
click at [537, 460] on input "insuffisante" at bounding box center [584, 468] width 295 height 34
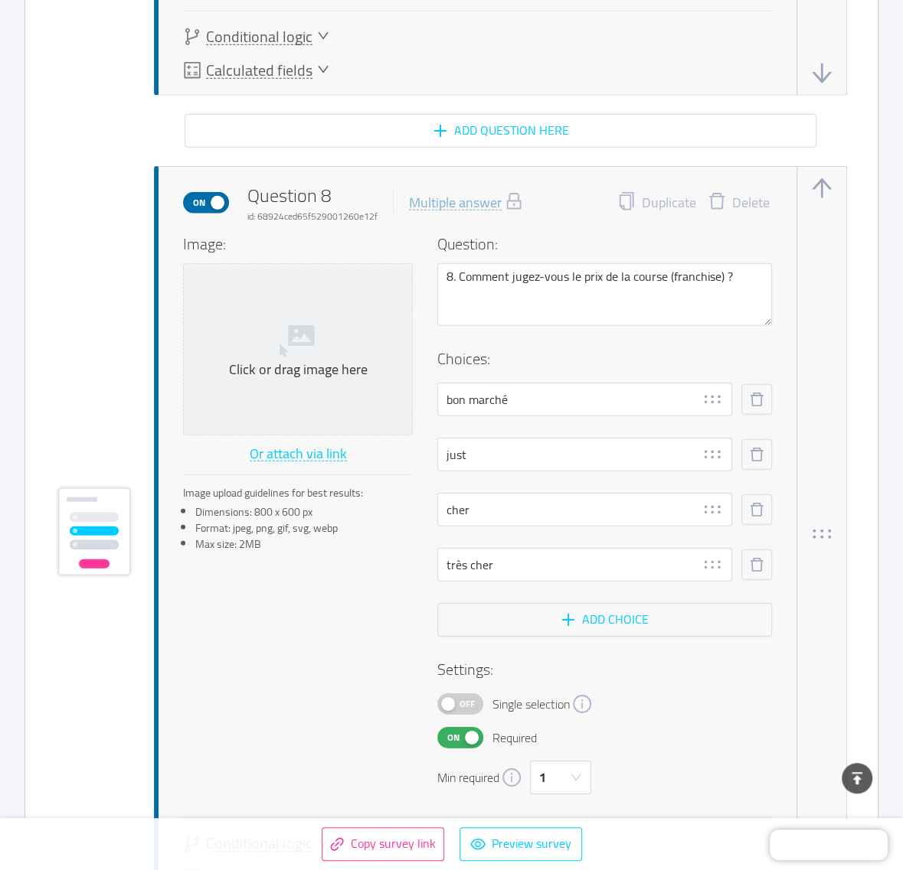
scroll to position [6125, 0]
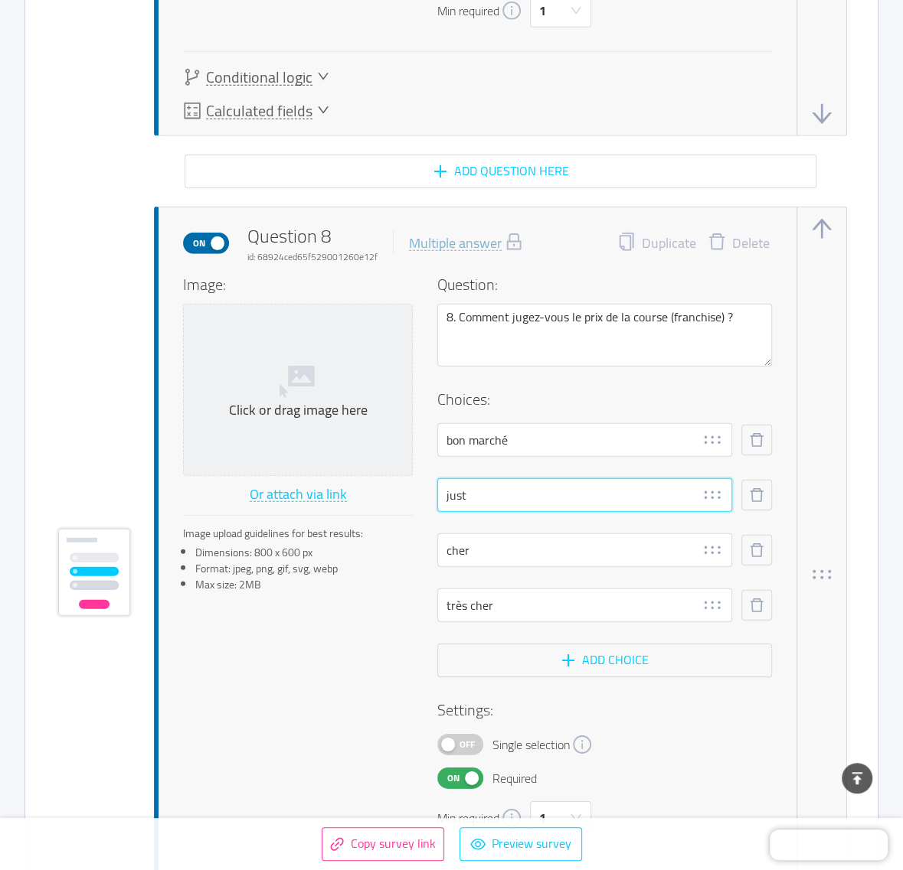
click at [538, 486] on input "just" at bounding box center [584, 495] width 295 height 34
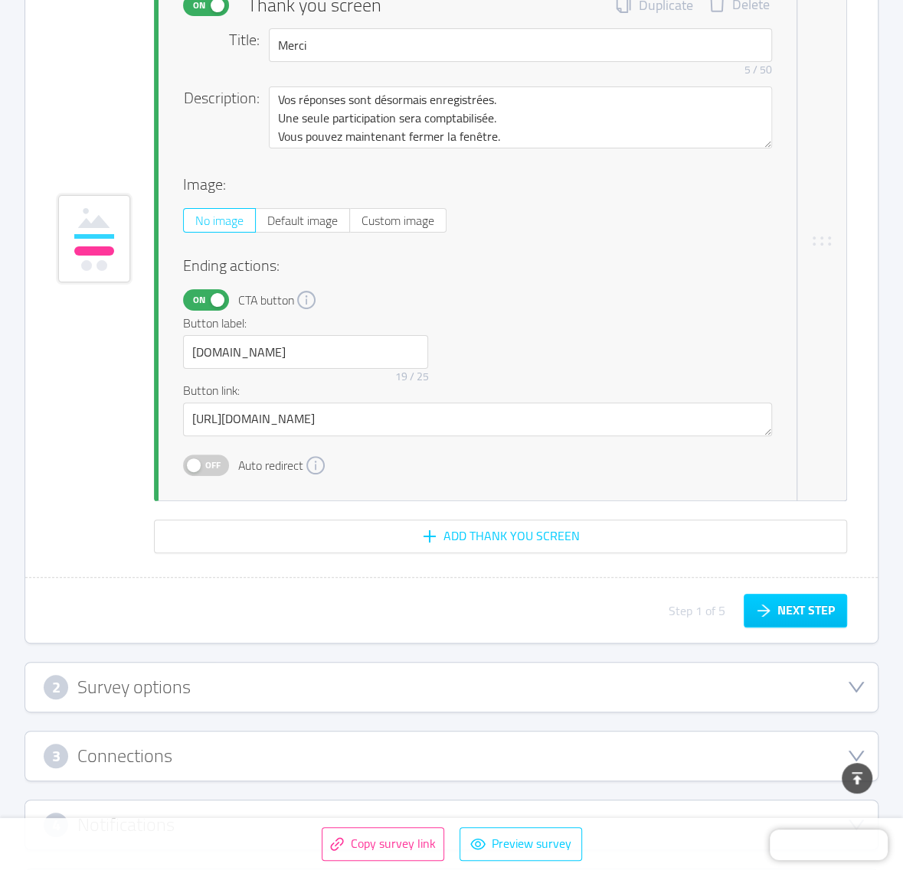
scroll to position [7369, 0]
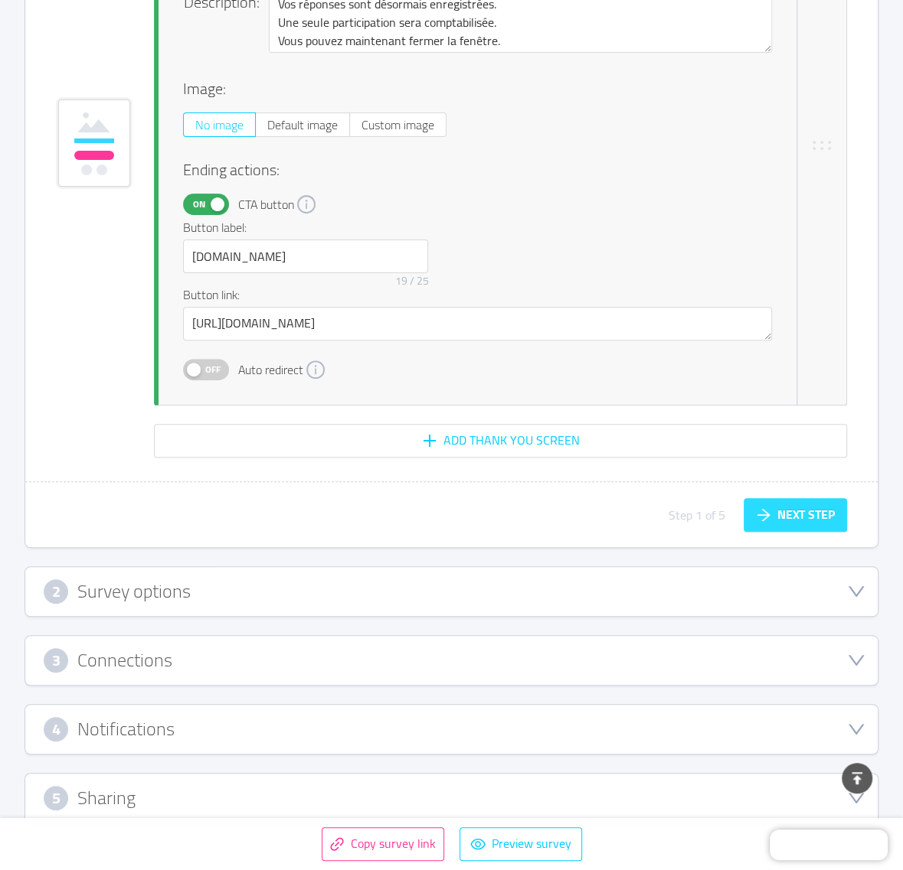
click at [789, 508] on button "Next step" at bounding box center [794, 515] width 103 height 34
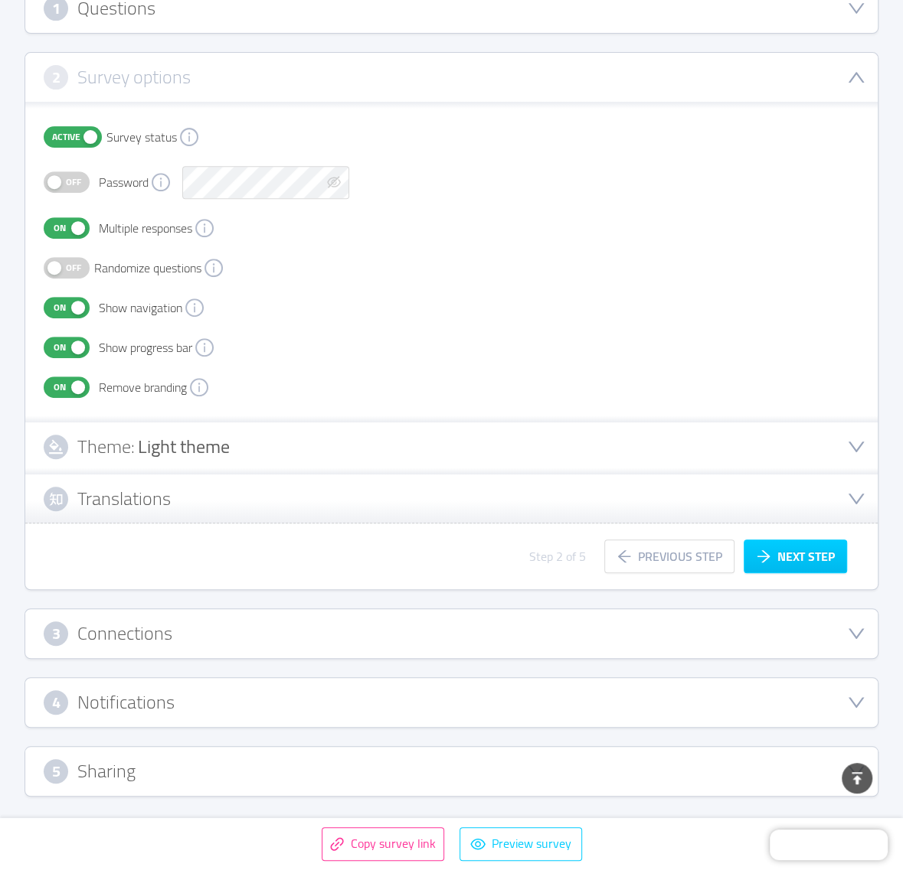
scroll to position [283, 0]
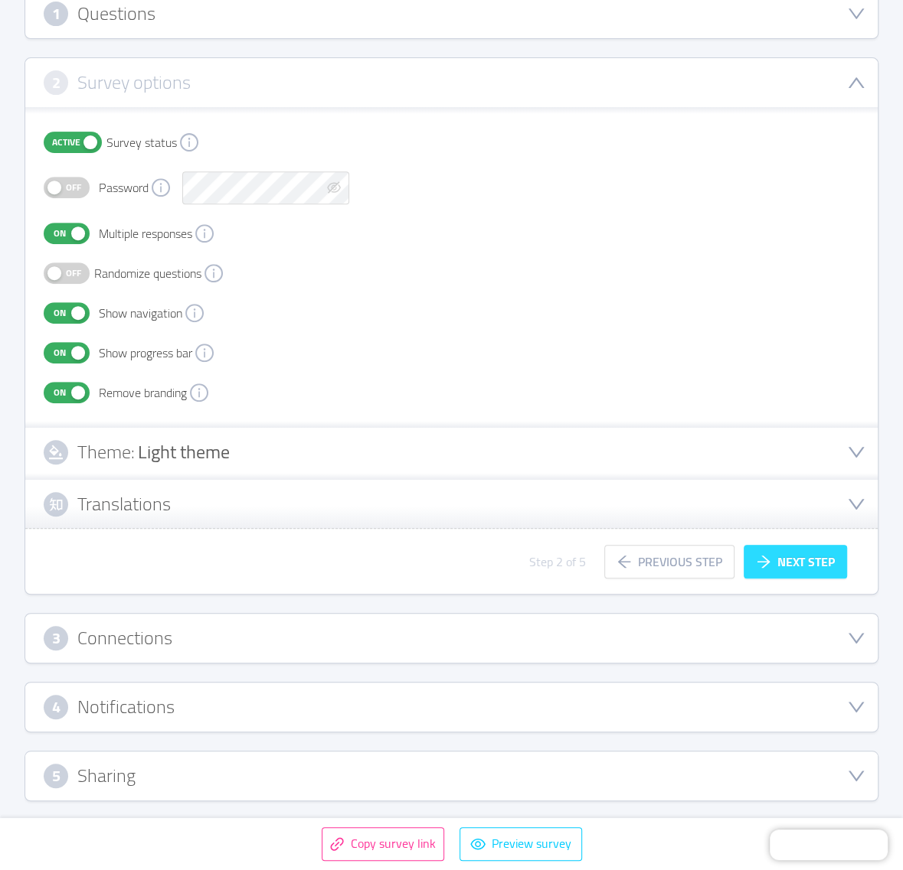
click at [792, 561] on button "Next step" at bounding box center [794, 562] width 103 height 34
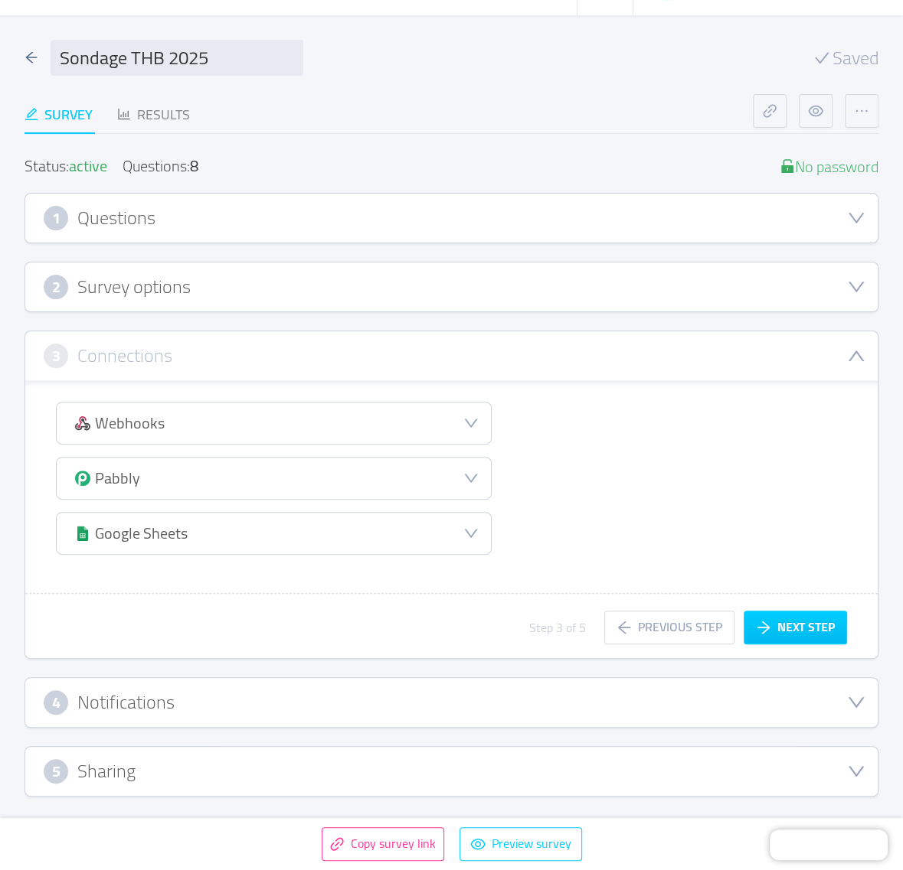
scroll to position [73, 0]
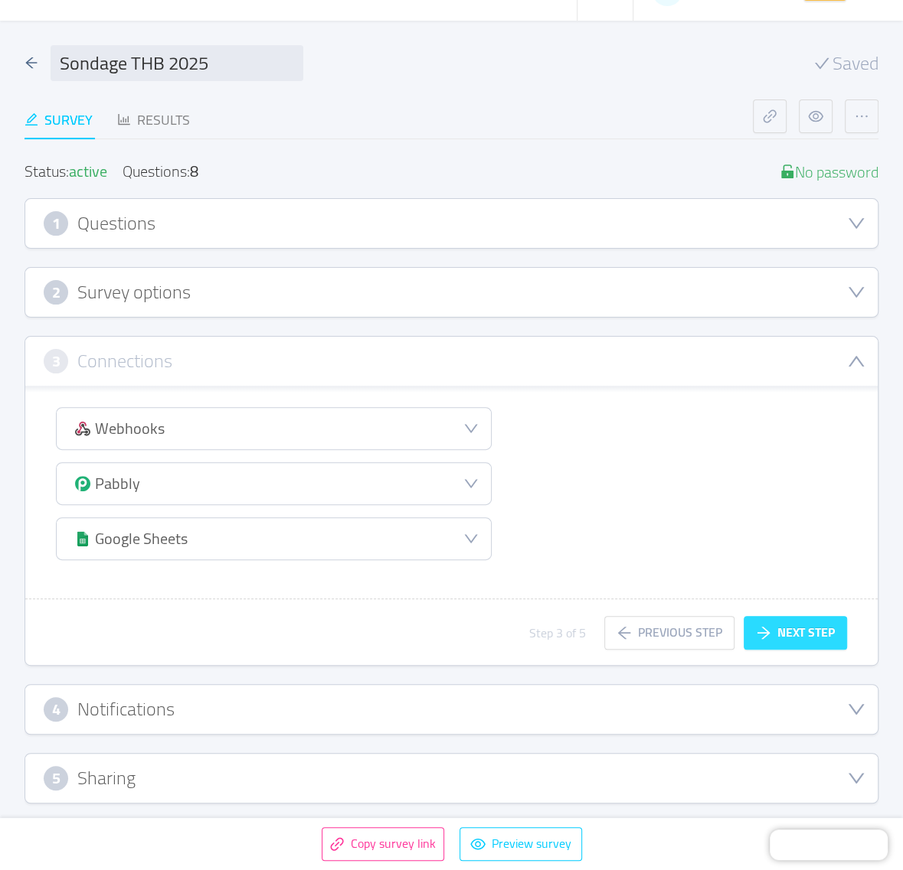
click at [806, 622] on button "Next step" at bounding box center [794, 633] width 103 height 34
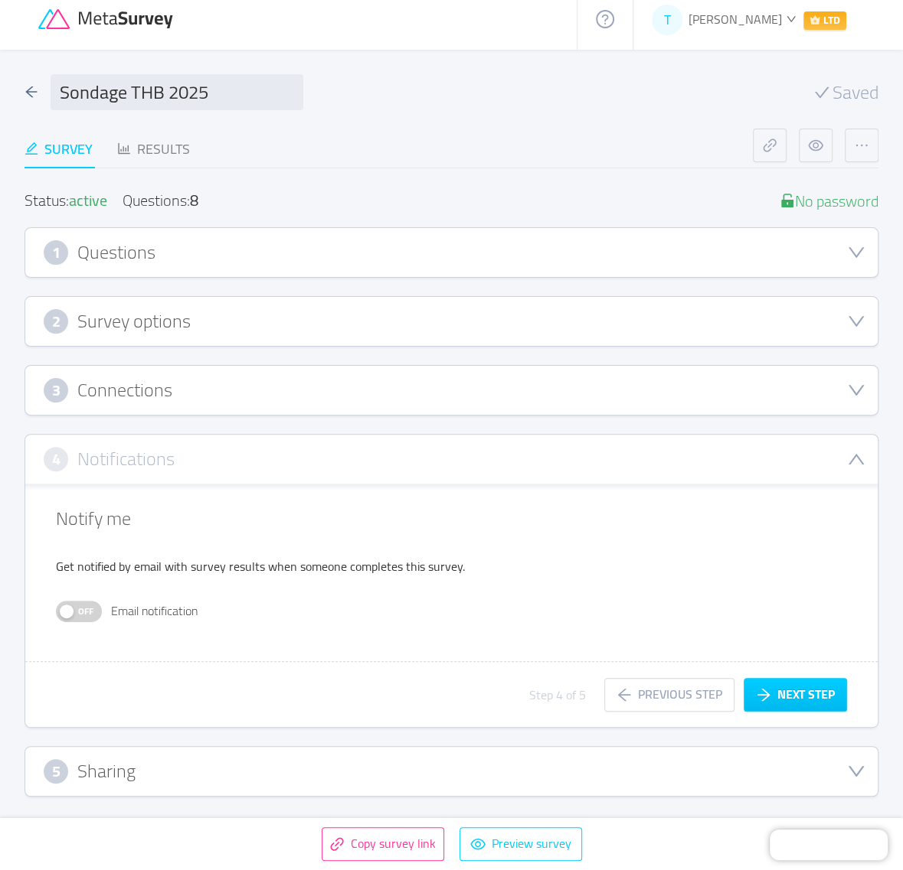
scroll to position [39, 0]
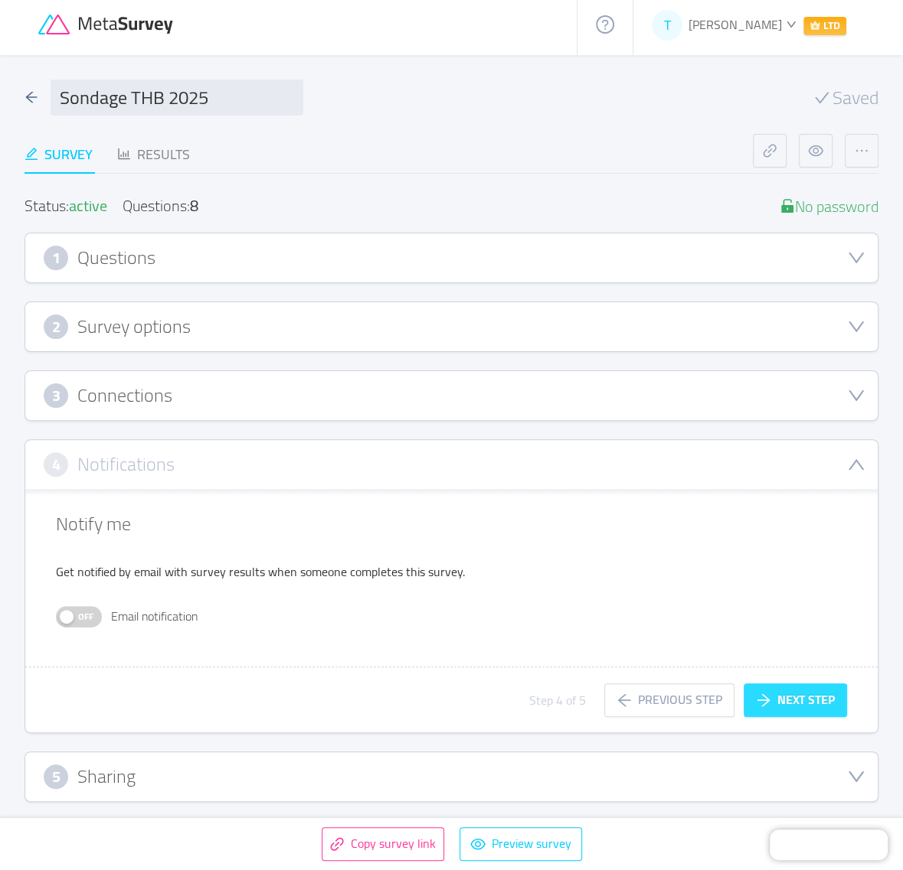
click at [815, 685] on button "Next step" at bounding box center [794, 701] width 103 height 34
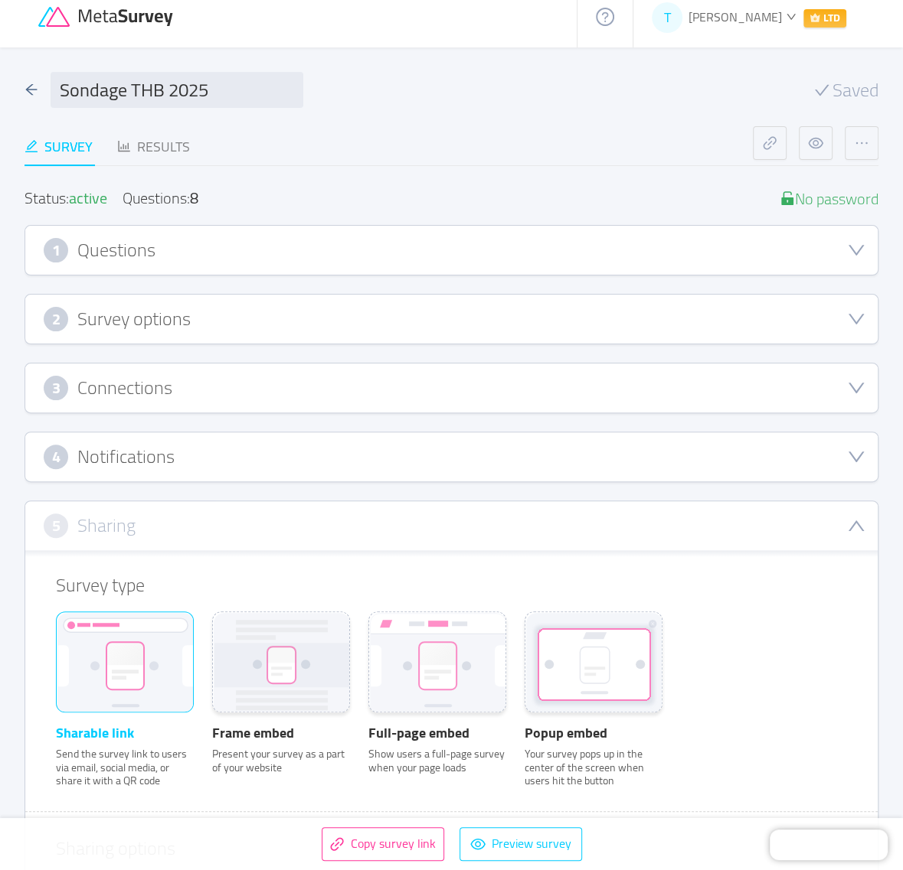
scroll to position [0, 0]
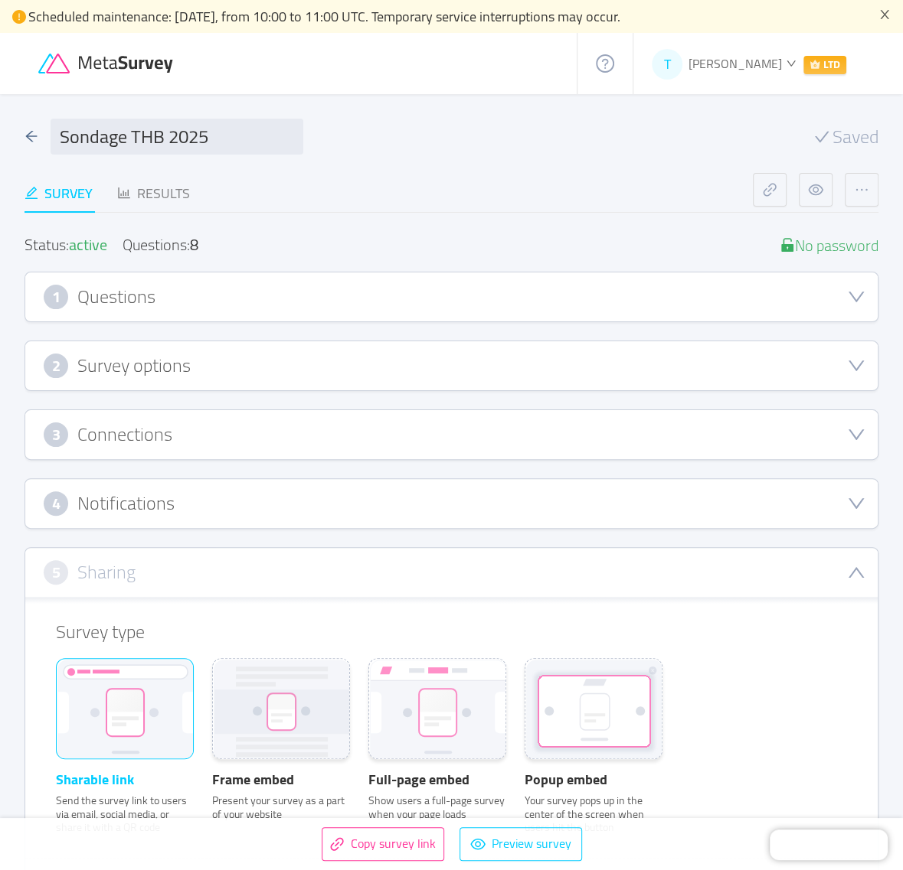
click at [237, 355] on div "2 Survey options" at bounding box center [451, 366] width 815 height 24
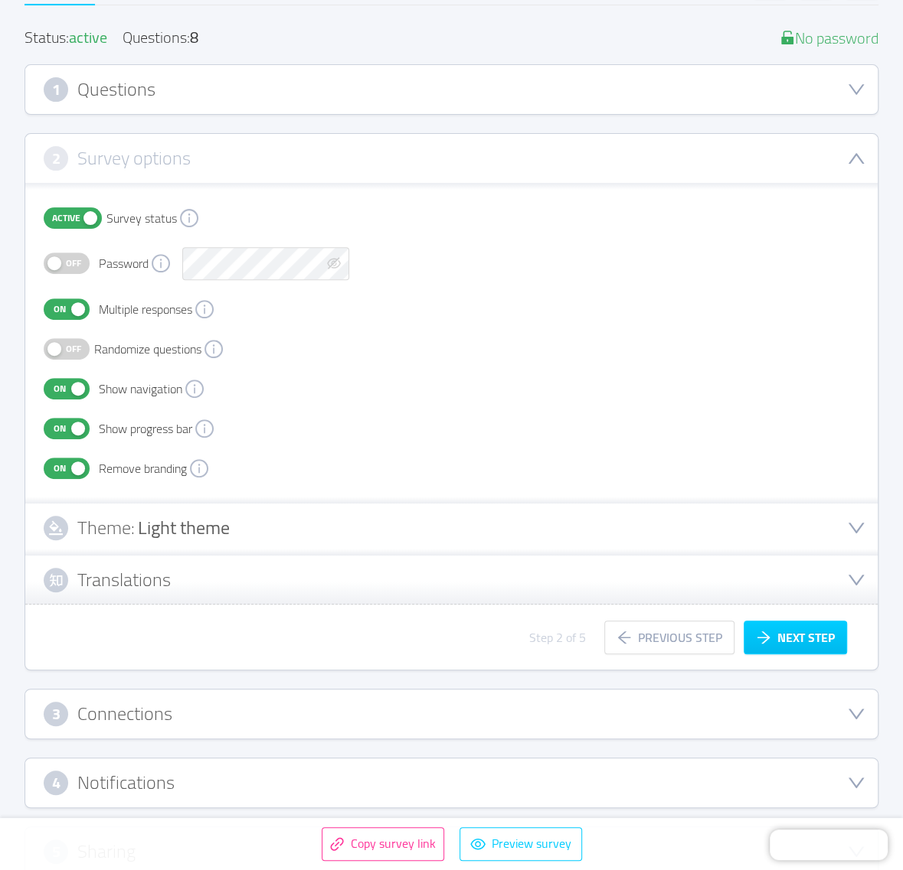
scroll to position [283, 0]
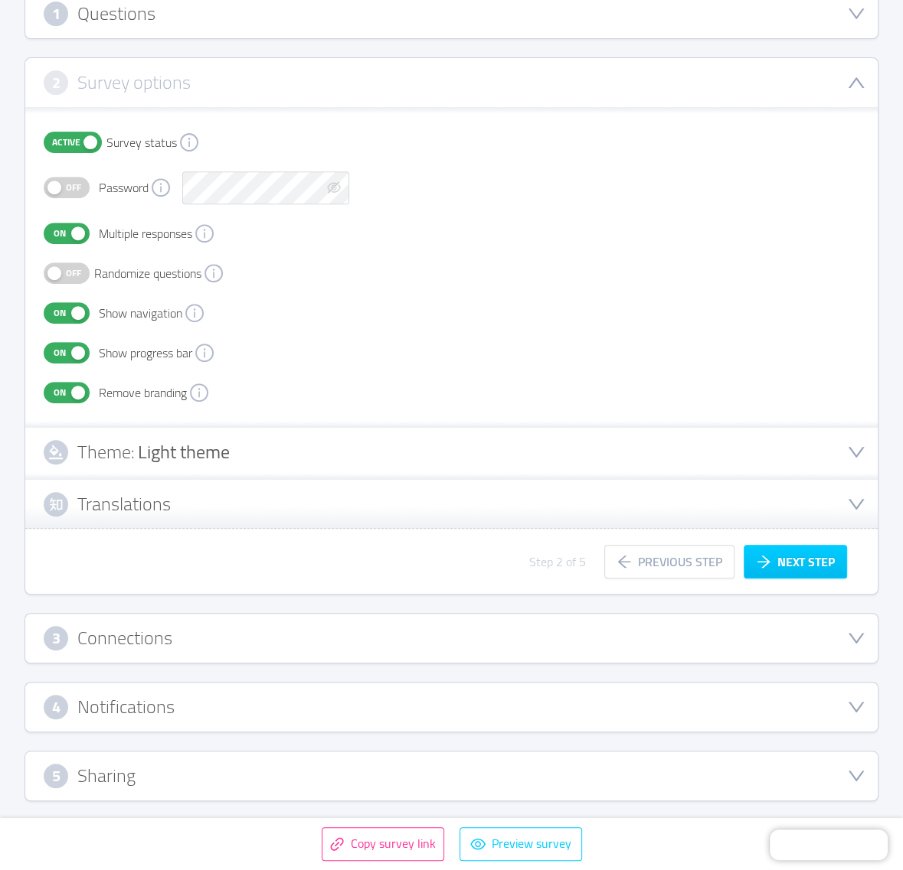
click at [314, 450] on div "Theme: Light theme" at bounding box center [451, 452] width 815 height 24
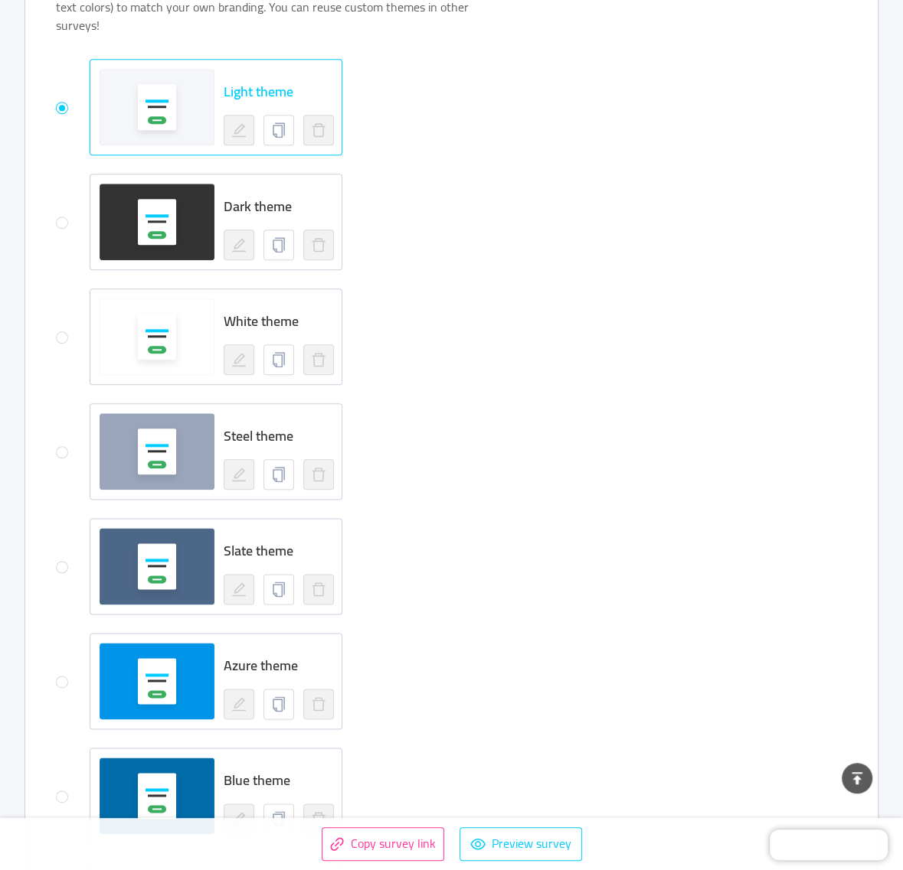
scroll to position [857, 0]
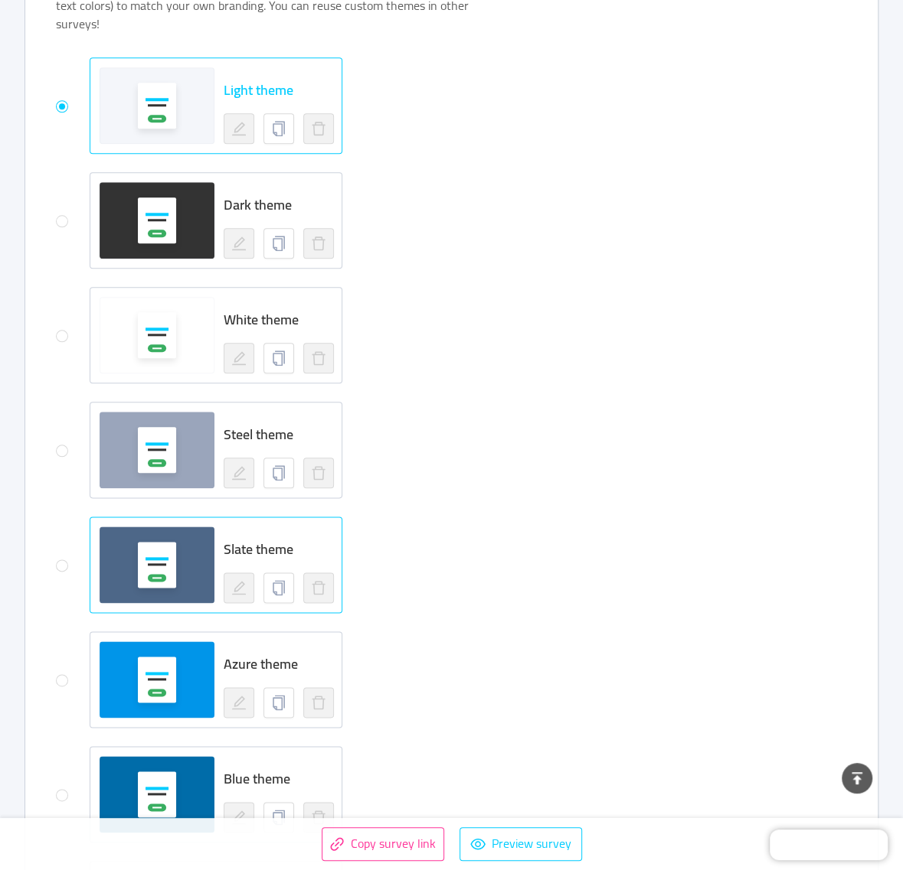
click at [238, 537] on span "Slate theme" at bounding box center [259, 549] width 70 height 25
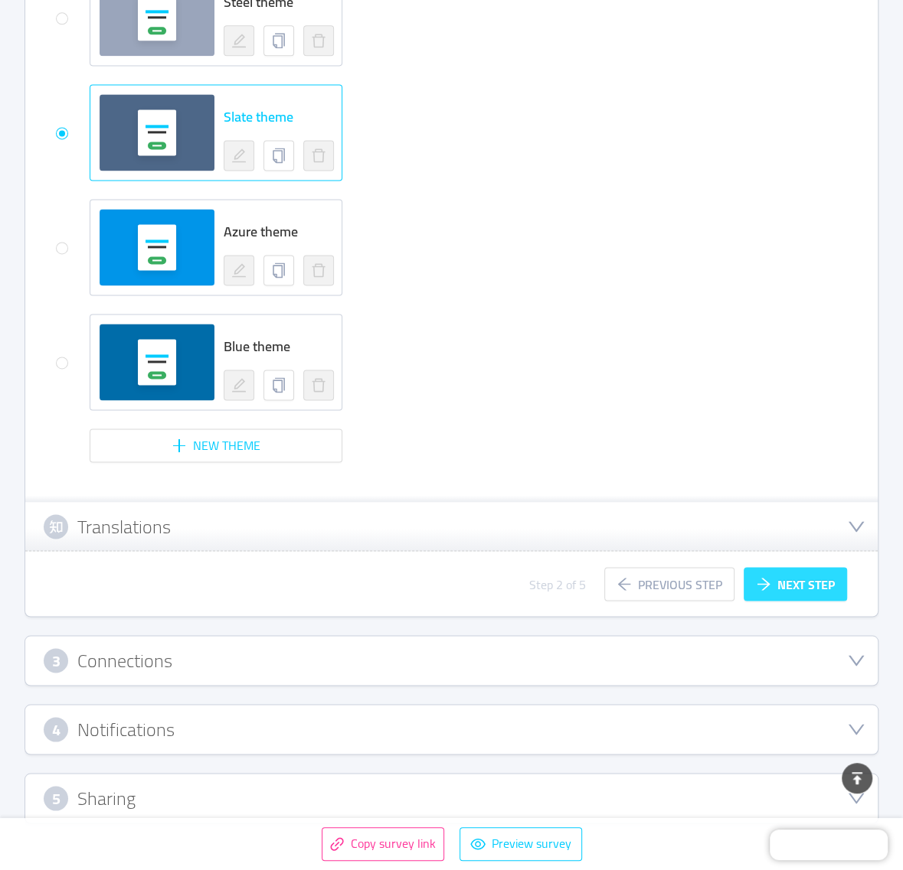
click at [811, 567] on button "Next step" at bounding box center [794, 584] width 103 height 34
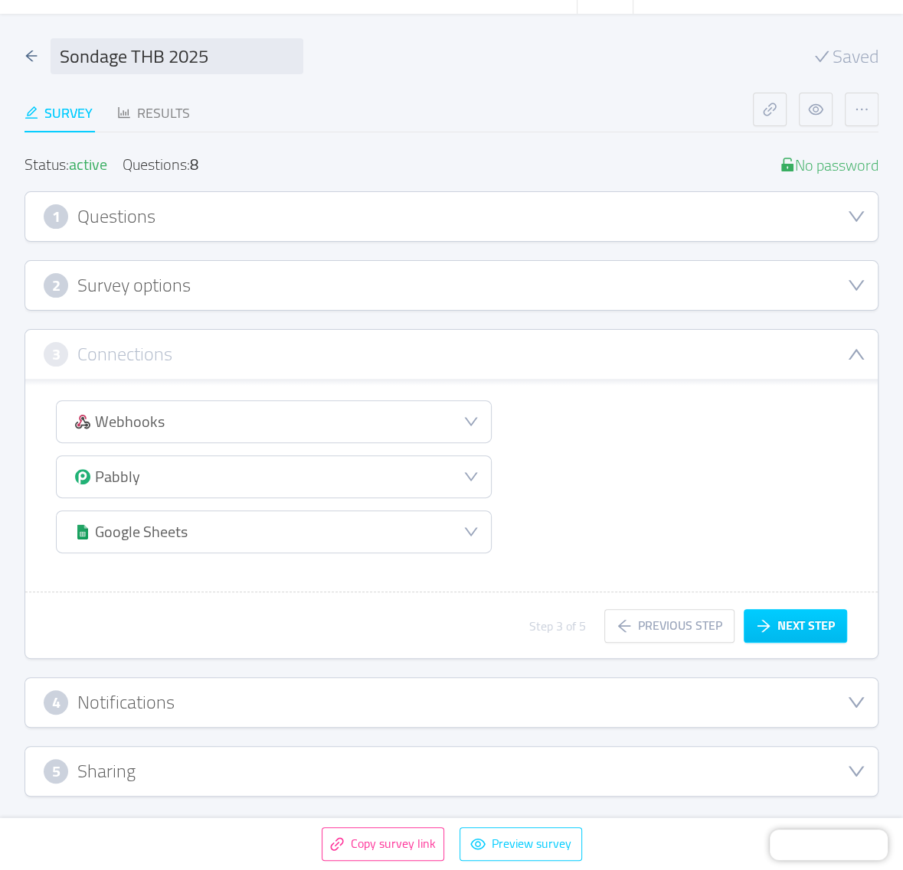
scroll to position [73, 0]
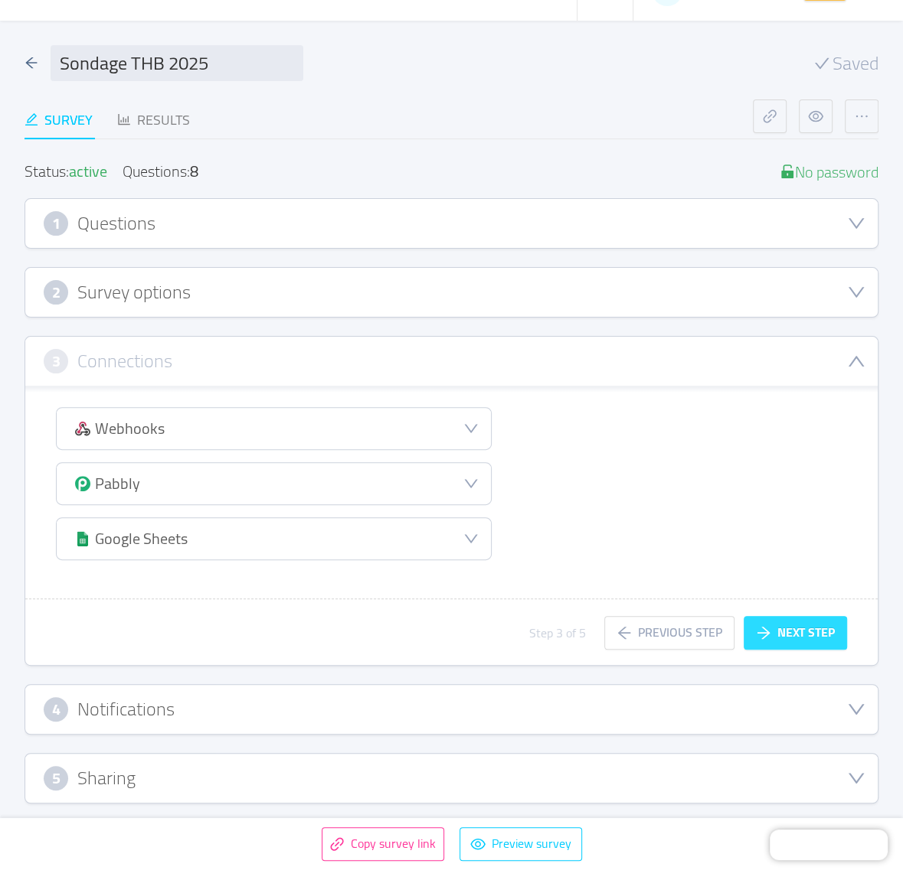
click at [812, 627] on button "Next step" at bounding box center [794, 633] width 103 height 34
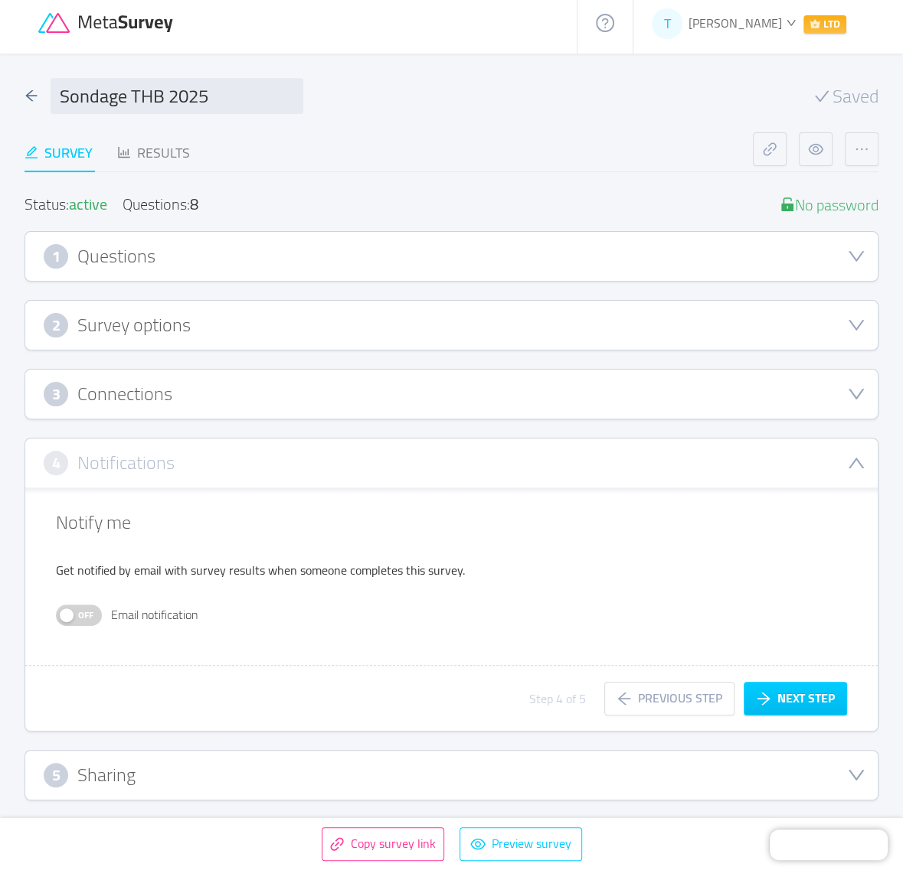
scroll to position [39, 0]
click at [795, 691] on button "Next step" at bounding box center [794, 701] width 103 height 34
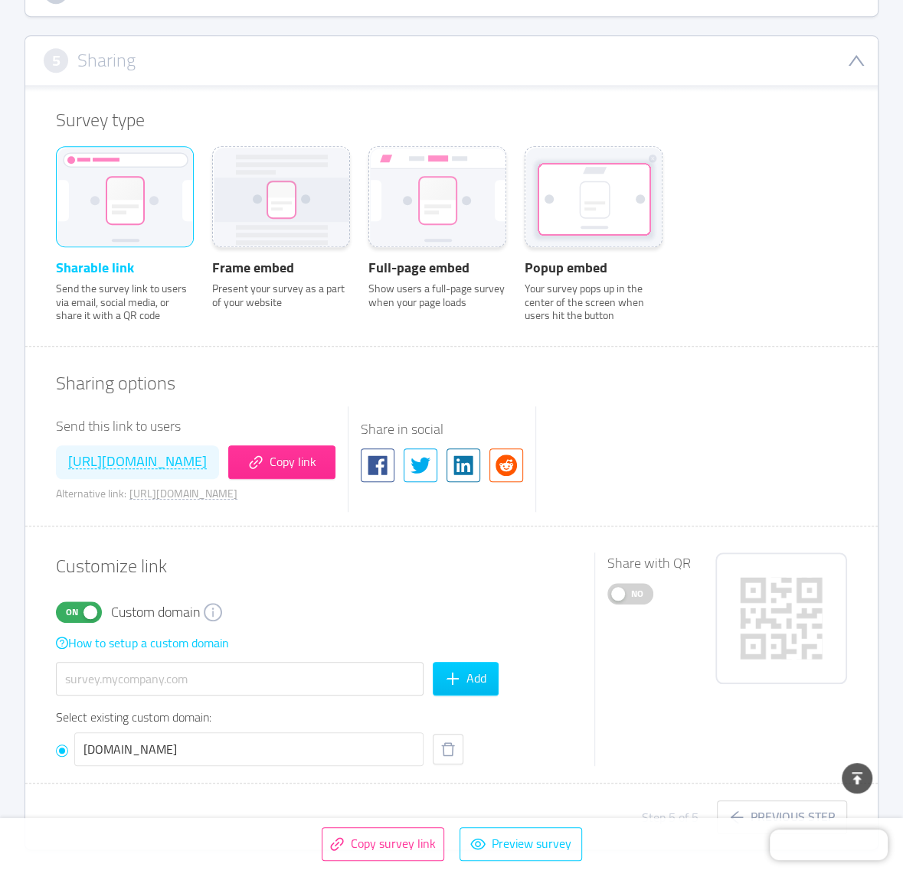
scroll to position [560, 0]
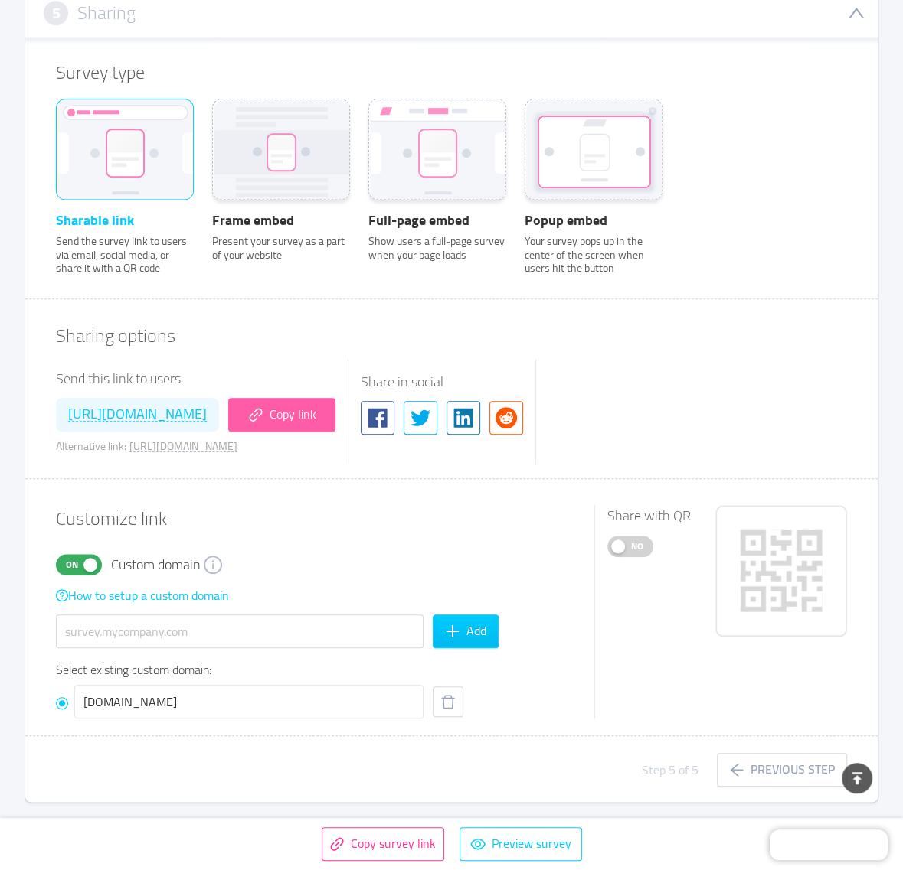
click at [335, 410] on button "Copy link" at bounding box center [281, 415] width 107 height 34
click at [629, 703] on div "Share with QR No" at bounding box center [648, 612] width 83 height 214
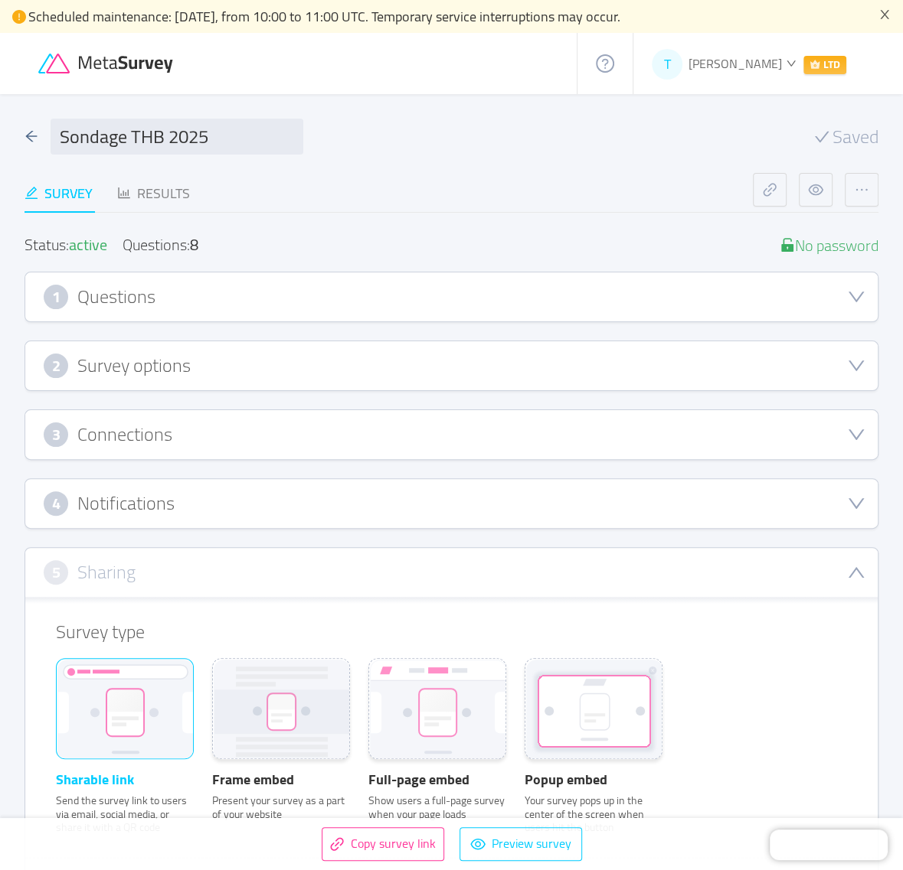
click at [301, 289] on div "1 Questions" at bounding box center [451, 297] width 815 height 24
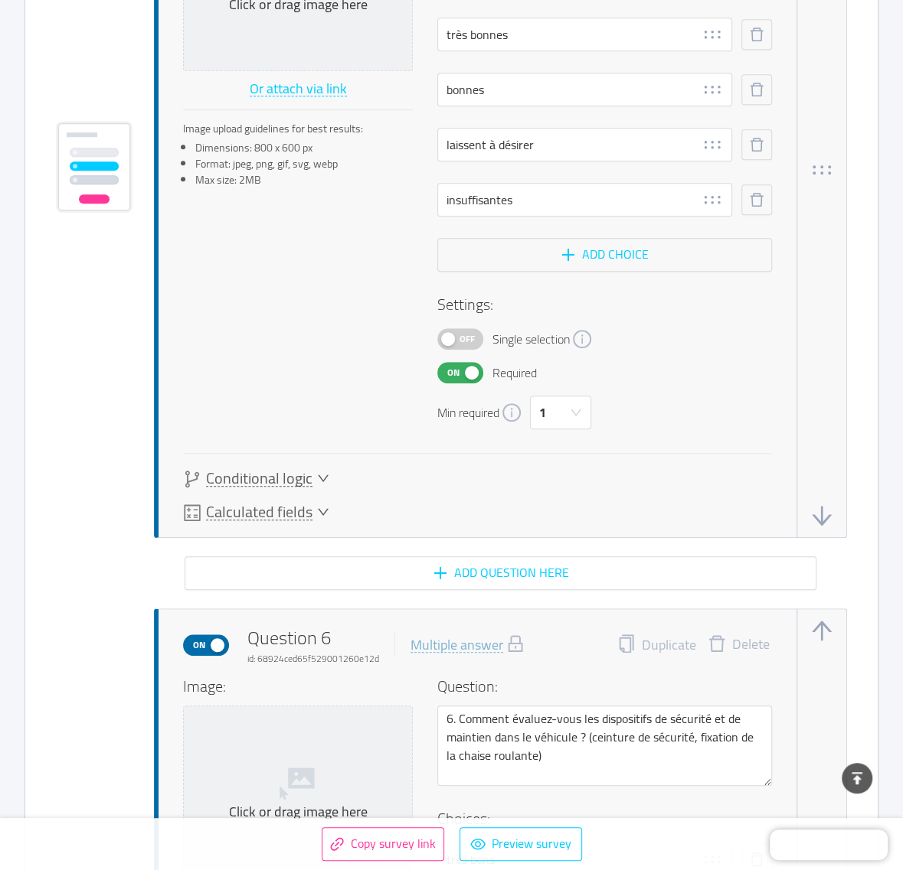
scroll to position [4211, 0]
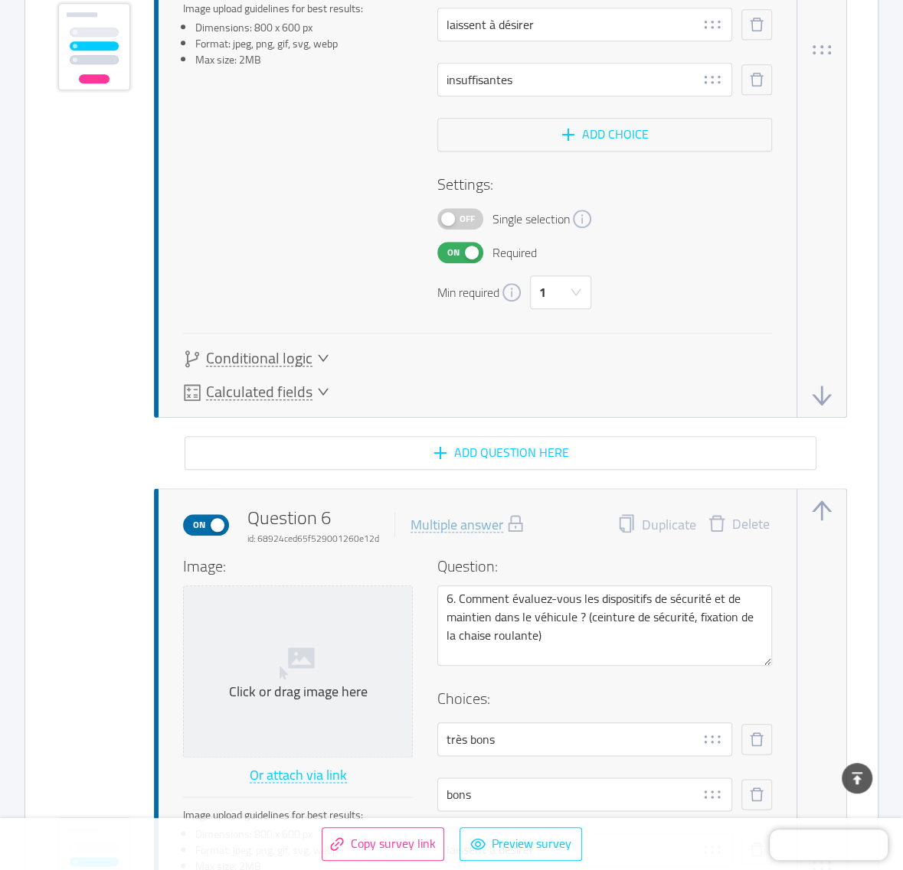
drag, startPoint x: 901, startPoint y: 537, endPoint x: 906, endPoint y: 620, distance: 83.6
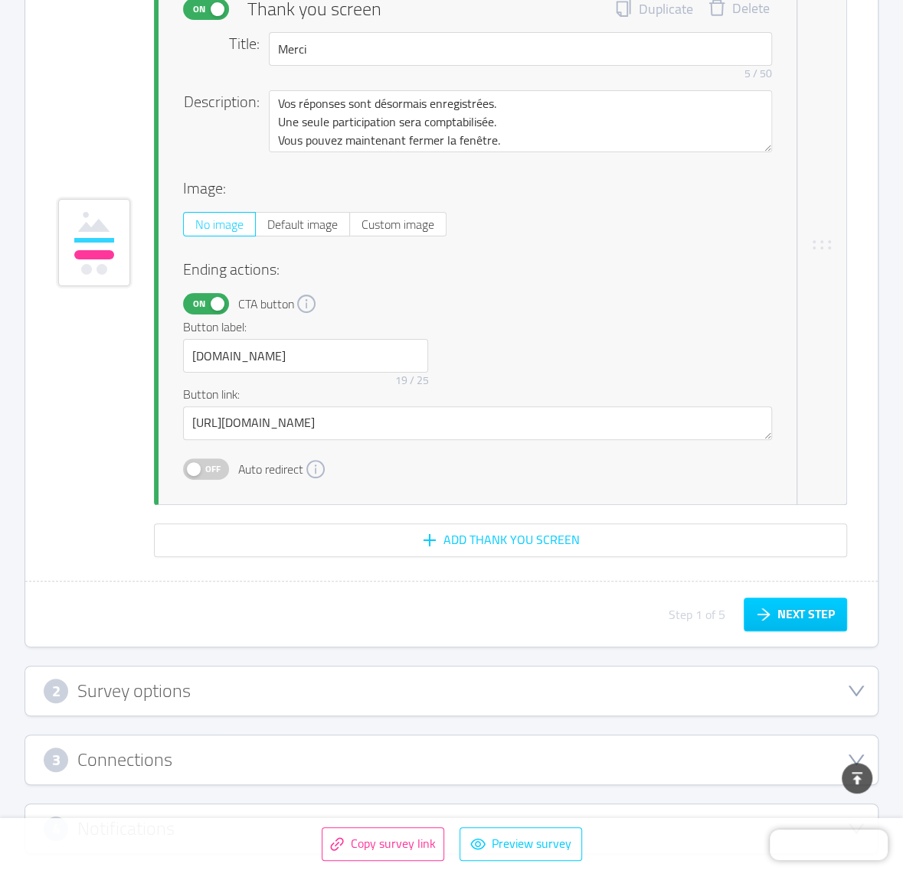
scroll to position [7383, 0]
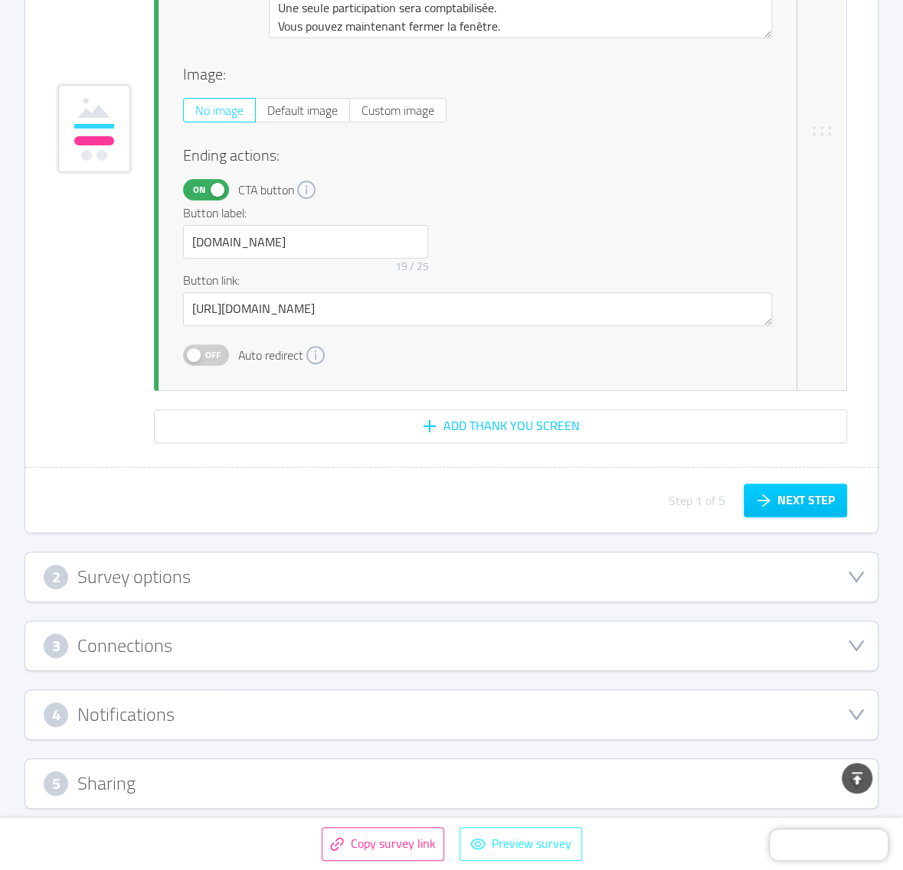
click at [540, 844] on button "Preview survey" at bounding box center [520, 845] width 122 height 34
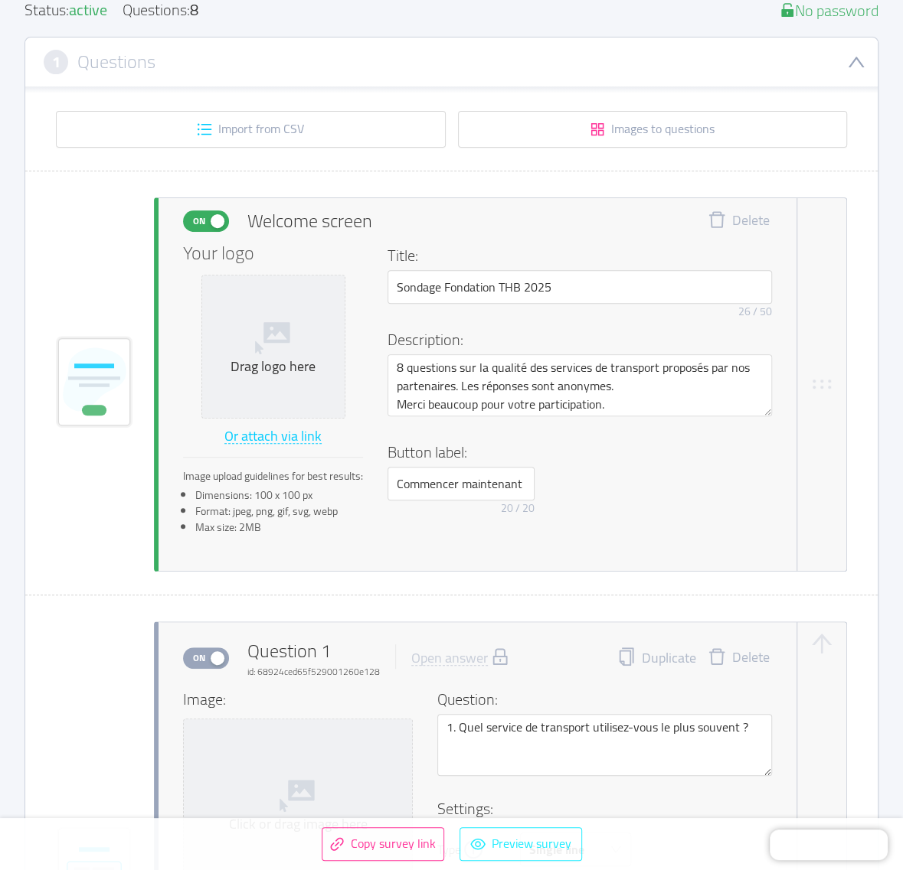
scroll to position [0, 0]
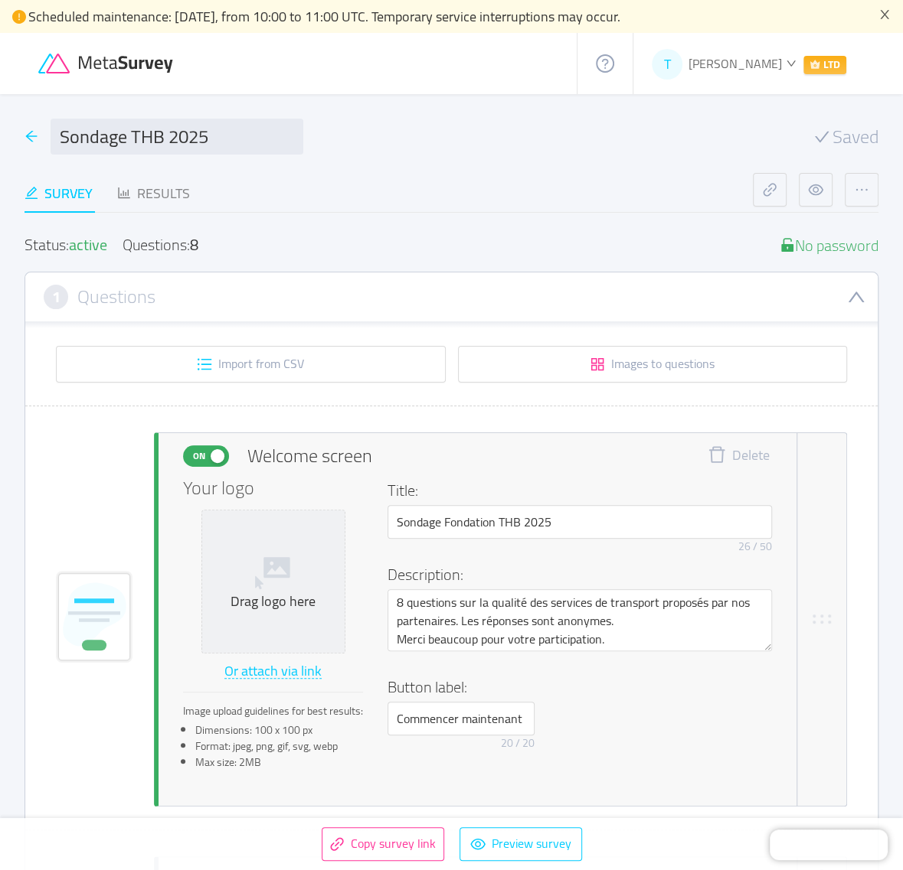
click at [31, 137] on icon "icon: arrow-left" at bounding box center [31, 136] width 14 height 14
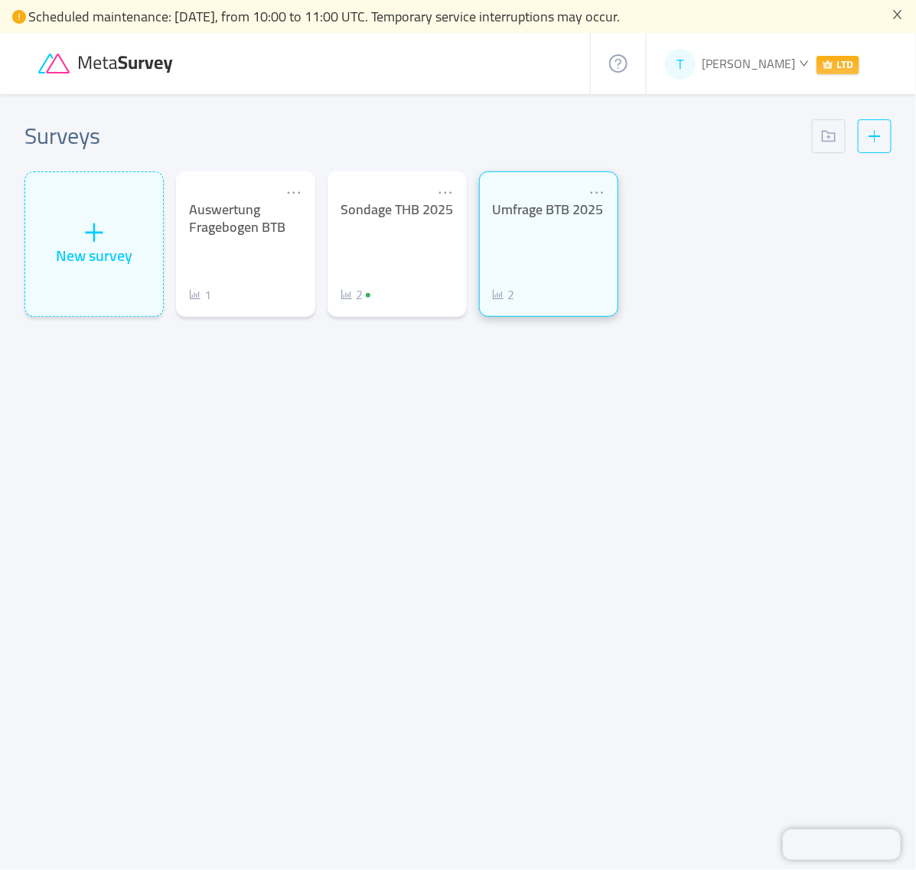
click at [533, 259] on div "Umfrage BTB 2025 2" at bounding box center [548, 252] width 113 height 103
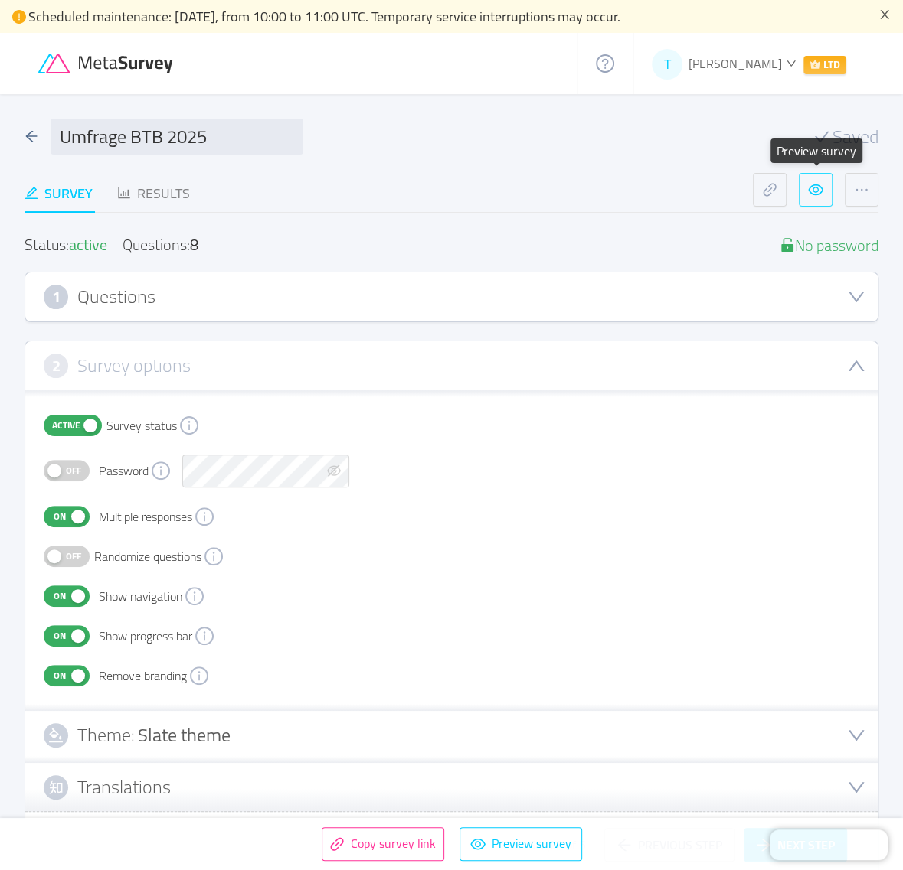
click at [810, 188] on button "button" at bounding box center [815, 190] width 34 height 34
click at [28, 129] on icon "icon: arrow-left" at bounding box center [31, 136] width 14 height 14
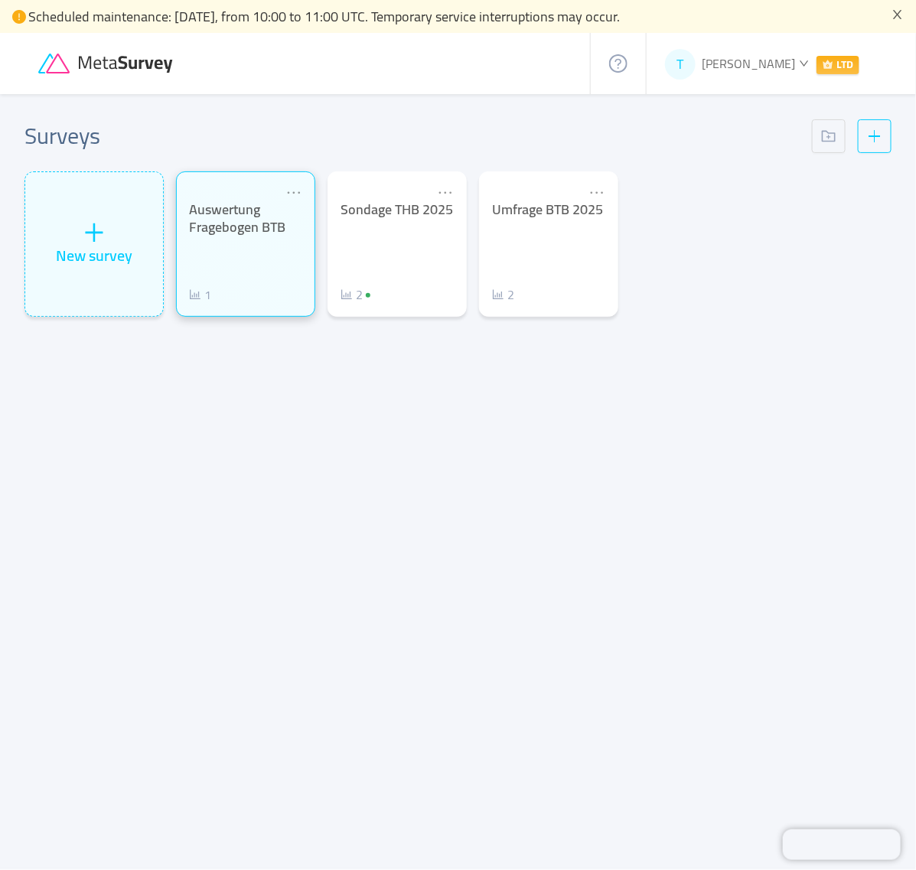
click at [245, 236] on div "Auswertung Fragebogen BTB" at bounding box center [245, 218] width 113 height 34
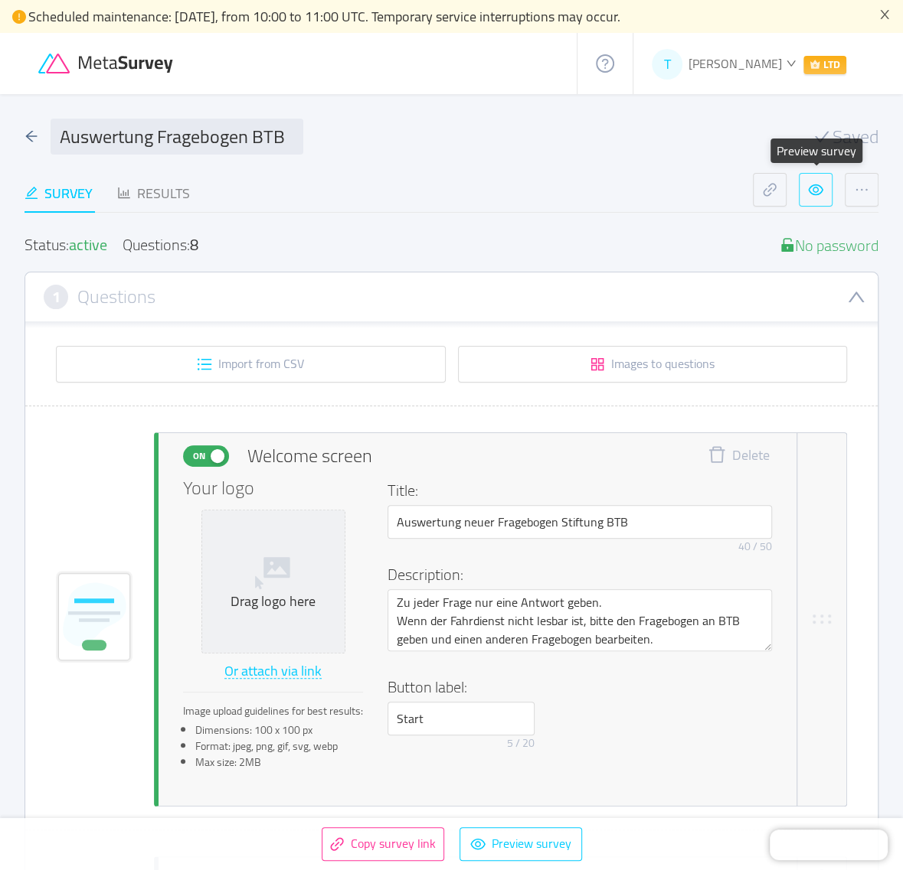
click at [815, 186] on button "button" at bounding box center [815, 190] width 34 height 34
click at [24, 139] on icon "icon: arrow-left" at bounding box center [31, 136] width 14 height 14
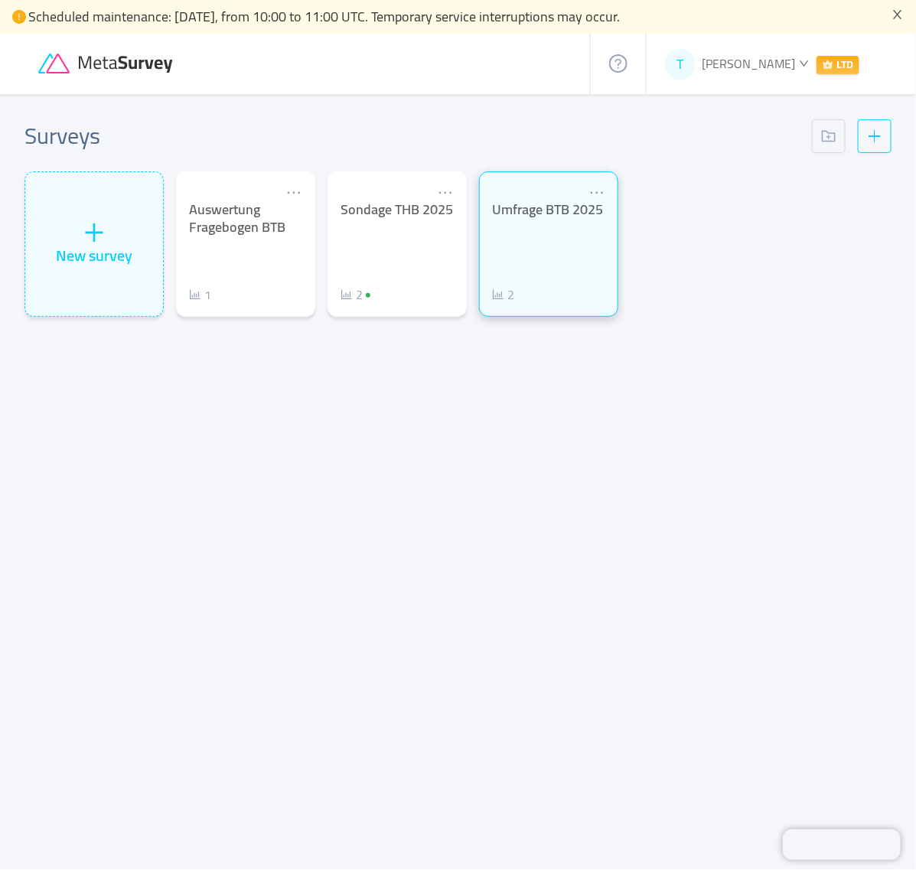
click at [557, 237] on div "Umfrage BTB 2025 2" at bounding box center [548, 252] width 113 height 103
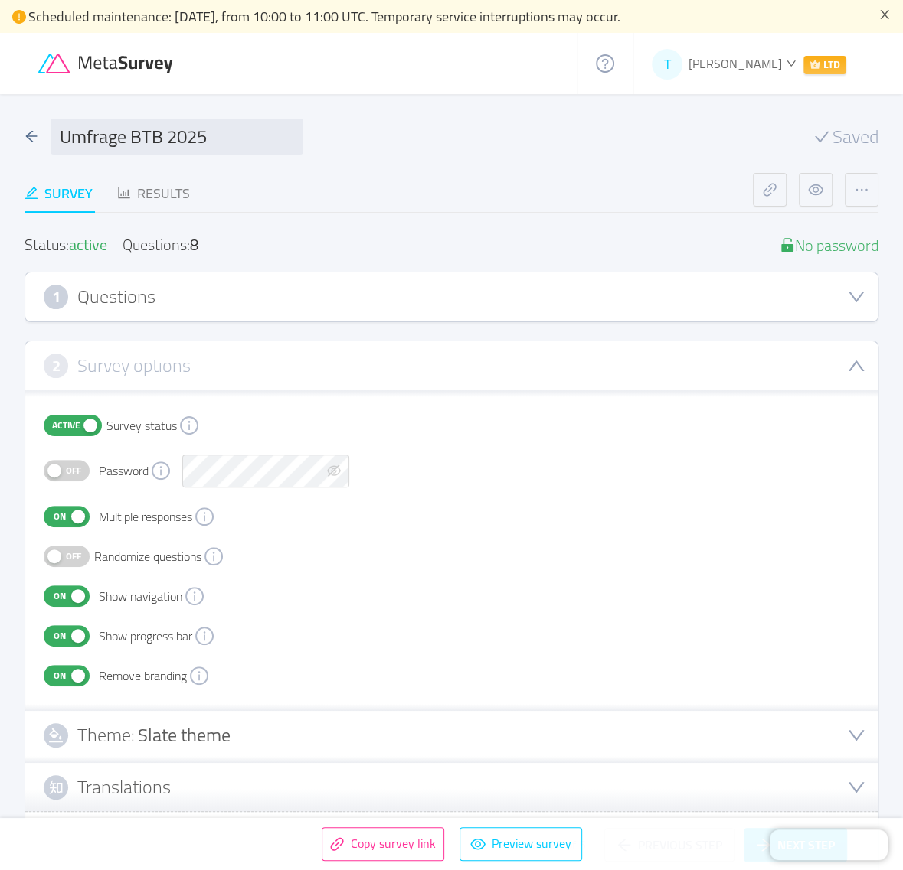
click at [329, 297] on div "1 Questions" at bounding box center [451, 297] width 815 height 24
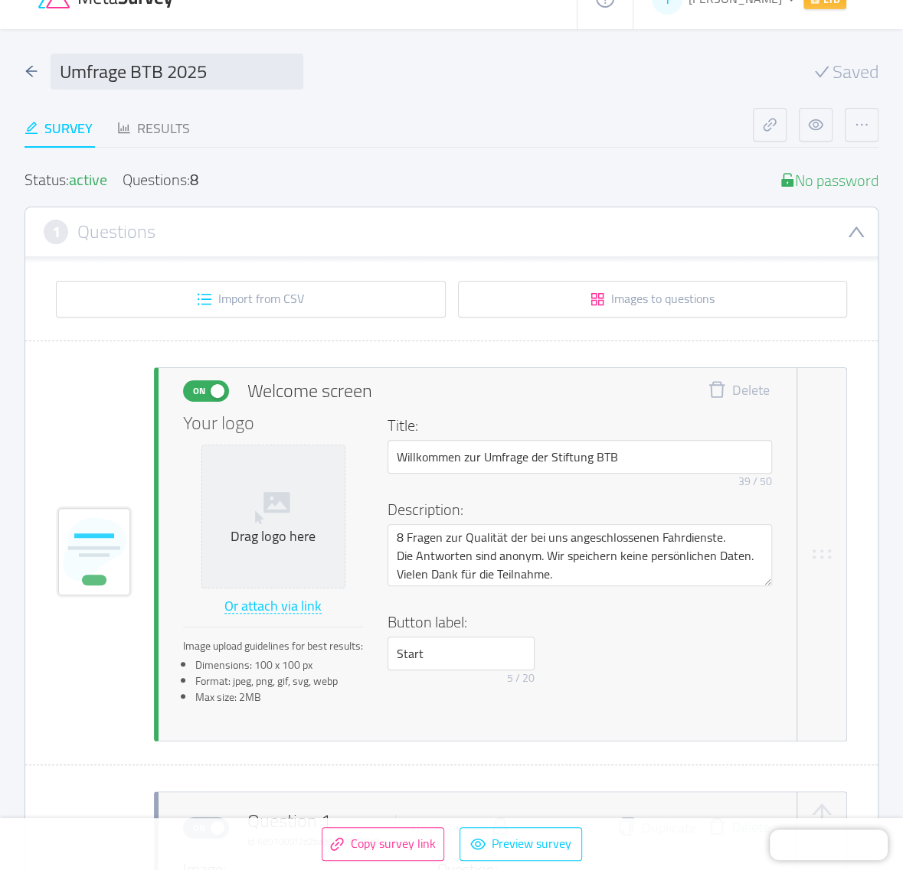
scroll to position [96, 0]
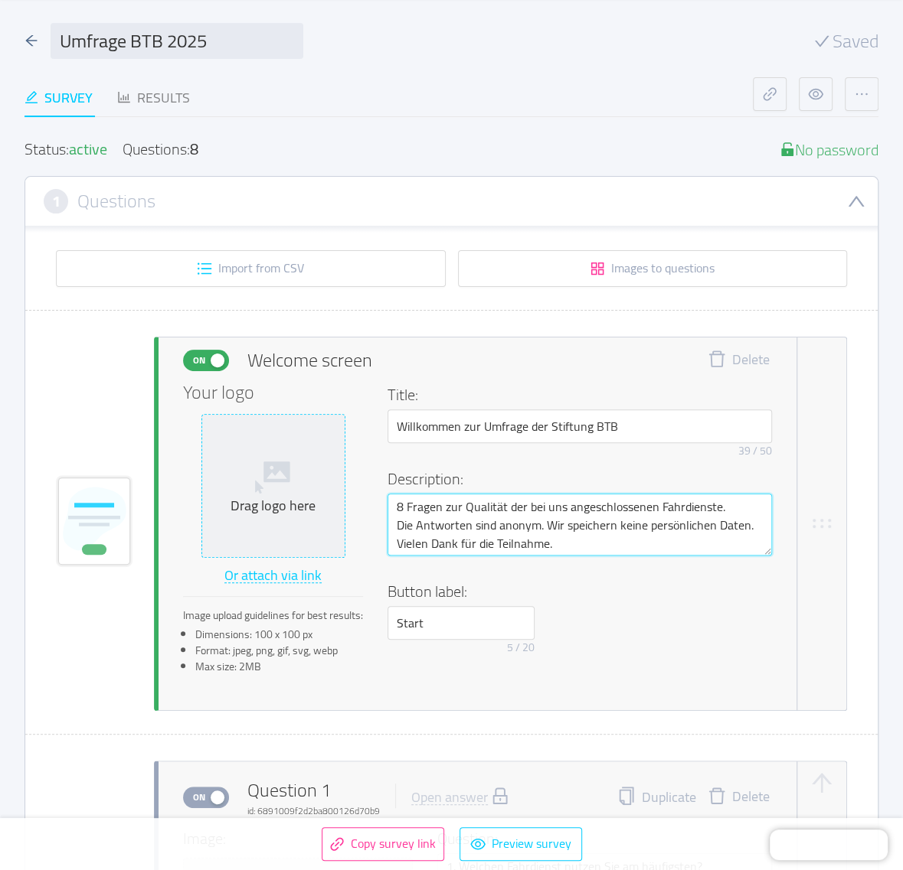
drag, startPoint x: 580, startPoint y: 538, endPoint x: 335, endPoint y: 547, distance: 244.4
click at [335, 547] on div "Your logo Drag logo here Or attach via link Image upload guidelines for best re…" at bounding box center [477, 535] width 589 height 302
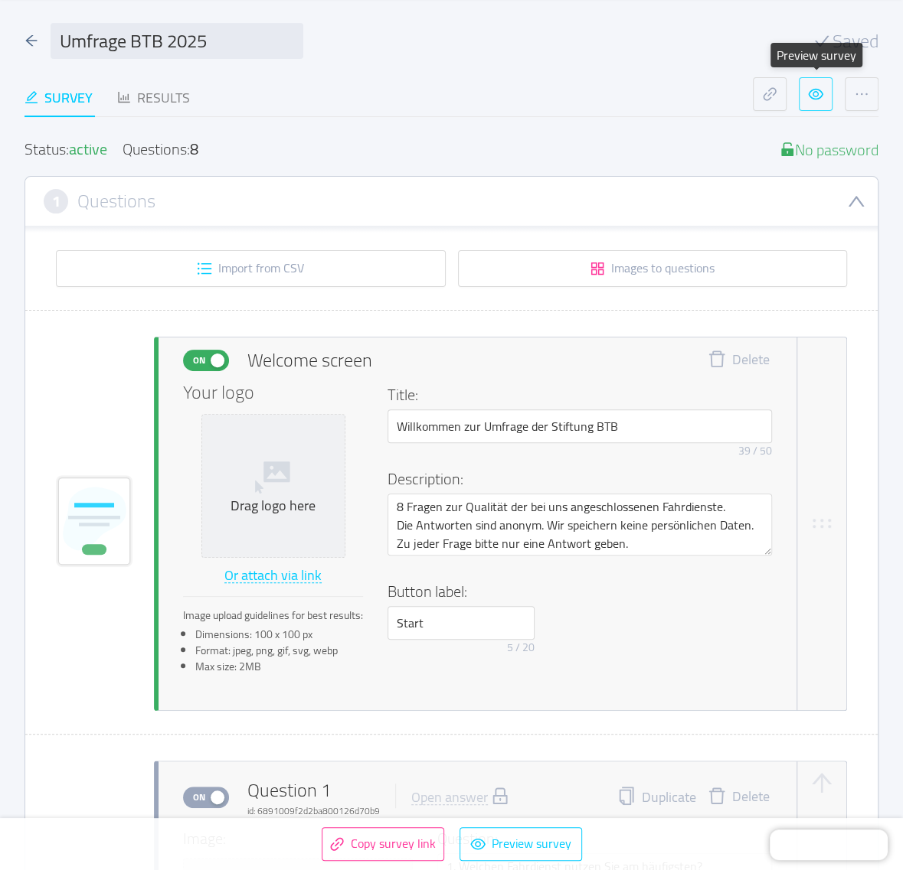
click at [810, 91] on button "button" at bounding box center [815, 94] width 34 height 34
click at [812, 92] on button "button" at bounding box center [815, 94] width 34 height 34
click at [29, 42] on icon "icon: arrow-left" at bounding box center [31, 40] width 11 height 11
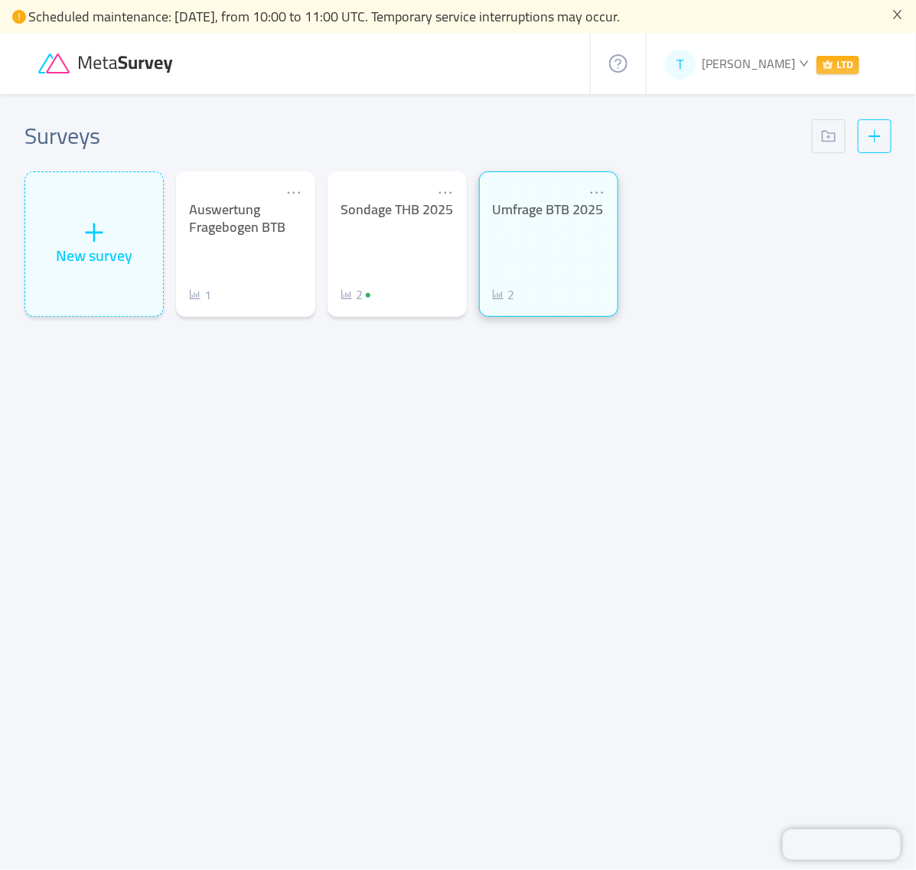
click at [557, 268] on div "Umfrage BTB 2025 2" at bounding box center [548, 252] width 113 height 103
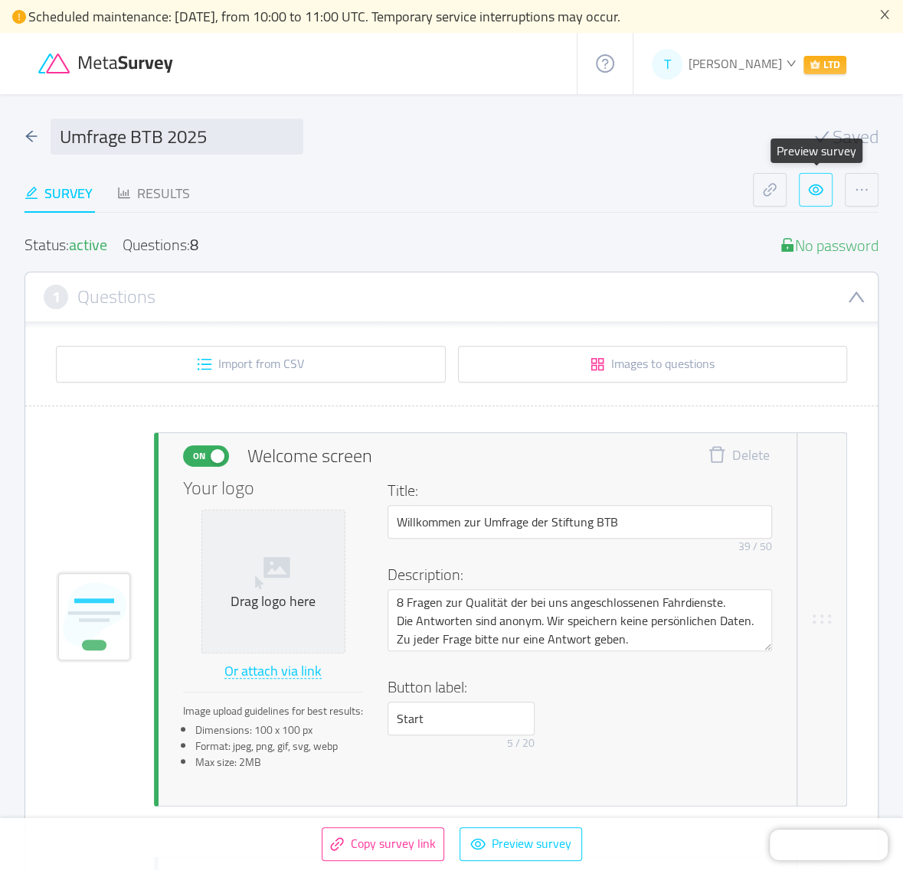
click at [814, 188] on button "button" at bounding box center [815, 190] width 34 height 34
click at [28, 134] on icon "icon: arrow-left" at bounding box center [31, 136] width 11 height 11
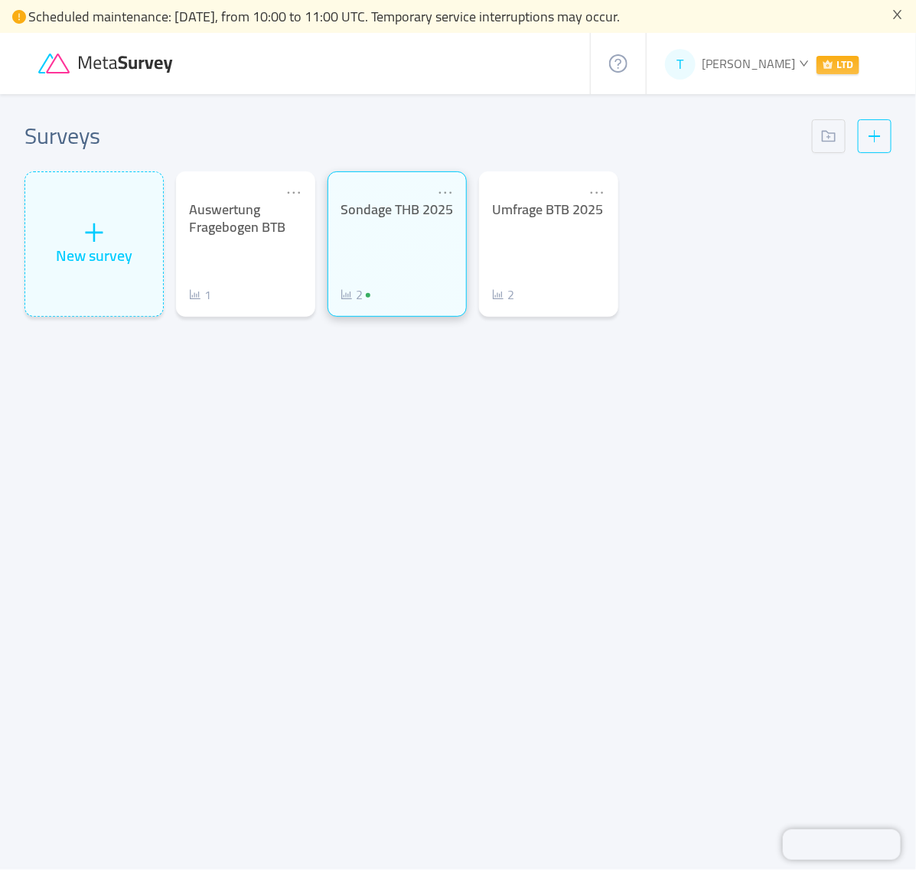
drag, startPoint x: 398, startPoint y: 246, endPoint x: 391, endPoint y: 253, distance: 9.7
click at [397, 247] on div "Sondage THB 2025 2" at bounding box center [397, 252] width 113 height 103
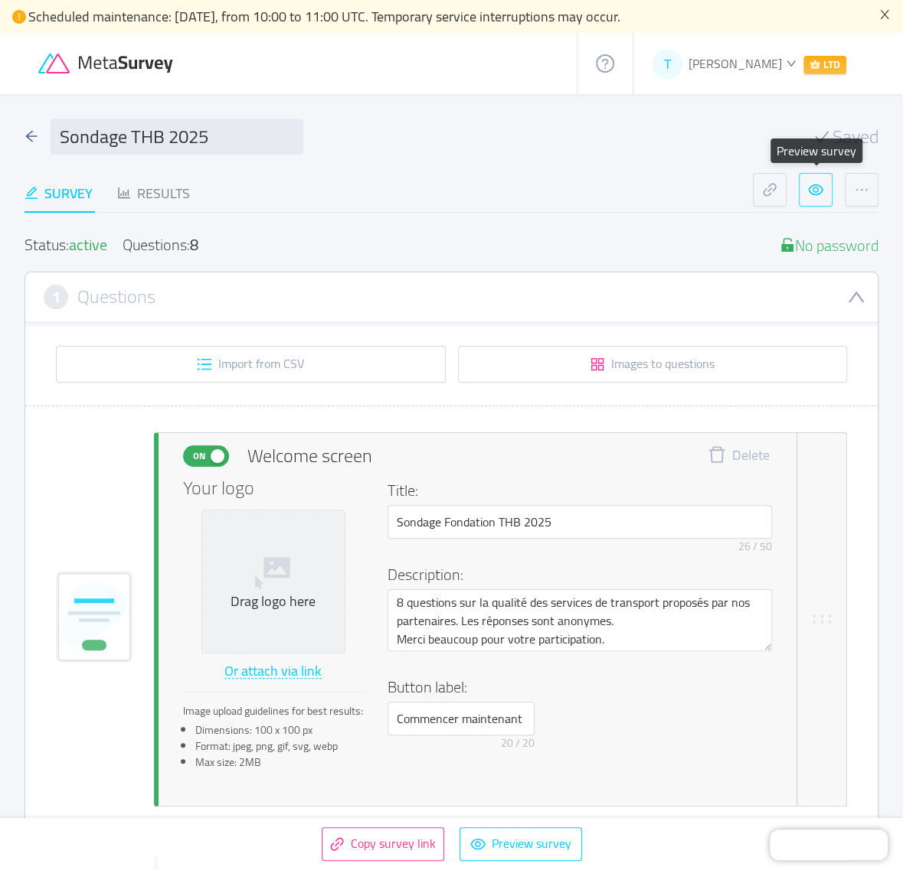
click at [816, 187] on button "button" at bounding box center [815, 190] width 34 height 34
click at [29, 132] on icon "icon: arrow-left" at bounding box center [31, 136] width 14 height 14
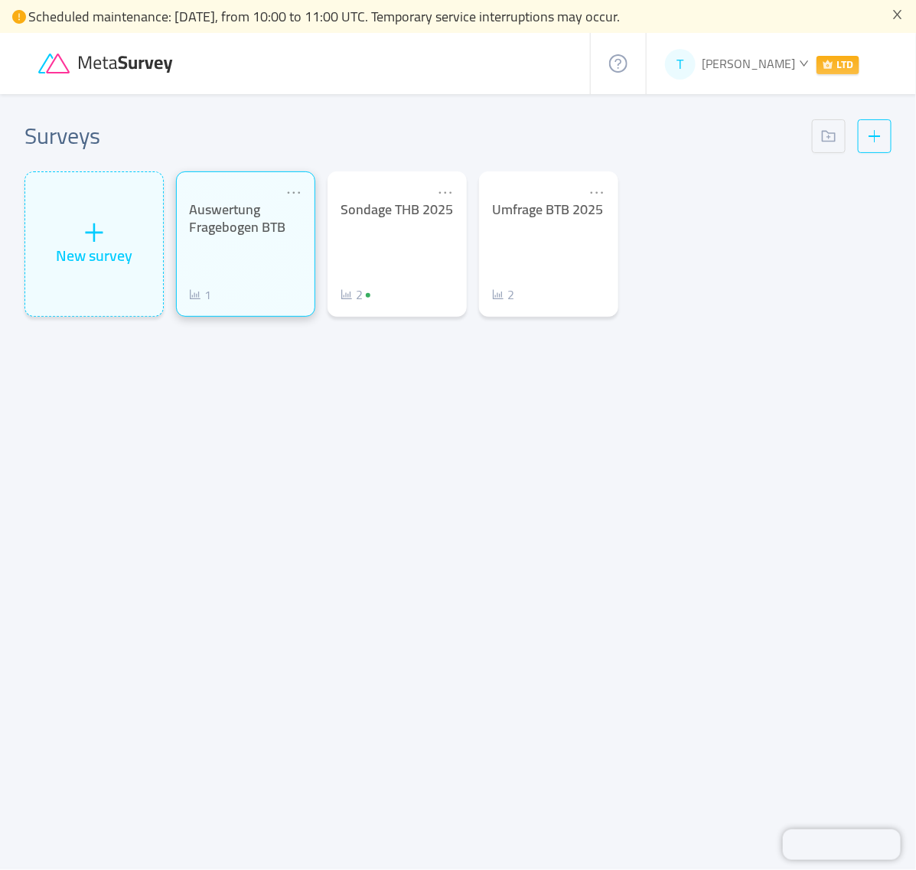
click at [238, 220] on div "Auswertung Fragebogen BTB" at bounding box center [245, 218] width 113 height 34
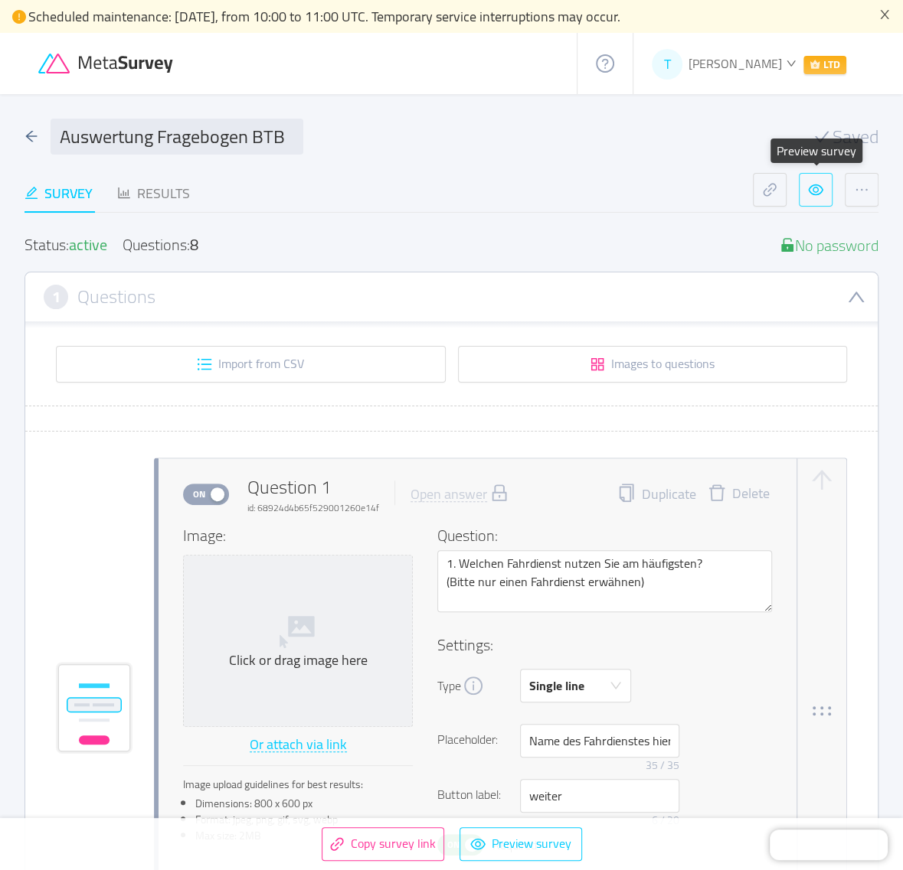
click at [811, 185] on button "button" at bounding box center [815, 190] width 34 height 34
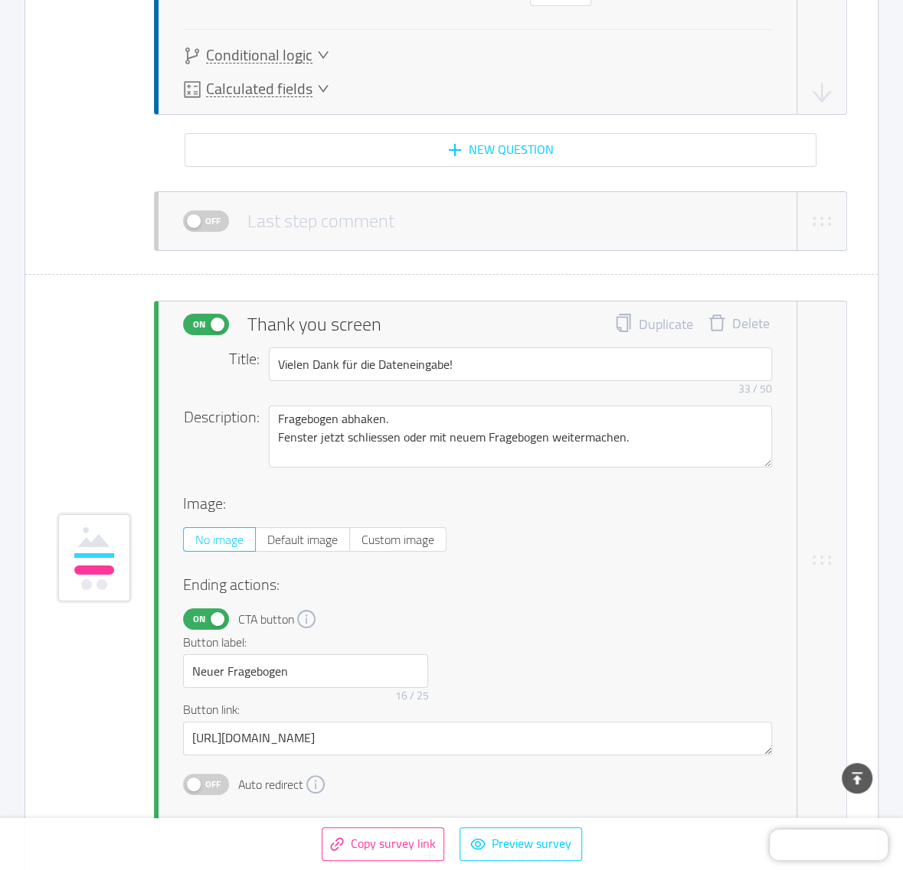
scroll to position [7081, 0]
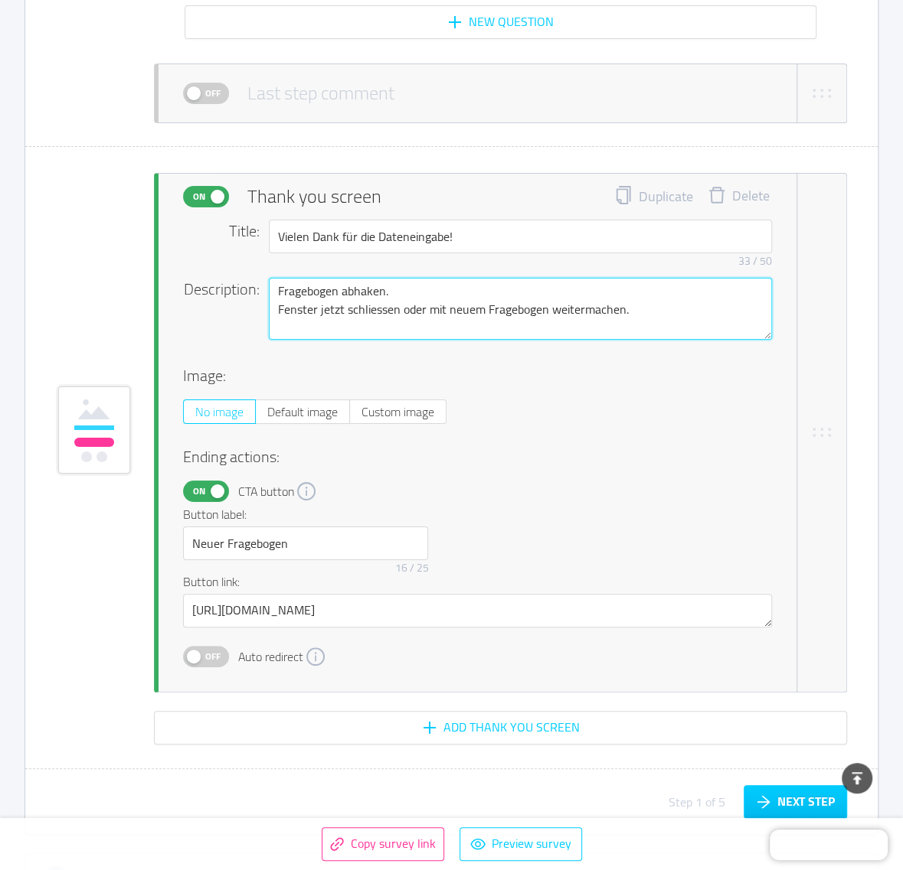
click at [342, 280] on textarea "Fragebogen abhaken. Fenster jetzt schliessen oder mit neuem Fragebogen weiterma…" at bounding box center [520, 309] width 503 height 62
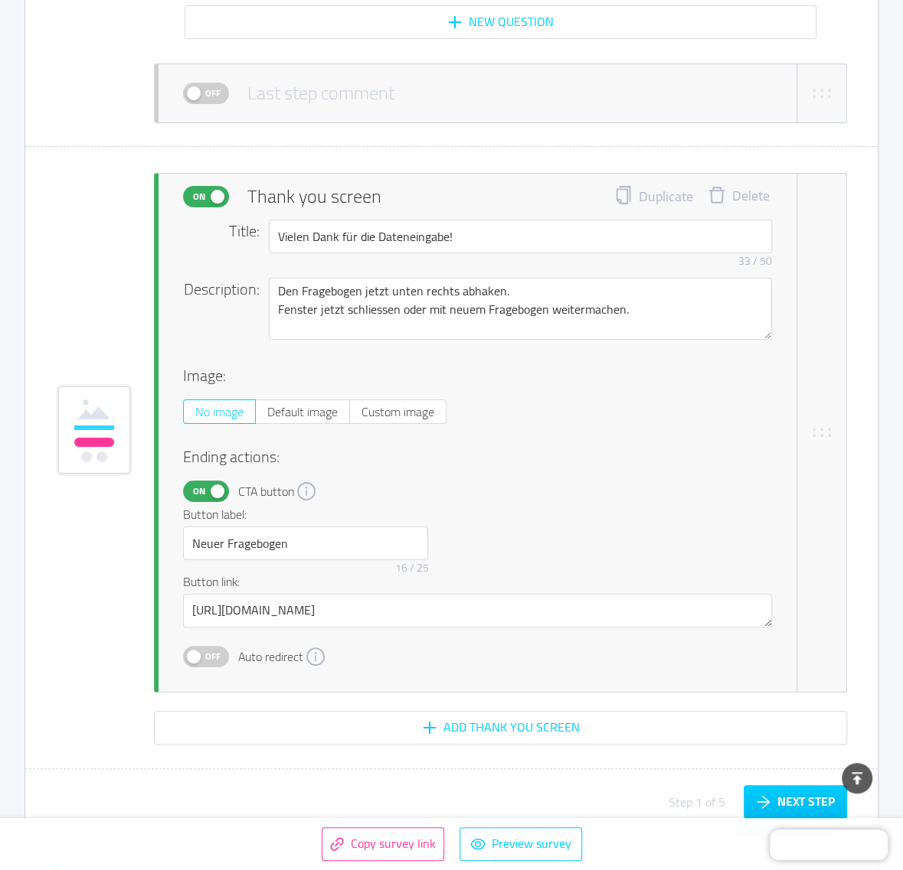
click at [611, 446] on h4 "Ending actions:" at bounding box center [477, 457] width 589 height 23
click at [274, 299] on textarea "Den Fragebogen jetzt unten rechts abhaken. Fenster jetzt schliessen oder mit ne…" at bounding box center [520, 309] width 503 height 62
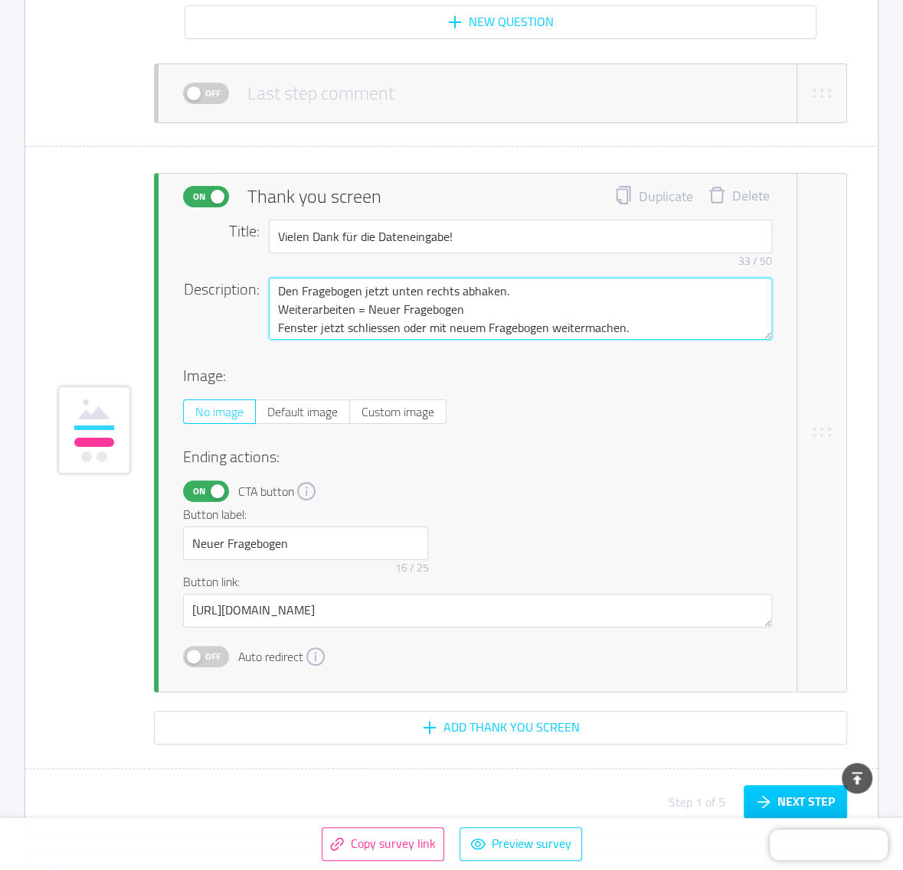
drag, startPoint x: 651, startPoint y: 315, endPoint x: 228, endPoint y: 338, distance: 423.3
click at [228, 338] on div "Description: Den Fragebogen jetzt unten rechts abhaken. Weiterarbeiten = Neuer …" at bounding box center [477, 319] width 589 height 83
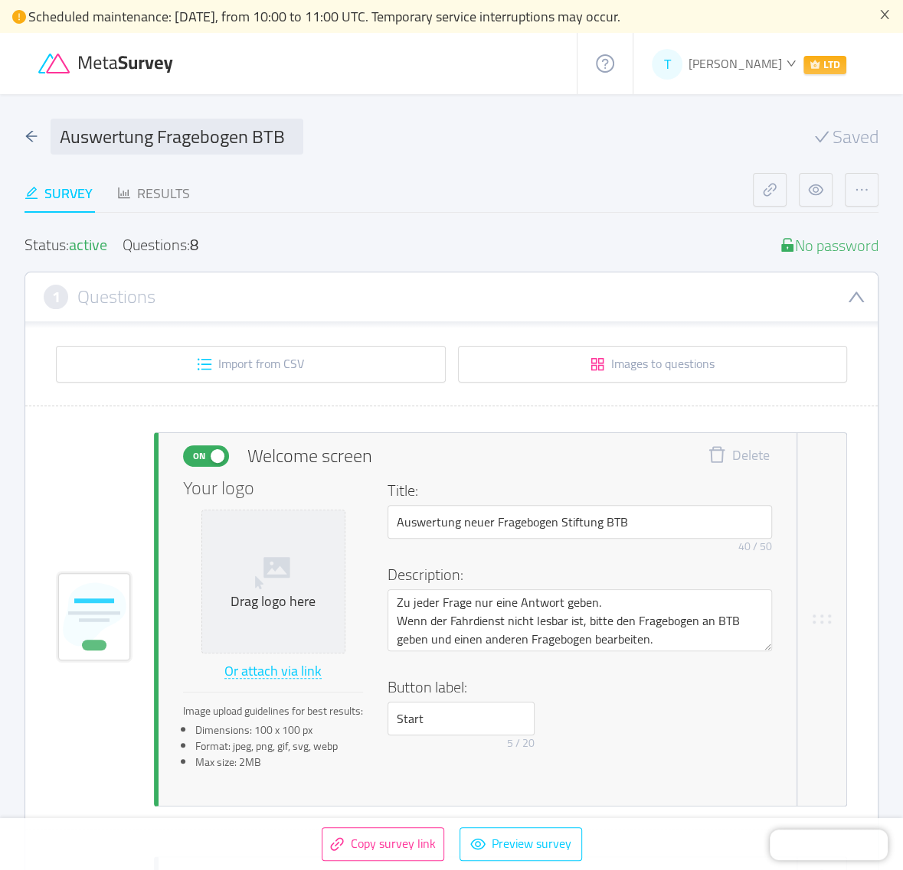
scroll to position [383, 0]
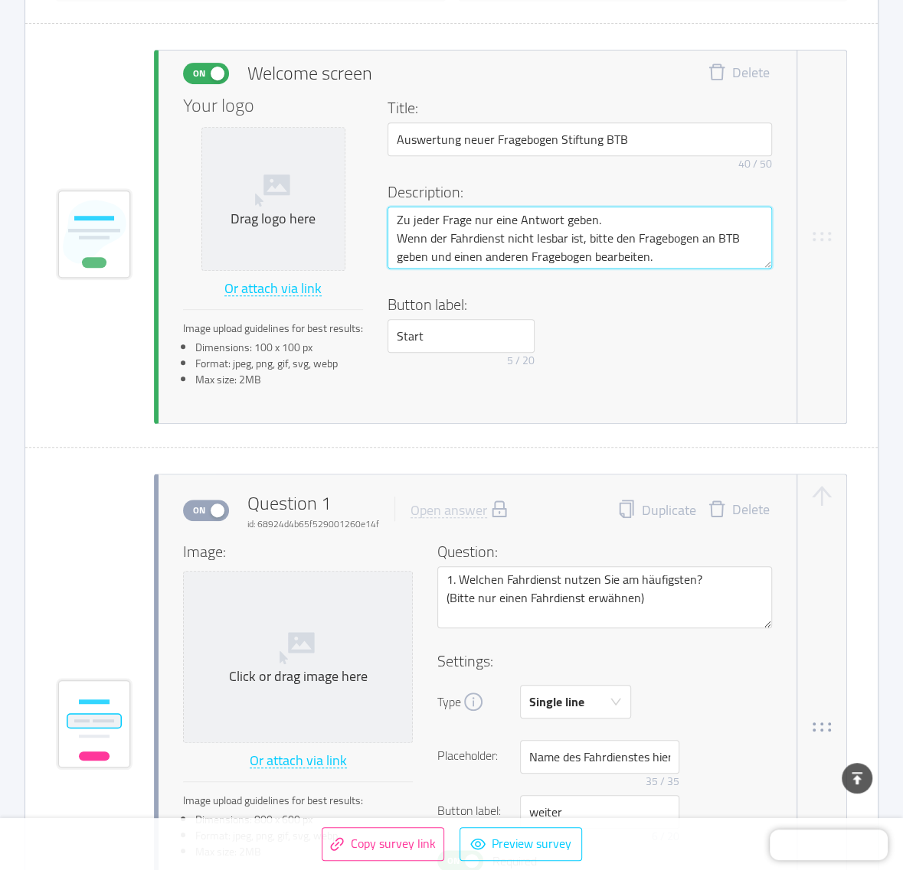
click at [670, 254] on textarea "Zu jeder Frage nur eine Antwort geben. Wenn der Fahrdienst nicht lesbar ist, bi…" at bounding box center [579, 238] width 384 height 62
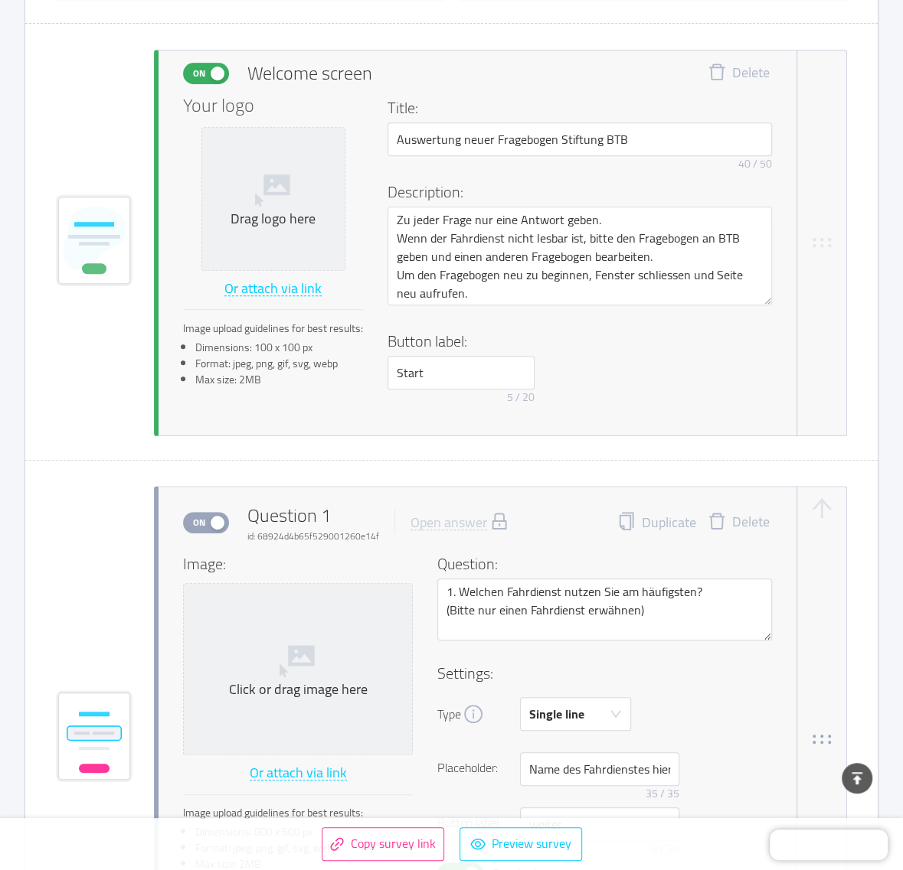
click at [678, 364] on div "Button label: Start 5 / 20" at bounding box center [579, 370] width 384 height 81
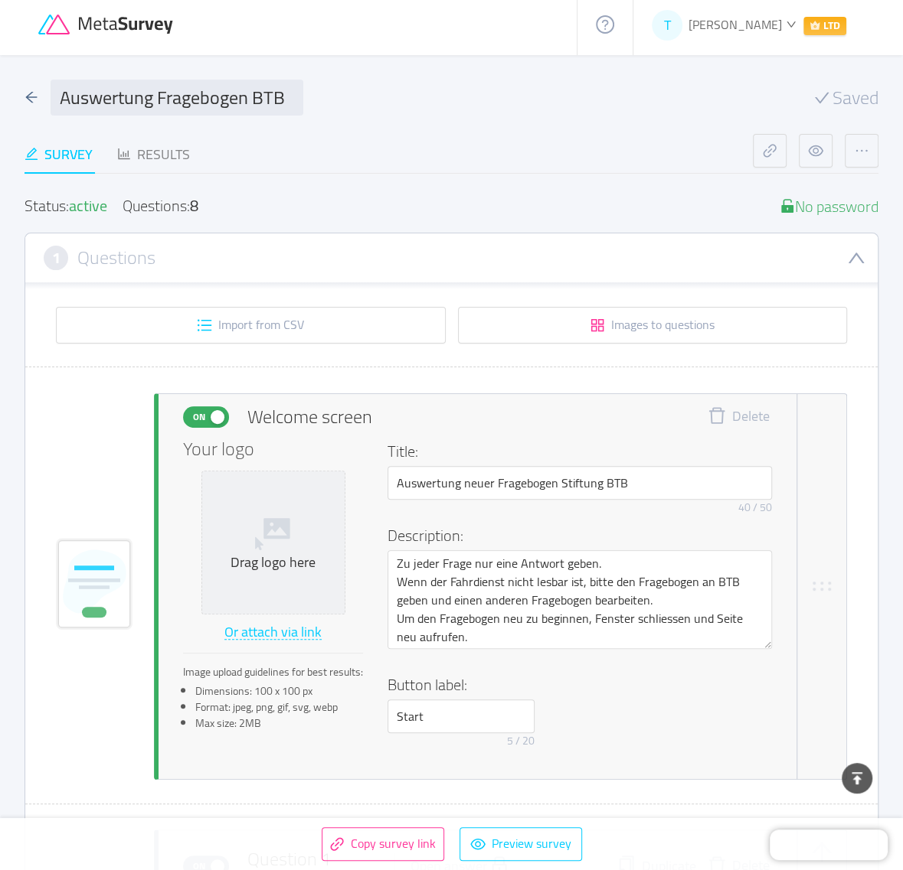
scroll to position [0, 0]
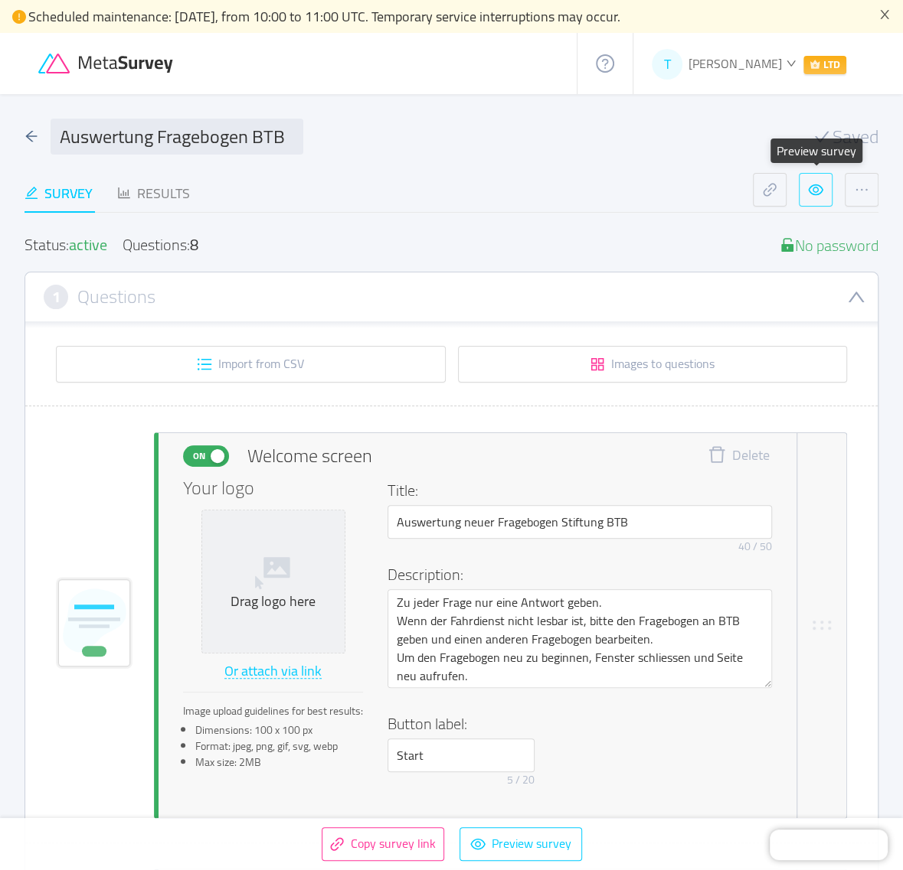
click at [818, 188] on button "button" at bounding box center [815, 190] width 34 height 34
click at [441, 192] on div "Survey Results" at bounding box center [388, 193] width 728 height 41
click at [73, 433] on div "On Welcome screen Delete Your logo Drag logo here Or attach via link Image uplo…" at bounding box center [451, 626] width 852 height 387
